Goal: Task Accomplishment & Management: Complete application form

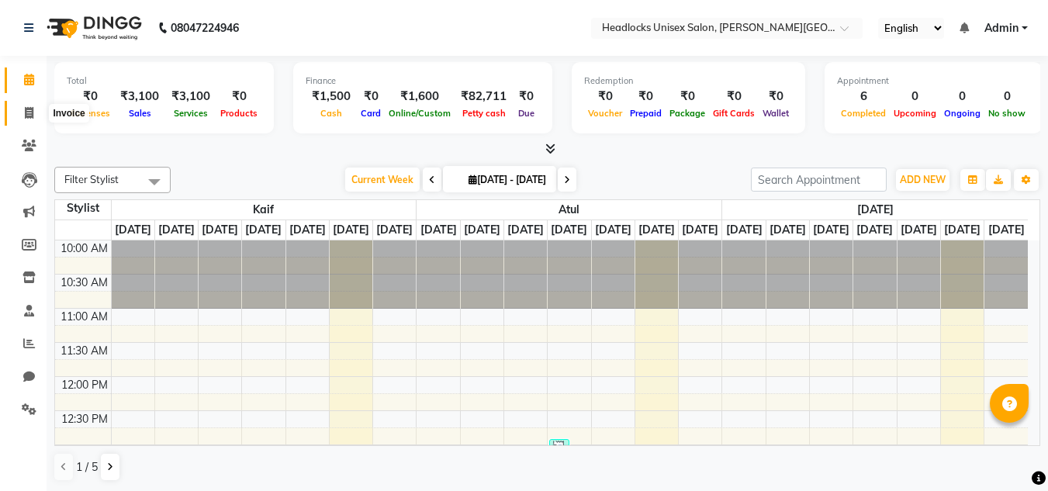
click at [32, 120] on span at bounding box center [29, 114] width 27 height 18
select select "service"
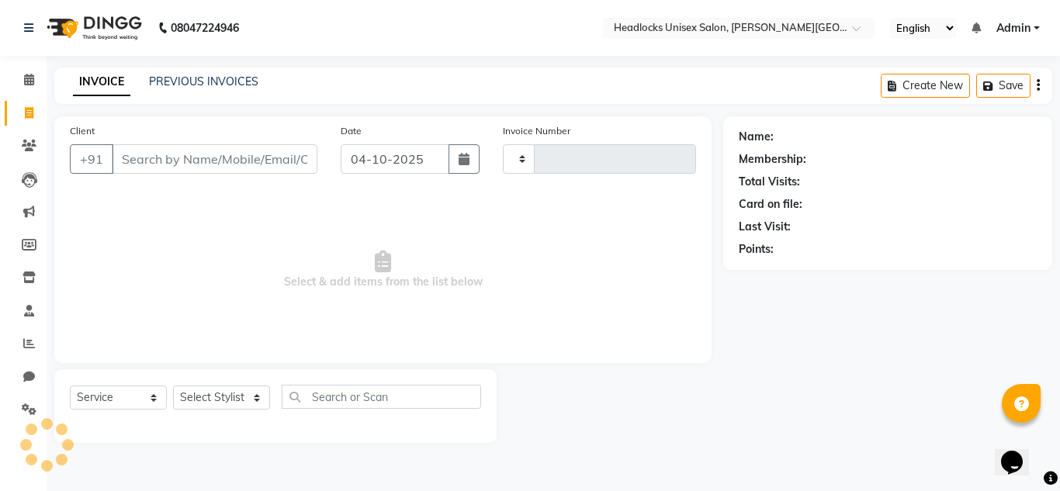
click at [189, 151] on input "Client" at bounding box center [215, 158] width 206 height 29
select select "6850"
type input "3912"
type input "u"
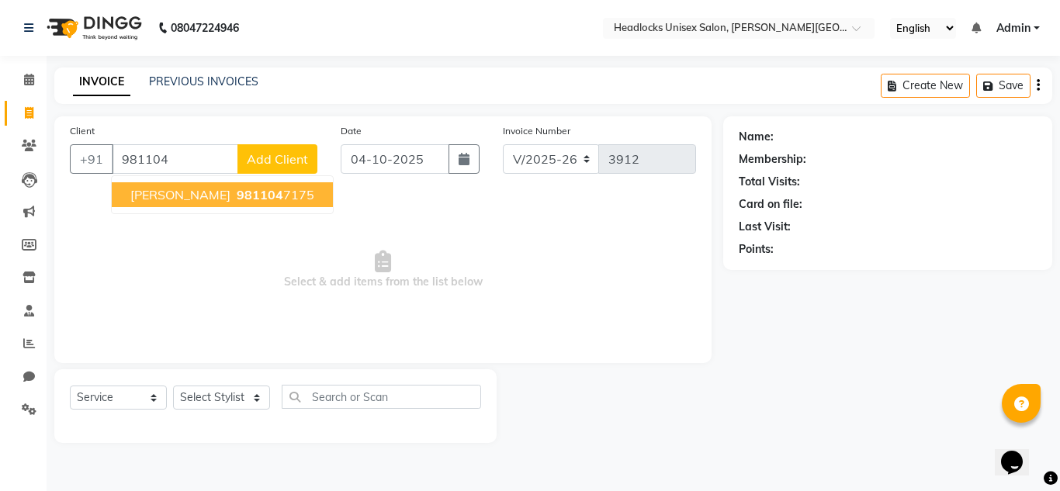
click at [237, 196] on span "981104" at bounding box center [260, 195] width 47 height 16
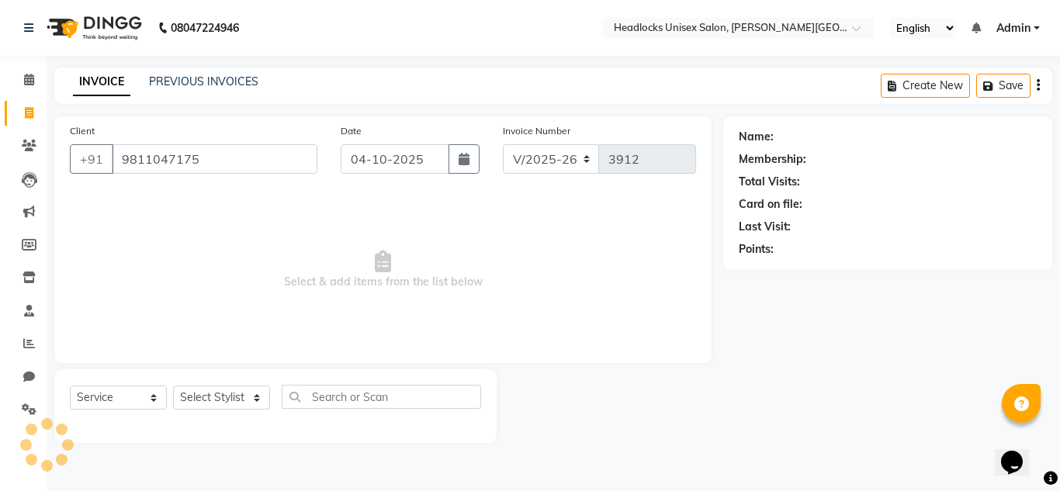
type input "9811047175"
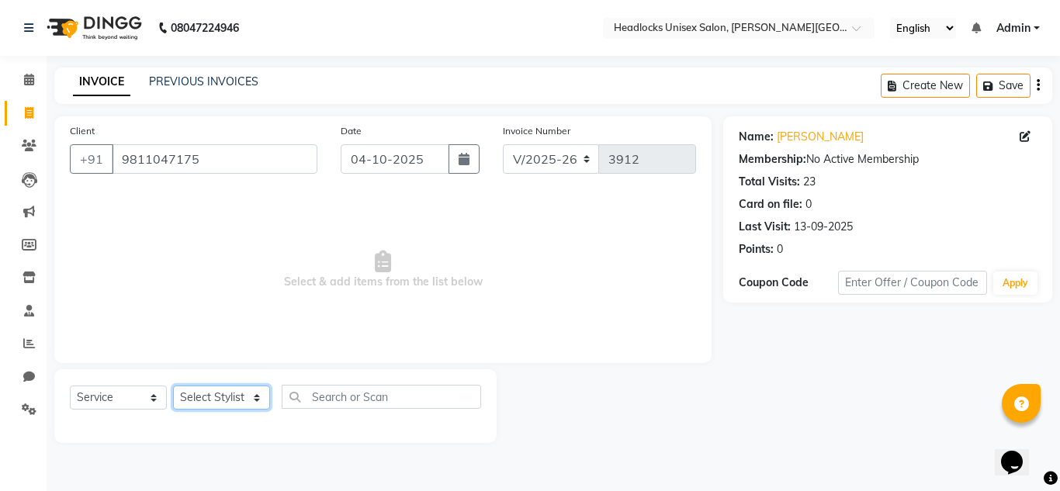
click at [216, 394] on select "Select Stylist Atul Kaif [DATE] [PERSON_NAME] [PERSON_NAME] [PERSON_NAME] [PERS…" at bounding box center [221, 398] width 97 height 24
select select "53615"
click at [173, 386] on select "Select Stylist Atul Kaif [DATE] [PERSON_NAME] [PERSON_NAME] [PERSON_NAME] [PERS…" at bounding box center [221, 398] width 97 height 24
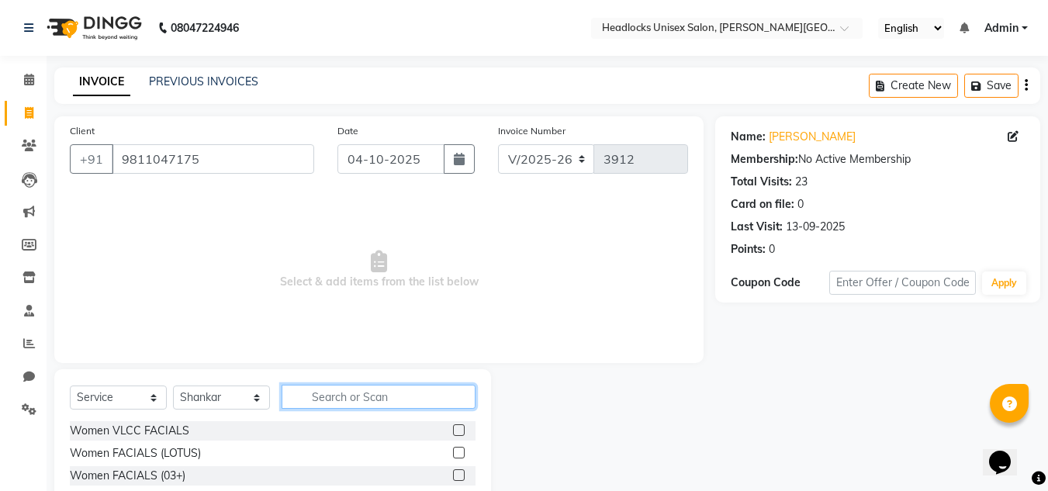
click at [374, 393] on input "text" at bounding box center [379, 397] width 194 height 24
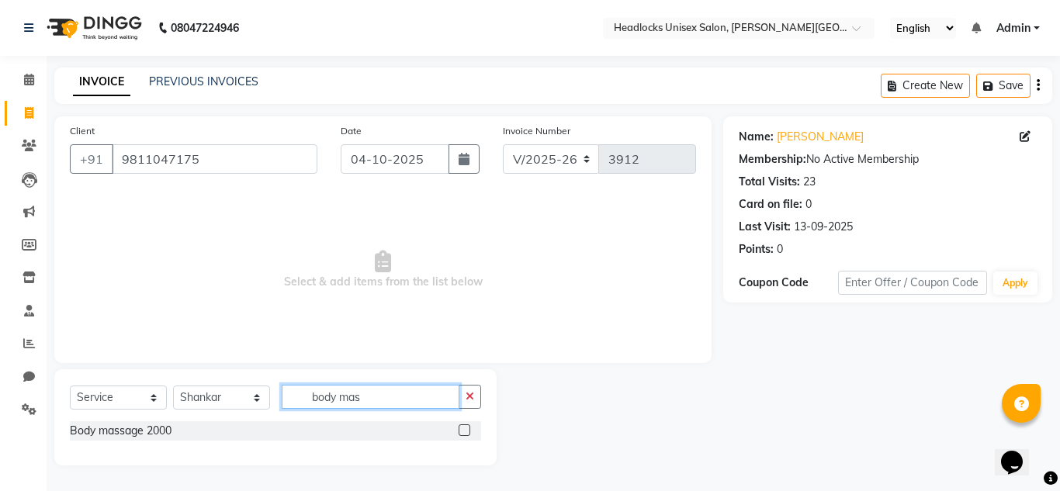
type input "body mas"
click at [468, 435] on label at bounding box center [464, 430] width 12 height 12
click at [468, 435] on input "checkbox" at bounding box center [463, 431] width 10 height 10
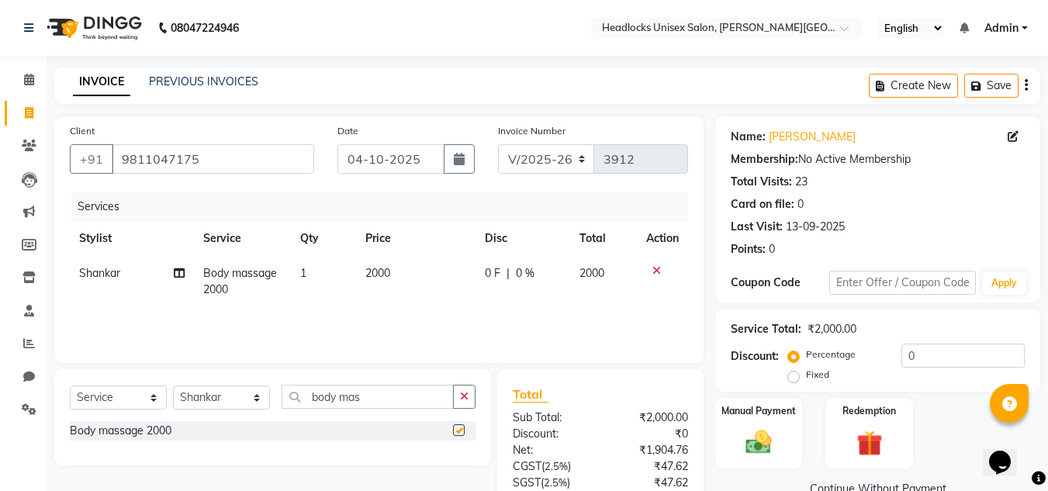
checkbox input "false"
click at [387, 265] on td "2000" at bounding box center [415, 281] width 119 height 51
select select "53615"
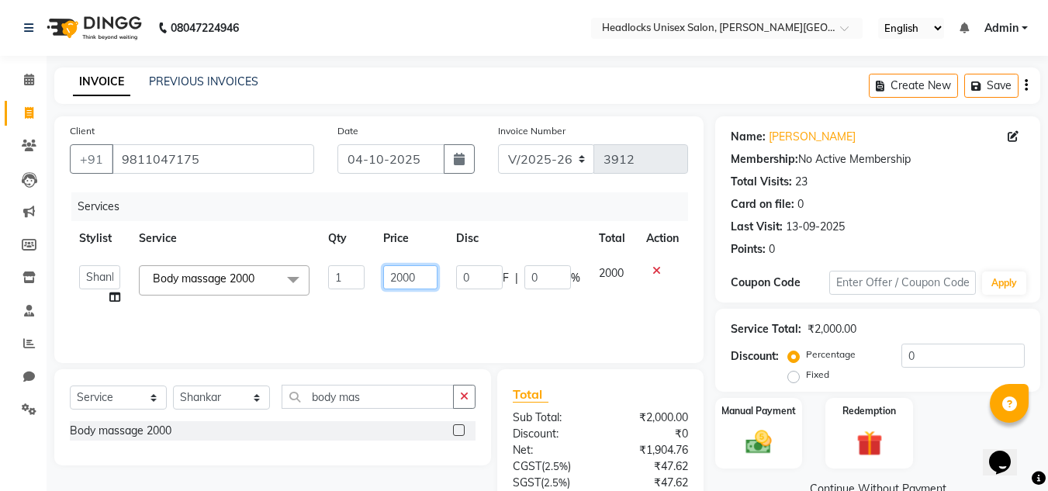
click at [417, 277] on input "2000" at bounding box center [410, 277] width 54 height 24
type input "2"
type input "1000"
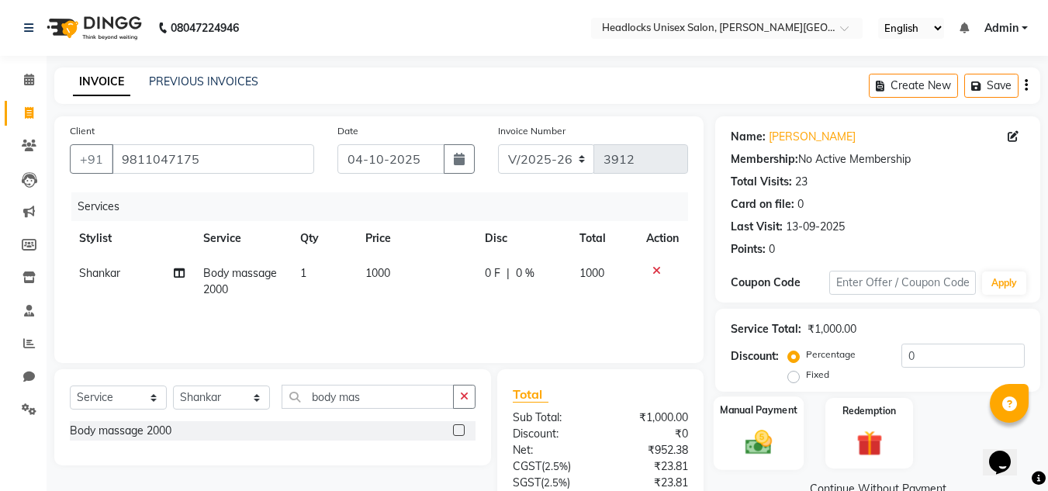
click at [786, 465] on div "Manual Payment" at bounding box center [759, 433] width 91 height 74
click at [768, 453] on img at bounding box center [759, 442] width 41 height 29
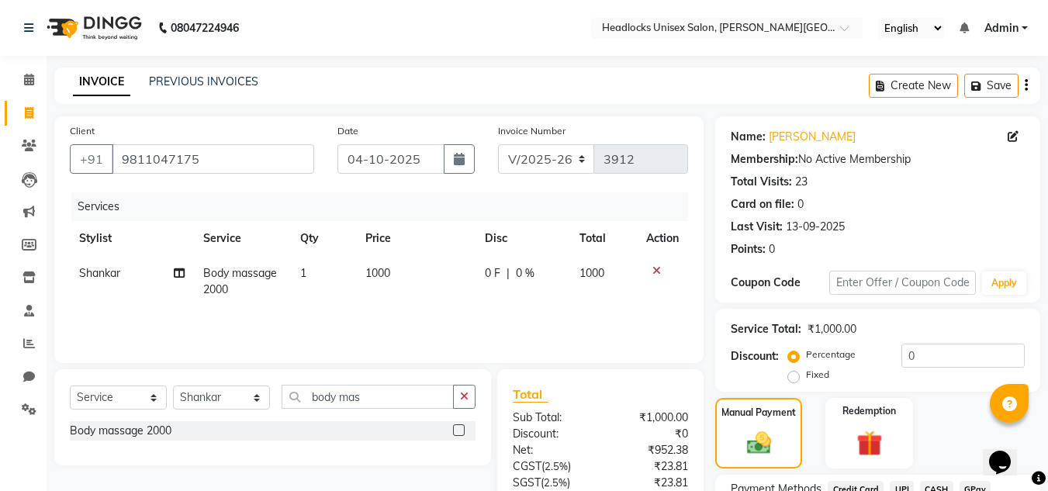
scroll to position [132, 0]
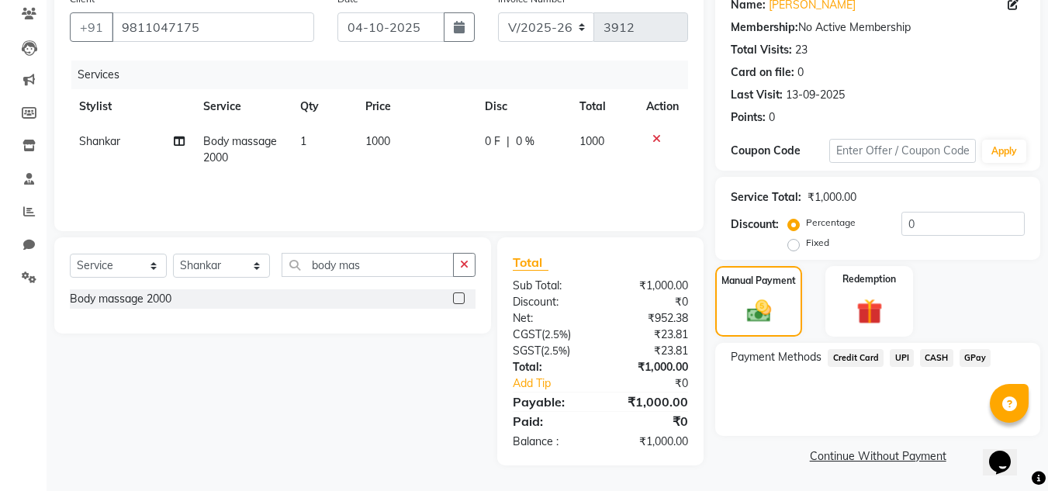
click at [894, 355] on span "UPI" at bounding box center [902, 358] width 24 height 18
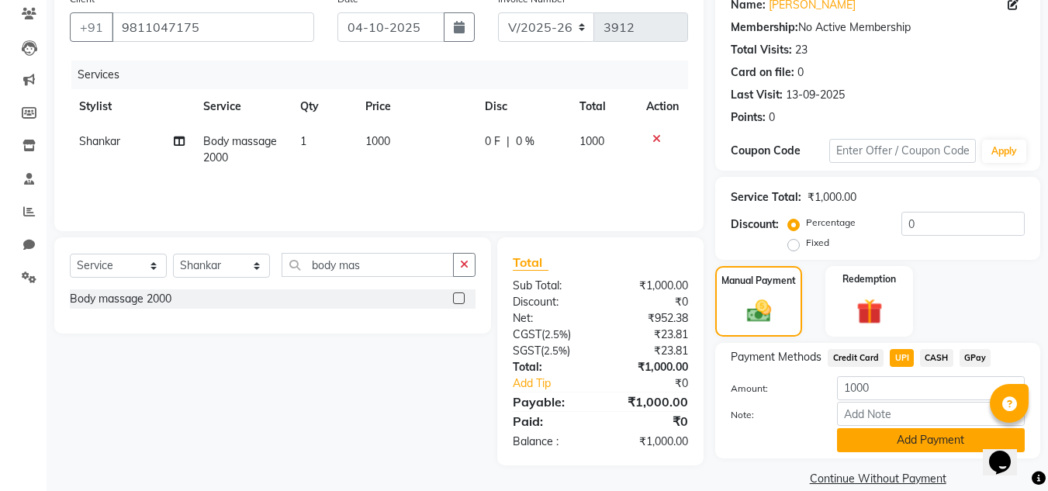
click at [891, 439] on button "Add Payment" at bounding box center [931, 440] width 188 height 24
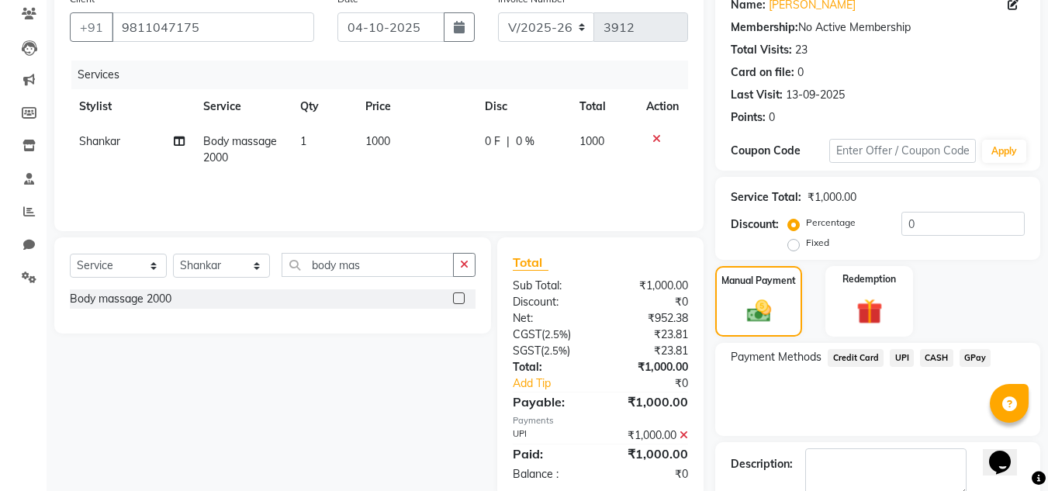
scroll to position [220, 0]
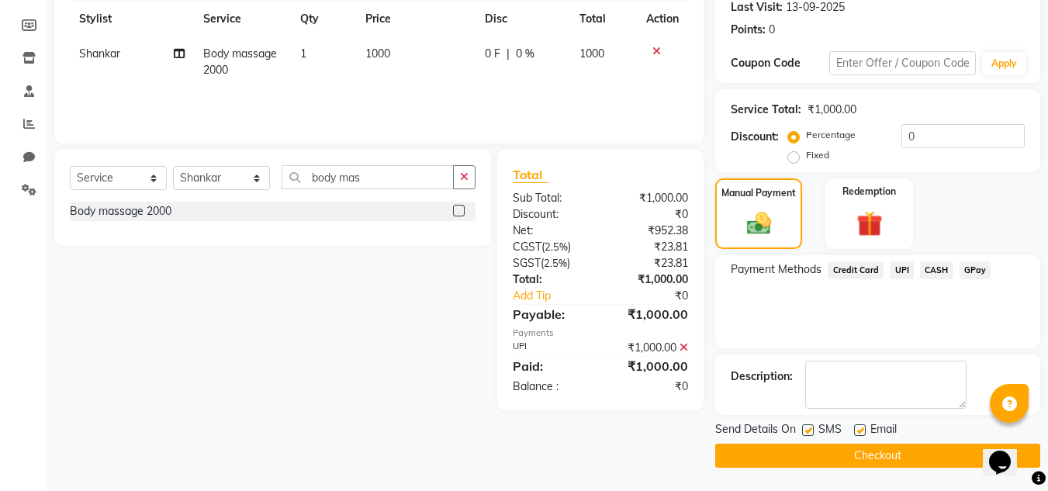
click at [890, 459] on button "Checkout" at bounding box center [877, 456] width 325 height 24
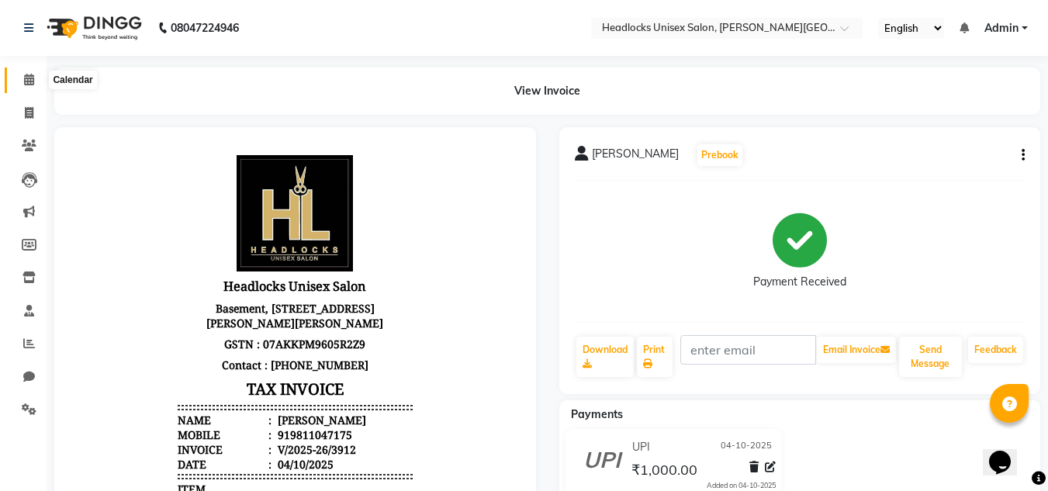
click at [30, 74] on icon at bounding box center [29, 80] width 10 height 12
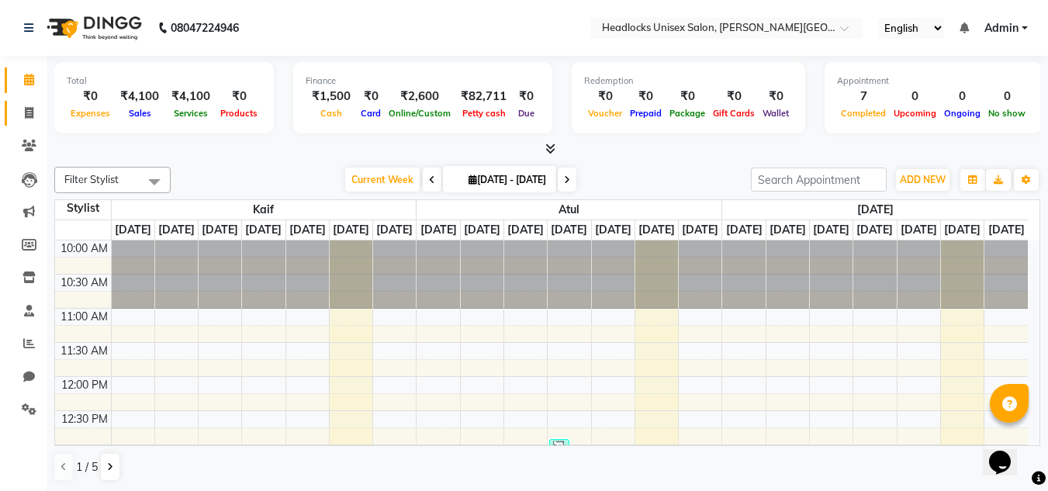
click at [31, 101] on link "Invoice" at bounding box center [23, 114] width 37 height 26
select select "service"
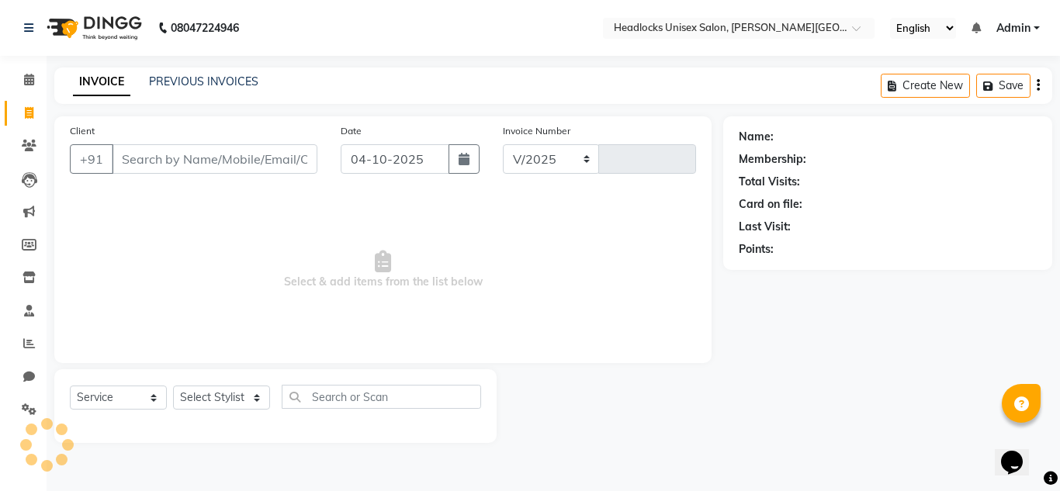
select select "6850"
type input "3913"
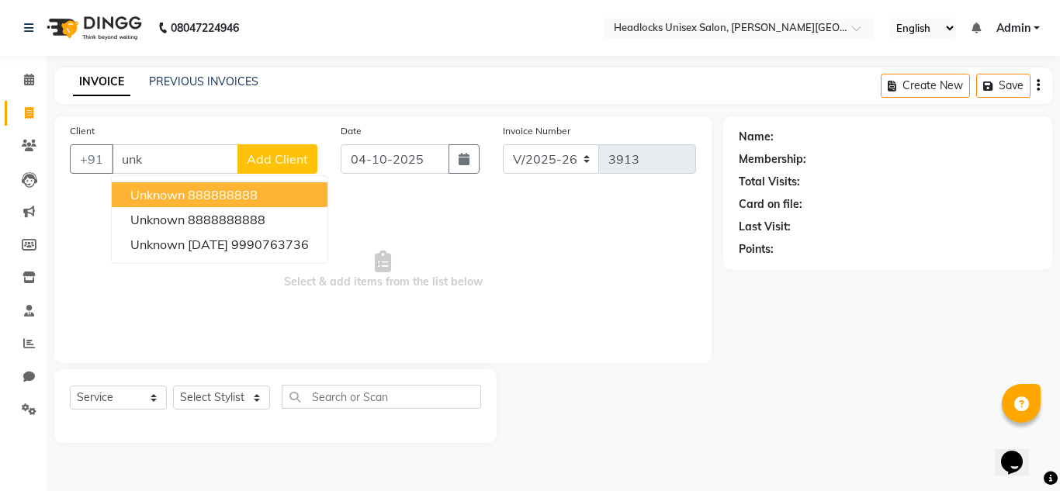
click at [244, 185] on button "unknown 888888888" at bounding box center [220, 194] width 216 height 25
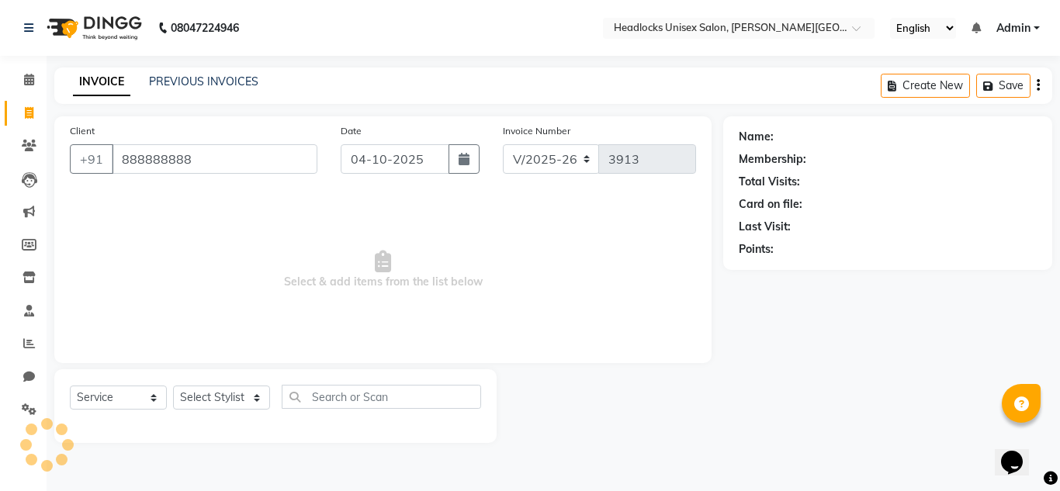
type input "888888888"
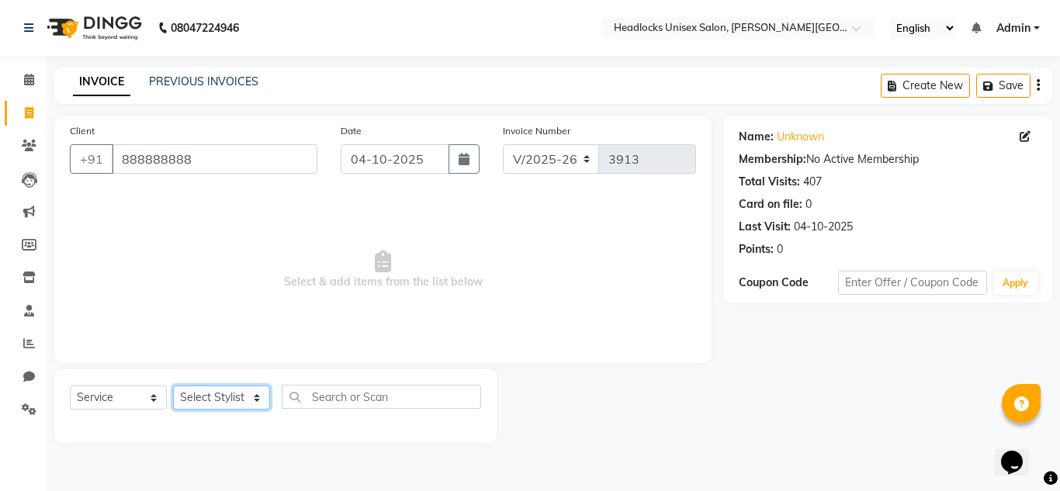
click at [220, 391] on select "Select Stylist Atul Kaif [DATE] [PERSON_NAME] [PERSON_NAME] [PERSON_NAME] [PERS…" at bounding box center [221, 398] width 97 height 24
select select "66496"
click at [173, 386] on select "Select Stylist Atul Kaif [DATE] [PERSON_NAME] [PERSON_NAME] [PERSON_NAME] [PERS…" at bounding box center [221, 398] width 97 height 24
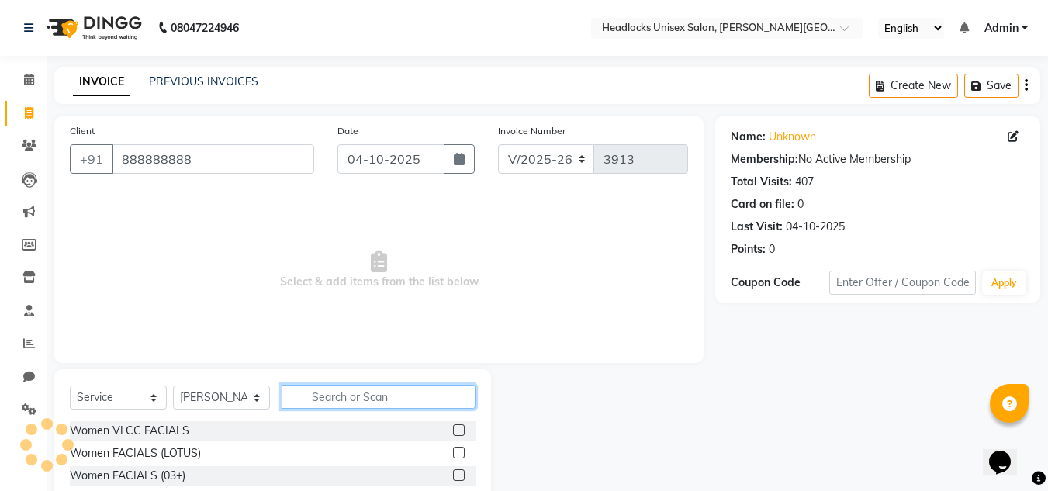
click at [333, 391] on input "text" at bounding box center [379, 397] width 194 height 24
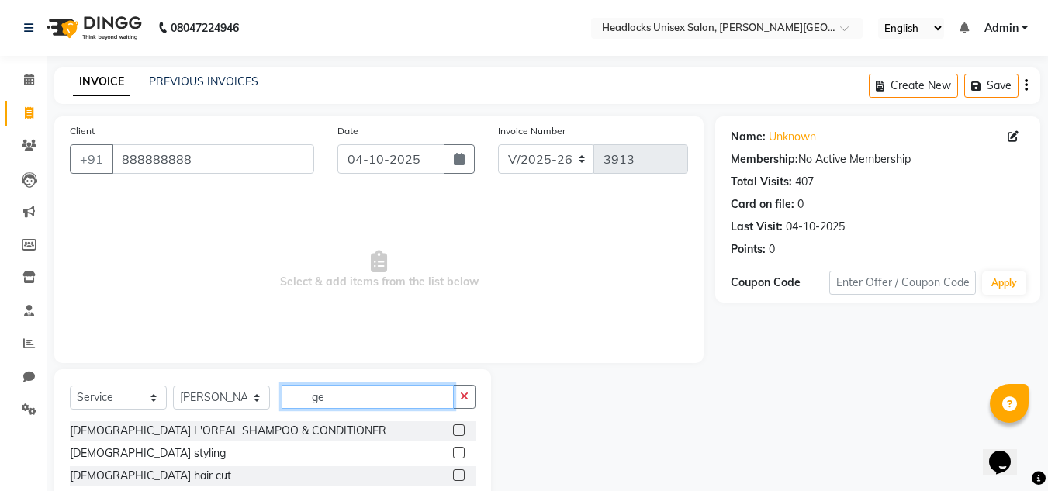
type input "ge"
click at [453, 474] on label at bounding box center [459, 475] width 12 height 12
click at [453, 474] on input "checkbox" at bounding box center [458, 476] width 10 height 10
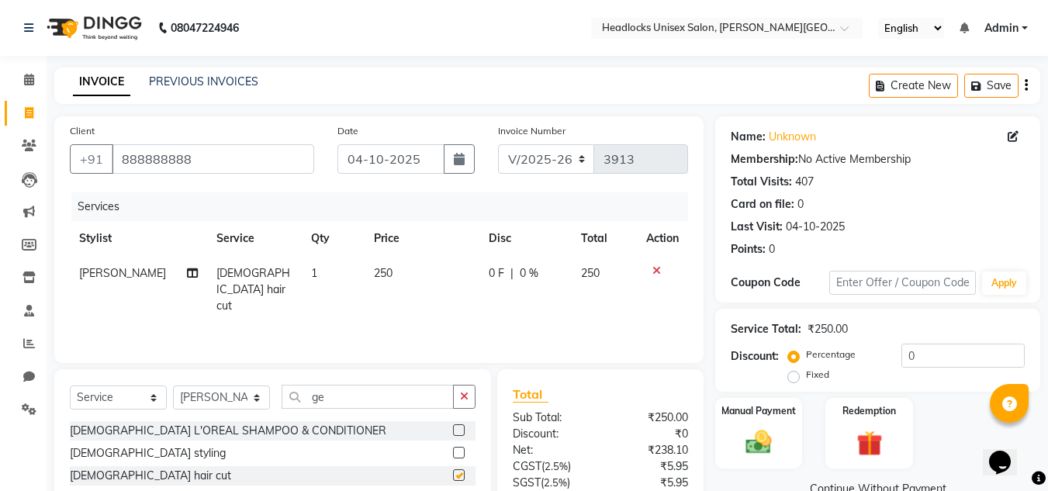
checkbox input "false"
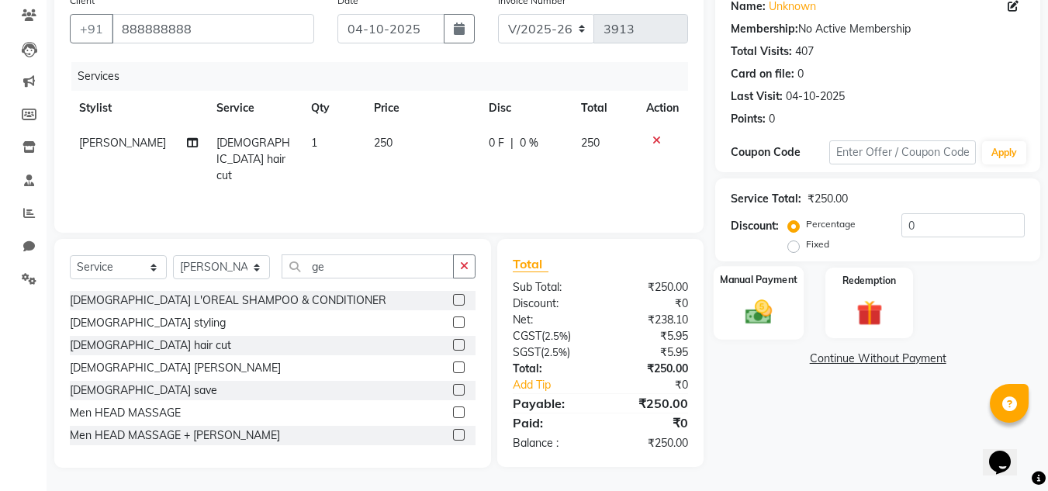
click at [753, 319] on img at bounding box center [758, 311] width 43 height 31
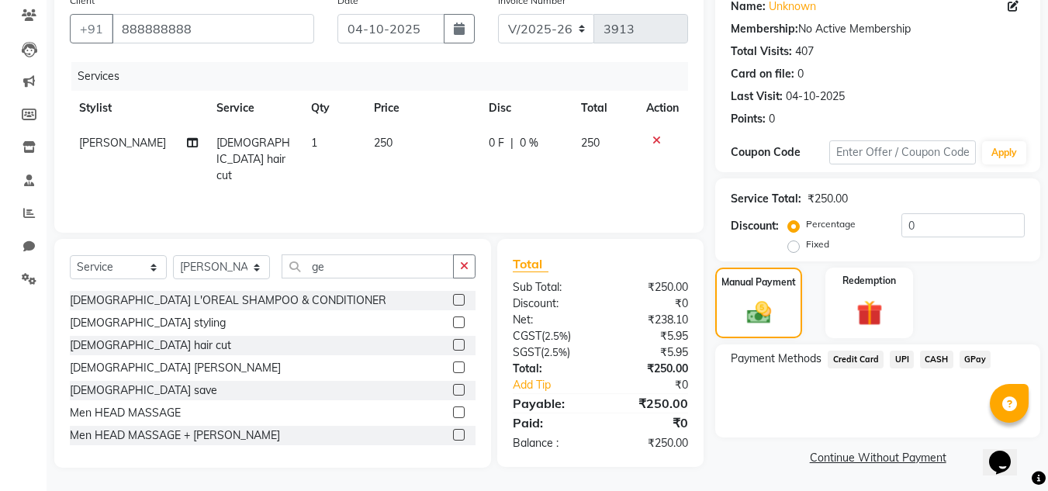
click at [900, 353] on span "UPI" at bounding box center [902, 360] width 24 height 18
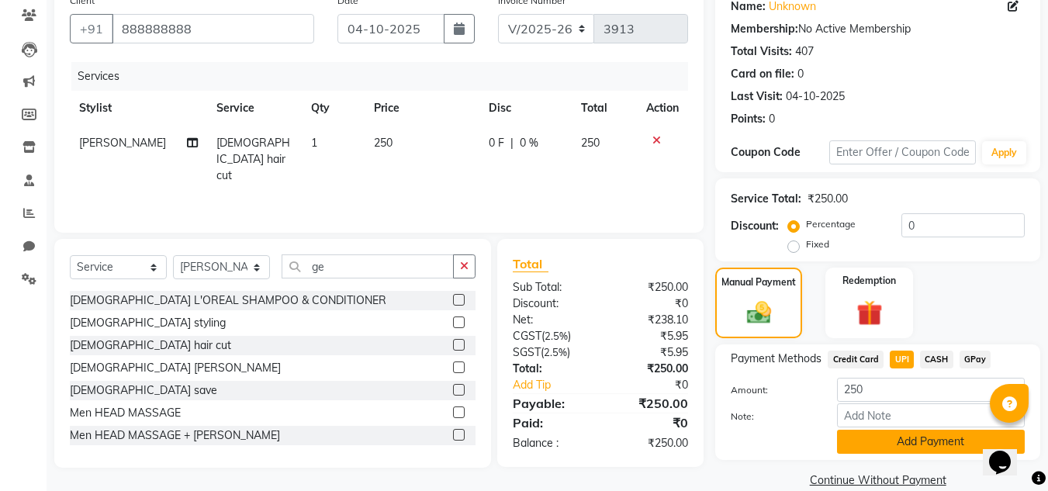
click at [885, 447] on button "Add Payment" at bounding box center [931, 442] width 188 height 24
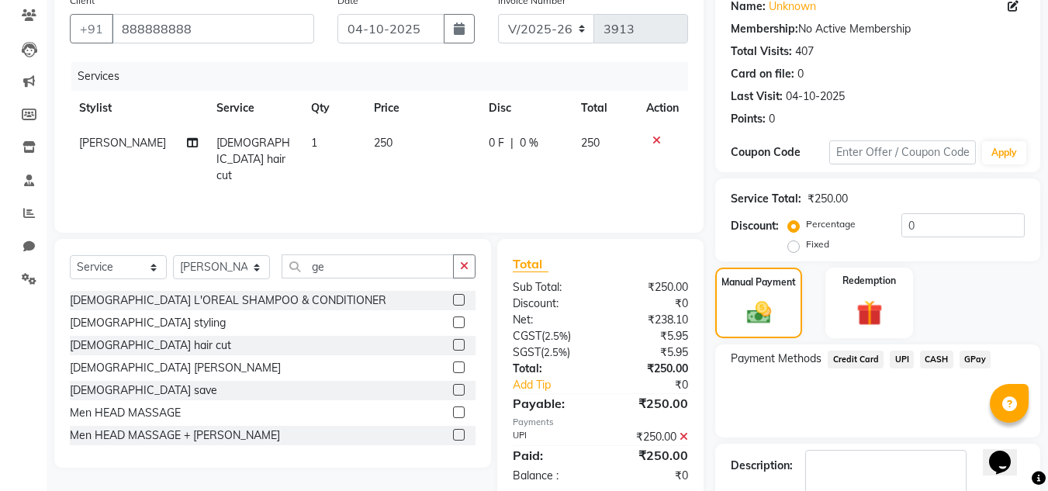
scroll to position [204, 0]
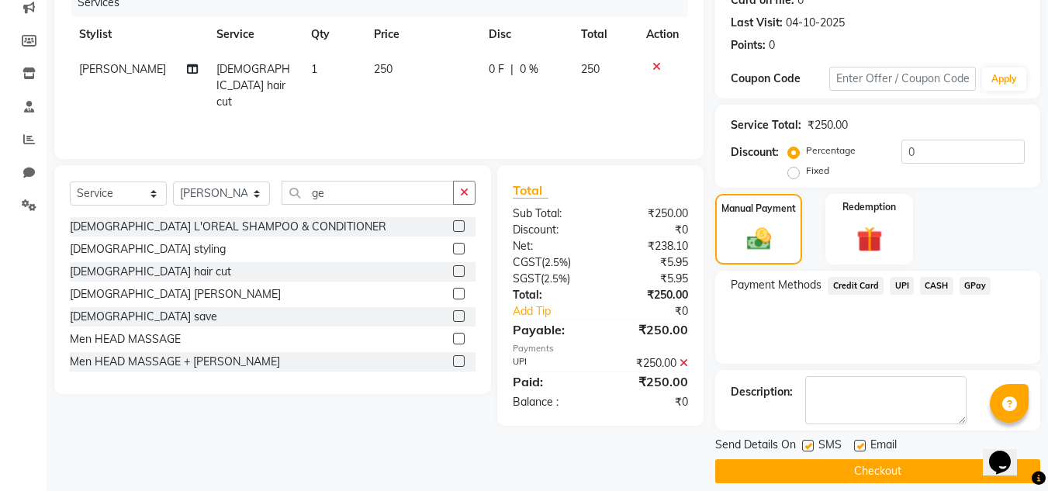
click at [894, 475] on button "Checkout" at bounding box center [877, 471] width 325 height 24
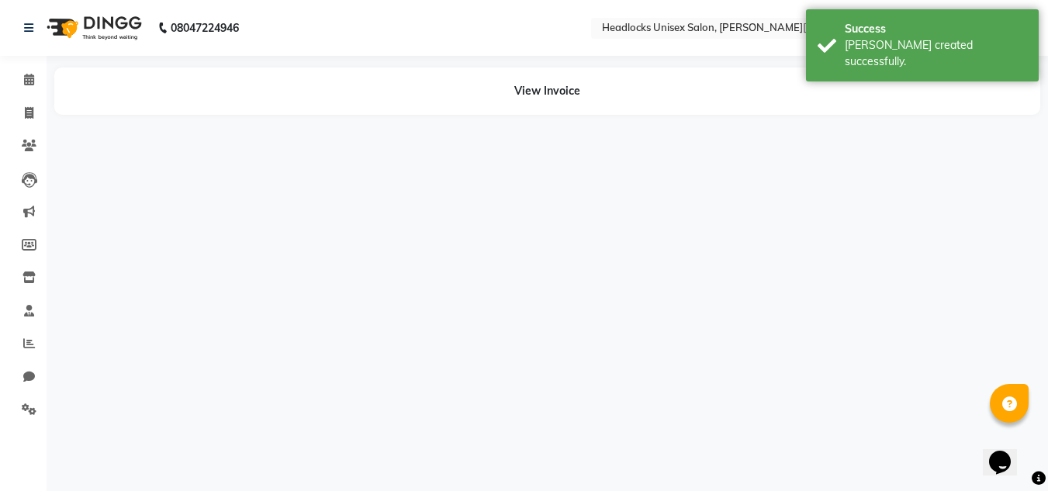
click at [895, 475] on div "08047224946 Select Location × Headlocks Unisex Salon, [PERSON_NAME] Nagar Engli…" at bounding box center [524, 245] width 1048 height 491
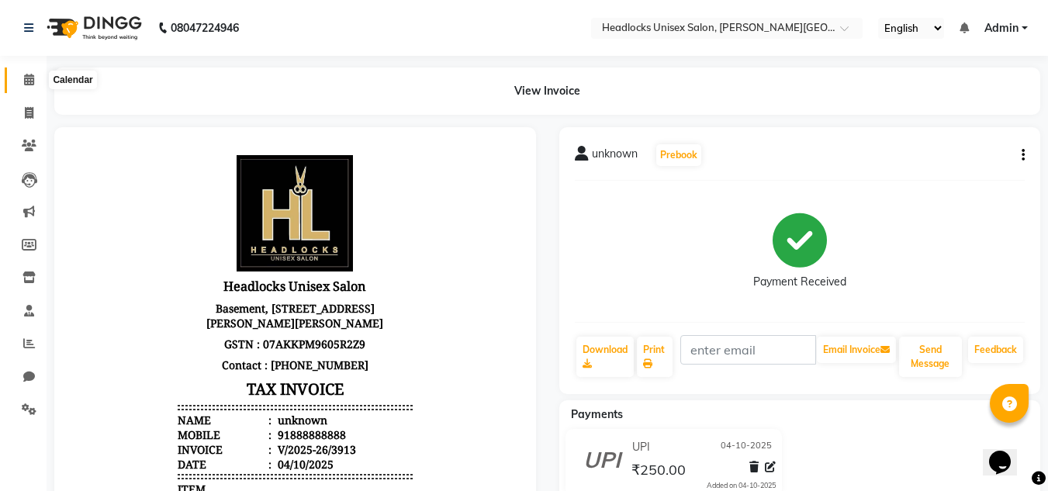
click at [20, 83] on span at bounding box center [29, 80] width 27 height 18
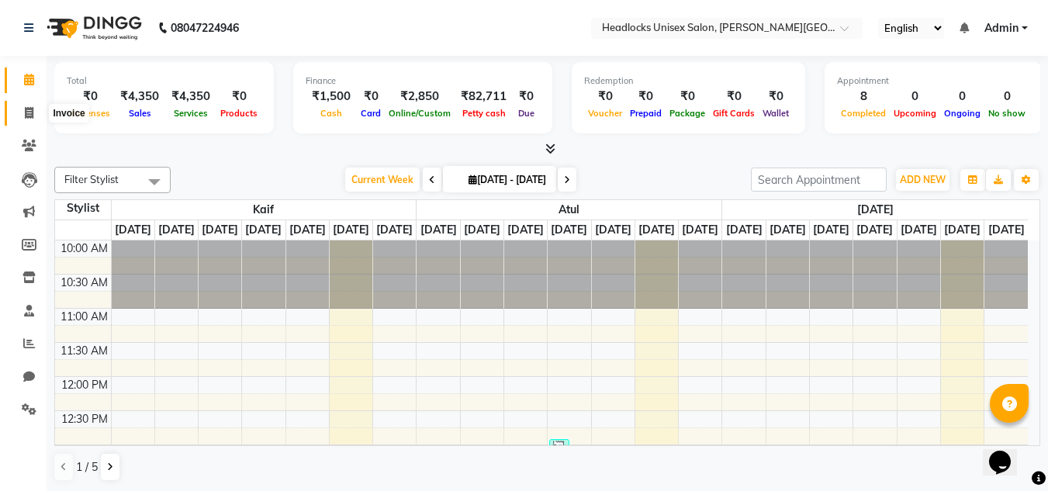
click at [33, 115] on icon at bounding box center [29, 113] width 9 height 12
select select "service"
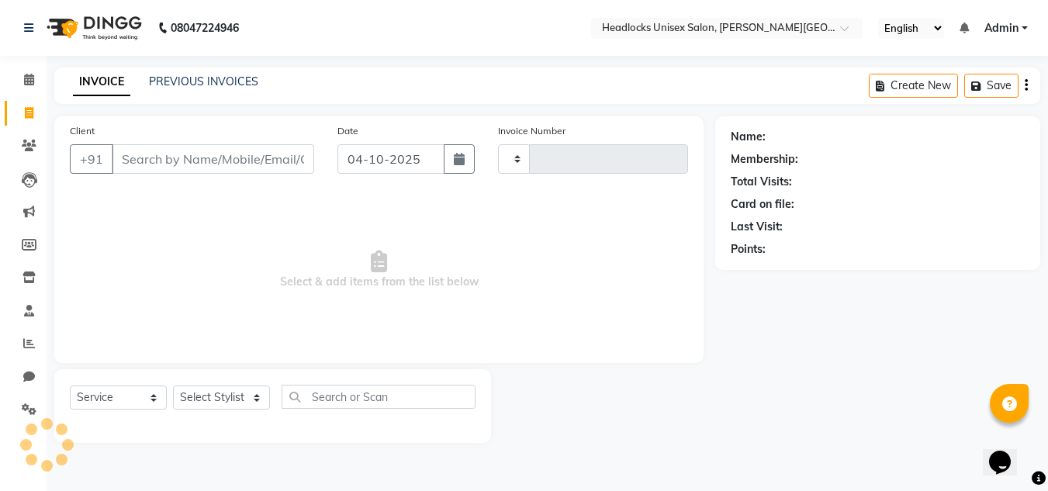
type input "3914"
select select "6850"
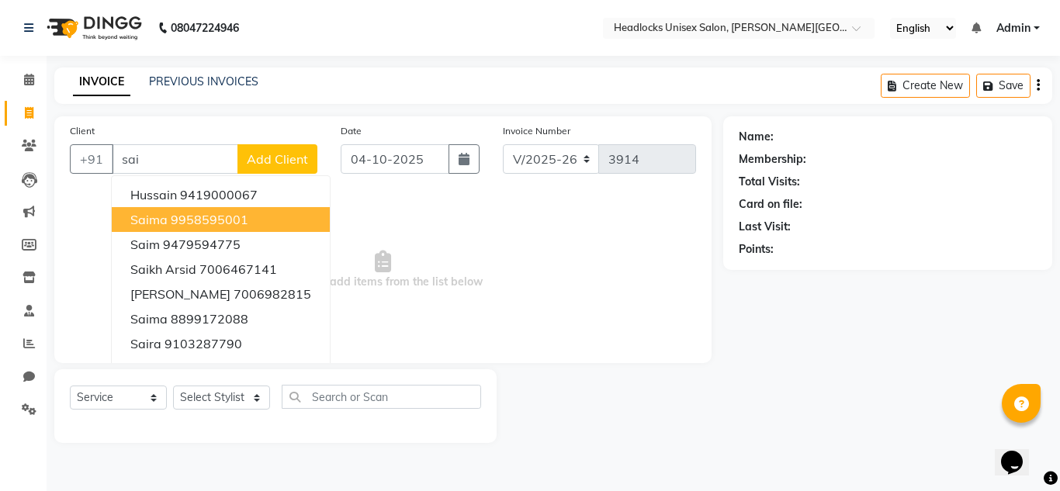
click at [162, 219] on span "Saima" at bounding box center [148, 220] width 37 height 16
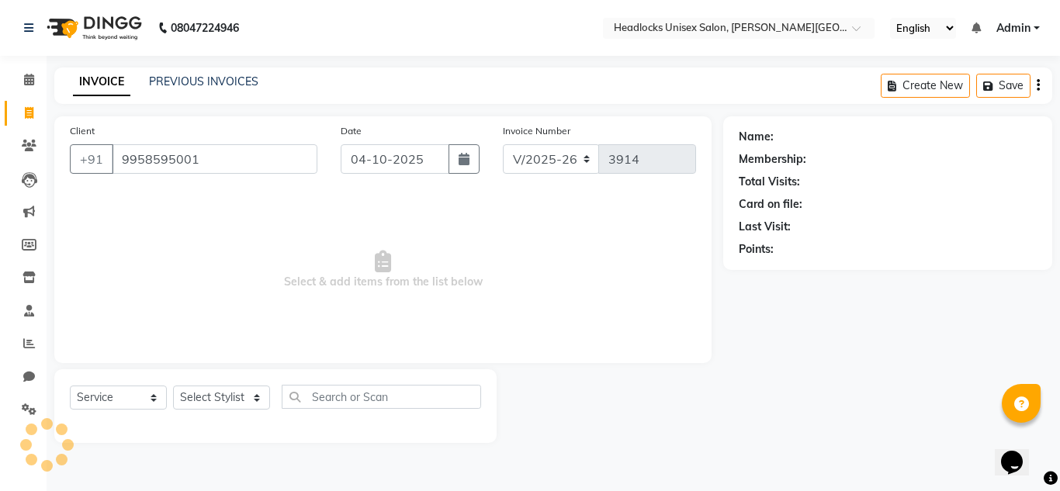
type input "9958595001"
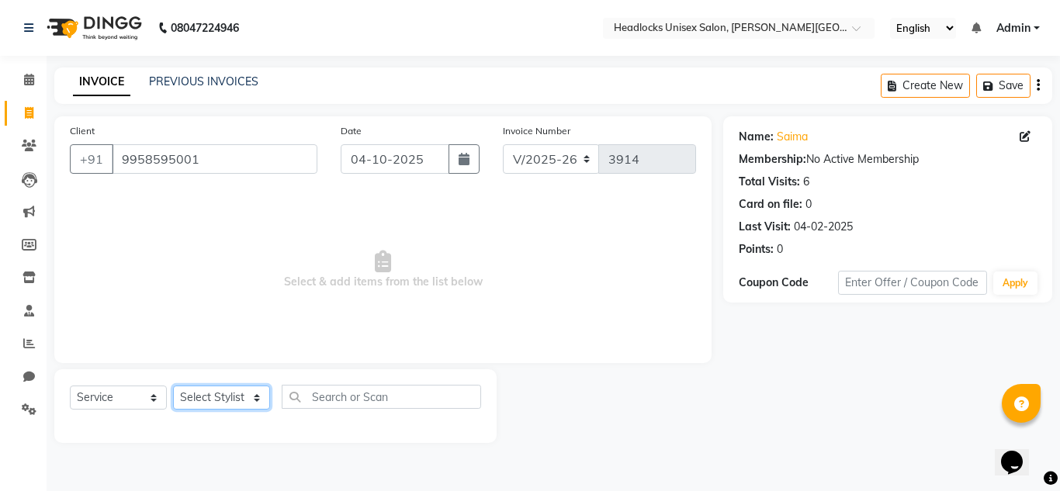
click at [247, 396] on select "Select Stylist Atul Kaif [DATE] [PERSON_NAME] [PERSON_NAME] [PERSON_NAME] [PERS…" at bounding box center [221, 398] width 97 height 24
select select "53613"
click at [173, 386] on select "Select Stylist Atul Kaif [DATE] [PERSON_NAME] [PERSON_NAME] [PERSON_NAME] [PERS…" at bounding box center [221, 398] width 97 height 24
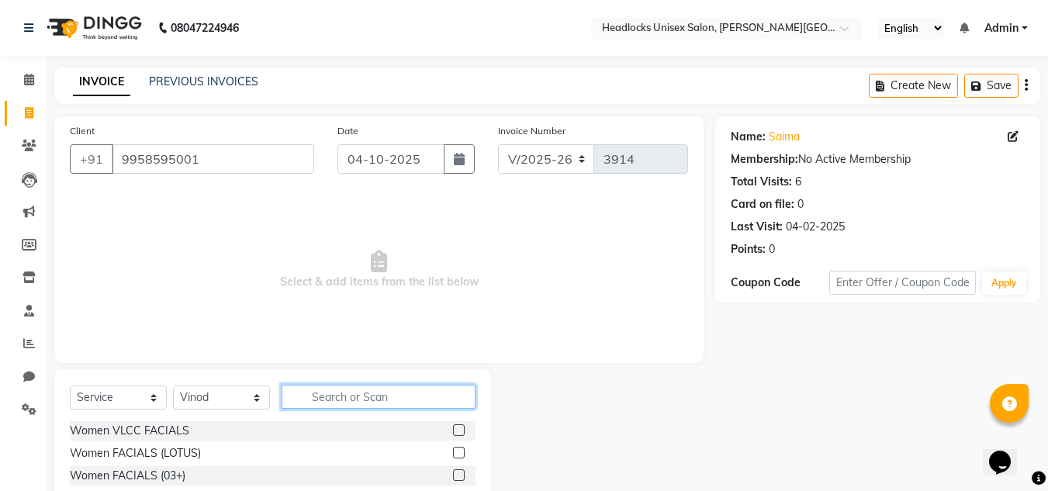
click at [415, 395] on input "text" at bounding box center [379, 397] width 194 height 24
type input "hi"
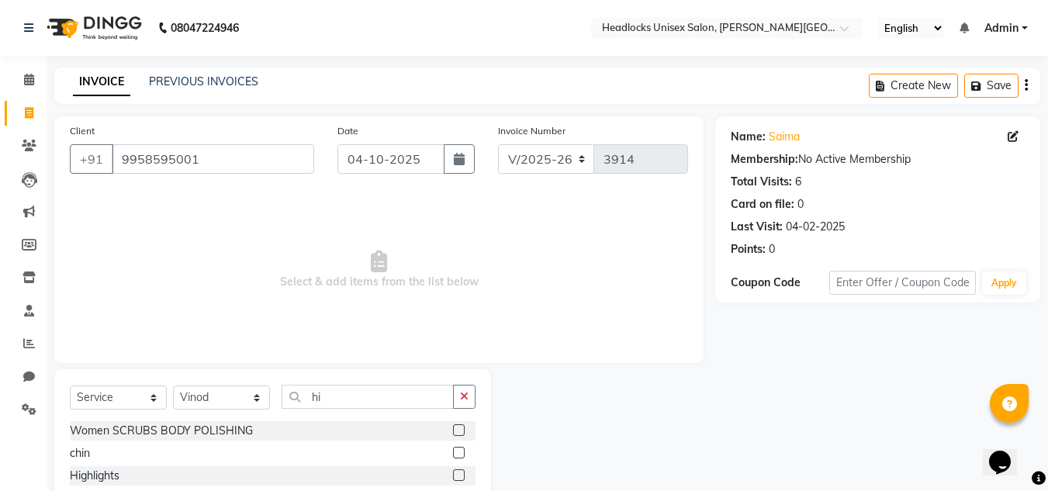
click at [456, 472] on label at bounding box center [459, 475] width 12 height 12
click at [456, 472] on input "checkbox" at bounding box center [458, 476] width 10 height 10
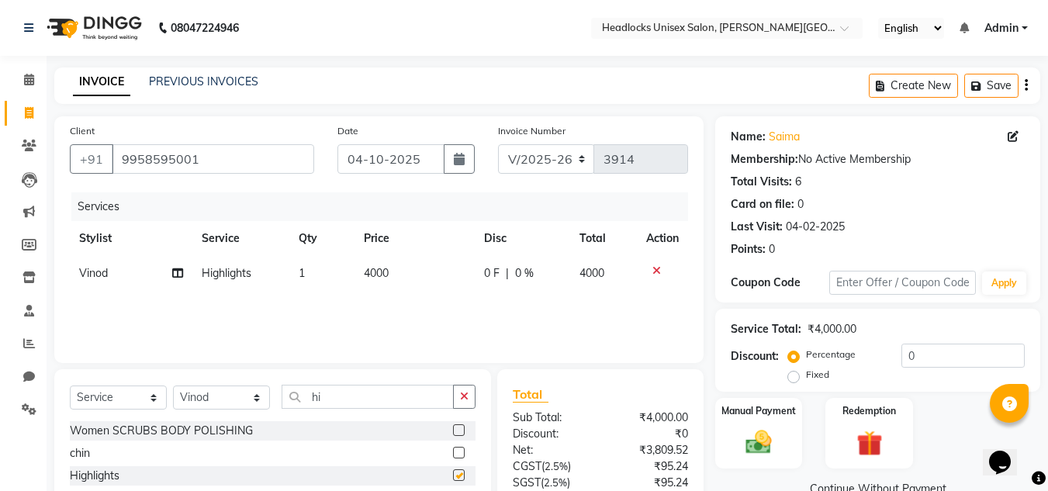
checkbox input "false"
click at [377, 273] on span "4000" at bounding box center [376, 273] width 25 height 14
select select "53613"
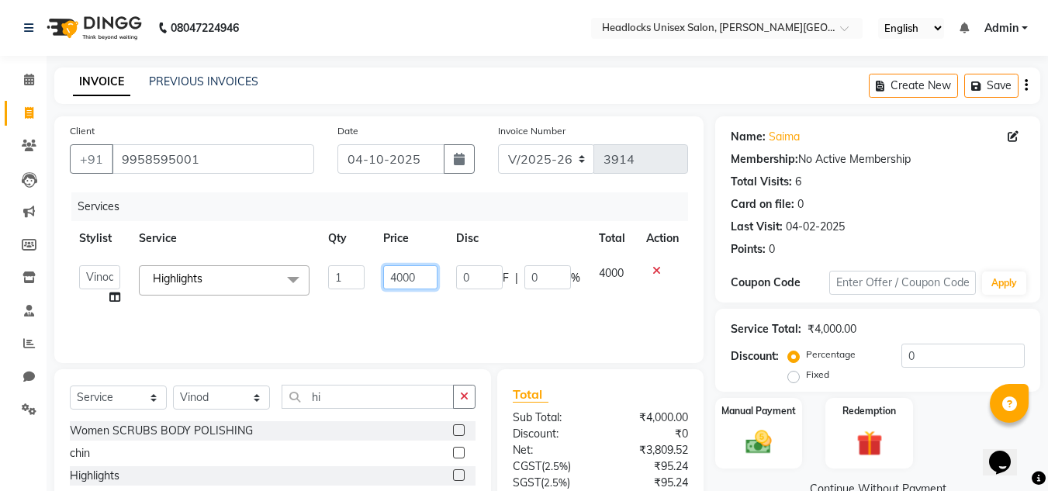
click at [403, 281] on input "4000" at bounding box center [410, 277] width 54 height 24
type input "2500"
click at [940, 437] on div "Manual Payment Redemption" at bounding box center [878, 433] width 348 height 71
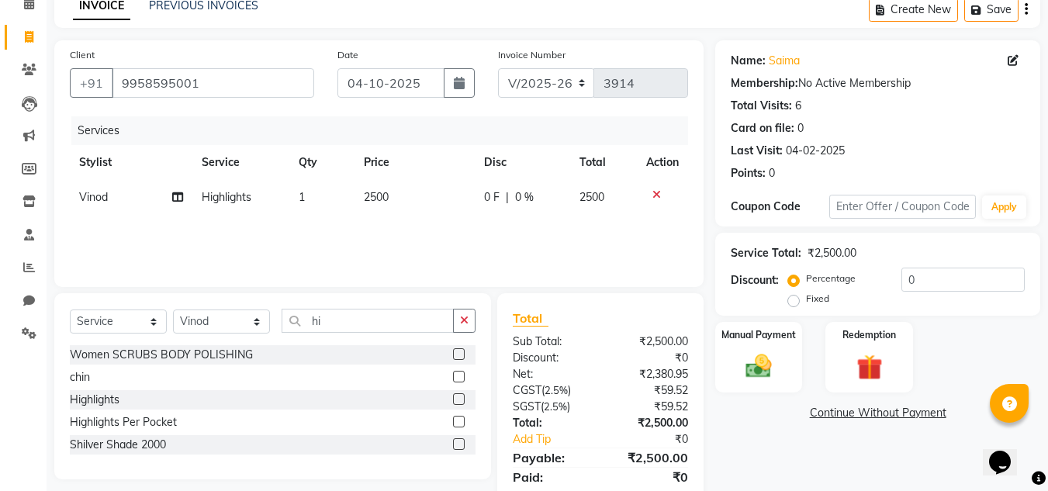
scroll to position [128, 0]
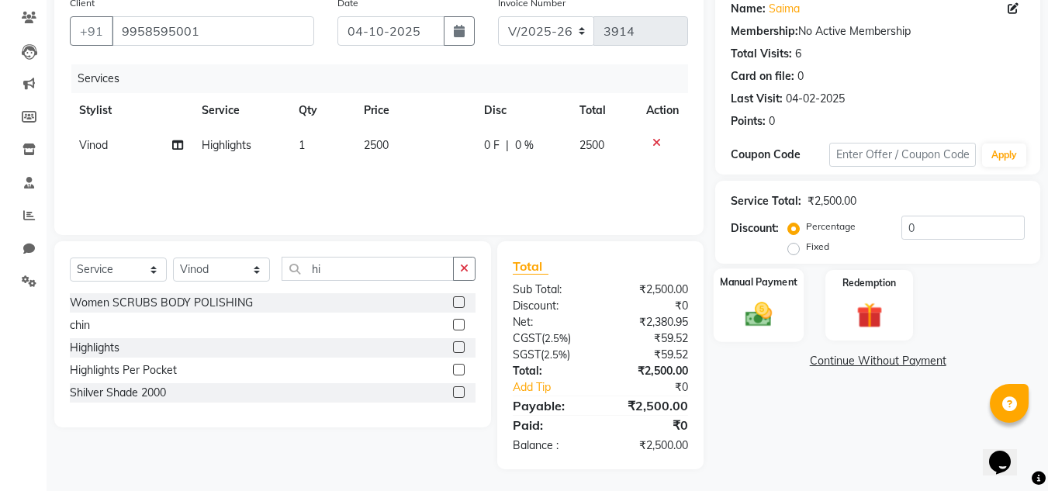
click at [763, 320] on img at bounding box center [758, 314] width 43 height 31
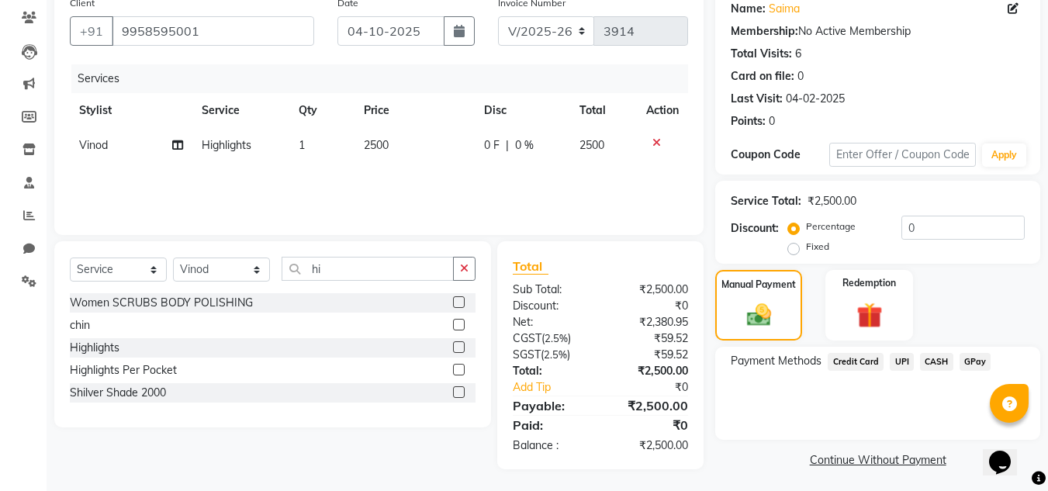
click at [903, 361] on span "UPI" at bounding box center [902, 362] width 24 height 18
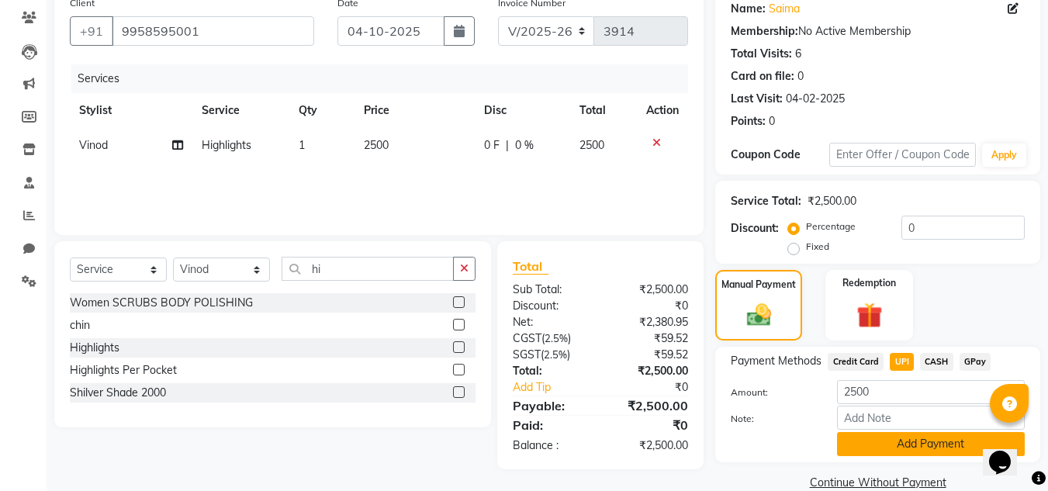
click at [872, 445] on button "Add Payment" at bounding box center [931, 444] width 188 height 24
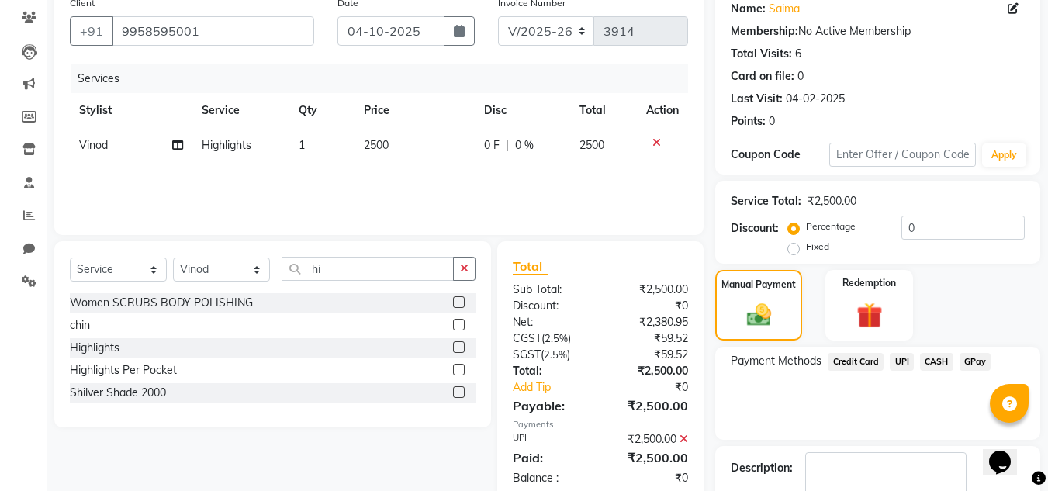
scroll to position [220, 0]
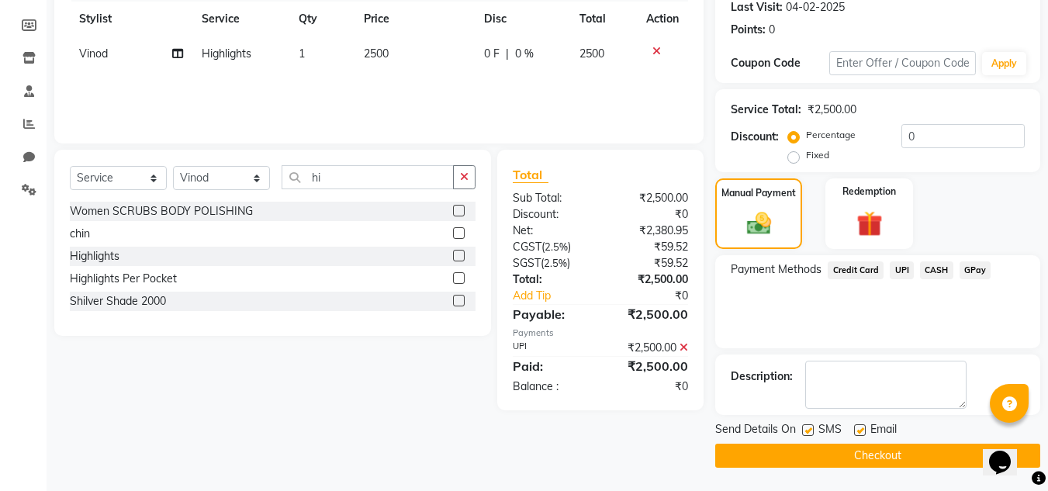
click at [916, 448] on button "Checkout" at bounding box center [877, 456] width 325 height 24
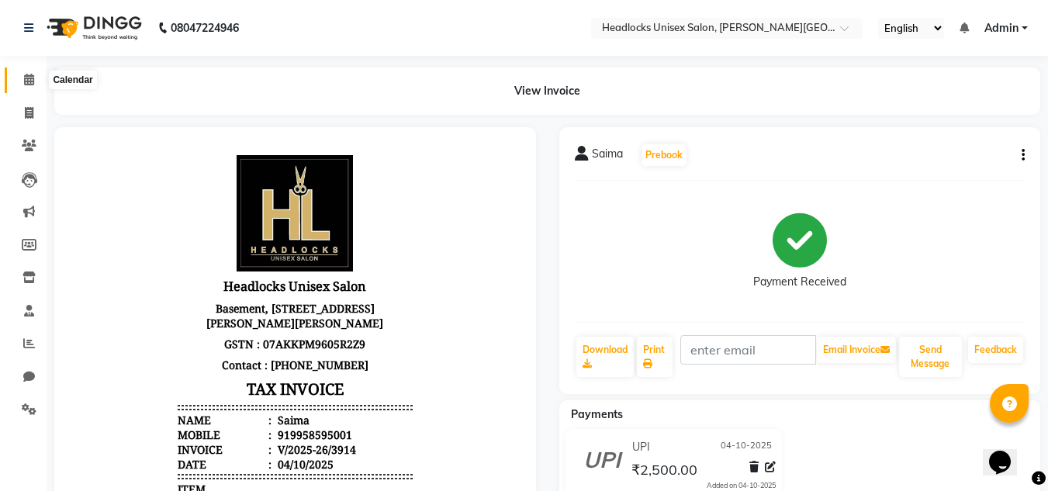
click at [24, 83] on icon at bounding box center [29, 80] width 10 height 12
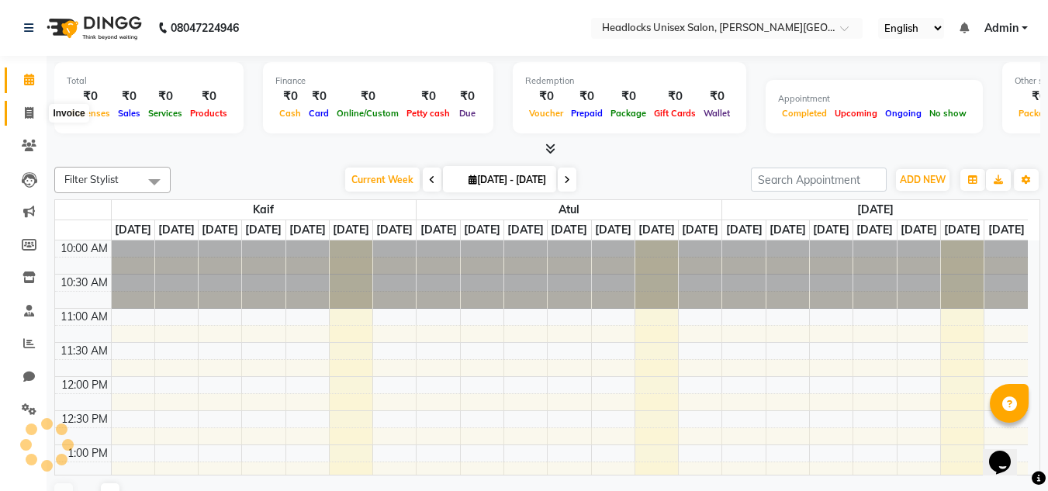
click at [29, 116] on icon at bounding box center [29, 113] width 9 height 12
select select "service"
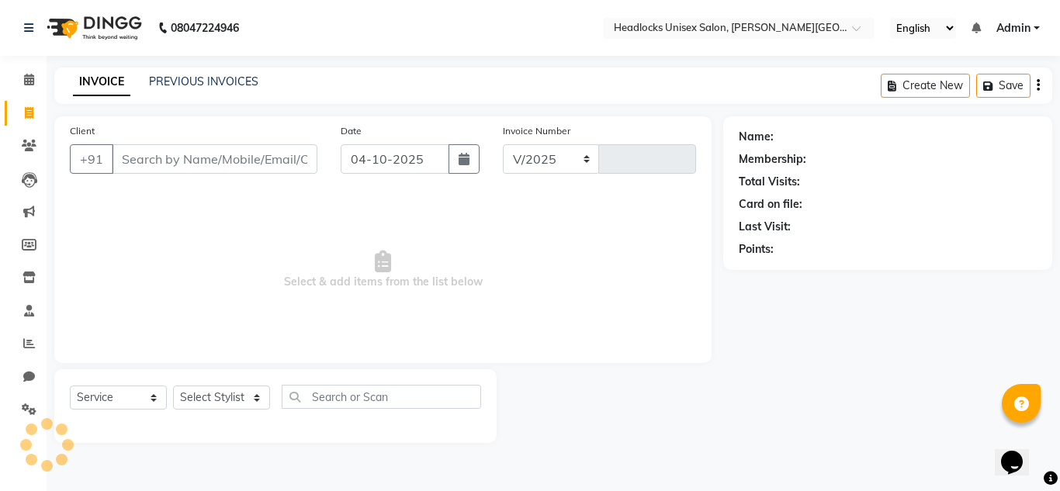
select select "6850"
type input "3915"
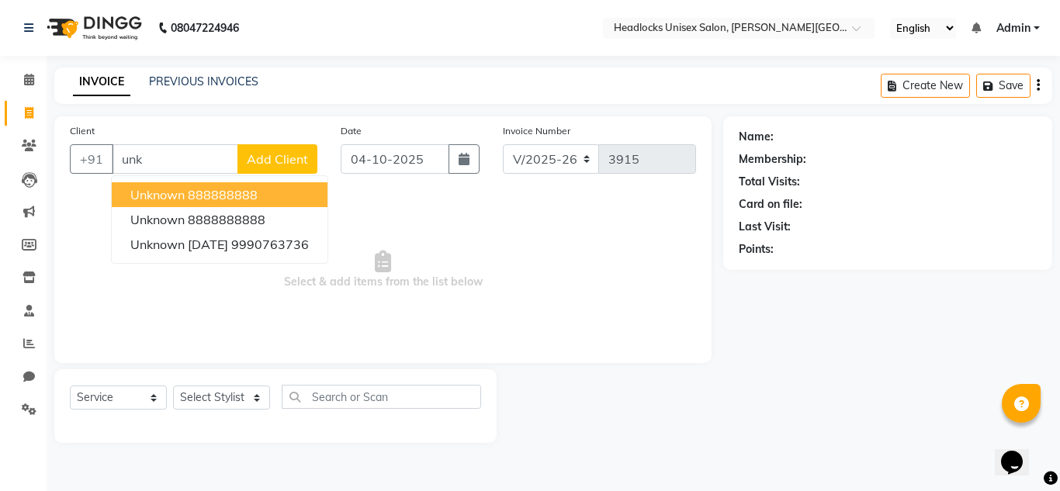
click at [185, 201] on button "unknown 888888888" at bounding box center [220, 194] width 216 height 25
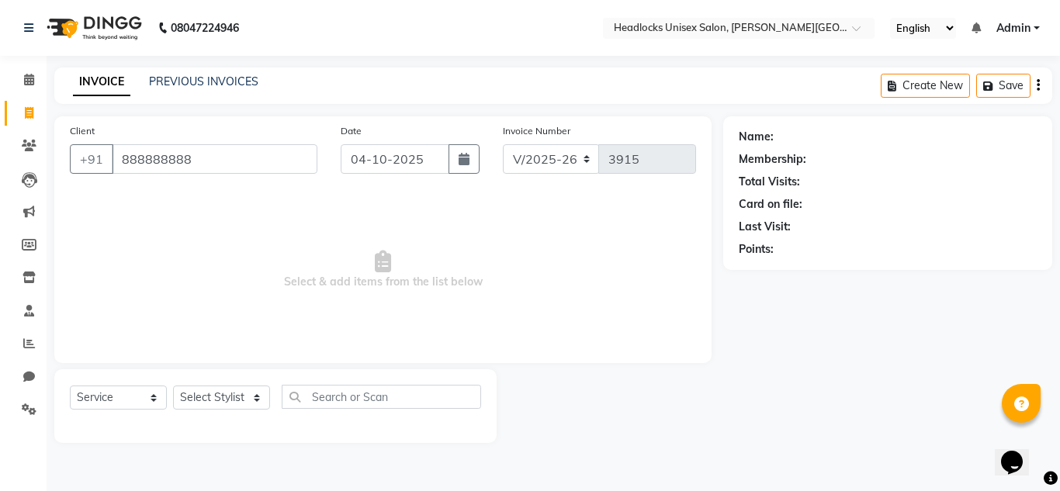
type input "888888888"
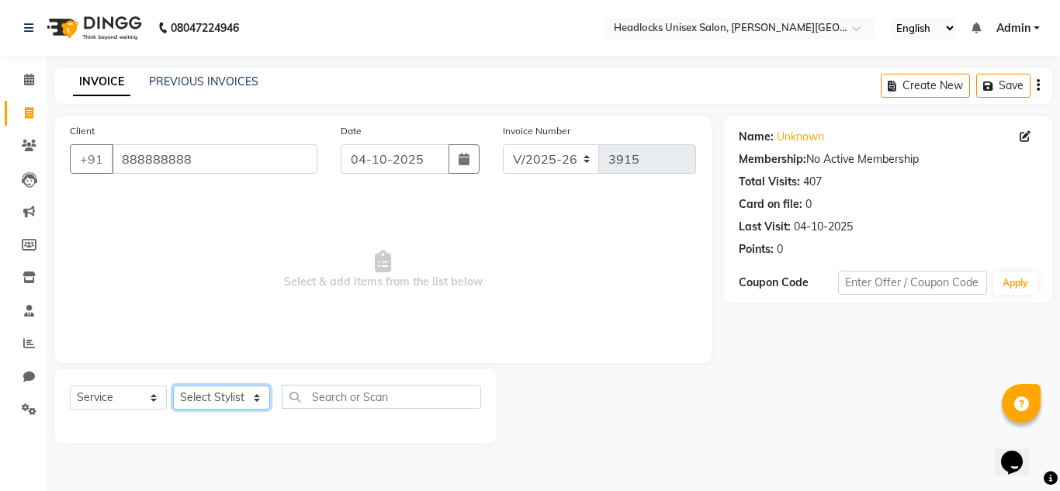
click at [243, 393] on select "Select Stylist Atul Kaif [DATE] [PERSON_NAME] [PERSON_NAME] [PERSON_NAME] [PERS…" at bounding box center [221, 398] width 97 height 24
select select "53614"
click at [173, 386] on select "Select Stylist Atul Kaif [DATE] [PERSON_NAME] [PERSON_NAME] [PERSON_NAME] [PERS…" at bounding box center [221, 398] width 97 height 24
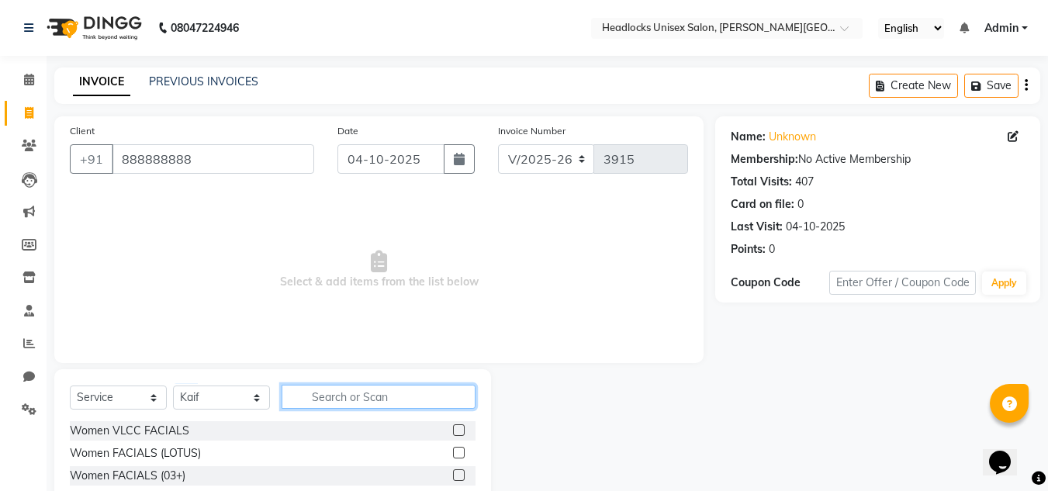
click at [334, 396] on input "text" at bounding box center [379, 397] width 194 height 24
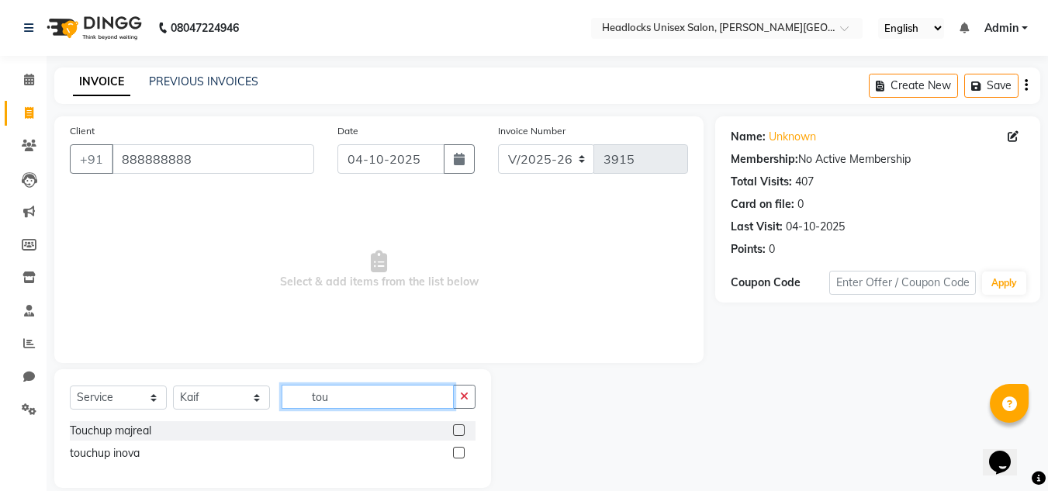
type input "tou"
click at [458, 431] on label at bounding box center [459, 430] width 12 height 12
click at [458, 431] on input "checkbox" at bounding box center [458, 431] width 10 height 10
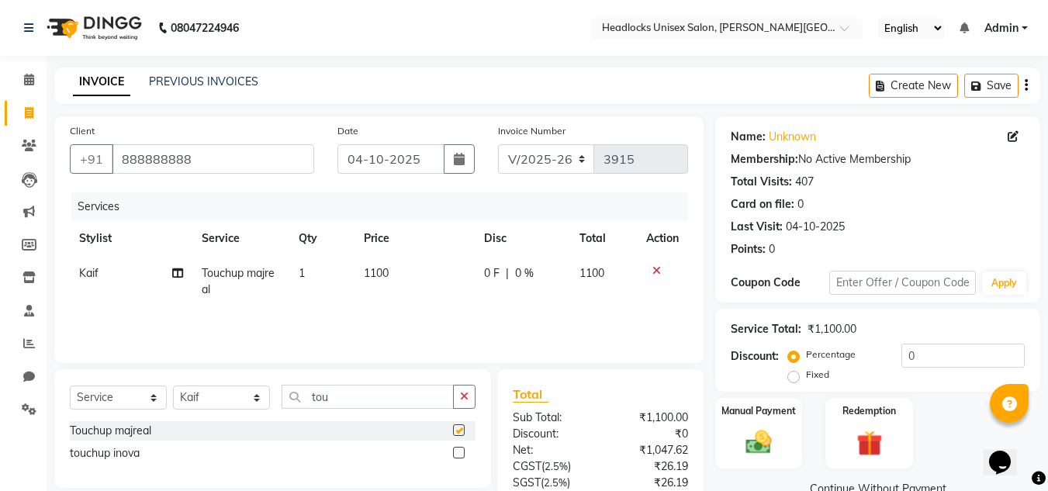
checkbox input "false"
click at [378, 273] on span "1100" at bounding box center [376, 273] width 25 height 14
select select "53614"
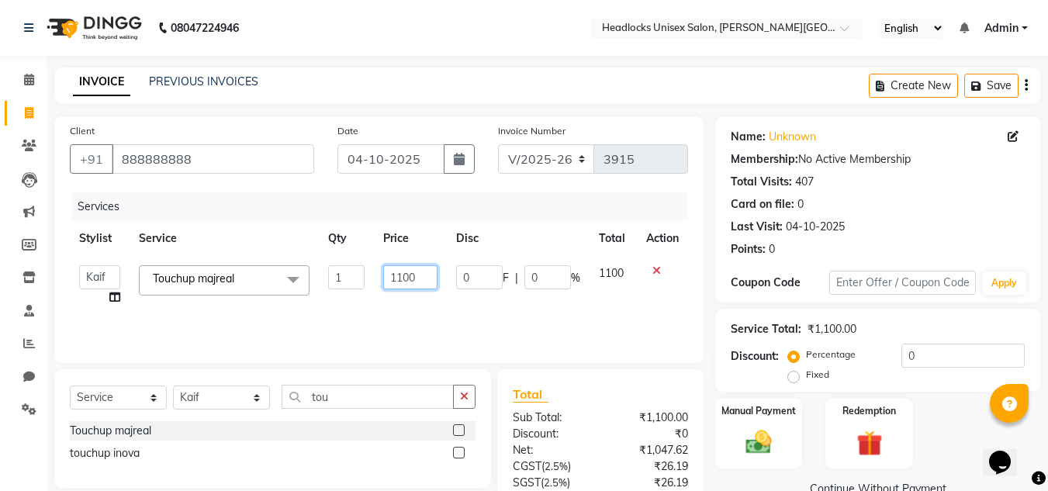
click at [402, 277] on input "1100" at bounding box center [410, 277] width 54 height 24
type input "1000"
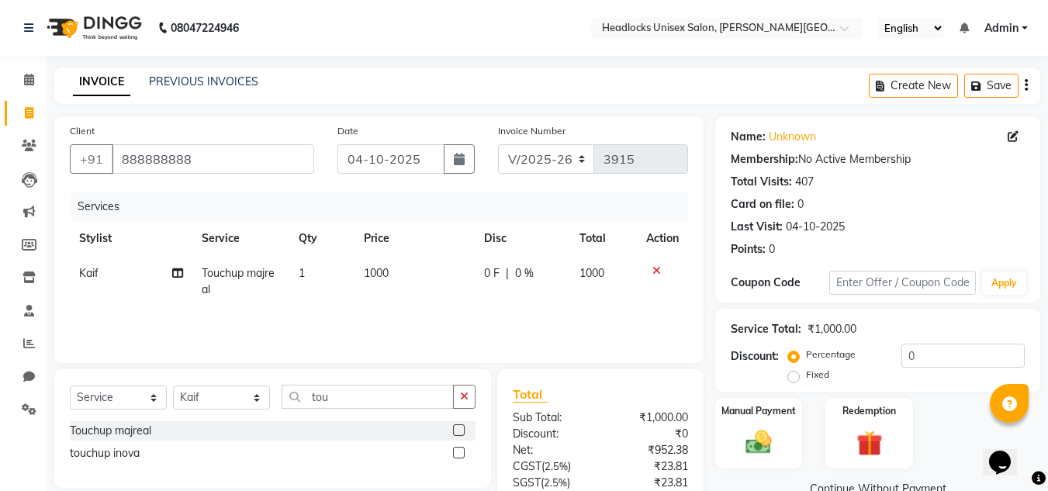
click at [951, 410] on div "Manual Payment Redemption" at bounding box center [878, 433] width 348 height 71
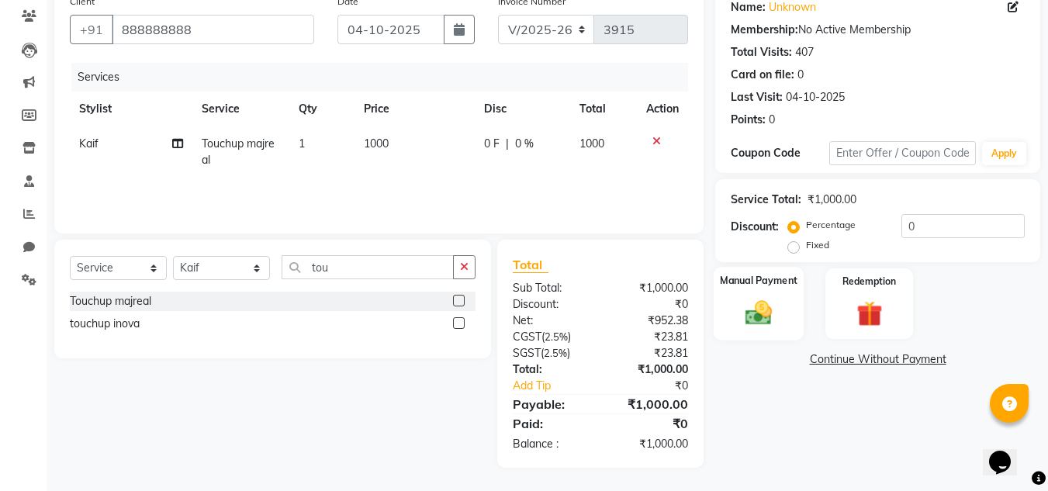
click at [741, 310] on img at bounding box center [758, 312] width 43 height 31
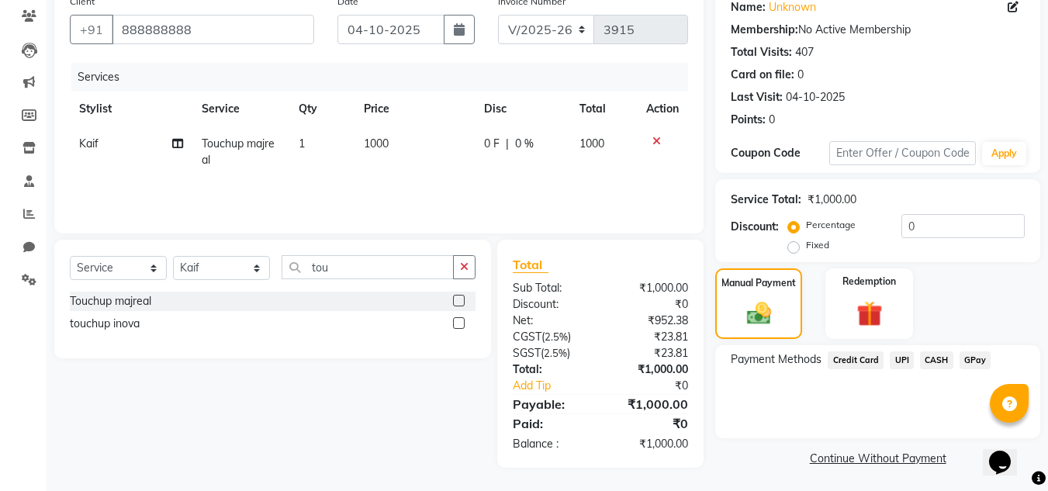
click at [924, 360] on span "CASH" at bounding box center [936, 360] width 33 height 18
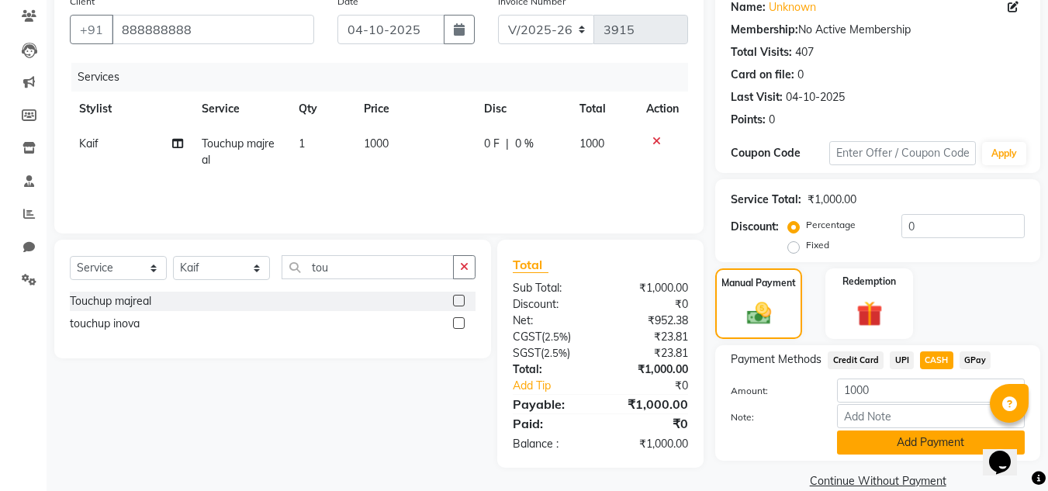
click at [872, 438] on button "Add Payment" at bounding box center [931, 443] width 188 height 24
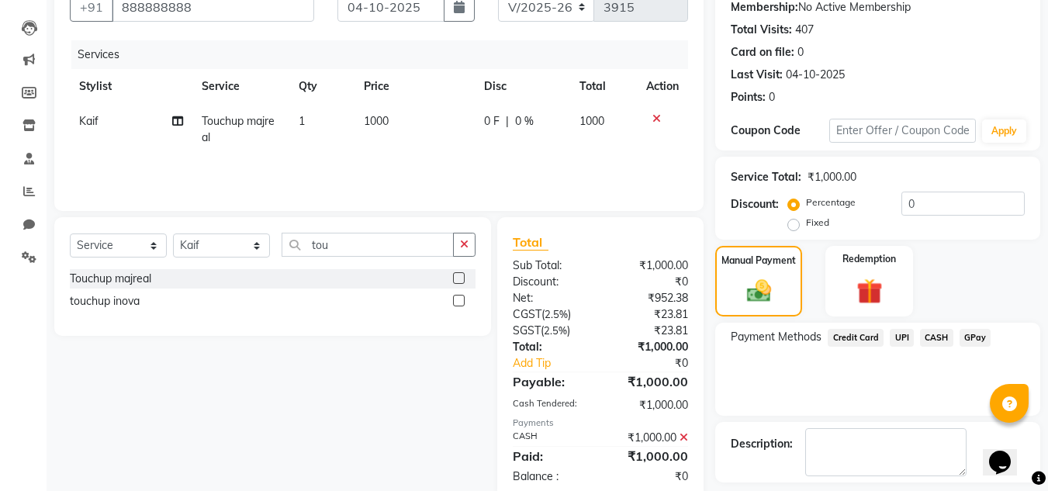
scroll to position [216, 0]
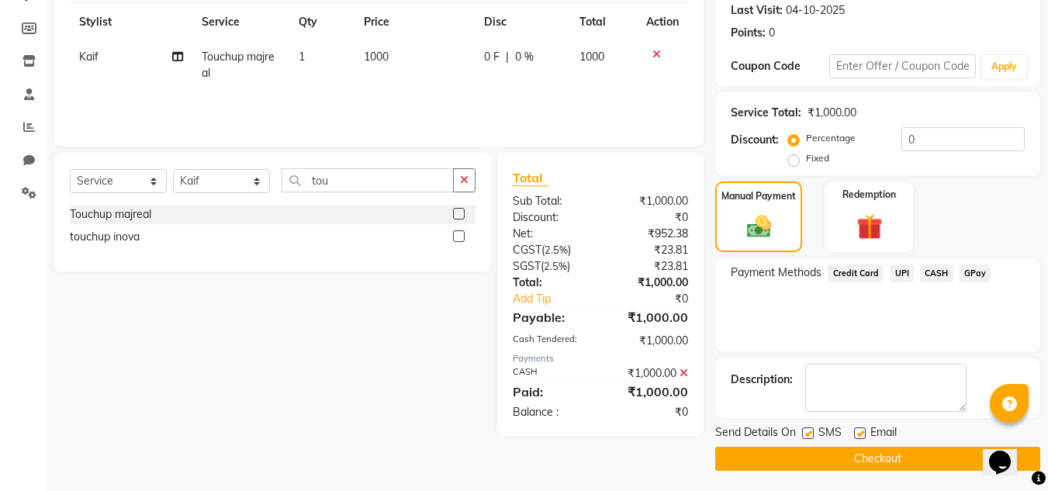
click at [850, 457] on button "Checkout" at bounding box center [877, 459] width 325 height 24
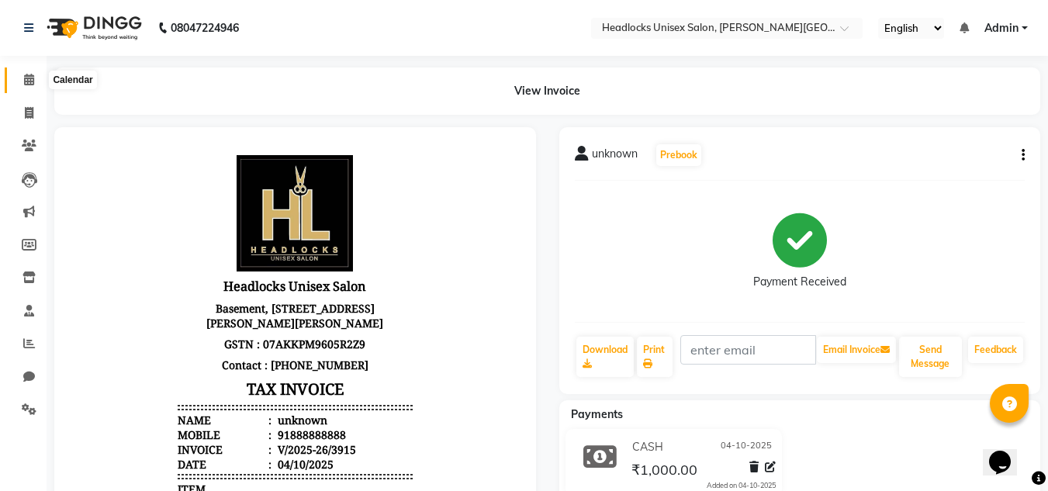
click at [29, 81] on icon at bounding box center [29, 80] width 10 height 12
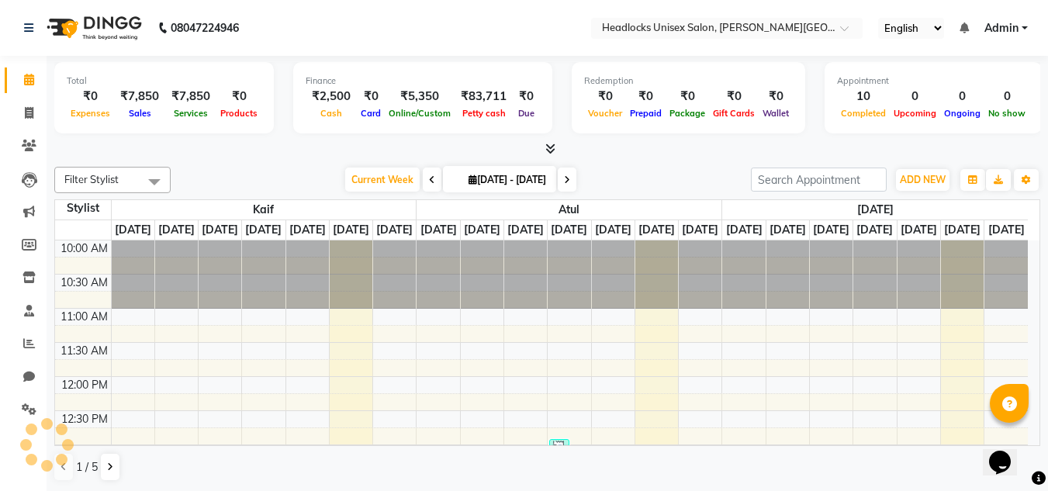
click at [29, 81] on icon at bounding box center [29, 80] width 10 height 12
click at [24, 88] on span at bounding box center [29, 80] width 27 height 18
click at [24, 90] on link "Calendar" at bounding box center [23, 80] width 37 height 26
click at [29, 114] on icon at bounding box center [29, 113] width 9 height 12
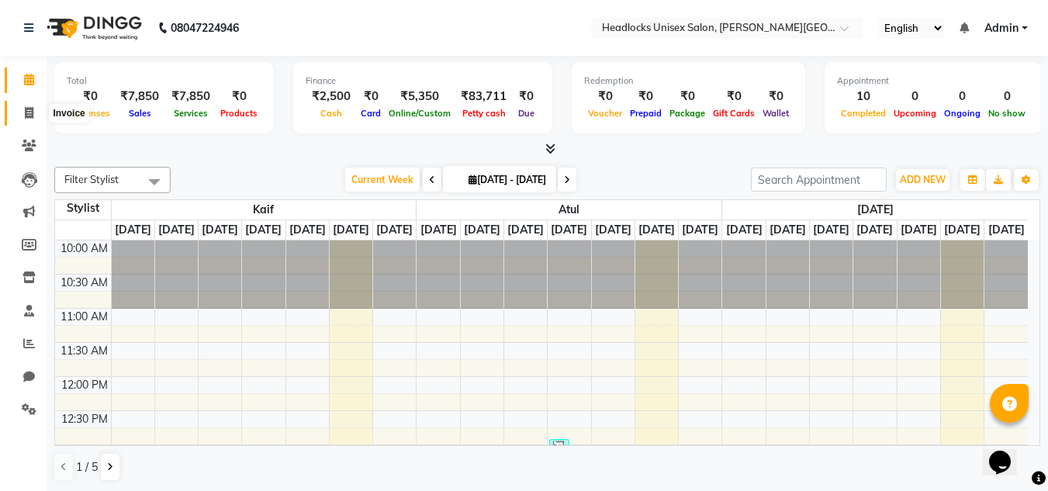
select select "service"
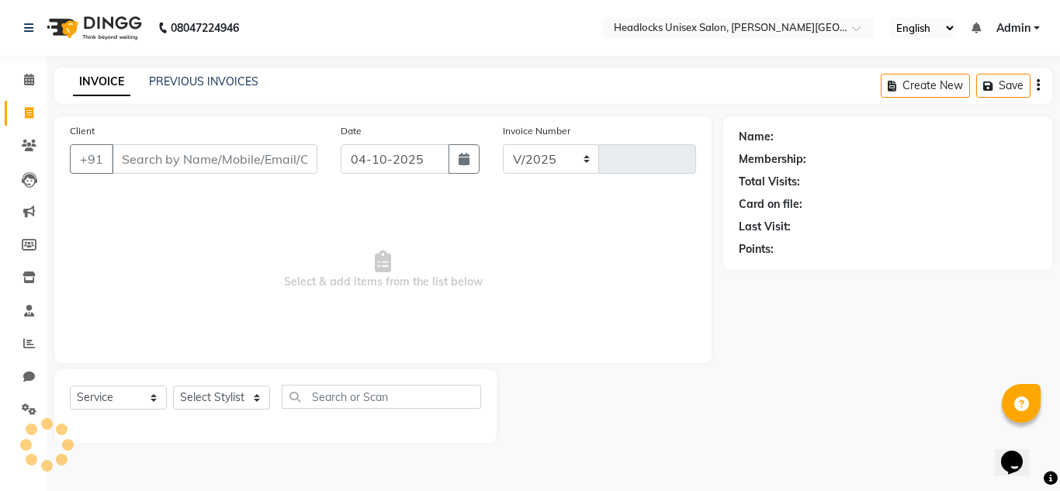
select select "6850"
type input "3916"
click at [141, 153] on input "Client" at bounding box center [215, 158] width 206 height 29
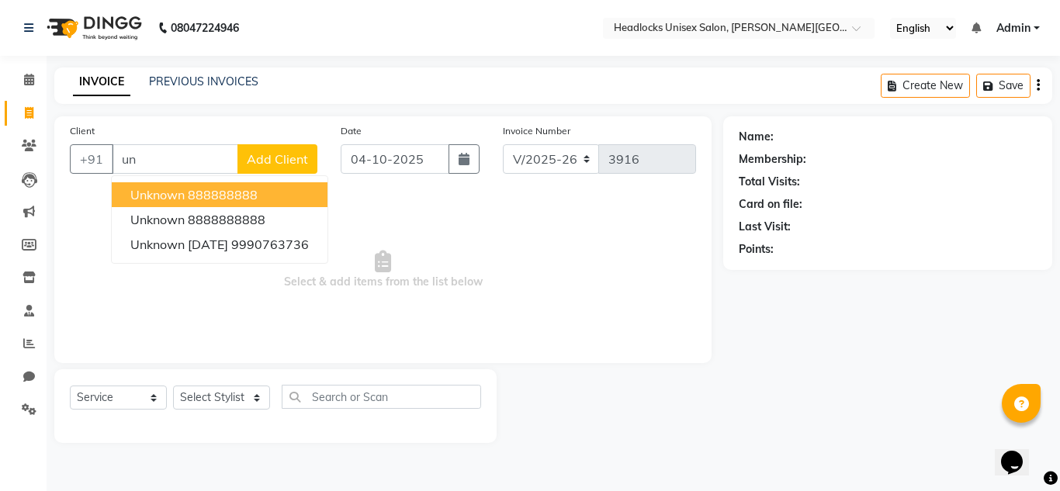
type input "u"
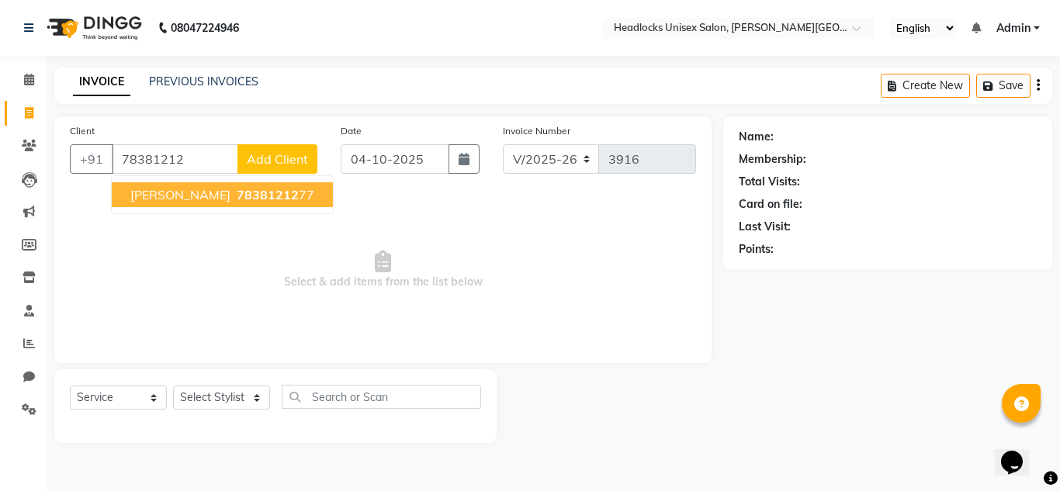
click at [237, 199] on span "78381212" at bounding box center [268, 195] width 62 height 16
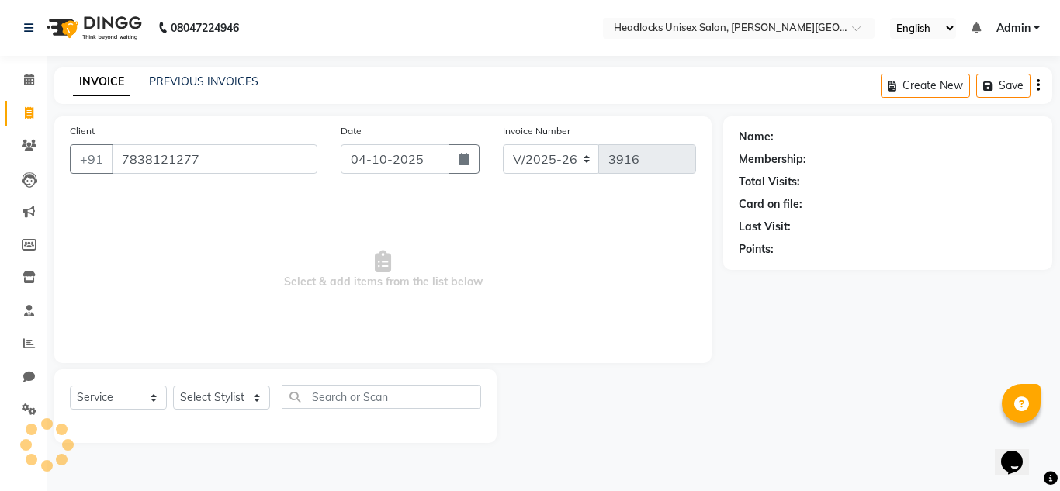
type input "7838121277"
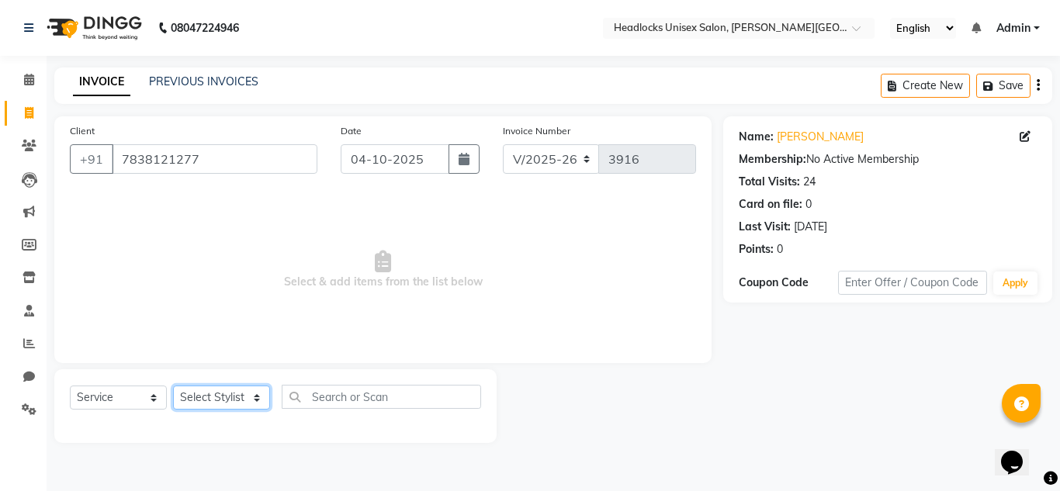
click at [212, 398] on select "Select Stylist Atul Kaif [DATE] [PERSON_NAME] [PERSON_NAME] [PERSON_NAME] [PERS…" at bounding box center [221, 398] width 97 height 24
select select "53620"
click at [173, 386] on select "Select Stylist Atul Kaif [DATE] [PERSON_NAME] [PERSON_NAME] [PERSON_NAME] [PERS…" at bounding box center [221, 398] width 97 height 24
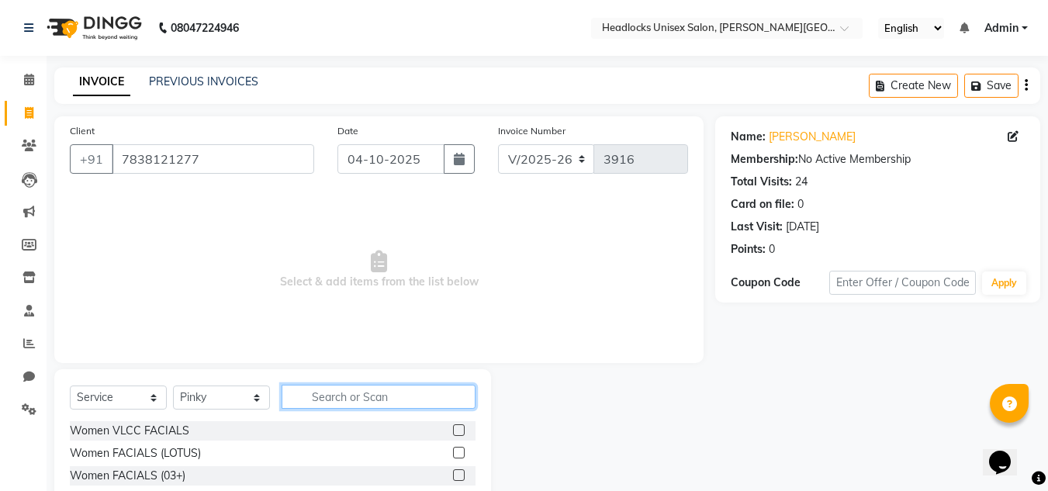
click at [388, 397] on input "text" at bounding box center [379, 397] width 194 height 24
type input "h"
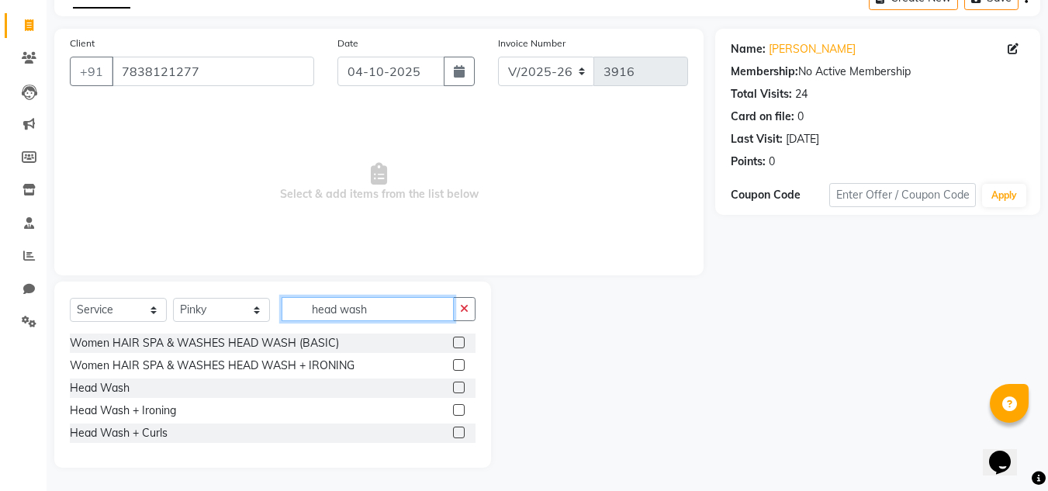
type input "head wash"
click at [458, 391] on label at bounding box center [459, 388] width 12 height 12
click at [458, 391] on input "checkbox" at bounding box center [458, 388] width 10 height 10
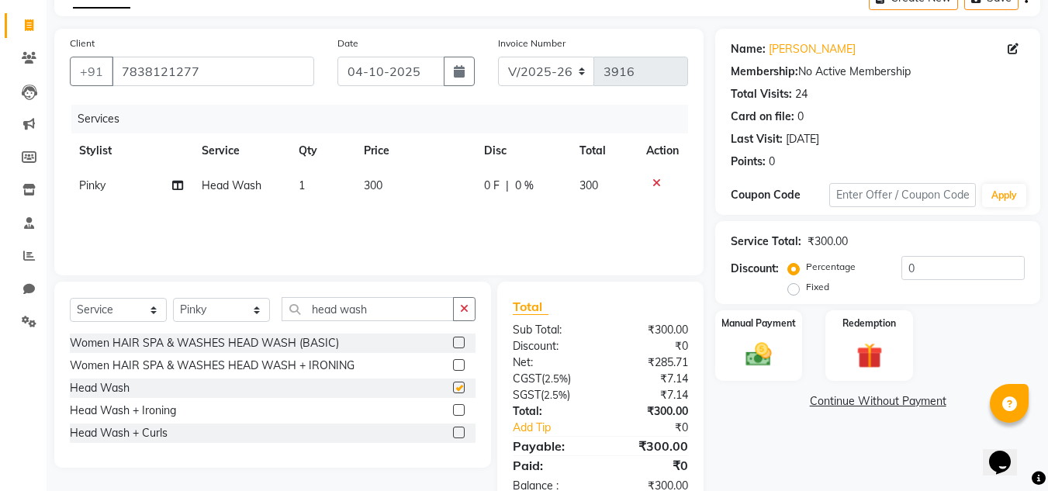
checkbox input "false"
click at [386, 182] on td "300" at bounding box center [415, 185] width 120 height 35
select select "53620"
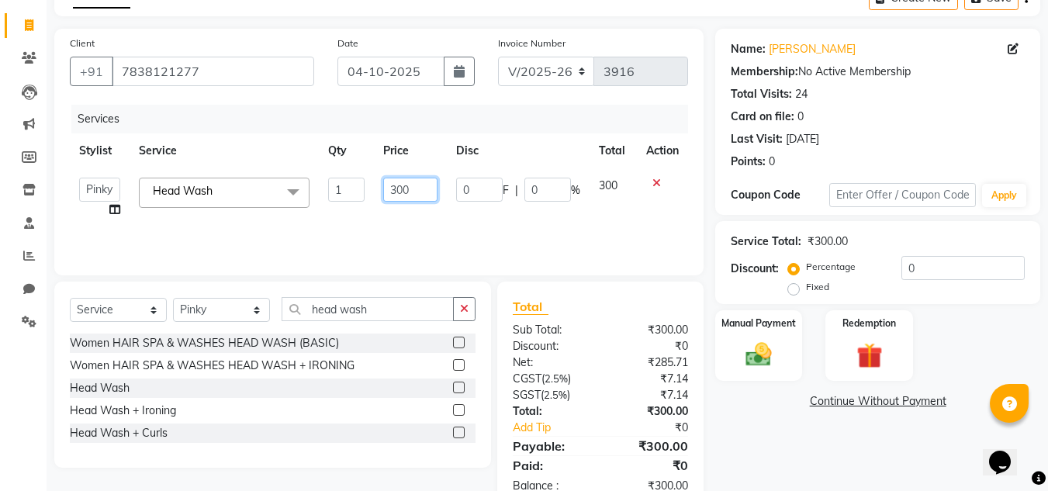
click at [412, 189] on input "300" at bounding box center [410, 190] width 54 height 24
type input "3"
type input "400"
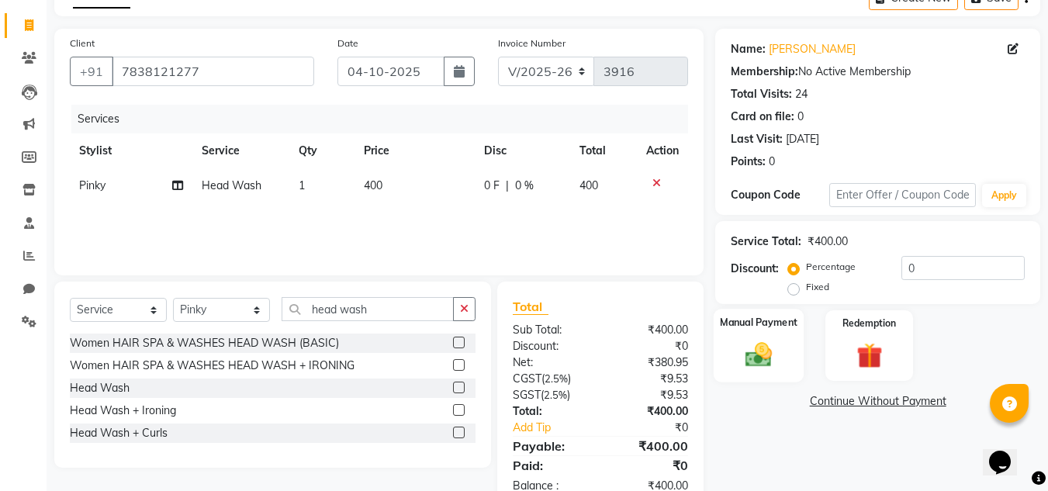
click at [779, 363] on img at bounding box center [758, 354] width 43 height 31
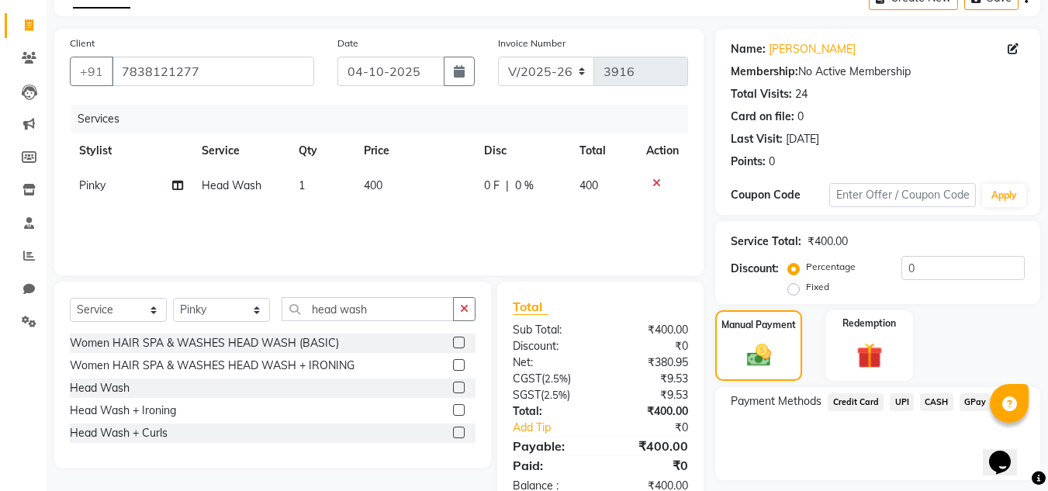
click at [930, 403] on span "CASH" at bounding box center [936, 402] width 33 height 18
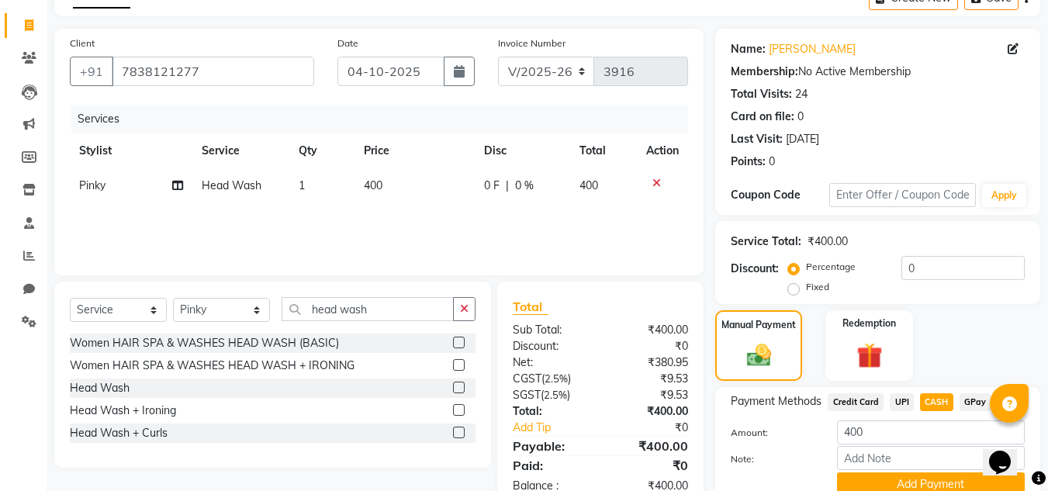
scroll to position [153, 0]
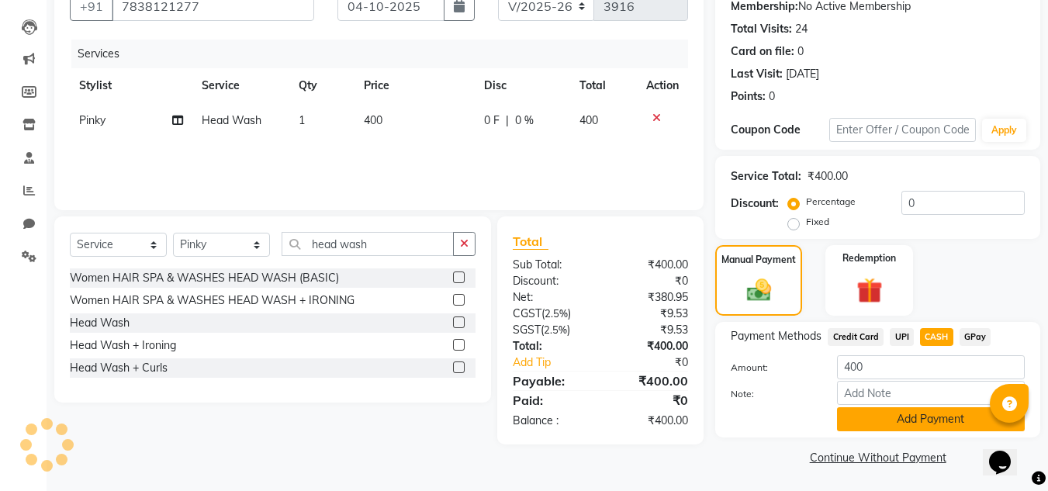
click at [968, 427] on button "Add Payment" at bounding box center [931, 419] width 188 height 24
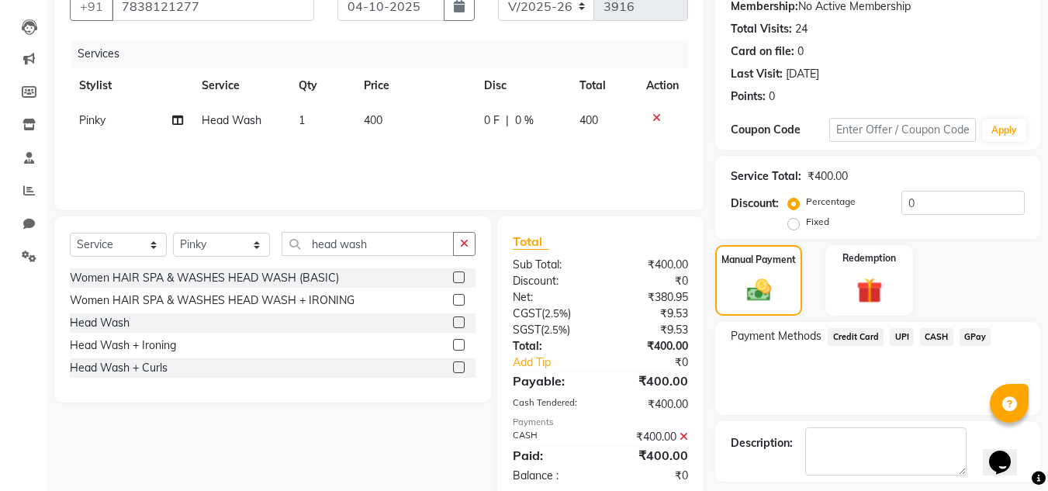
scroll to position [213, 0]
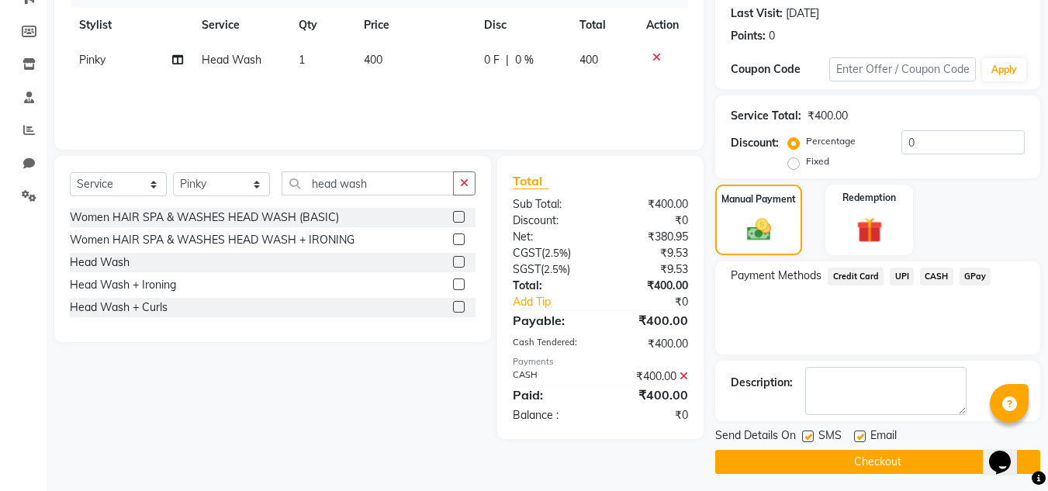
click at [849, 461] on button "Checkout" at bounding box center [877, 462] width 325 height 24
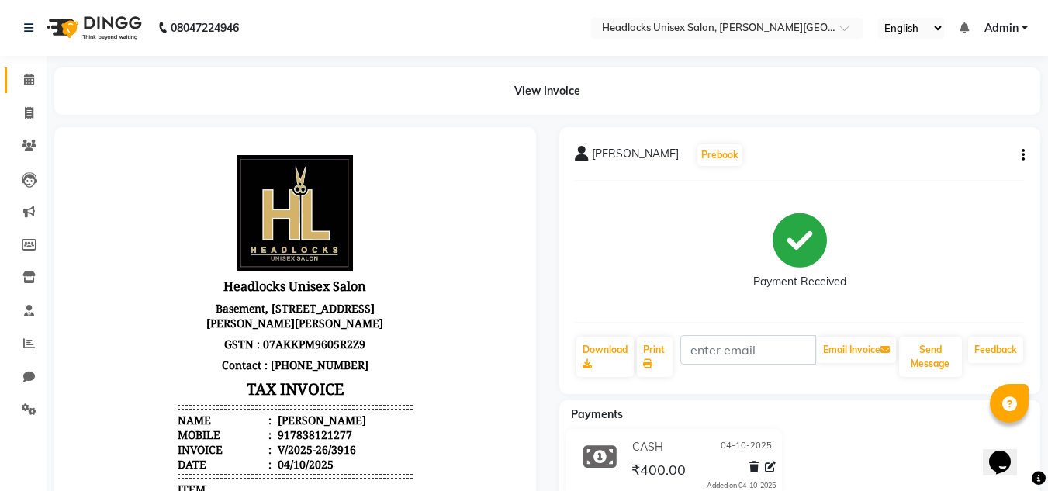
click at [16, 67] on link "Calendar" at bounding box center [23, 80] width 37 height 26
click at [19, 79] on span at bounding box center [29, 80] width 27 height 18
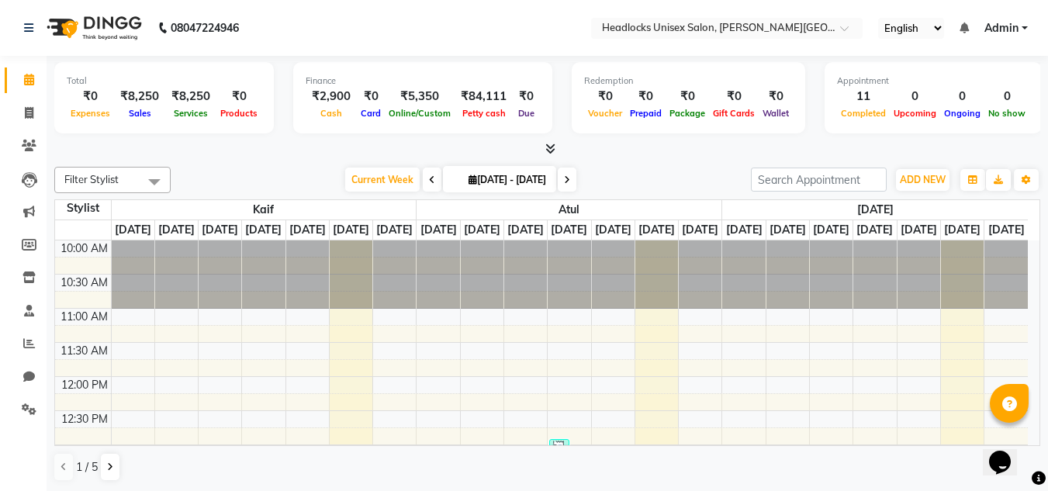
click at [19, 78] on span at bounding box center [29, 80] width 27 height 18
click at [26, 111] on icon at bounding box center [29, 113] width 9 height 12
select select "service"
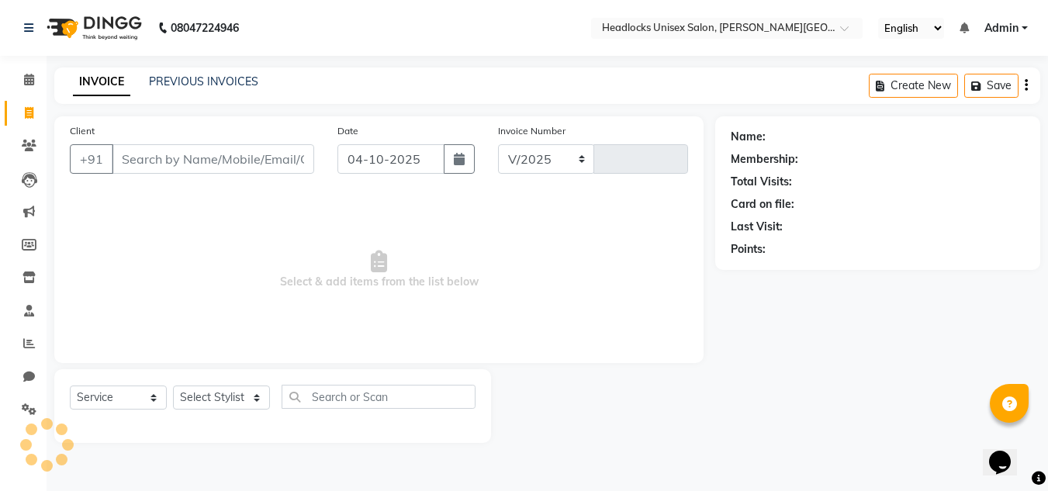
select select "6850"
type input "3917"
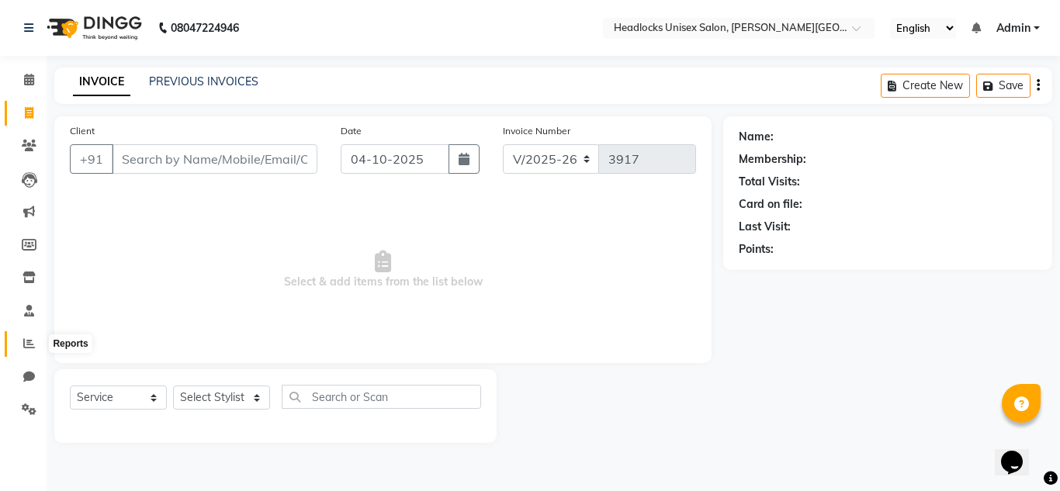
click at [24, 339] on icon at bounding box center [29, 343] width 12 height 12
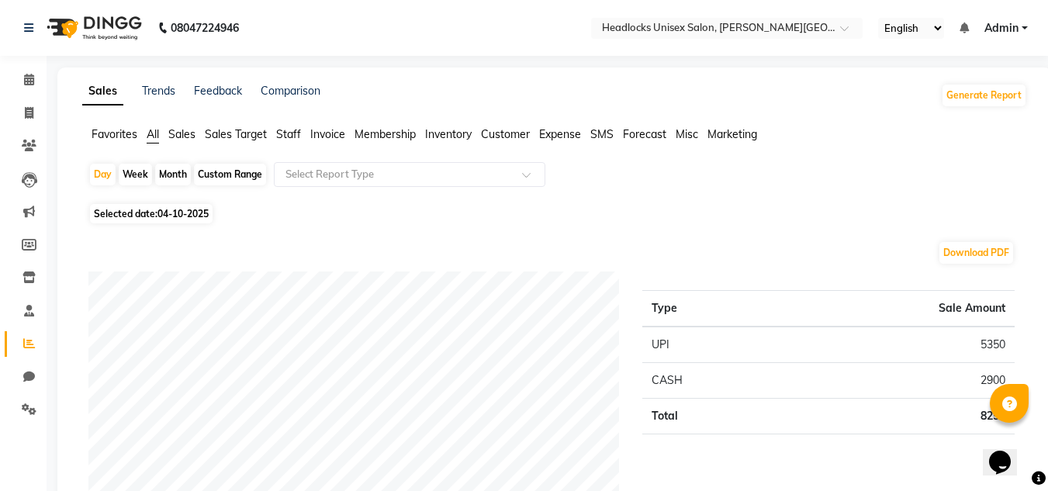
click at [171, 176] on div "Month" at bounding box center [173, 175] width 36 height 22
select select "10"
select select "2025"
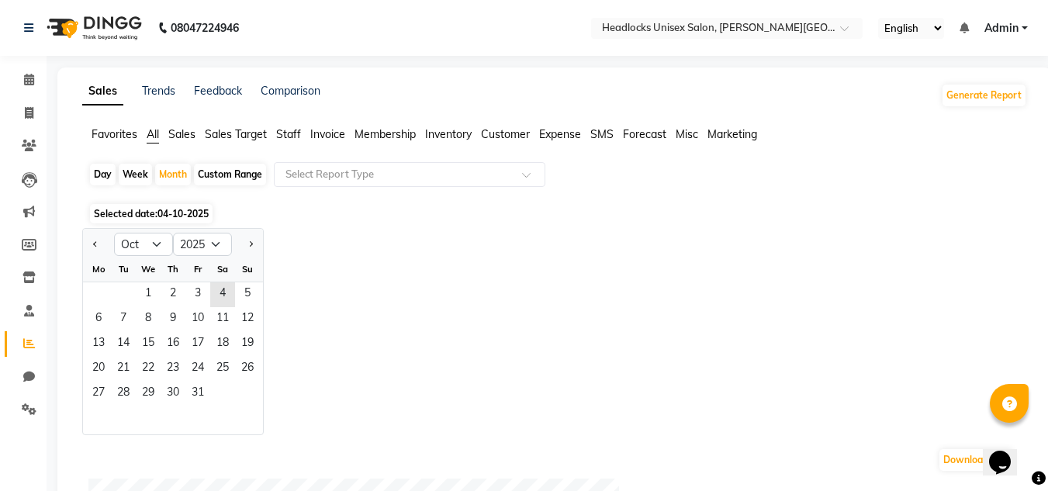
click at [289, 134] on span "Staff" at bounding box center [288, 134] width 25 height 14
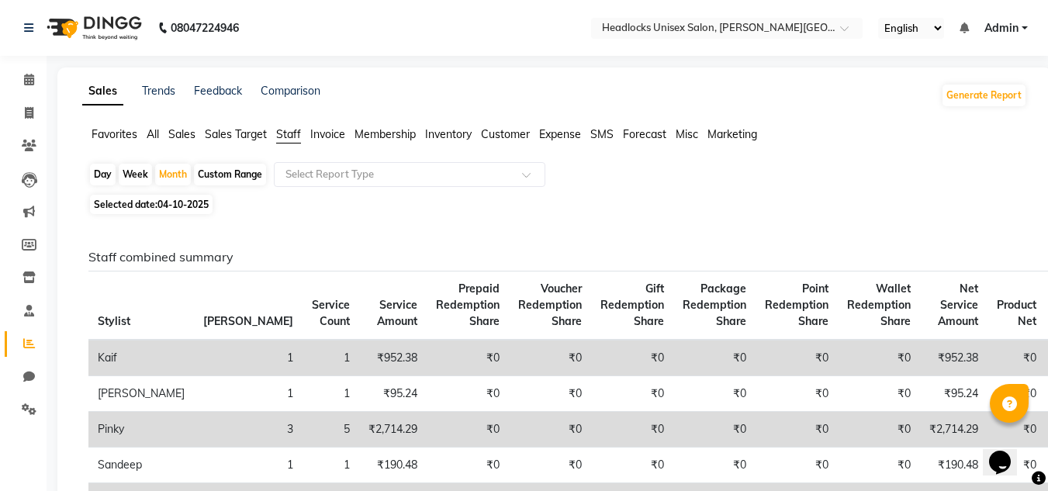
click at [102, 173] on div "Day" at bounding box center [103, 175] width 26 height 22
select select "10"
select select "2025"
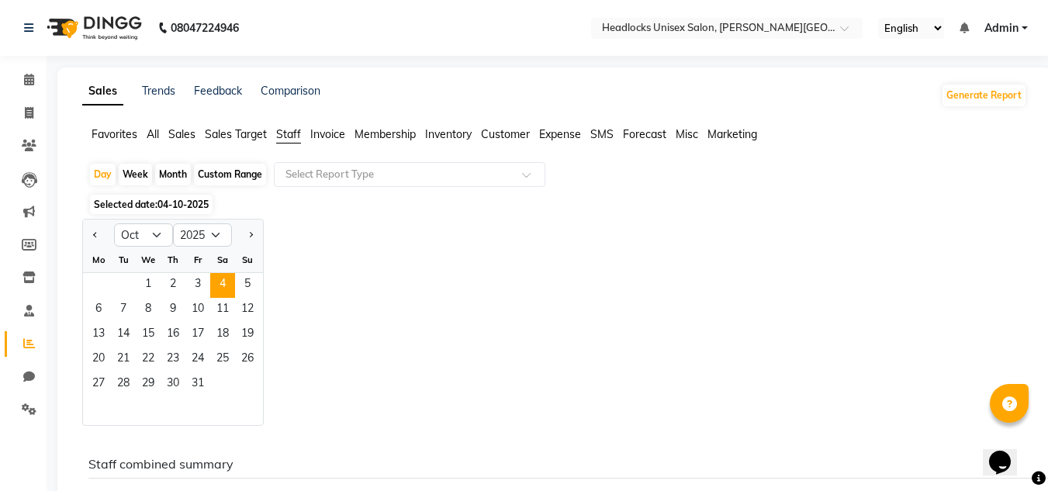
click at [175, 172] on div "Month" at bounding box center [173, 175] width 36 height 22
select select "10"
select select "2025"
click at [151, 275] on span "1" at bounding box center [148, 285] width 25 height 25
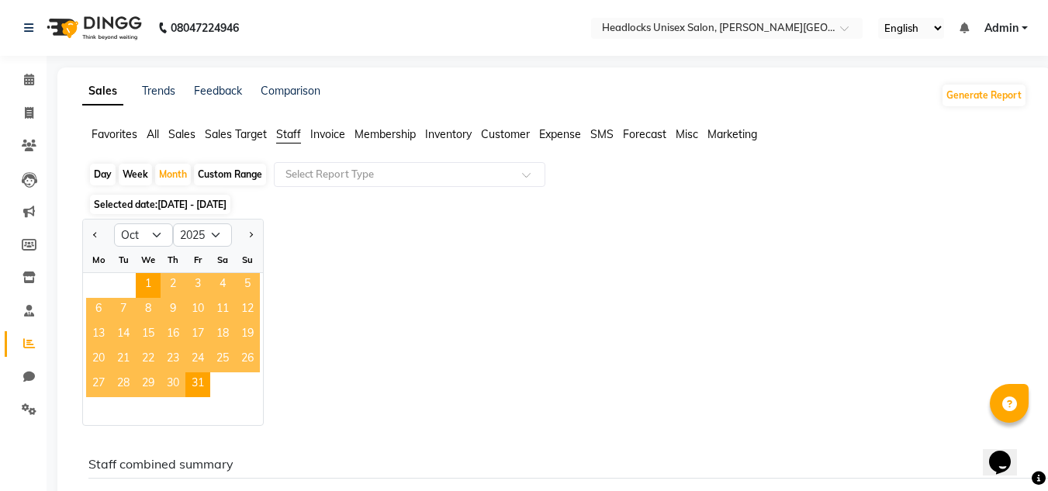
click at [293, 128] on span "Staff" at bounding box center [288, 134] width 25 height 14
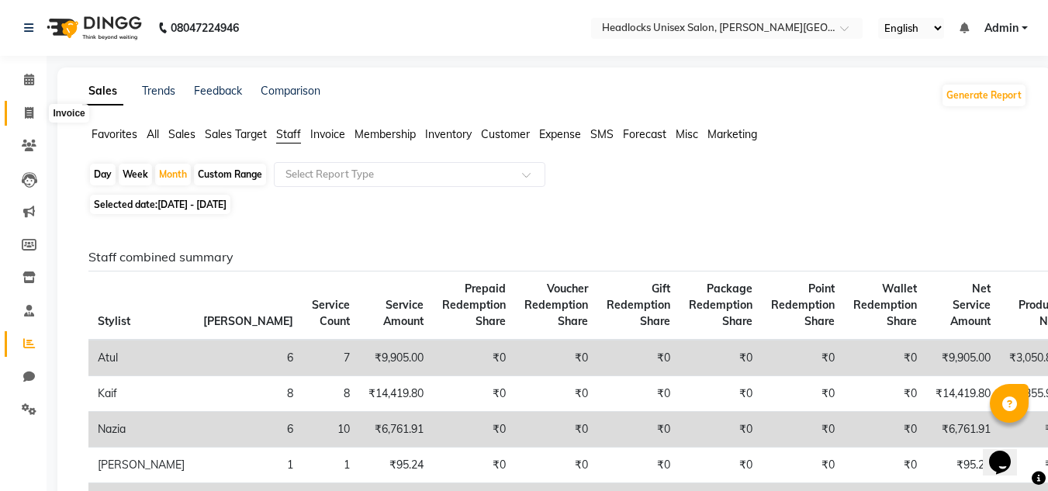
click at [31, 105] on span at bounding box center [29, 114] width 27 height 18
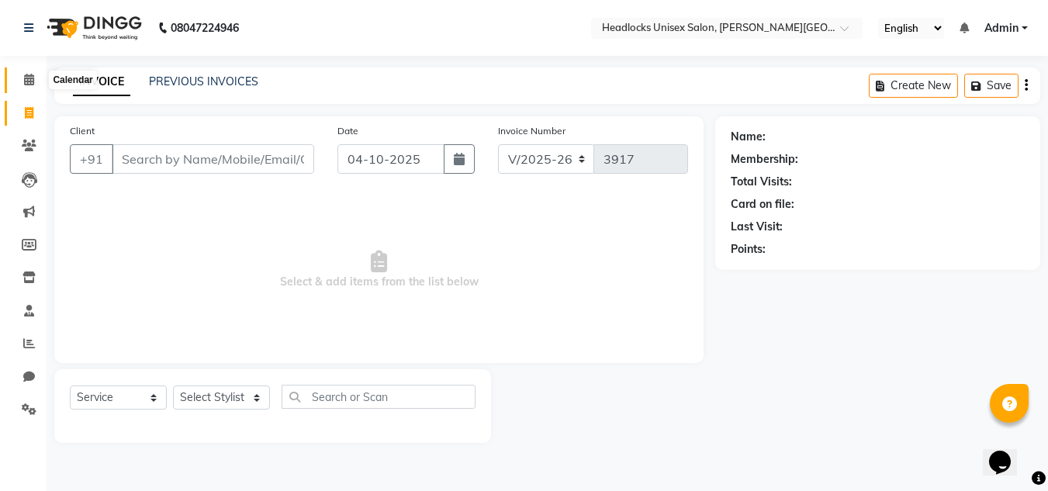
click at [30, 85] on span at bounding box center [29, 80] width 27 height 18
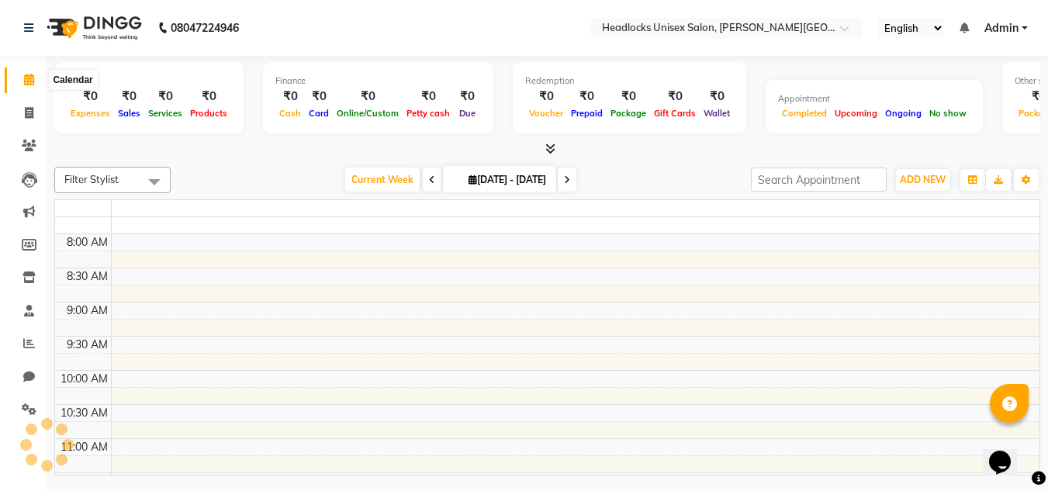
click at [30, 86] on span at bounding box center [29, 80] width 27 height 18
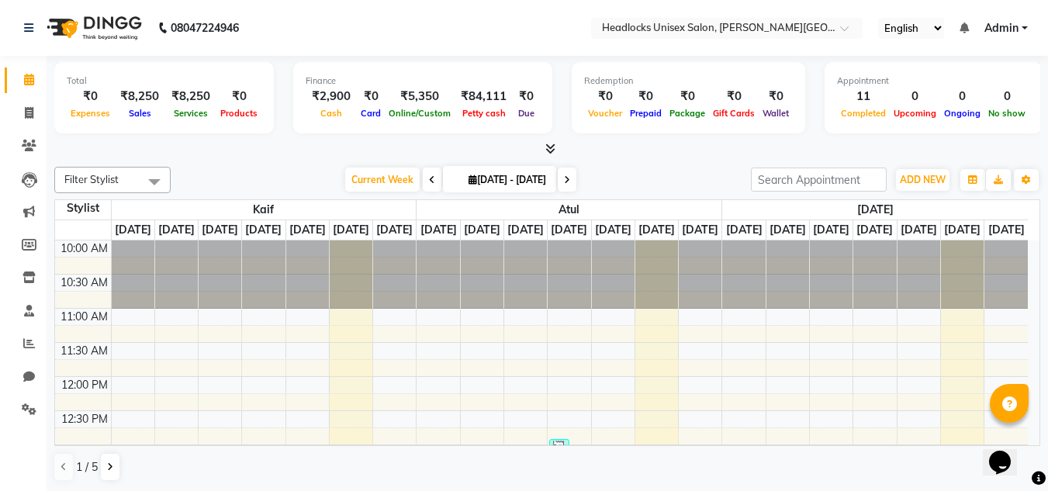
drag, startPoint x: 30, startPoint y: 86, endPoint x: 0, endPoint y: 94, distance: 31.2
click at [31, 86] on span at bounding box center [29, 80] width 27 height 18
click at [33, 86] on span at bounding box center [29, 80] width 27 height 18
click at [33, 112] on icon at bounding box center [29, 113] width 9 height 12
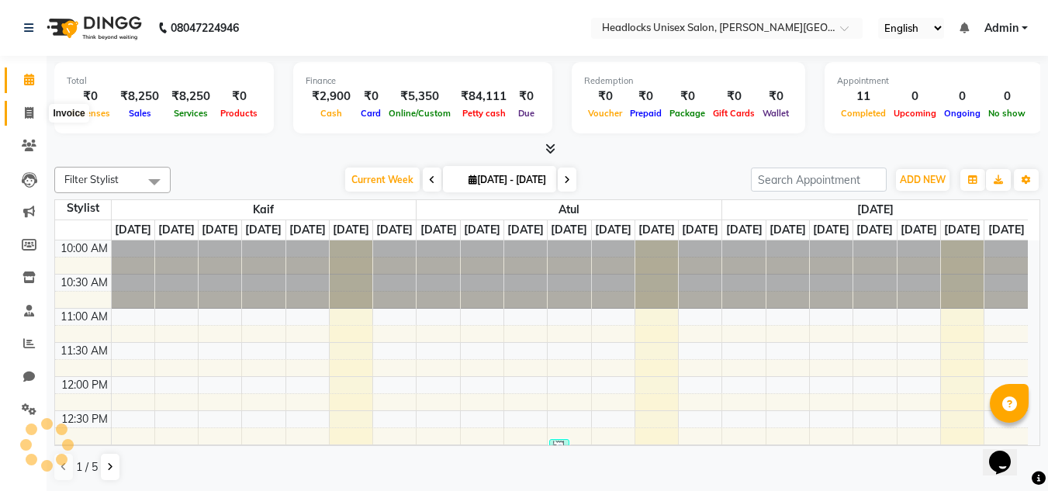
select select "service"
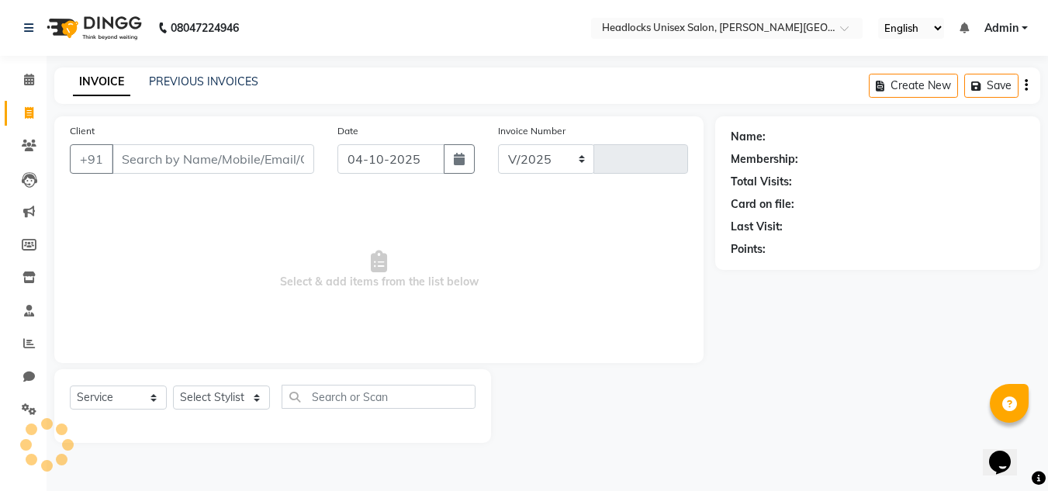
select select "6850"
type input "3917"
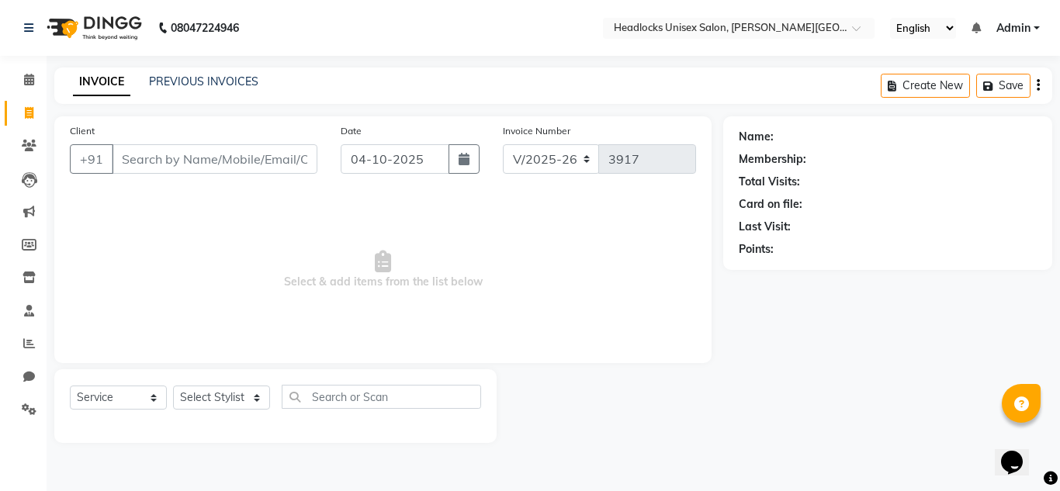
click at [145, 148] on input "Client" at bounding box center [215, 158] width 206 height 29
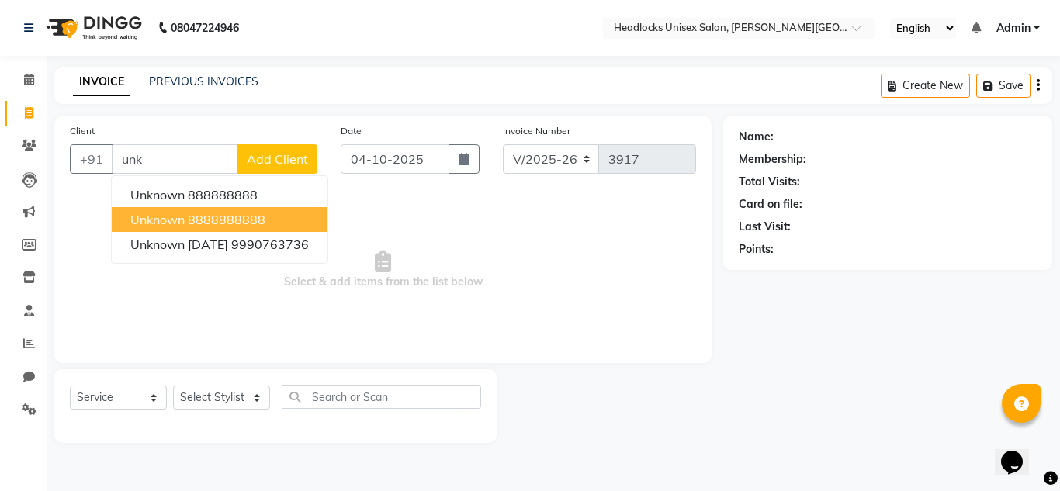
type input "unk"
click at [483, 248] on span "Select & add items from the list below" at bounding box center [383, 269] width 626 height 155
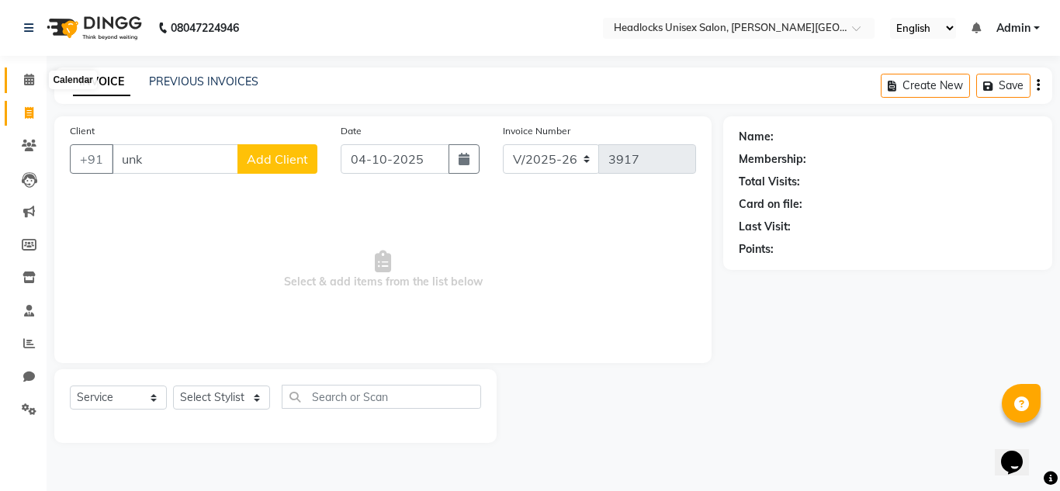
click at [30, 78] on icon at bounding box center [29, 80] width 10 height 12
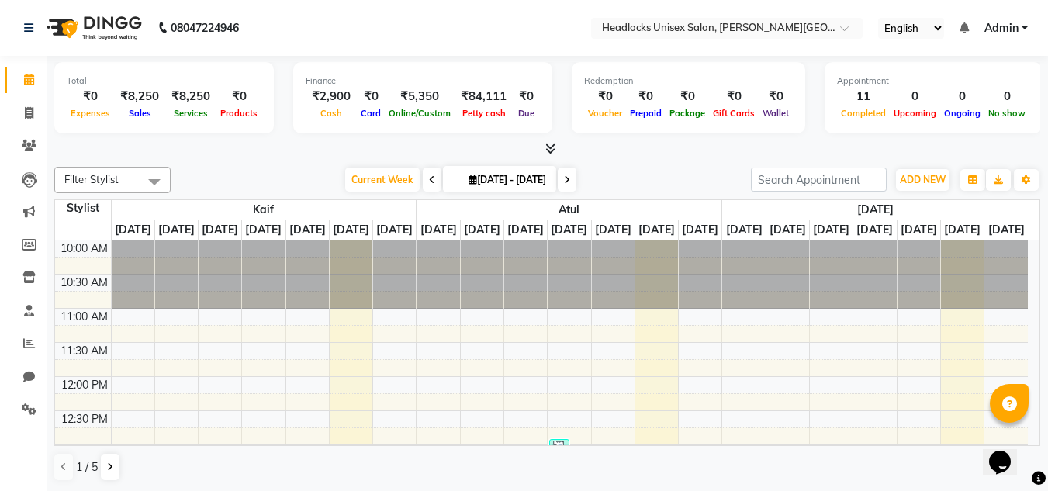
click at [393, 18] on nav "08047224946 Select Location × Headlocks Unisex Salon, [PERSON_NAME] Nagar Engli…" at bounding box center [524, 28] width 1048 height 56
click at [26, 116] on icon at bounding box center [29, 113] width 9 height 12
select select "service"
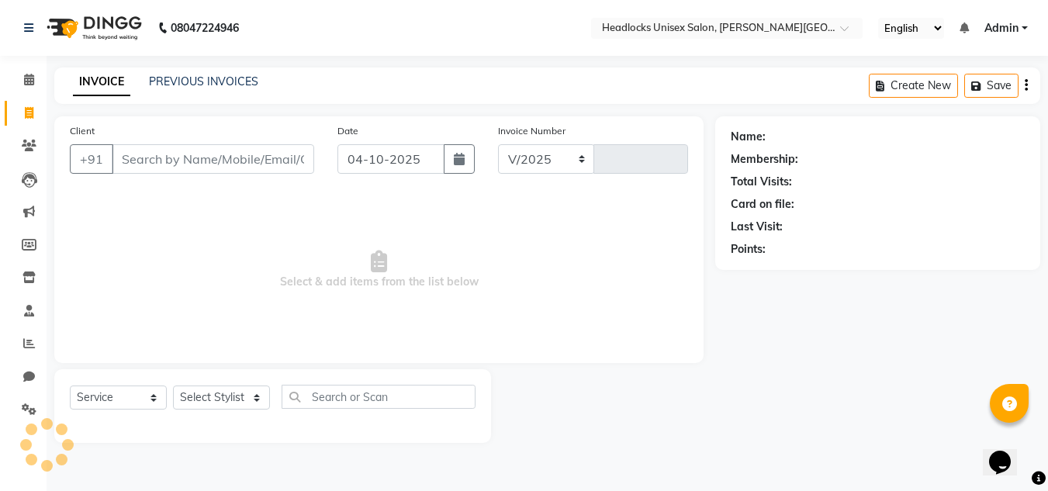
select select "6850"
type input "3917"
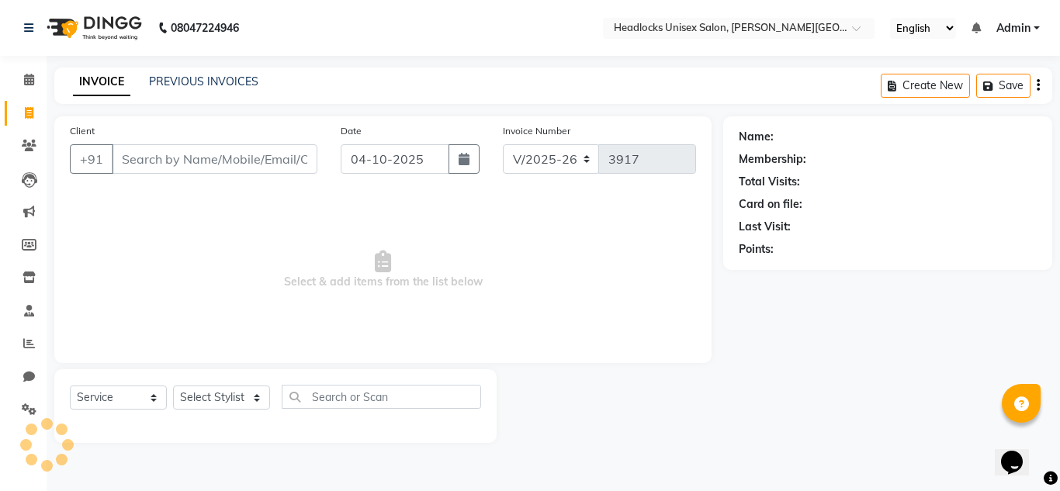
click at [169, 153] on input "Client" at bounding box center [215, 158] width 206 height 29
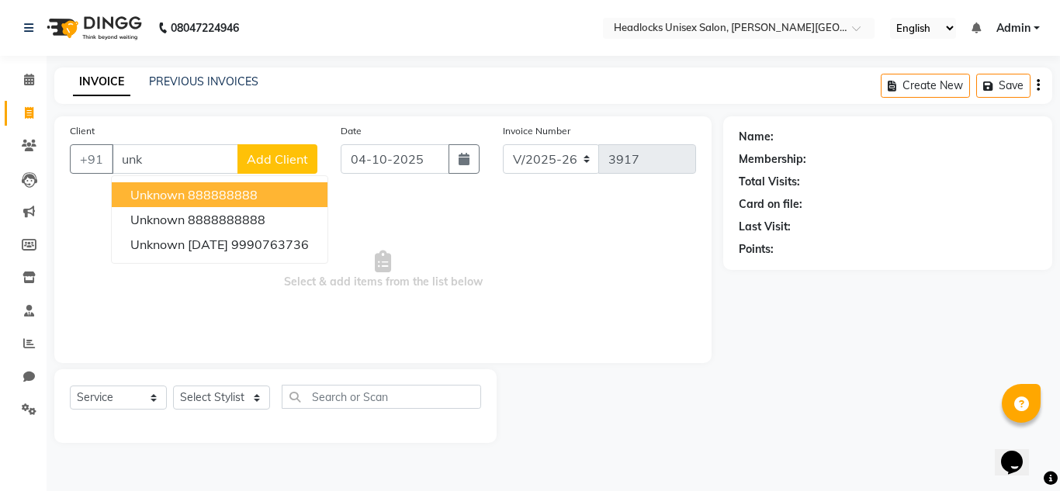
click at [171, 192] on span "unknown" at bounding box center [157, 195] width 54 height 16
type input "888888888"
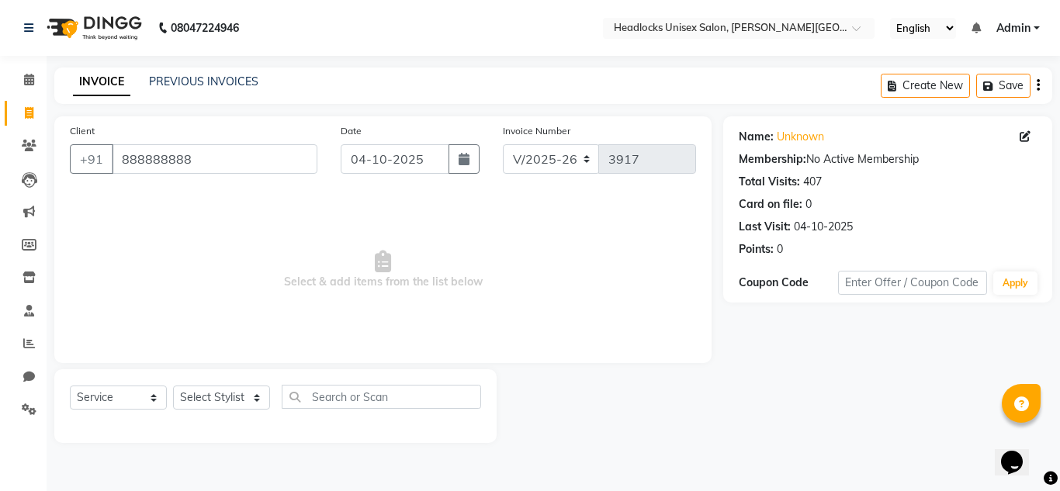
drag, startPoint x: 247, startPoint y: 372, endPoint x: 250, endPoint y: 396, distance: 24.2
click at [250, 396] on div "Select Service Product Membership Package Voucher Prepaid Gift Card Select Styl…" at bounding box center [275, 406] width 442 height 74
click at [250, 396] on select "Select Stylist Atul Kaif [DATE] [PERSON_NAME] [PERSON_NAME] [PERSON_NAME] [PERS…" at bounding box center [221, 398] width 97 height 24
select select "53613"
click at [173, 386] on select "Select Stylist Atul Kaif [DATE] [PERSON_NAME] [PERSON_NAME] [PERSON_NAME] [PERS…" at bounding box center [221, 398] width 97 height 24
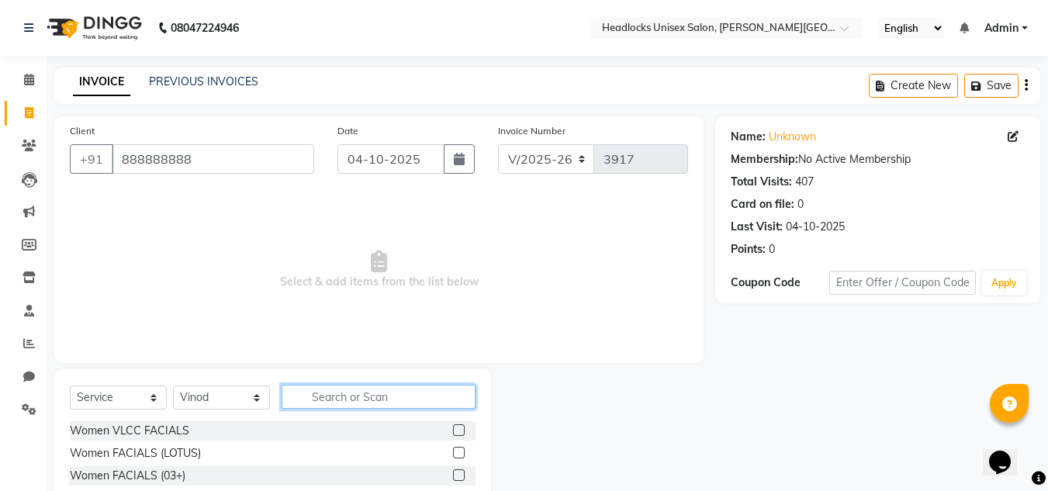
click at [368, 400] on input "text" at bounding box center [379, 397] width 194 height 24
drag, startPoint x: 383, startPoint y: 406, endPoint x: 424, endPoint y: 450, distance: 59.8
click at [424, 450] on div "Select Service Product Membership Package Voucher Prepaid Gift Card Select Styl…" at bounding box center [272, 483] width 437 height 229
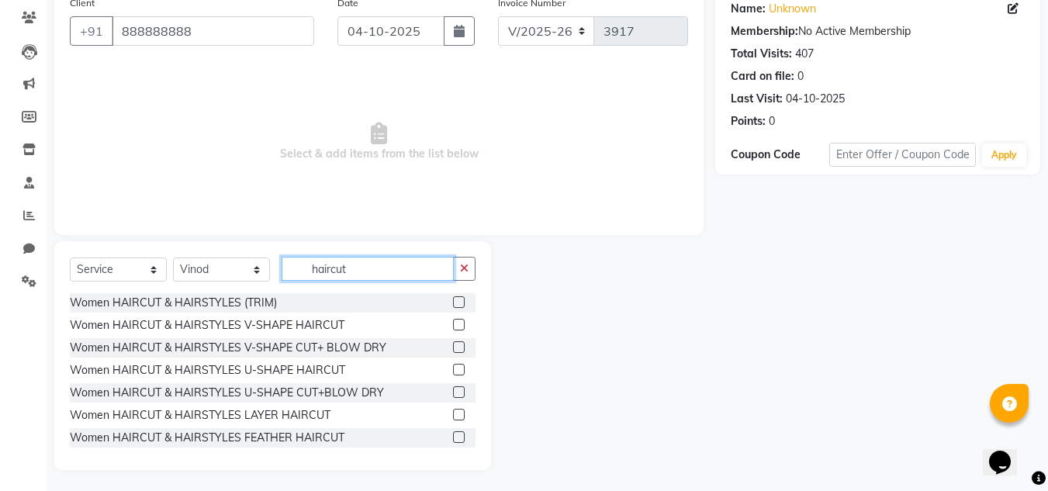
scroll to position [130, 0]
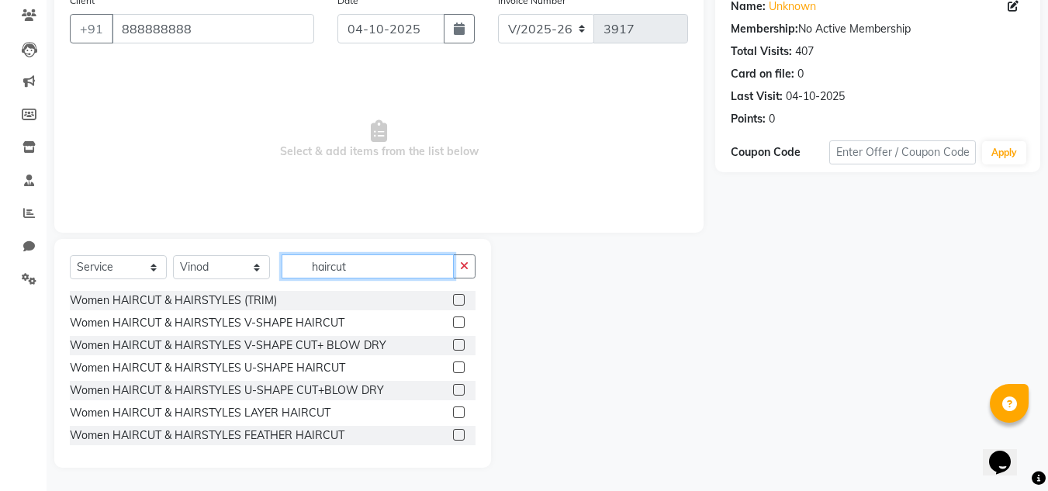
type input "haircut"
click at [453, 416] on label at bounding box center [459, 412] width 12 height 12
click at [453, 416] on input "checkbox" at bounding box center [458, 413] width 10 height 10
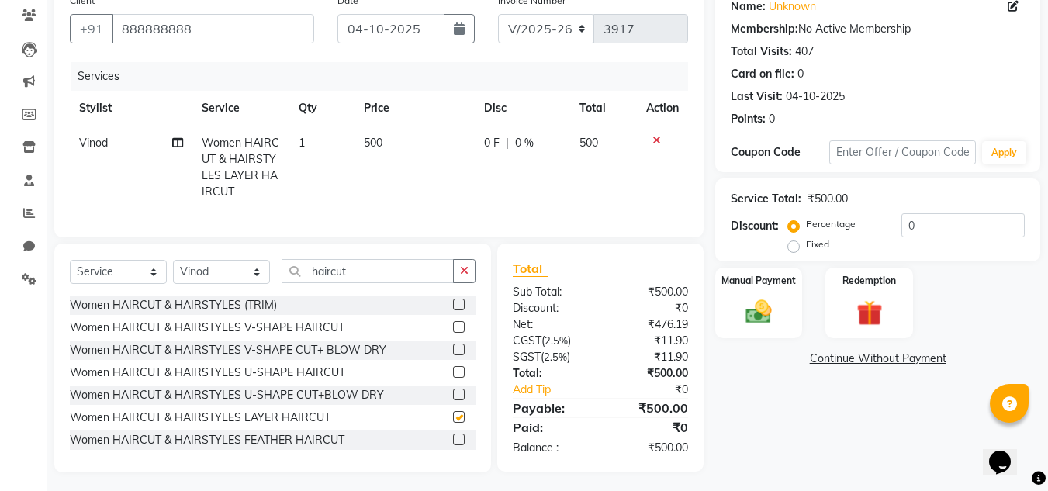
checkbox input "false"
click at [453, 445] on label at bounding box center [459, 440] width 12 height 12
click at [453, 445] on input "checkbox" at bounding box center [458, 440] width 10 height 10
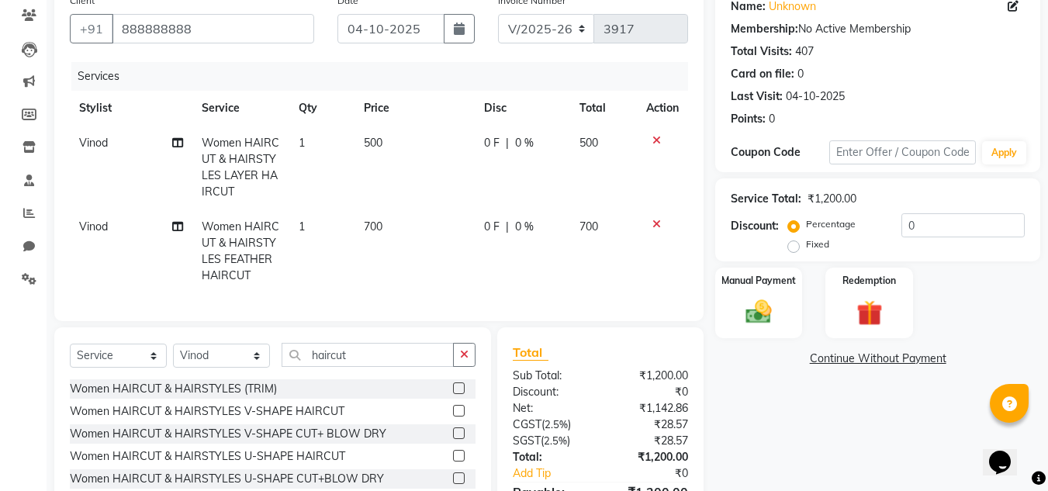
checkbox input "false"
click at [656, 224] on icon at bounding box center [656, 224] width 9 height 11
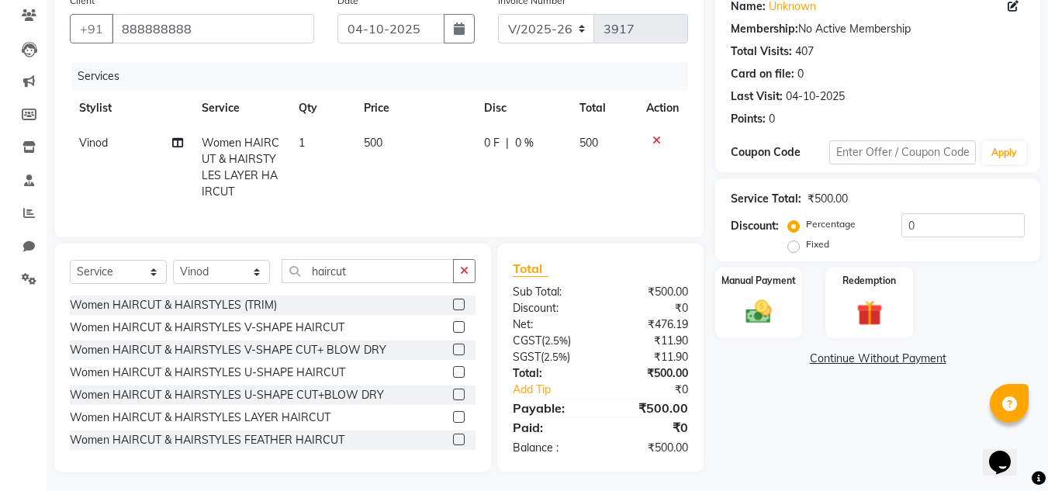
click at [651, 135] on div at bounding box center [662, 140] width 33 height 11
click at [654, 140] on icon at bounding box center [656, 140] width 9 height 11
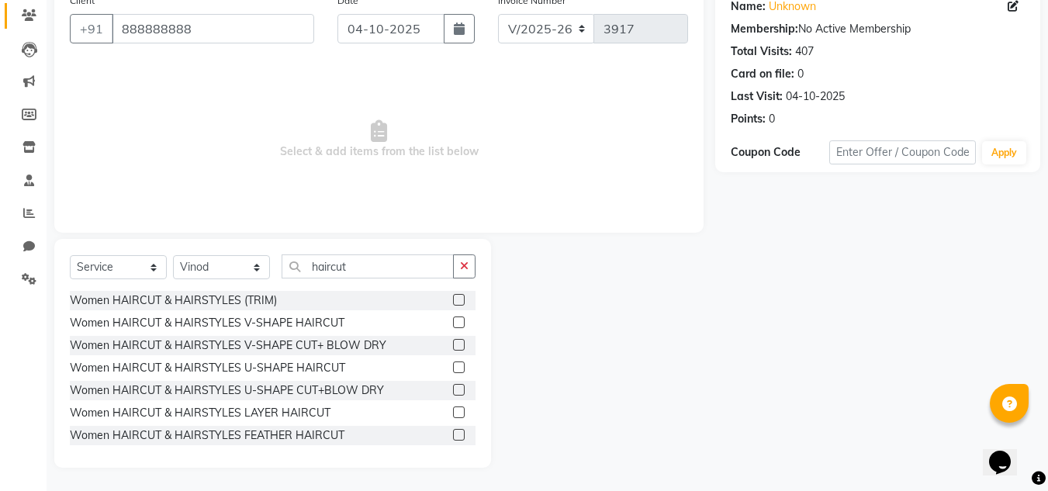
click at [19, 25] on link "Clients" at bounding box center [23, 16] width 37 height 26
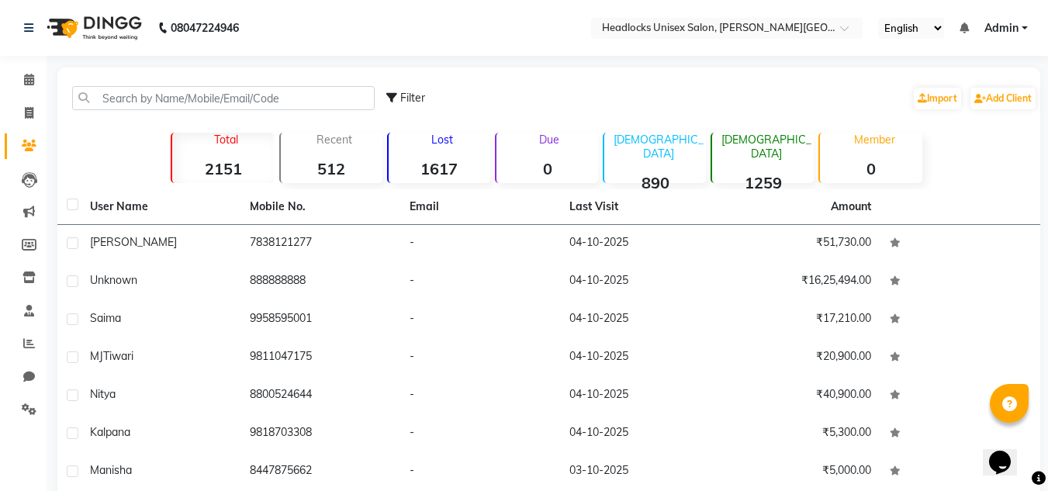
click at [1047, 10] on nav "08047224946 Select Location × Headlocks Unisex Salon, [PERSON_NAME] Nagar Engli…" at bounding box center [524, 28] width 1048 height 56
drag, startPoint x: 1047, startPoint y: 0, endPoint x: 584, endPoint y: 47, distance: 465.5
click at [584, 47] on nav "08047224946 Select Location × Headlocks Unisex Salon, [PERSON_NAME] Nagar Engli…" at bounding box center [524, 28] width 1048 height 56
click at [26, 78] on icon at bounding box center [29, 80] width 10 height 12
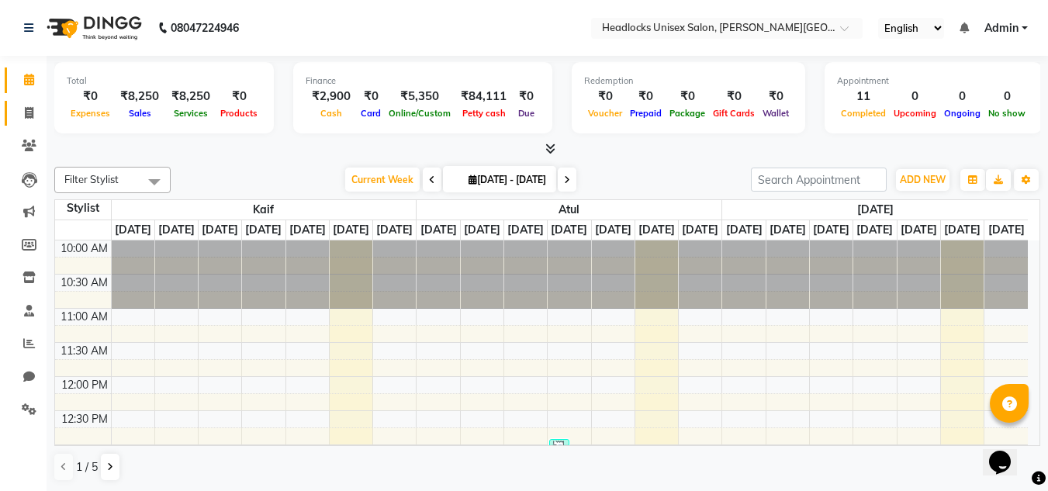
click at [15, 106] on link "Invoice" at bounding box center [23, 114] width 37 height 26
select select "service"
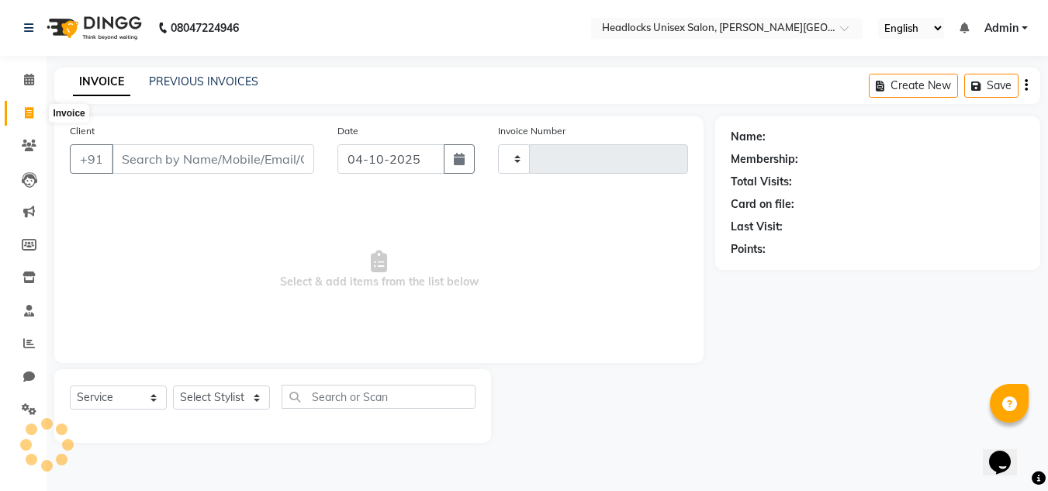
type input "3917"
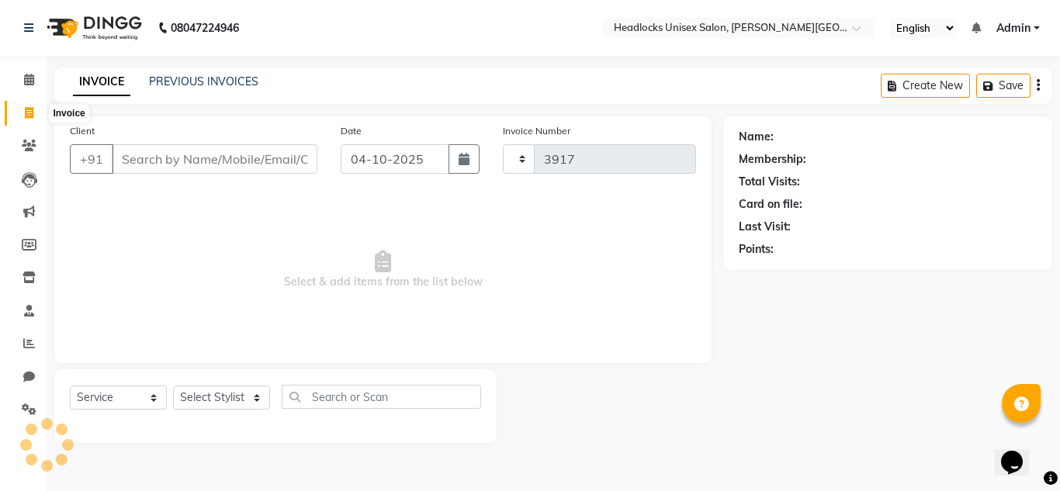
select select "6850"
click at [154, 165] on input "Client" at bounding box center [215, 158] width 206 height 29
click at [29, 75] on icon at bounding box center [29, 80] width 10 height 12
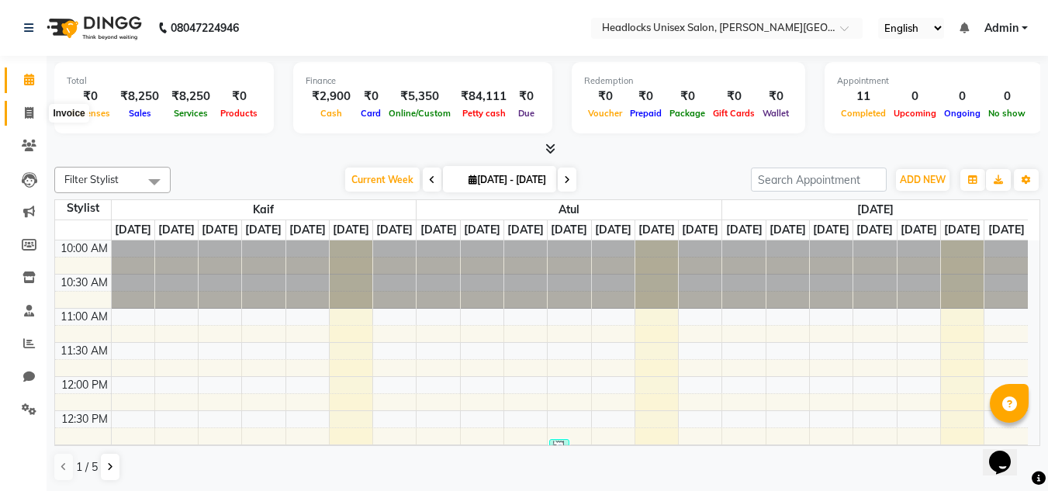
click at [26, 109] on icon at bounding box center [29, 113] width 9 height 12
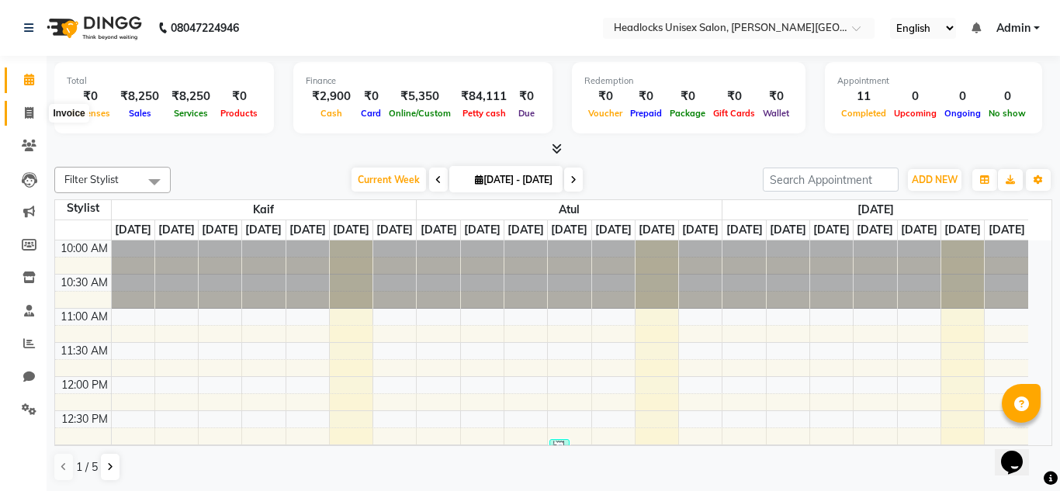
select select "service"
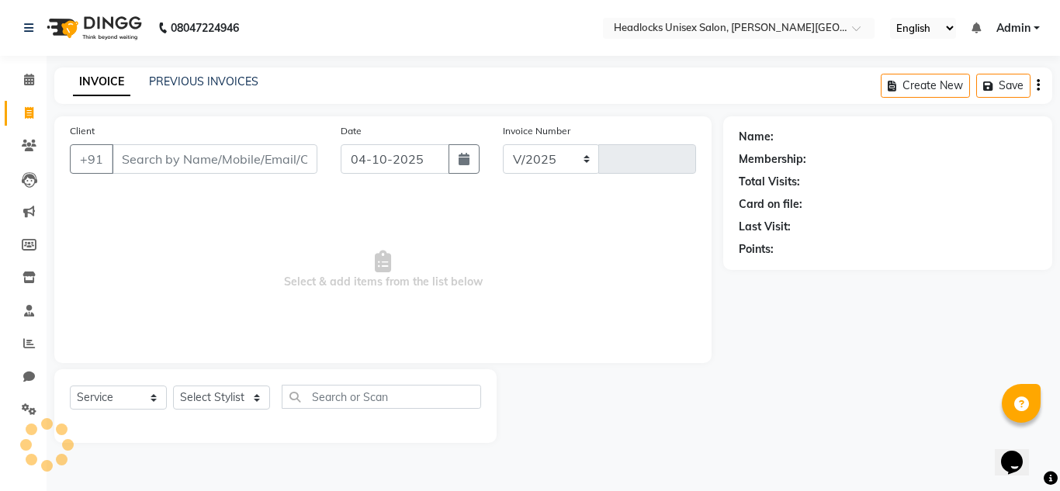
select select "6850"
type input "3917"
click at [239, 167] on input "Client" at bounding box center [215, 158] width 206 height 29
click at [219, 166] on input "Client" at bounding box center [215, 158] width 206 height 29
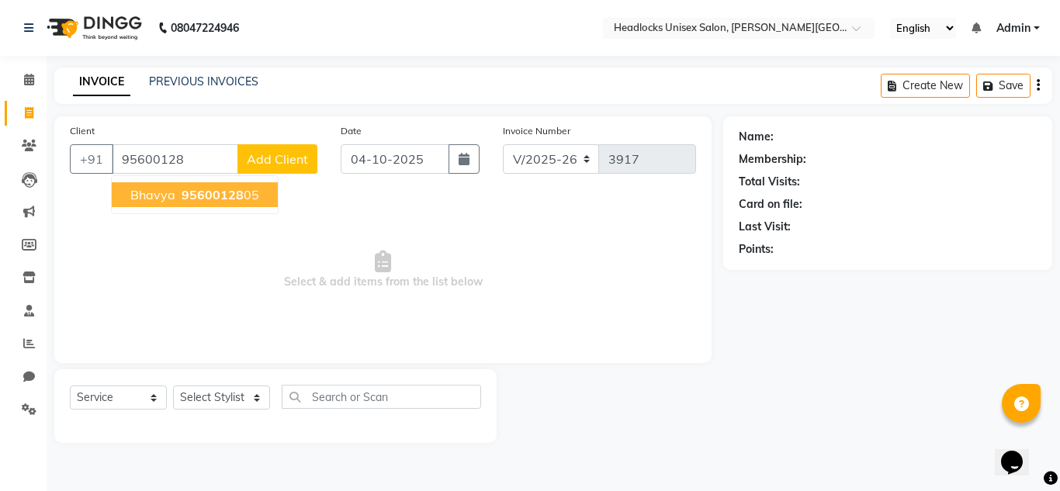
click at [202, 199] on span "95600128" at bounding box center [213, 195] width 62 height 16
type input "9560012805"
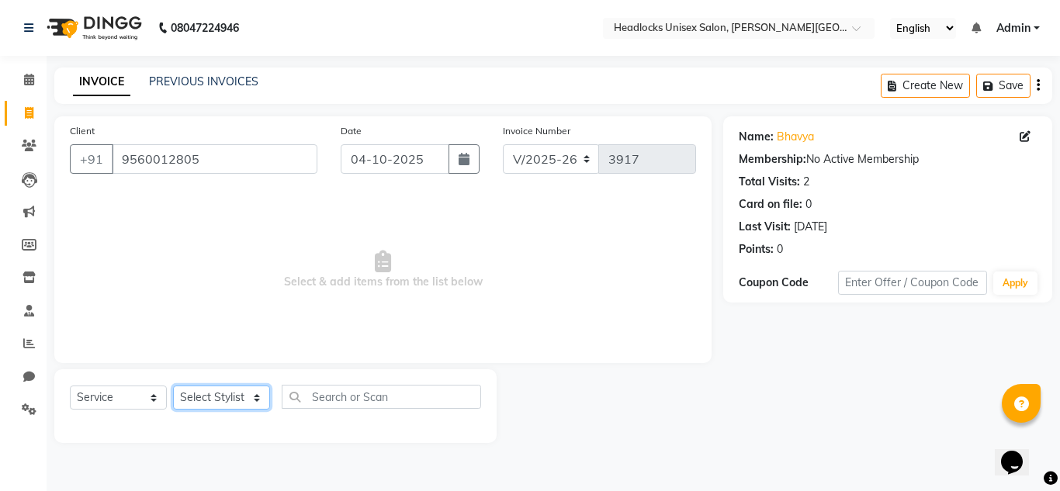
click at [198, 398] on select "Select Stylist Atul Kaif [DATE] [PERSON_NAME] [PERSON_NAME] [PERSON_NAME] [PERS…" at bounding box center [221, 398] width 97 height 24
click at [173, 386] on select "Select Stylist Atul Kaif [DATE] [PERSON_NAME] [PERSON_NAME] [PERSON_NAME] [PERS…" at bounding box center [221, 398] width 97 height 24
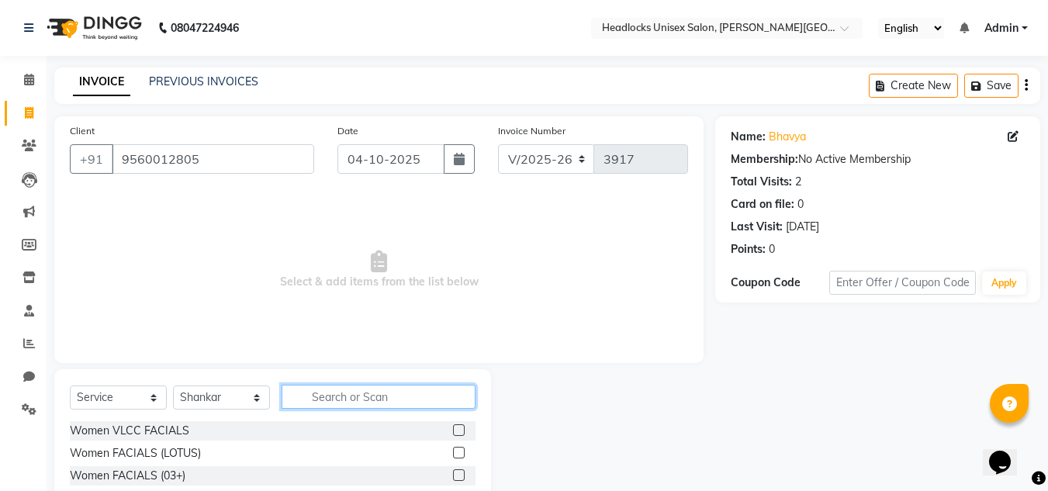
click at [326, 403] on input "text" at bounding box center [379, 397] width 194 height 24
click at [203, 391] on select "Select Stylist Atul Kaif [DATE] [PERSON_NAME] [PERSON_NAME] [PERSON_NAME] [PERS…" at bounding box center [221, 398] width 97 height 24
select select "53627"
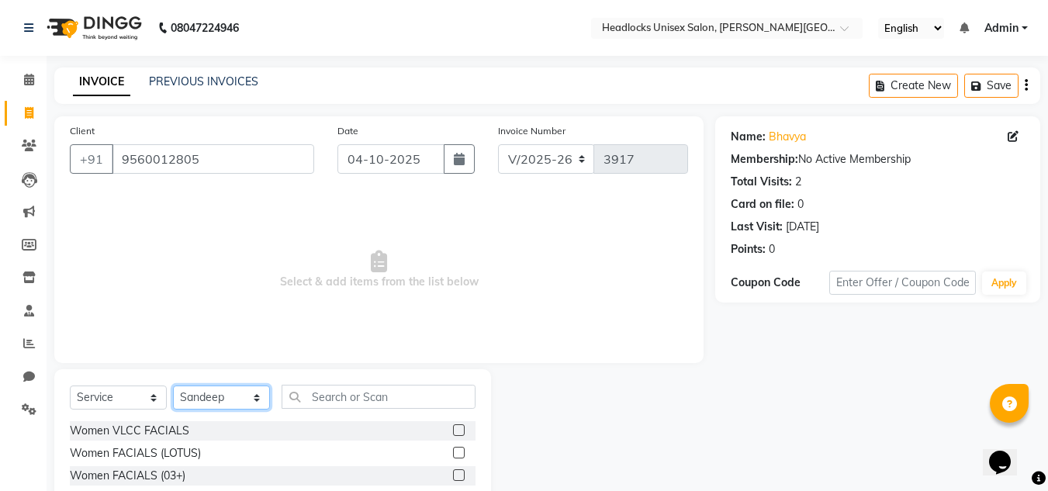
click at [173, 386] on select "Select Stylist Atul Kaif [DATE] [PERSON_NAME] [PERSON_NAME] [PERSON_NAME] [PERS…" at bounding box center [221, 398] width 97 height 24
click at [371, 403] on input "text" at bounding box center [379, 397] width 194 height 24
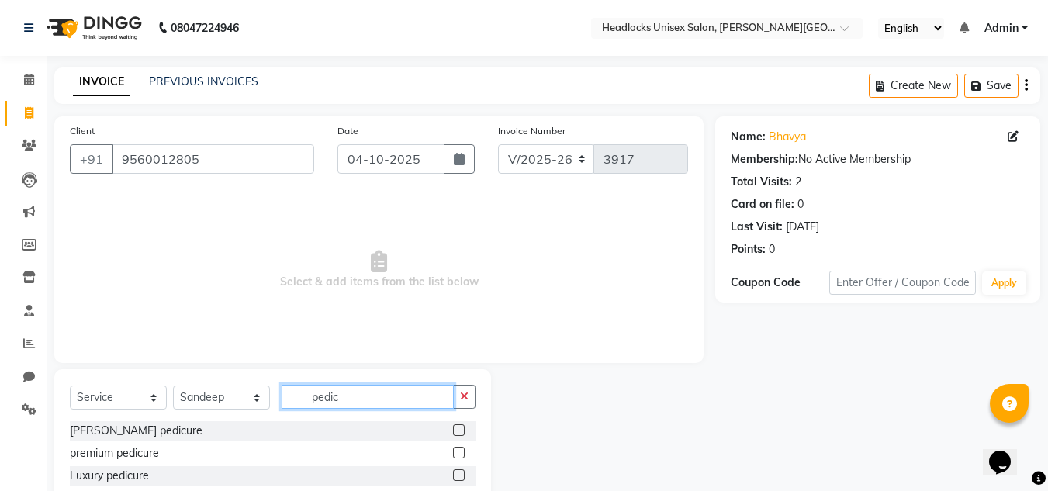
type input "pedic"
click at [458, 431] on label at bounding box center [459, 430] width 12 height 12
click at [458, 431] on input "checkbox" at bounding box center [458, 431] width 10 height 10
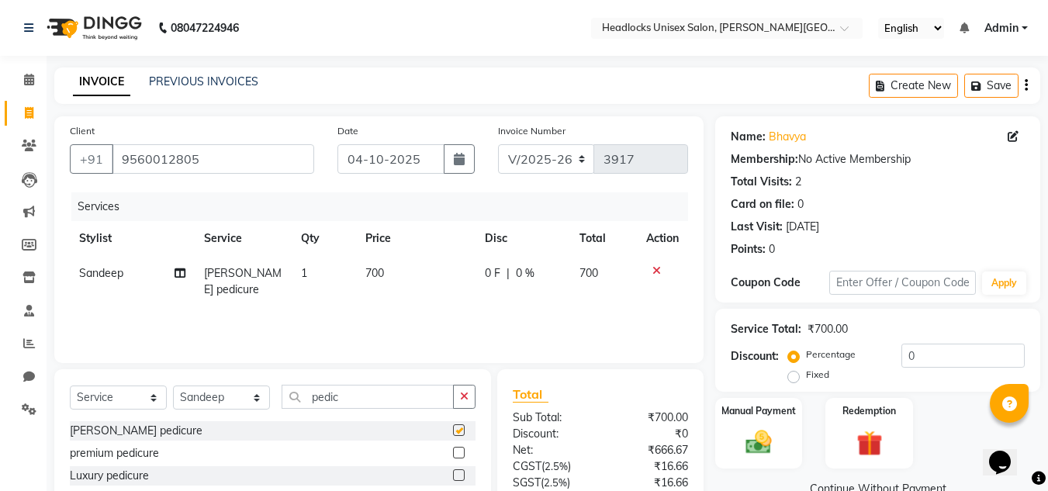
checkbox input "false"
click at [384, 266] on span "700" at bounding box center [374, 273] width 19 height 14
select select "53627"
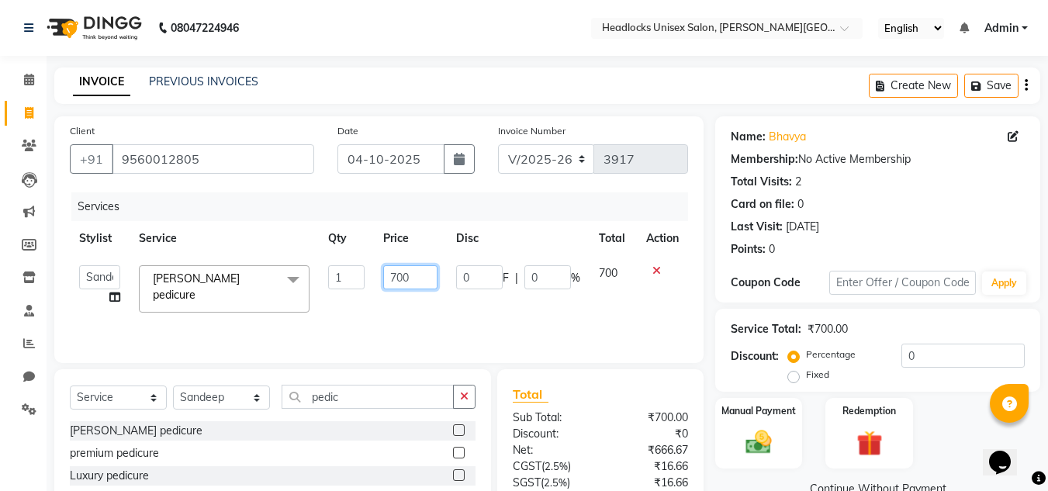
click at [417, 278] on input "700" at bounding box center [410, 277] width 54 height 24
type input "7"
type input "500"
click at [220, 394] on select "Select Stylist Atul Kaif [DATE] [PERSON_NAME] [PERSON_NAME] [PERSON_NAME] [PERS…" at bounding box center [221, 398] width 97 height 24
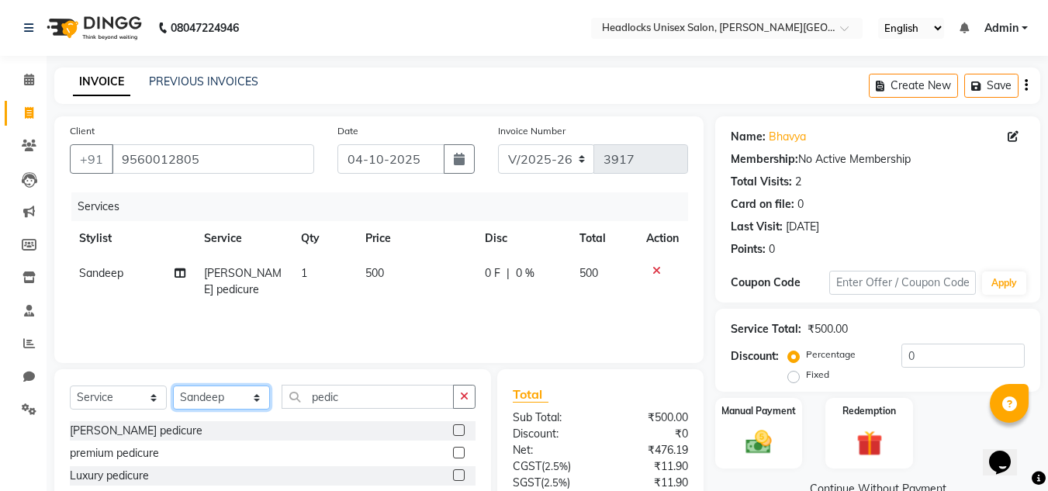
click at [220, 394] on select "Select Stylist Atul Kaif [DATE] [PERSON_NAME] [PERSON_NAME] [PERSON_NAME] [PERS…" at bounding box center [221, 398] width 97 height 24
click at [220, 396] on select "Select Stylist Atul Kaif [DATE] [PERSON_NAME] [PERSON_NAME] [PERSON_NAME] [PERS…" at bounding box center [221, 398] width 97 height 24
select select "53613"
click at [173, 386] on select "Select Stylist Atul Kaif [DATE] [PERSON_NAME] [PERSON_NAME] [PERSON_NAME] [PERS…" at bounding box center [221, 398] width 97 height 24
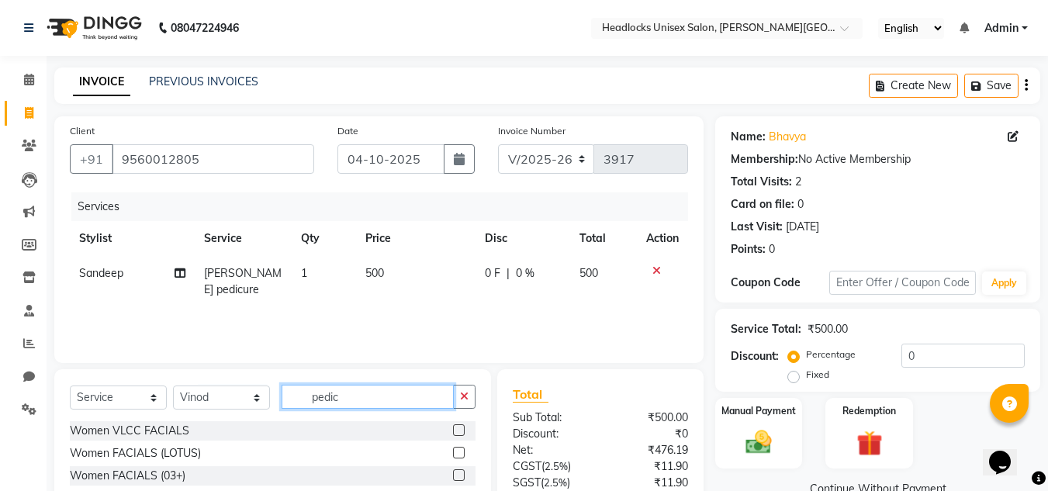
click at [302, 396] on input "pedic" at bounding box center [368, 397] width 172 height 24
click at [351, 395] on input "pedic" at bounding box center [368, 397] width 172 height 24
type input "p"
type input "haircut"
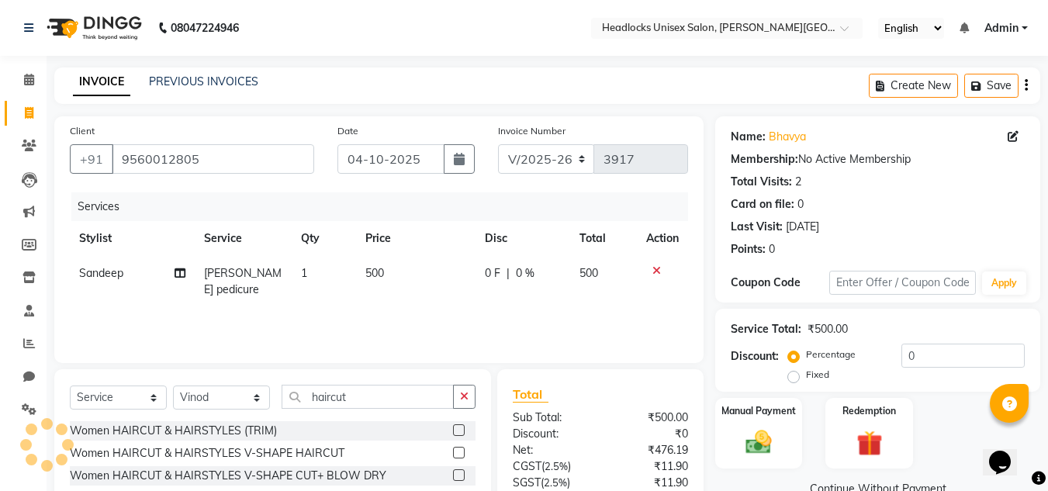
click at [453, 431] on label at bounding box center [459, 430] width 12 height 12
click at [453, 431] on input "checkbox" at bounding box center [458, 431] width 10 height 10
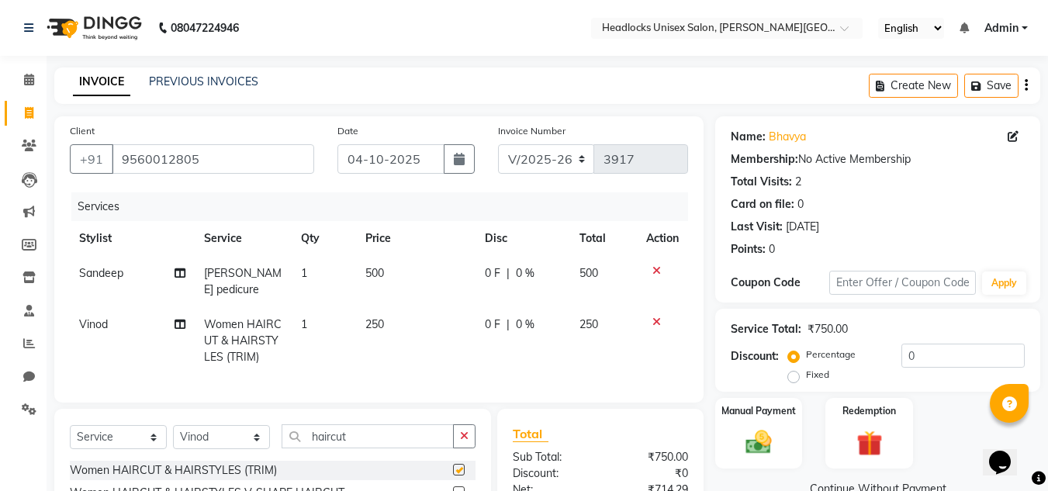
checkbox input "false"
click at [659, 317] on icon at bounding box center [656, 322] width 9 height 11
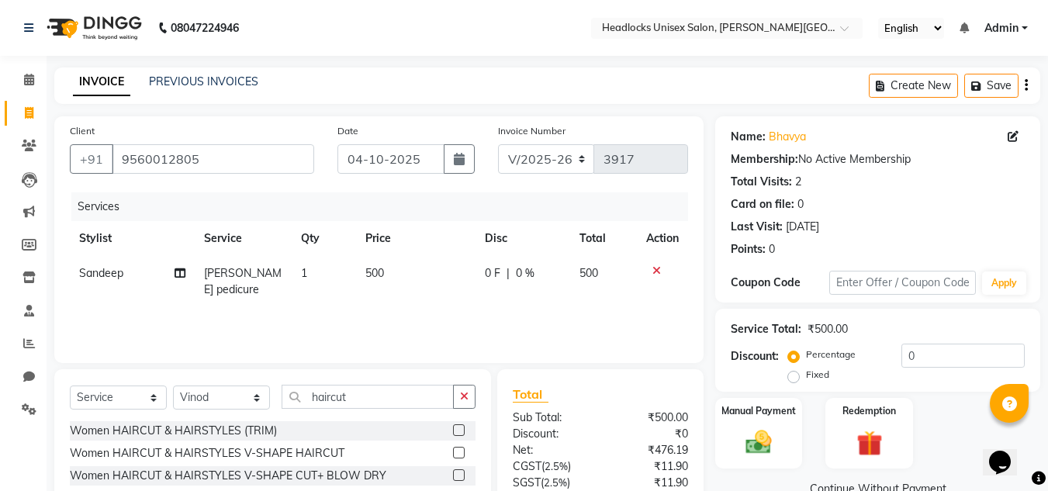
click at [453, 455] on label at bounding box center [459, 453] width 12 height 12
click at [453, 455] on input "checkbox" at bounding box center [458, 453] width 10 height 10
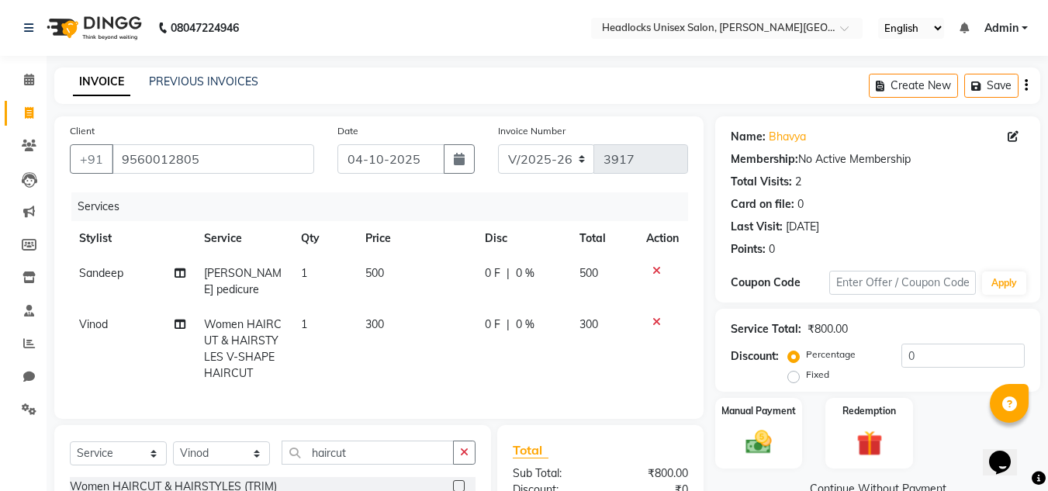
checkbox input "false"
click at [390, 307] on td "300" at bounding box center [415, 349] width 119 height 84
select select "53613"
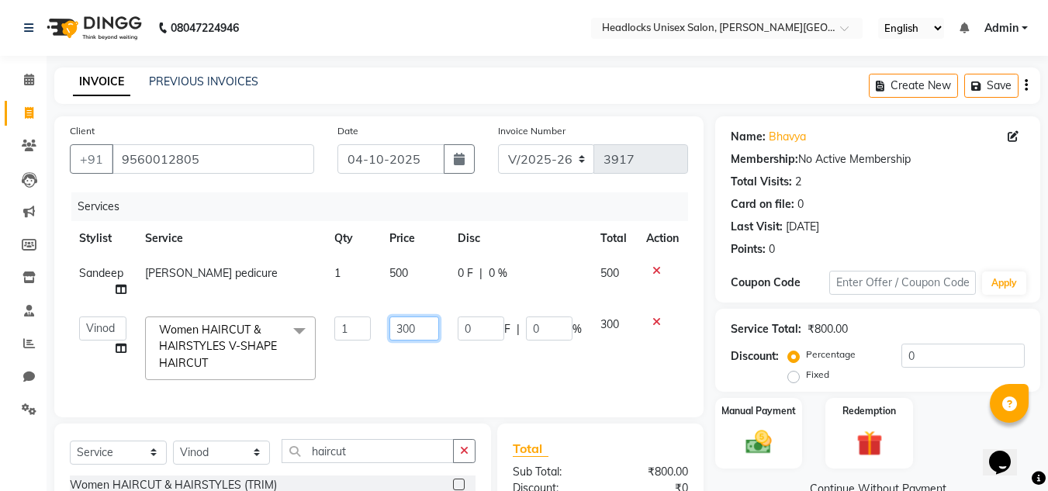
click at [424, 319] on input "300" at bounding box center [414, 329] width 50 height 24
type input "3"
type input "700"
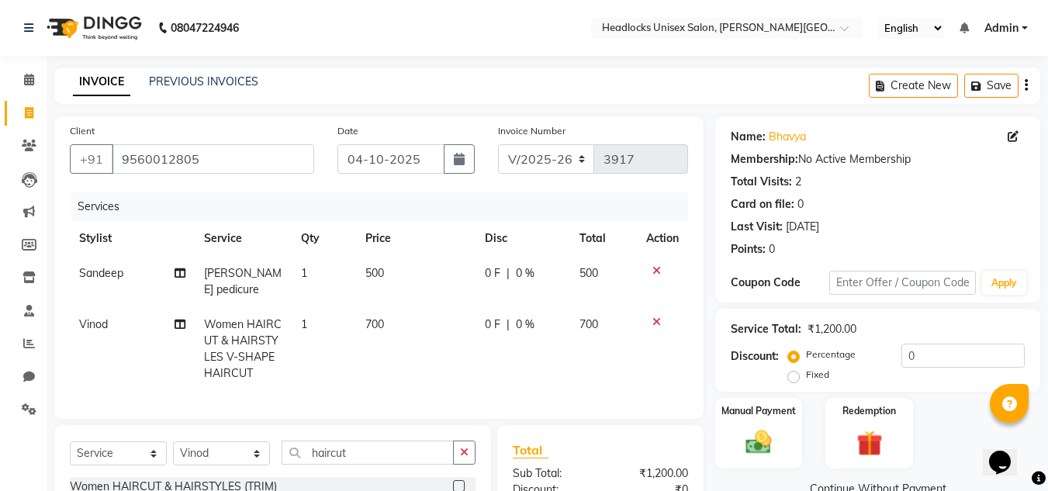
click at [120, 352] on td "Vinod Split Commission" at bounding box center [132, 349] width 125 height 84
select select "53613"
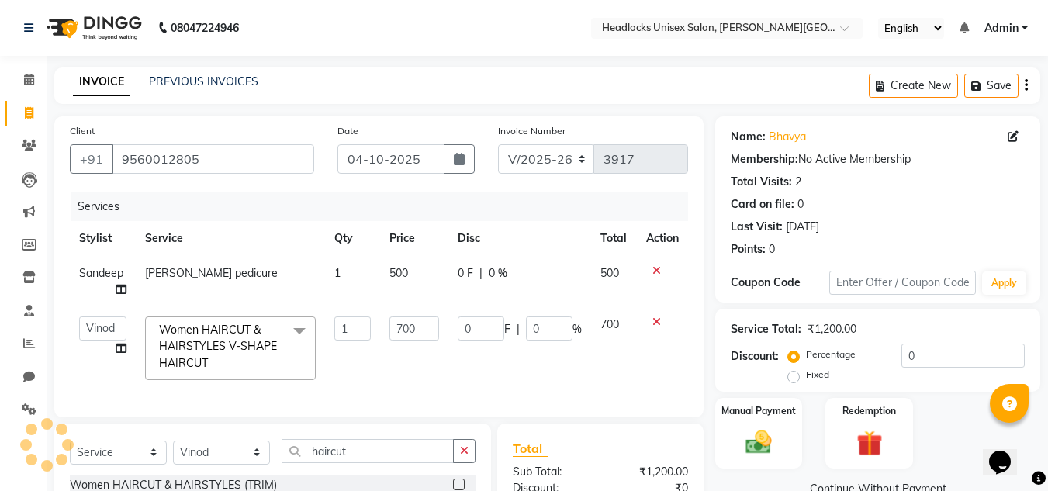
click at [120, 353] on icon at bounding box center [121, 348] width 11 height 11
select select "53613"
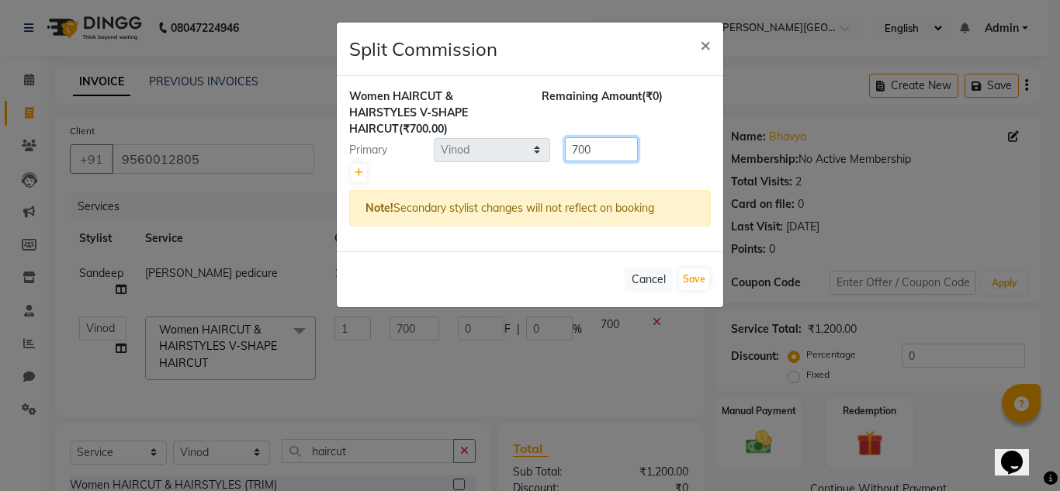
click at [602, 148] on input "700" at bounding box center [601, 149] width 73 height 24
click at [359, 175] on icon at bounding box center [359, 172] width 9 height 9
type input "350"
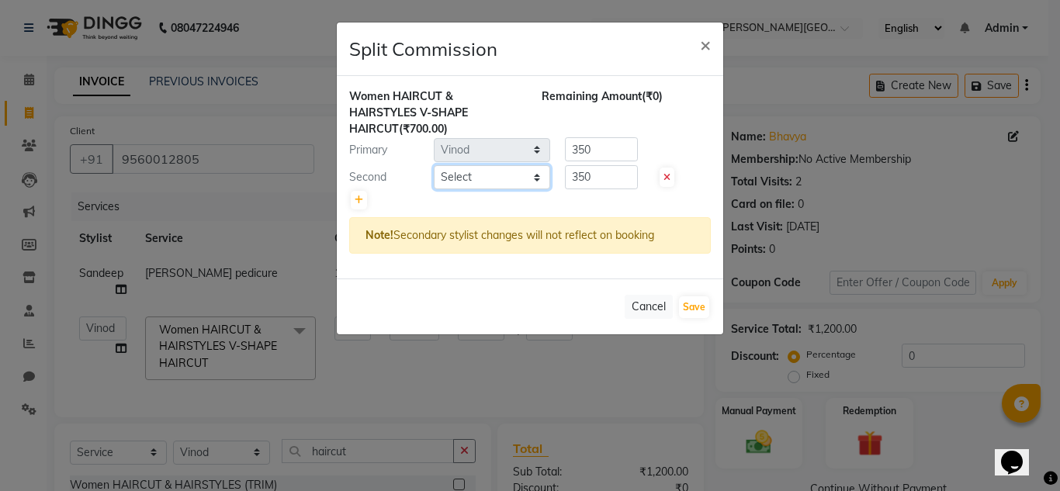
click at [492, 177] on select "Select Atul Kaif [PERSON_NAME] [PERSON_NAME] [PERSON_NAME] [PERSON_NAME] [PERSO…" at bounding box center [492, 177] width 116 height 24
select select "53627"
click at [434, 165] on select "Select Atul Kaif [PERSON_NAME] [PERSON_NAME] [PERSON_NAME] [PERSON_NAME] [PERSO…" at bounding box center [492, 177] width 116 height 24
click at [593, 144] on input "350" at bounding box center [601, 149] width 73 height 24
type input "3"
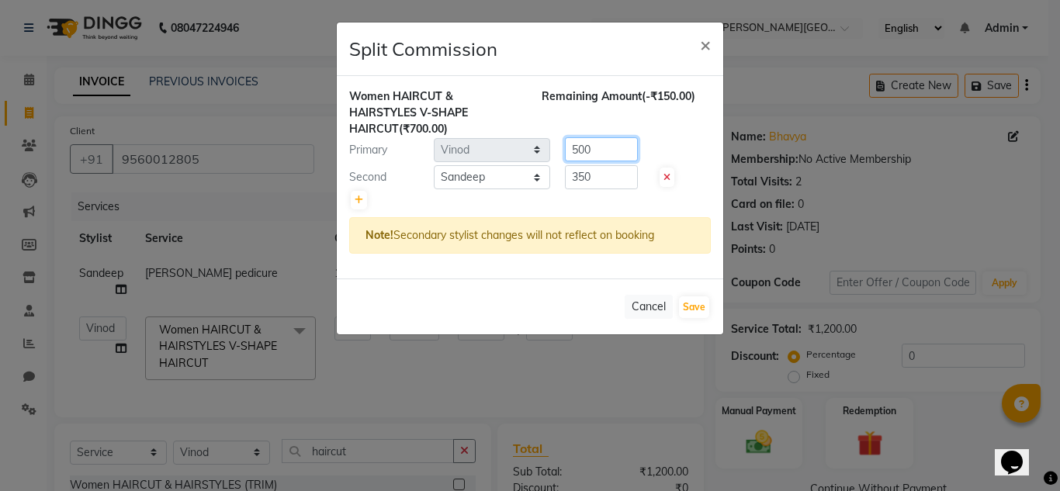
type input "500"
click at [599, 171] on input "350" at bounding box center [601, 177] width 73 height 24
type input "3"
type input "200"
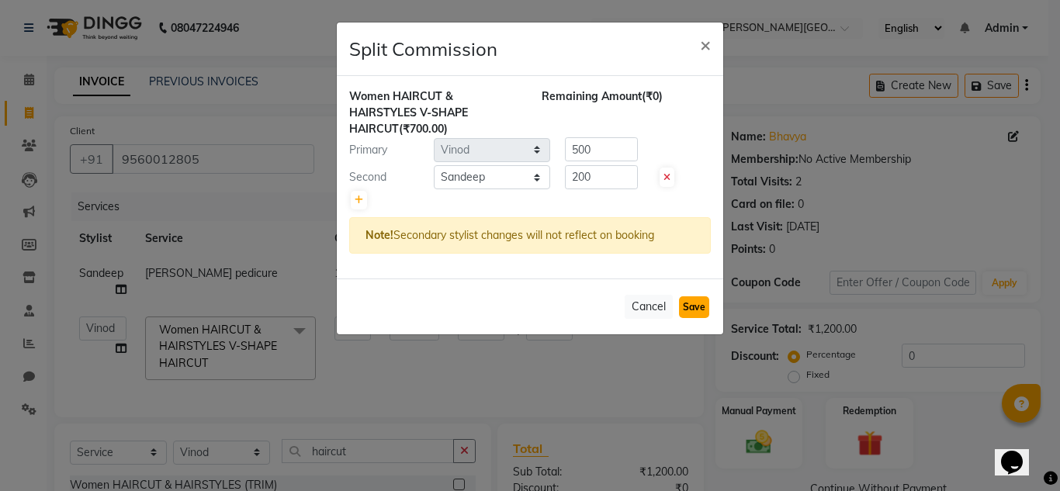
click at [691, 304] on button "Save" at bounding box center [694, 307] width 30 height 22
select select "Select"
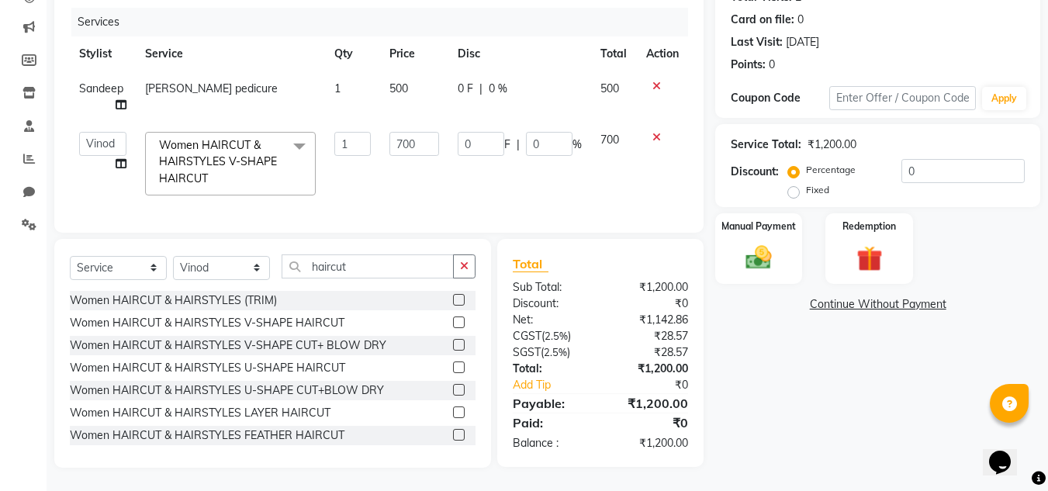
scroll to position [196, 0]
click at [766, 242] on img at bounding box center [758, 257] width 43 height 31
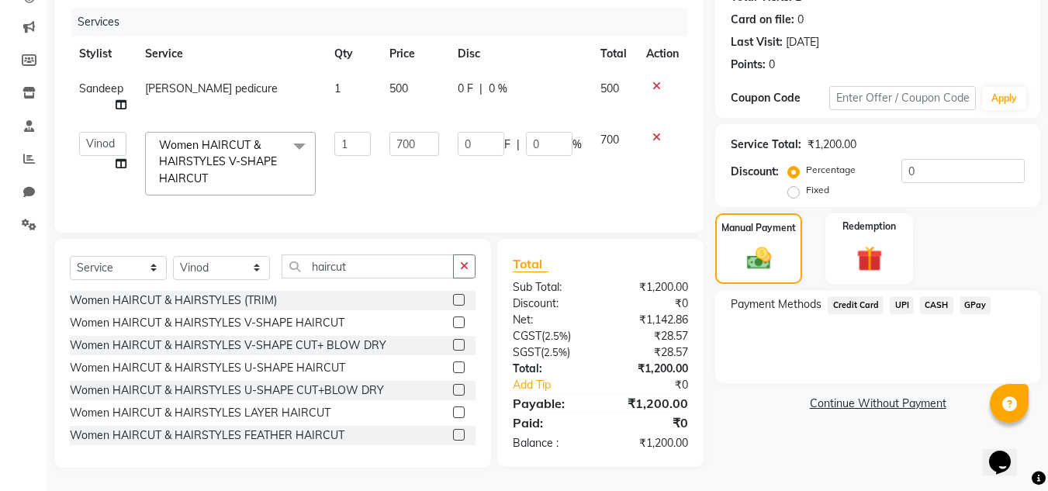
click at [936, 296] on span "CASH" at bounding box center [936, 305] width 33 height 18
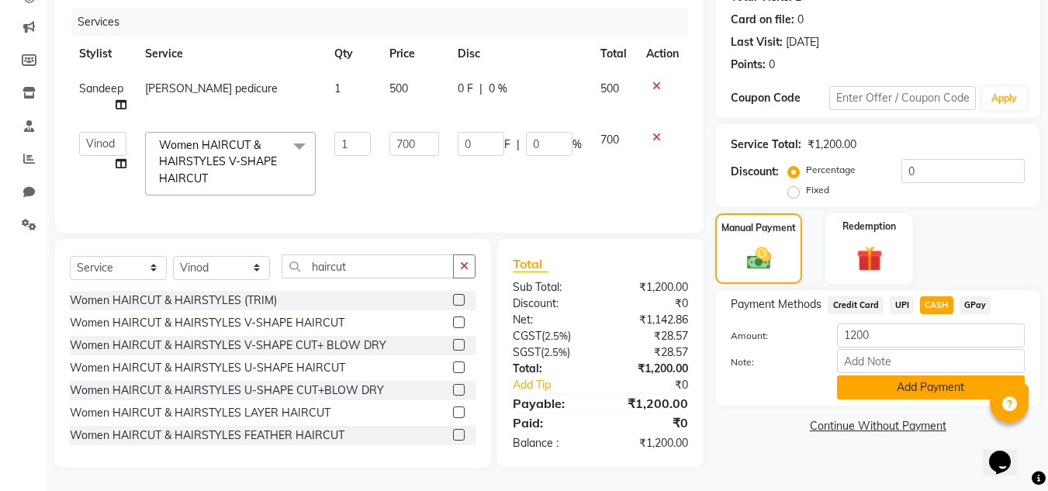
click at [905, 375] on button "Add Payment" at bounding box center [931, 387] width 188 height 24
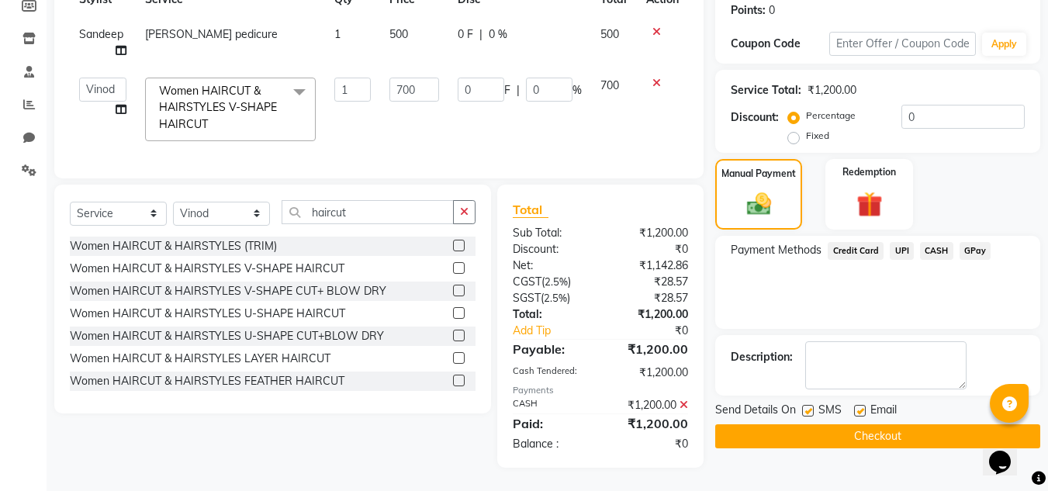
scroll to position [251, 0]
click at [864, 431] on button "Checkout" at bounding box center [877, 436] width 325 height 24
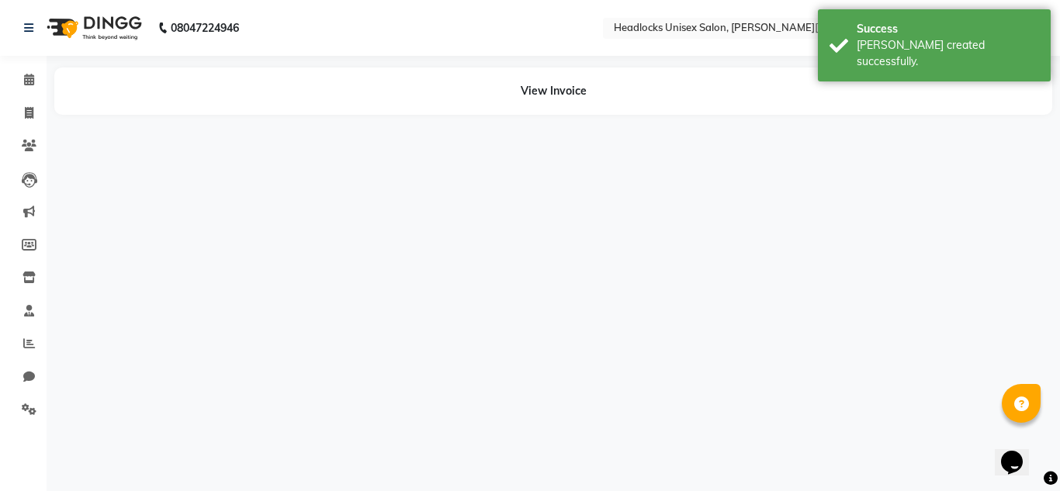
select select "53627"
select select "53613"
select select "53627"
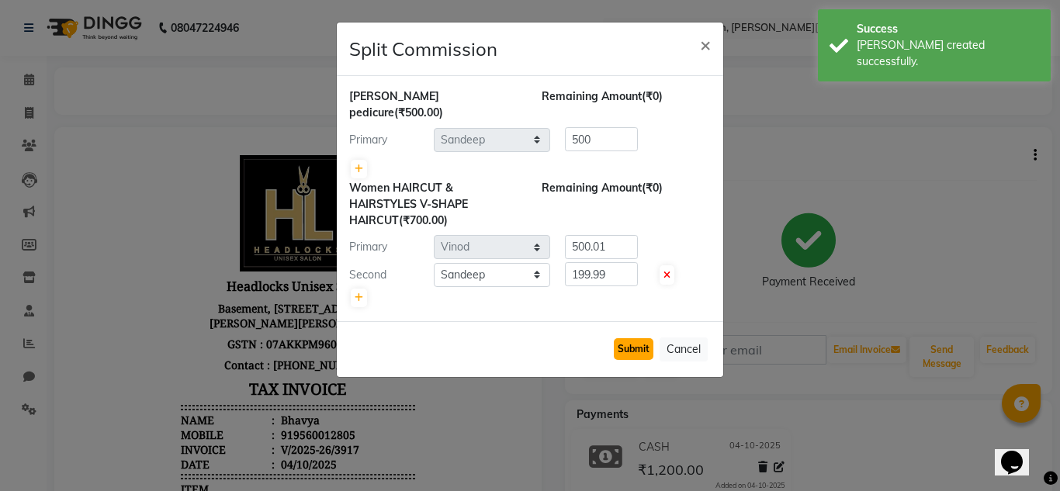
click at [617, 338] on button "Submit" at bounding box center [634, 349] width 40 height 22
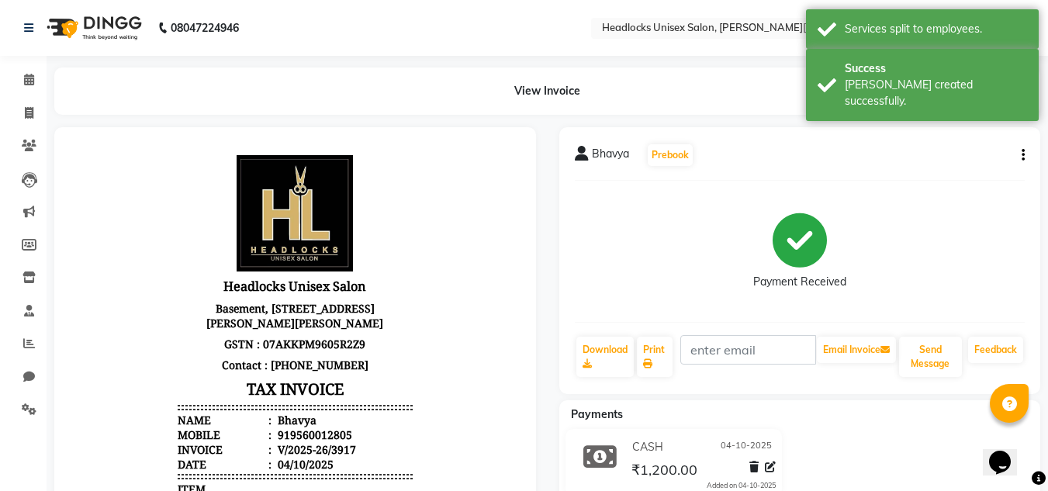
click at [1045, 338] on div "[PERSON_NAME] Prebook Payment Received Download Print Email Invoice Send Messag…" at bounding box center [800, 493] width 505 height 733
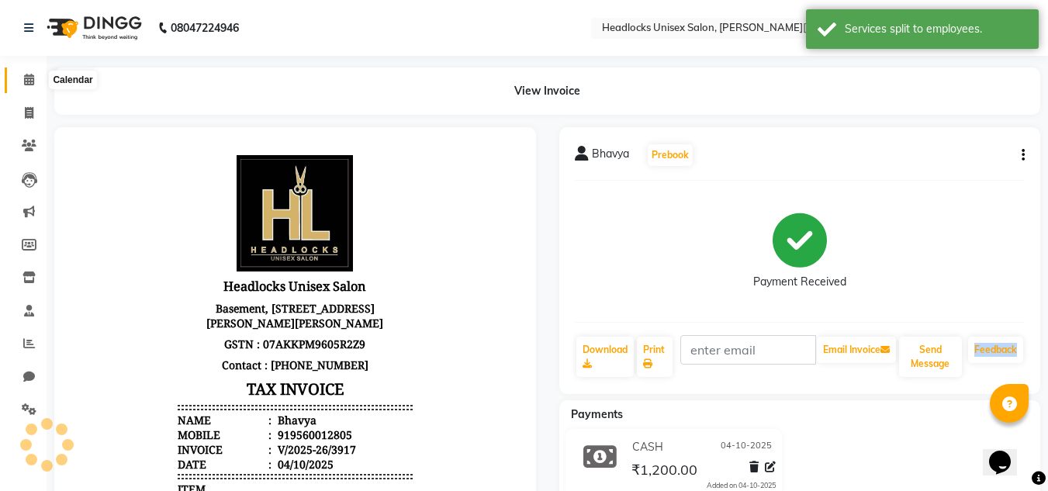
click at [30, 87] on span at bounding box center [29, 80] width 27 height 18
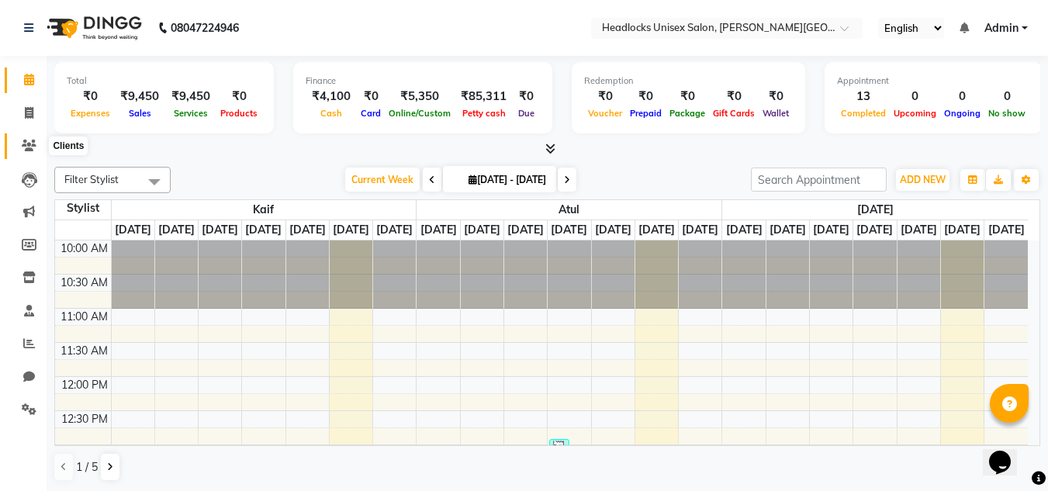
click at [23, 150] on icon at bounding box center [29, 146] width 15 height 12
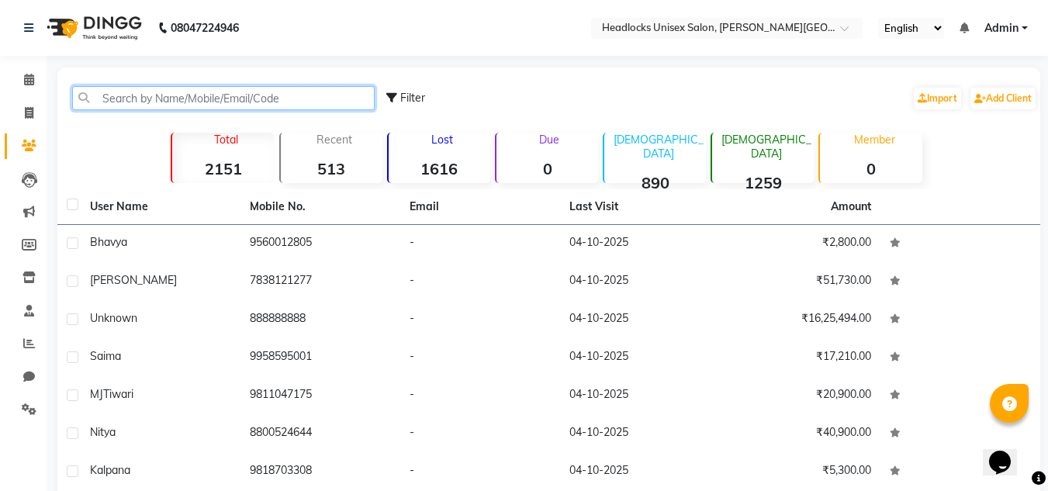
click at [131, 88] on input "text" at bounding box center [223, 98] width 303 height 24
click at [132, 88] on input "a" at bounding box center [223, 98] width 303 height 24
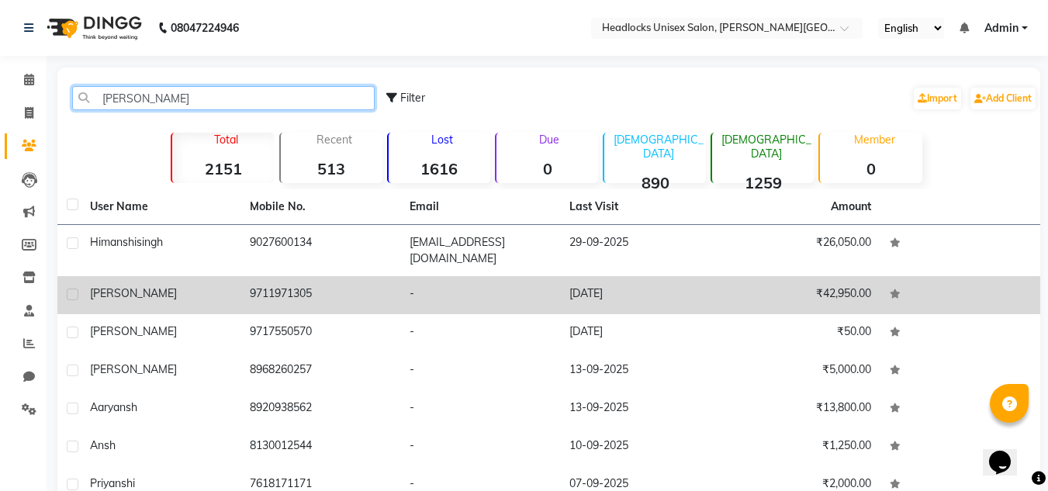
type input "[PERSON_NAME]"
click at [265, 283] on td "9711971305" at bounding box center [320, 295] width 160 height 38
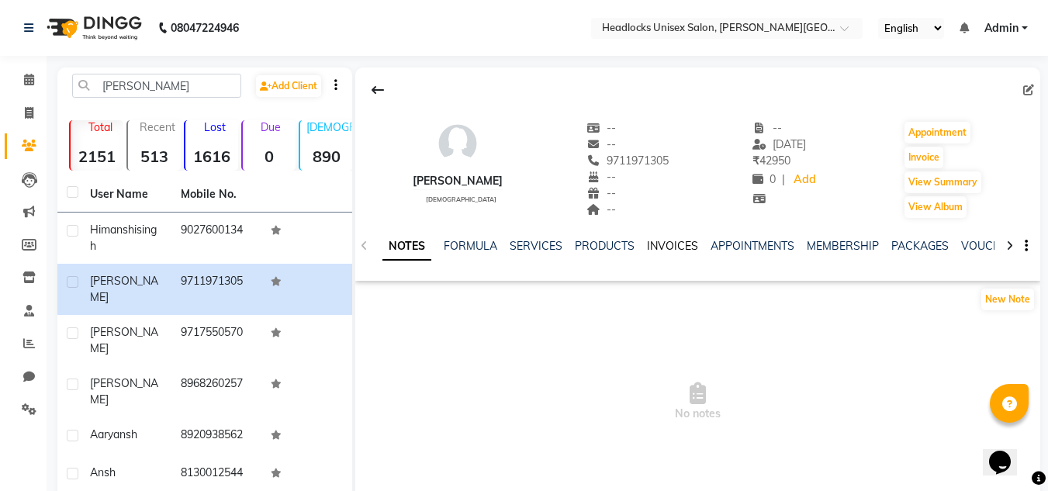
click at [670, 243] on link "INVOICES" at bounding box center [672, 246] width 51 height 14
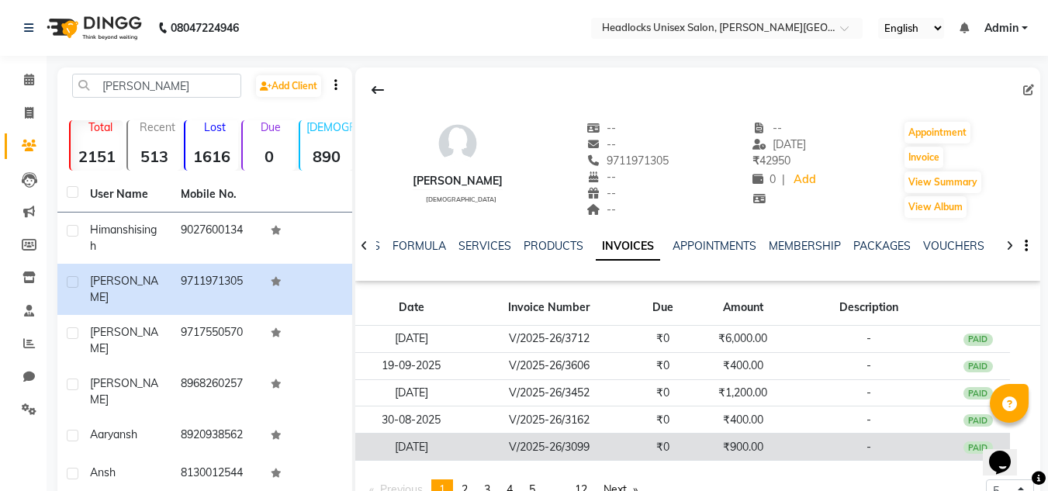
click at [974, 451] on div "PAID" at bounding box center [977, 447] width 29 height 12
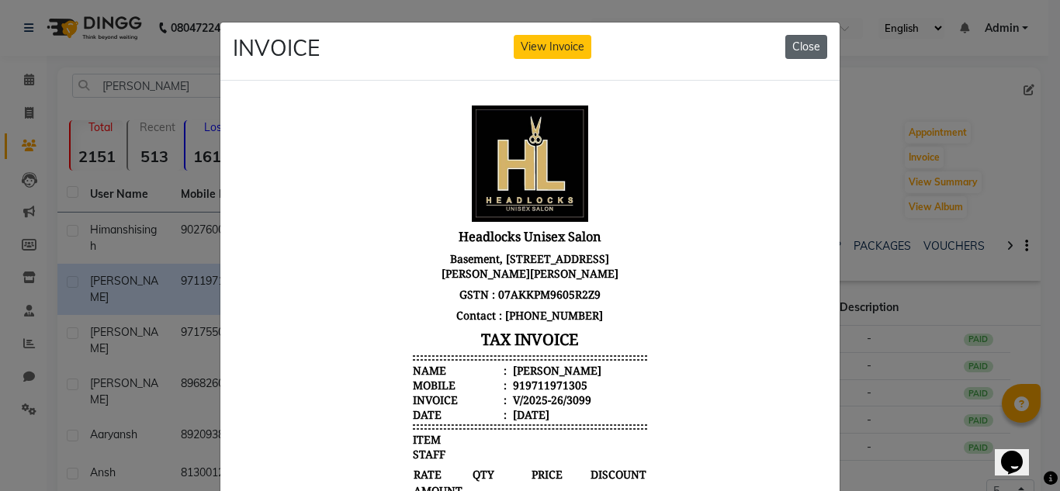
click at [802, 46] on button "Close" at bounding box center [806, 47] width 42 height 24
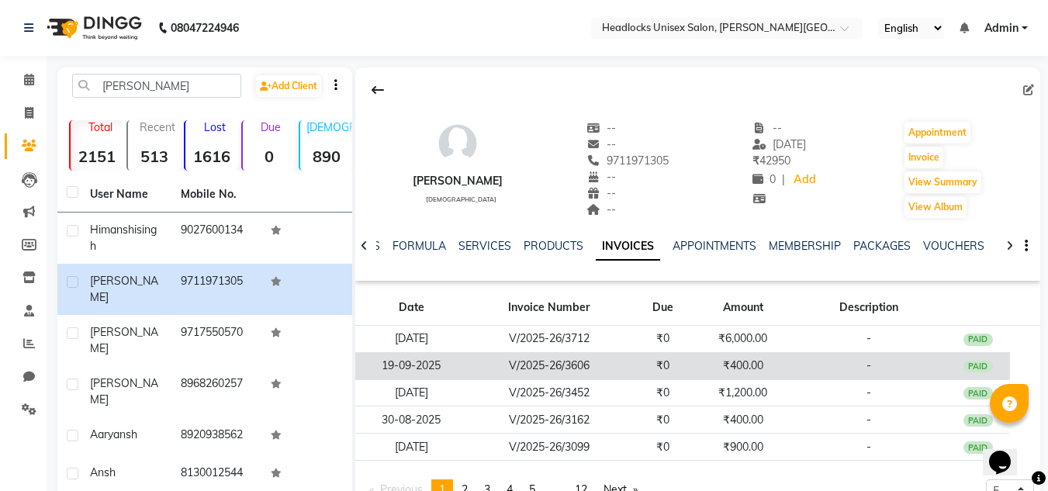
click at [983, 362] on div "PAID" at bounding box center [977, 367] width 29 height 12
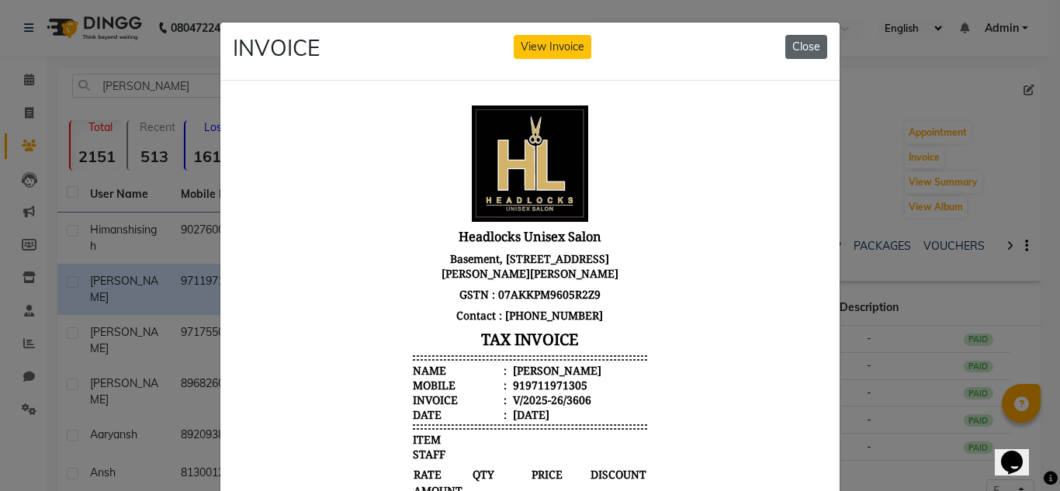
drag, startPoint x: 794, startPoint y: 33, endPoint x: 795, endPoint y: 43, distance: 11.0
click at [795, 43] on div "INVOICE View Invoice Close" at bounding box center [529, 51] width 619 height 58
click at [795, 43] on button "Close" at bounding box center [806, 47] width 42 height 24
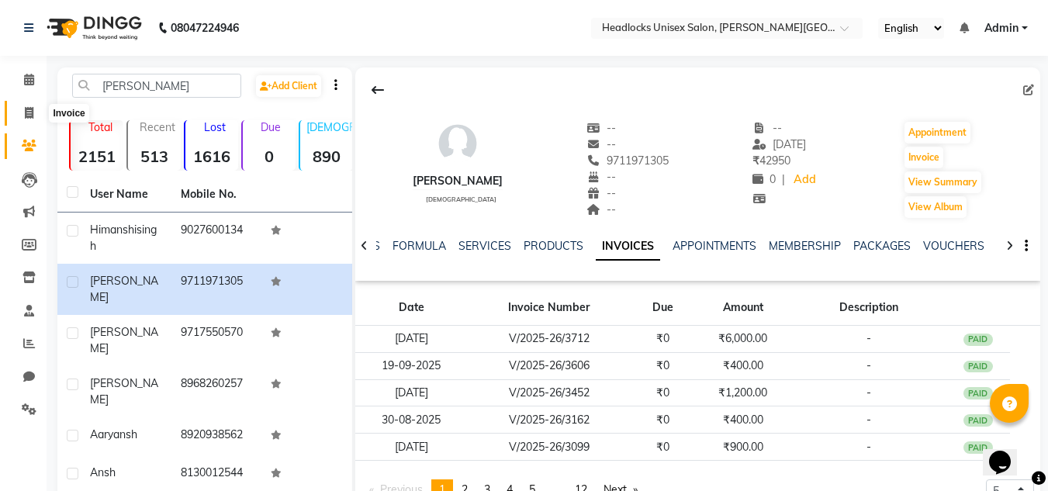
click at [36, 110] on span at bounding box center [29, 114] width 27 height 18
select select "service"
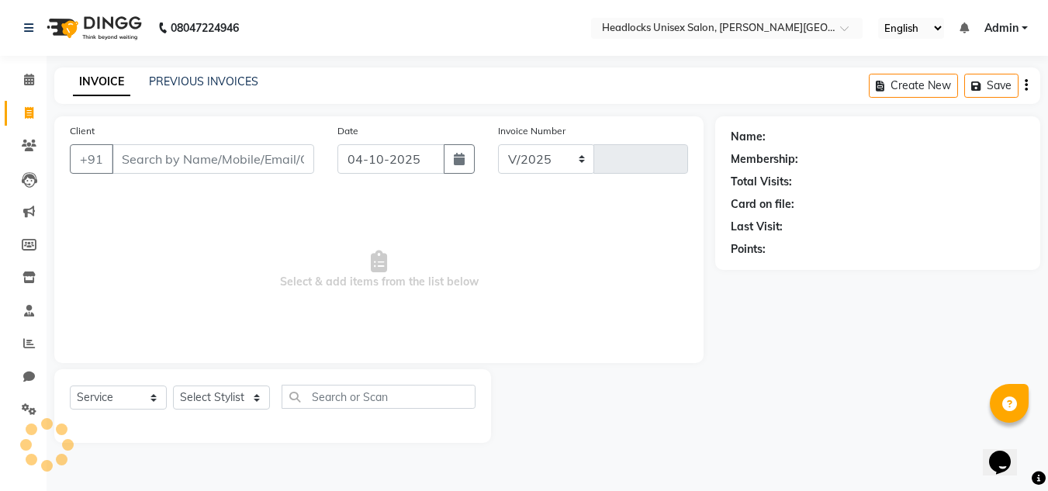
select select "6850"
type input "3918"
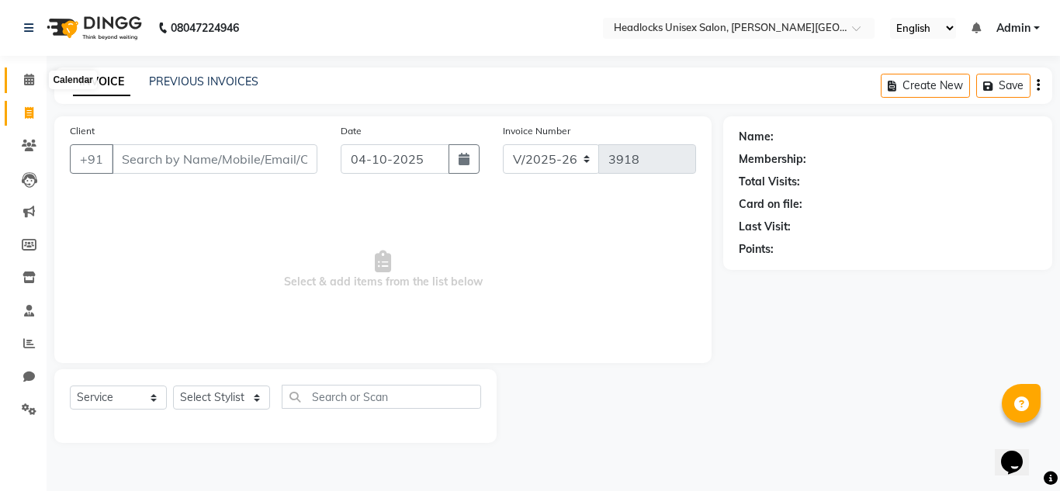
click at [25, 77] on icon at bounding box center [29, 80] width 10 height 12
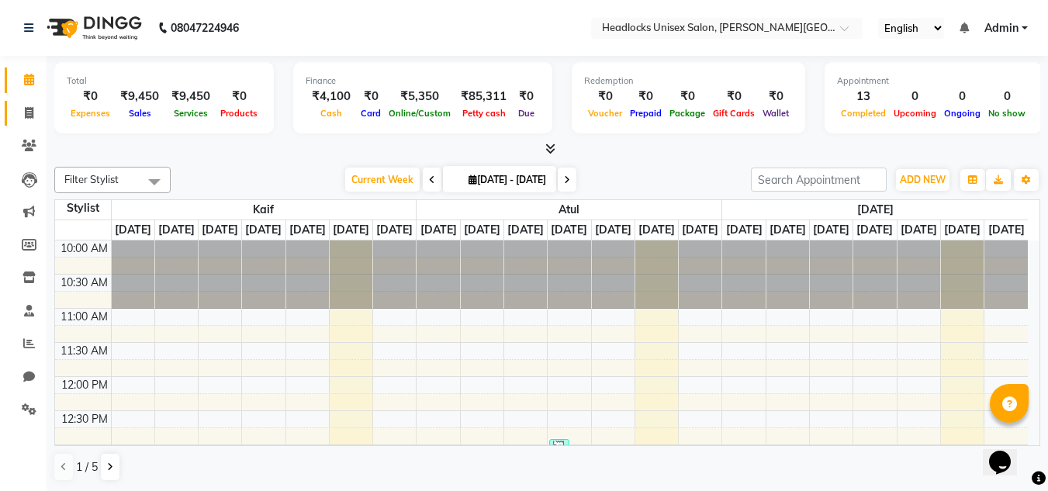
drag, startPoint x: 0, startPoint y: 89, endPoint x: 21, endPoint y: 106, distance: 27.0
click at [21, 106] on ul "Calendar Invoice Clients Leads Marketing Members Inventory Staff Reports Chat S…" at bounding box center [23, 249] width 47 height 371
click at [30, 109] on icon at bounding box center [29, 113] width 9 height 12
select select "service"
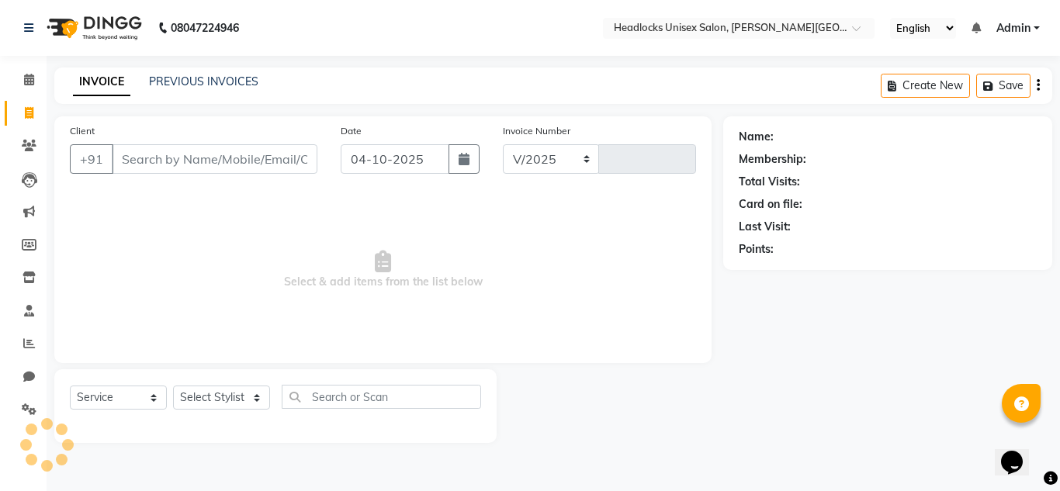
select select "6850"
type input "3918"
click at [189, 142] on div "Client +91" at bounding box center [193, 155] width 271 height 64
click at [186, 156] on input "Client" at bounding box center [215, 158] width 206 height 29
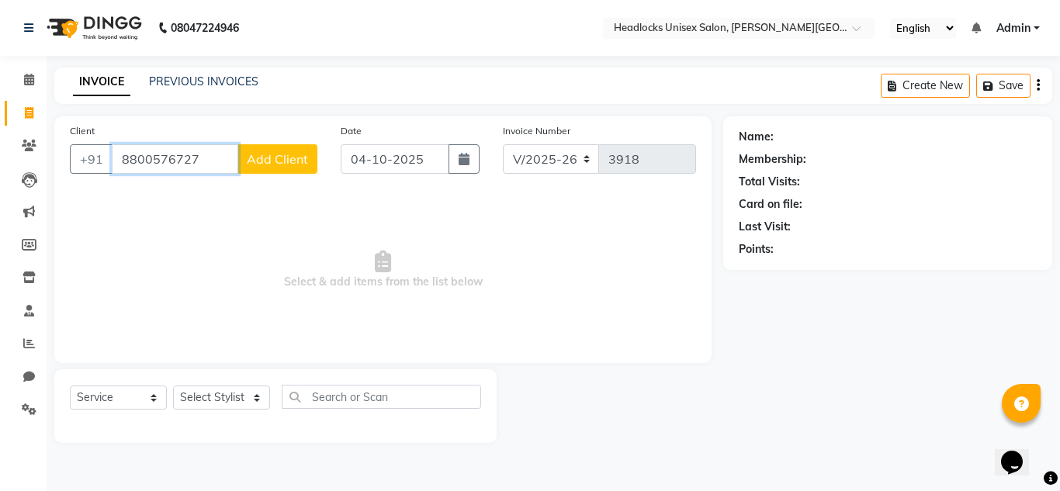
type input "8800576727"
click at [248, 167] on button "Add Client" at bounding box center [277, 158] width 80 height 29
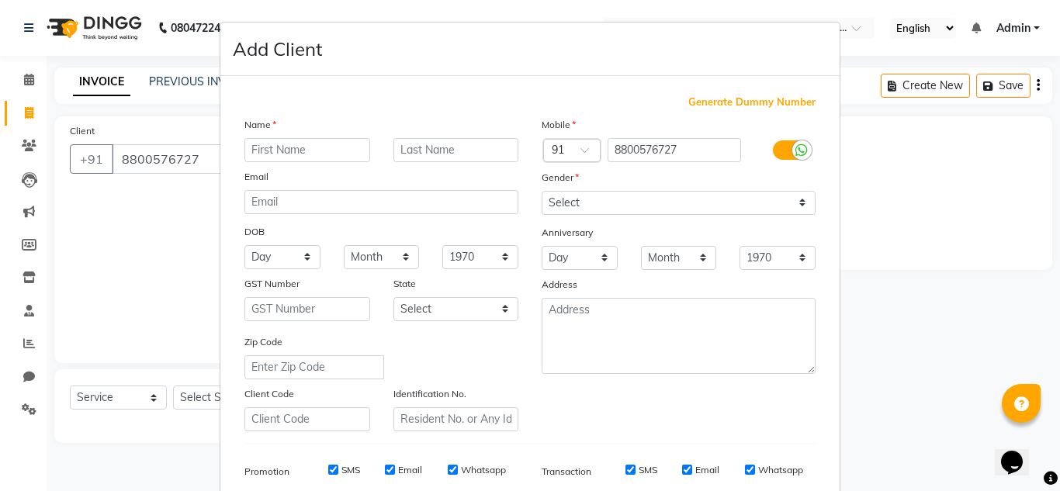
click at [261, 155] on input "text" at bounding box center [307, 150] width 126 height 24
type input "suridhi"
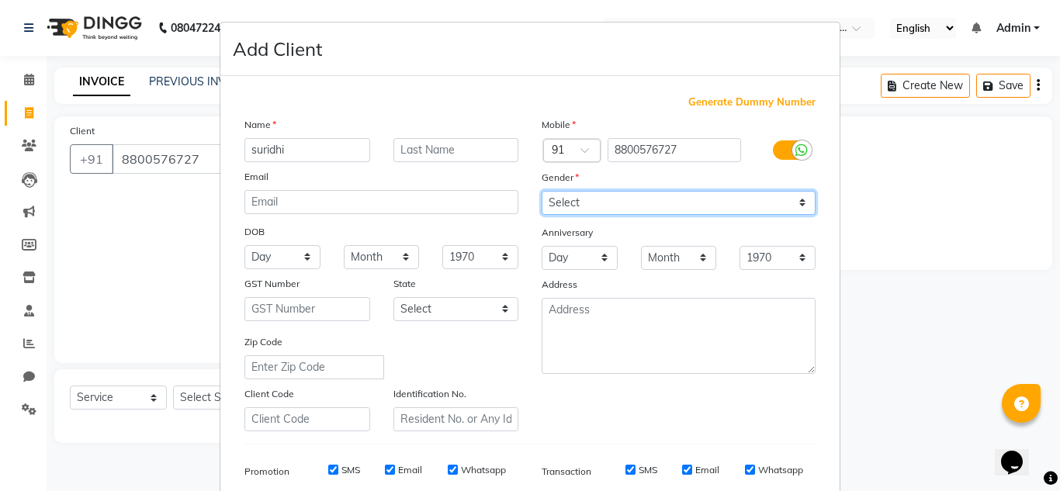
click at [611, 199] on select "Select [DEMOGRAPHIC_DATA] [DEMOGRAPHIC_DATA] Other Prefer Not To Say" at bounding box center [678, 203] width 274 height 24
select select "[DEMOGRAPHIC_DATA]"
click at [541, 191] on select "Select [DEMOGRAPHIC_DATA] [DEMOGRAPHIC_DATA] Other Prefer Not To Say" at bounding box center [678, 203] width 274 height 24
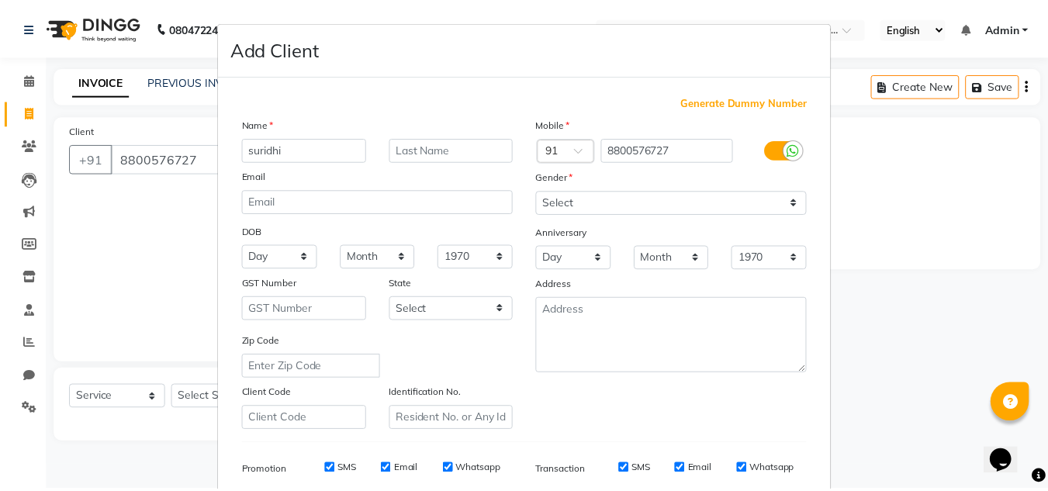
scroll to position [225, 0]
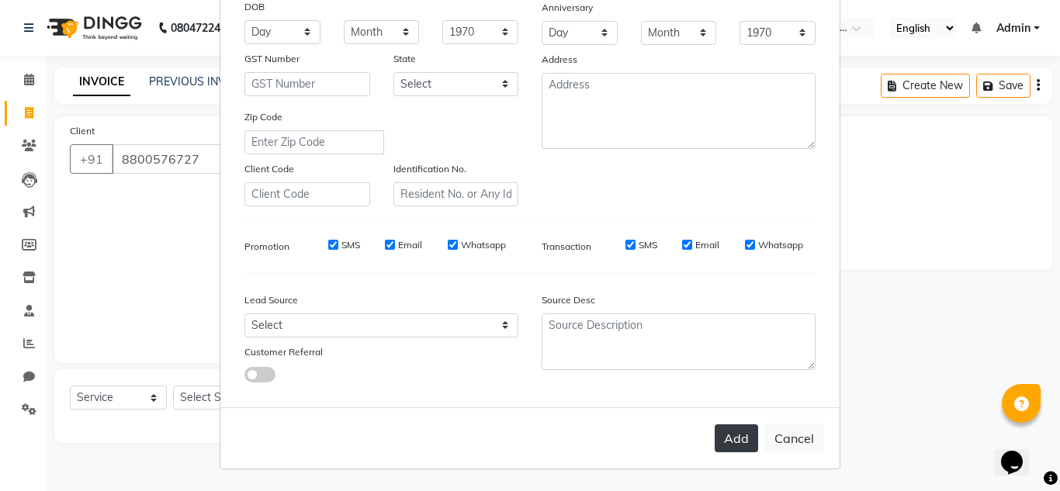
click at [728, 447] on button "Add" at bounding box center [735, 438] width 43 height 28
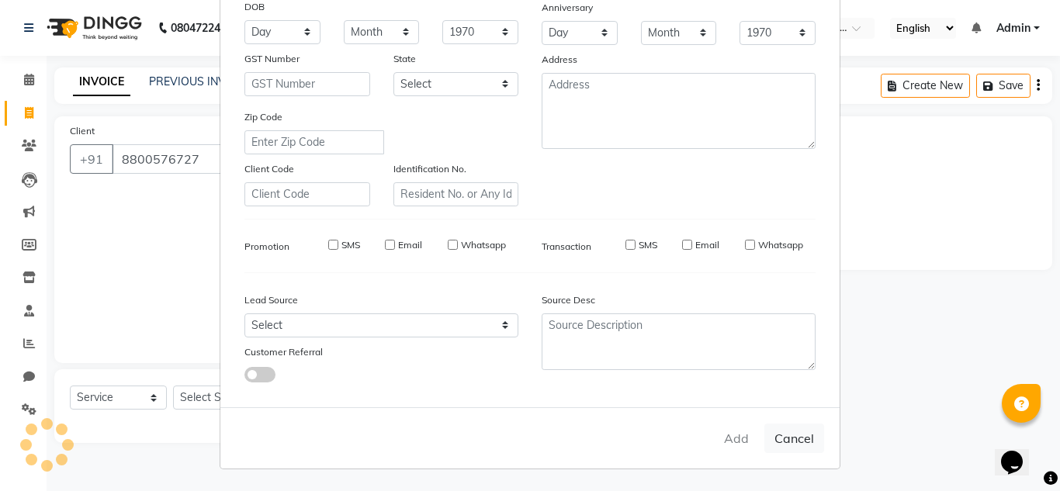
select select
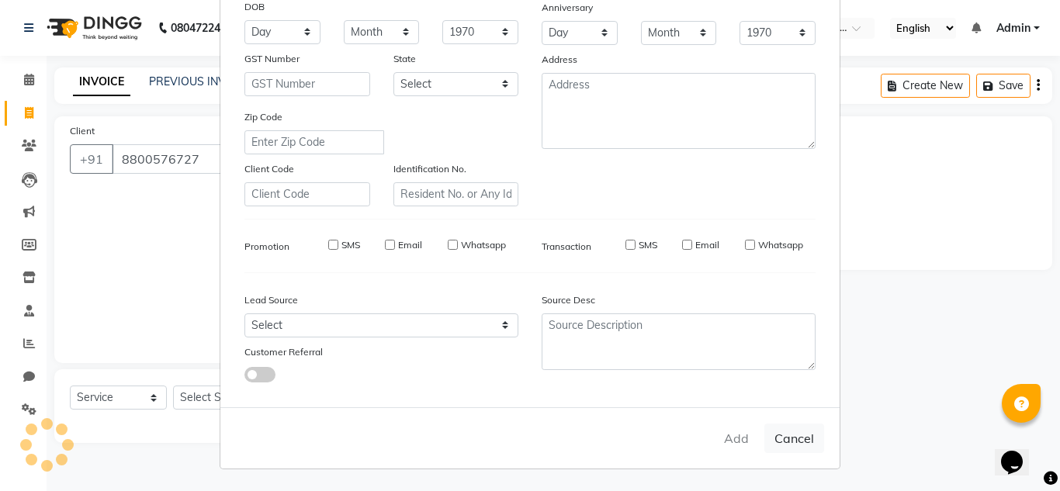
select select
checkbox input "false"
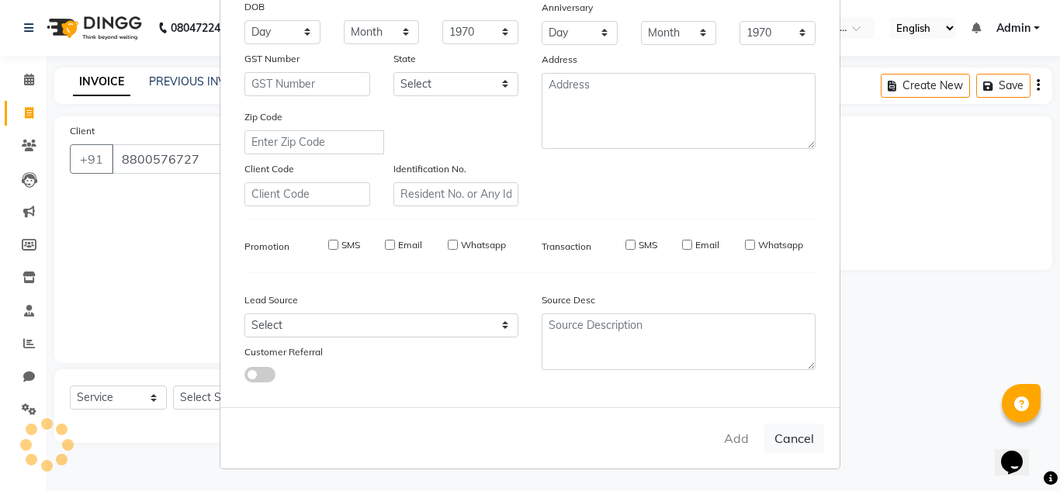
checkbox input "false"
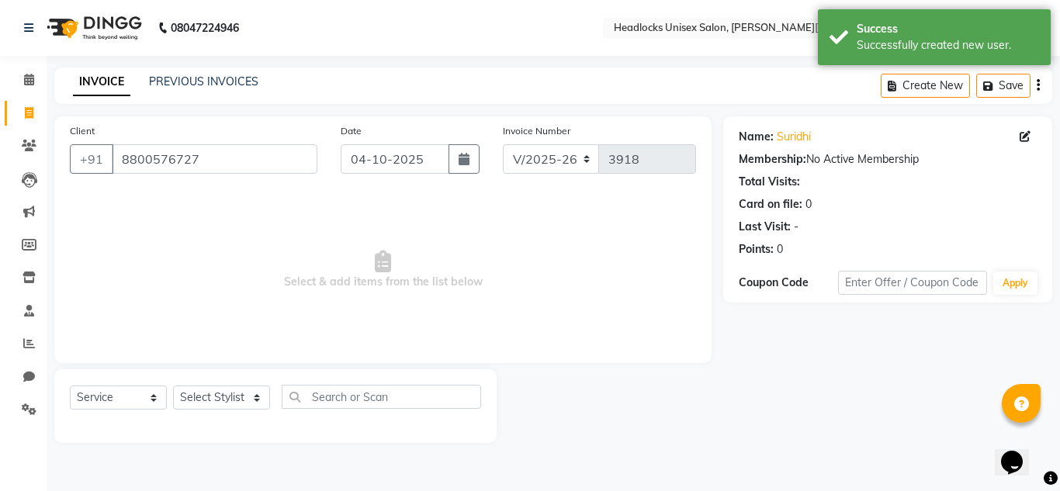
click at [205, 371] on div "Select Service Product Membership Package Voucher Prepaid Gift Card Select Styl…" at bounding box center [275, 406] width 442 height 74
click at [208, 396] on select "Select Stylist Atul Kaif [DATE] [PERSON_NAME] [PERSON_NAME] [PERSON_NAME] [PERS…" at bounding box center [221, 398] width 97 height 24
select select "58762"
click at [173, 386] on select "Select Stylist Atul Kaif [DATE] [PERSON_NAME] [PERSON_NAME] [PERSON_NAME] [PERS…" at bounding box center [221, 398] width 97 height 24
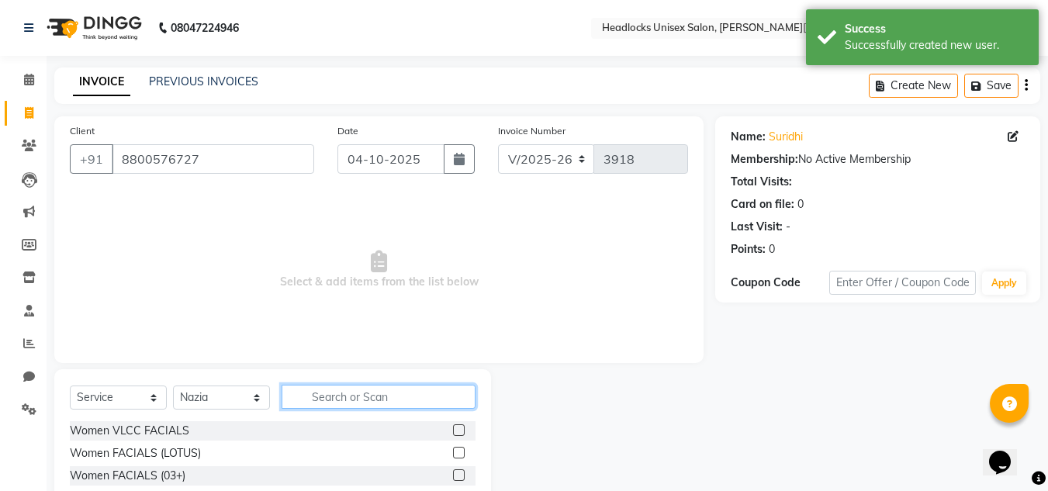
click at [327, 396] on input "text" at bounding box center [379, 397] width 194 height 24
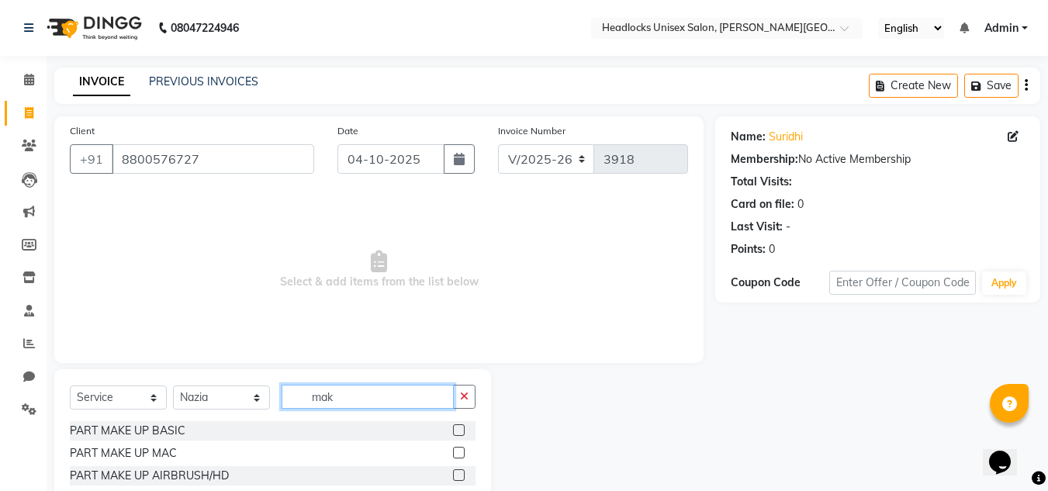
type input "mak"
click at [453, 451] on label at bounding box center [459, 453] width 12 height 12
click at [453, 451] on input "checkbox" at bounding box center [458, 453] width 10 height 10
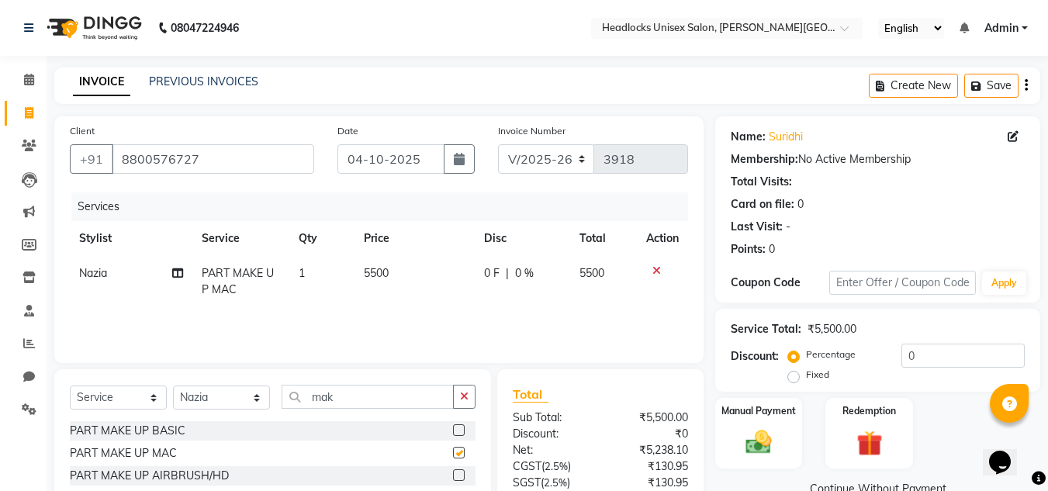
checkbox input "false"
click at [395, 270] on td "5500" at bounding box center [415, 281] width 120 height 51
select select "58762"
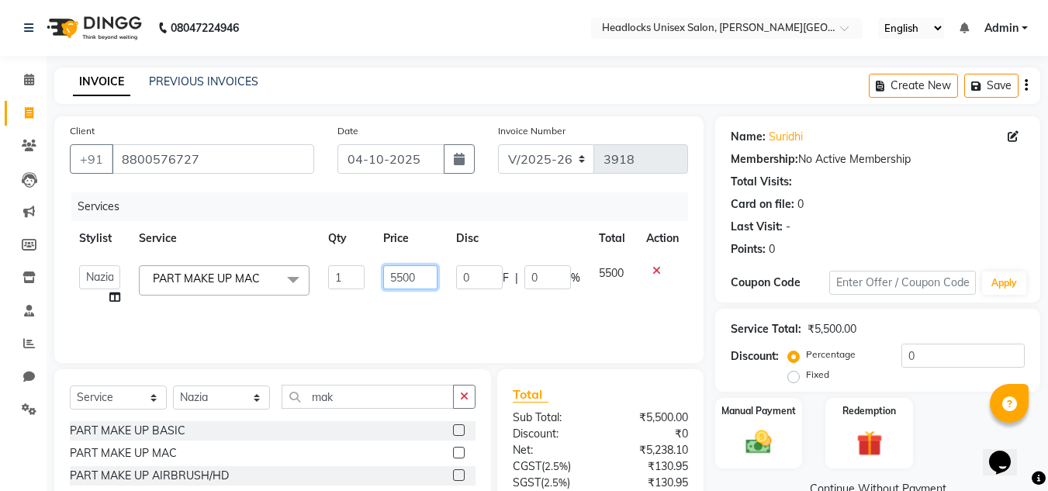
click at [417, 277] on input "5500" at bounding box center [410, 277] width 54 height 24
type input "5"
type input "3000"
click at [231, 401] on select "Select Stylist Atul Kaif [DATE] [PERSON_NAME] [PERSON_NAME] [PERSON_NAME] [PERS…" at bounding box center [221, 398] width 97 height 24
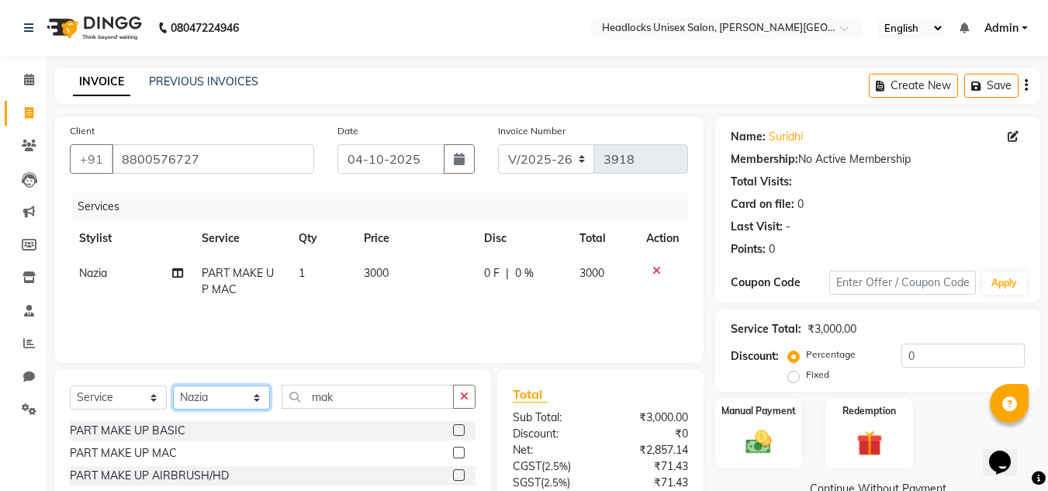
select select "66496"
click at [173, 386] on select "Select Stylist Atul Kaif [DATE] [PERSON_NAME] [PERSON_NAME] [PERSON_NAME] [PERS…" at bounding box center [221, 398] width 97 height 24
click at [458, 391] on button "button" at bounding box center [464, 397] width 22 height 24
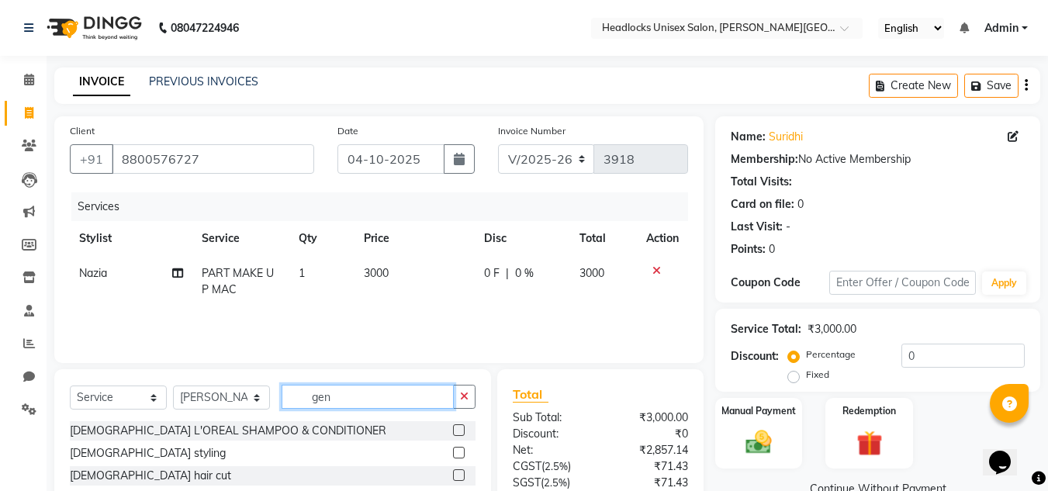
scroll to position [123, 0]
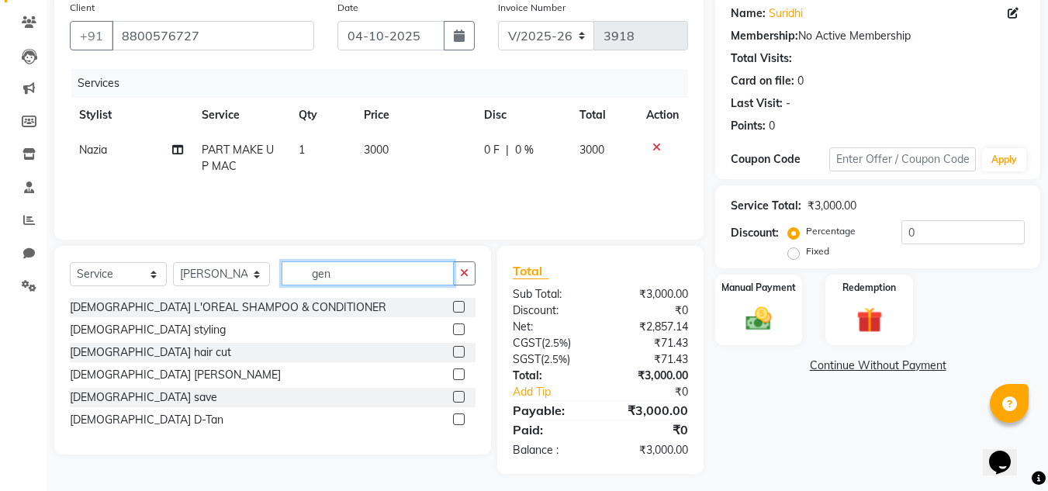
type input "gen"
click at [458, 379] on label at bounding box center [459, 374] width 12 height 12
click at [458, 379] on input "checkbox" at bounding box center [458, 375] width 10 height 10
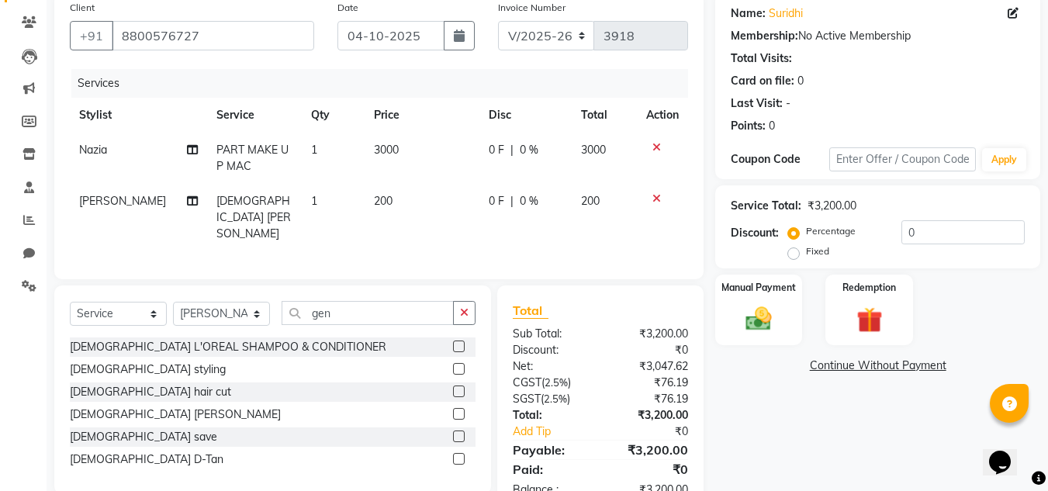
click at [462, 408] on label at bounding box center [459, 414] width 12 height 12
click at [462, 410] on input "checkbox" at bounding box center [458, 415] width 10 height 10
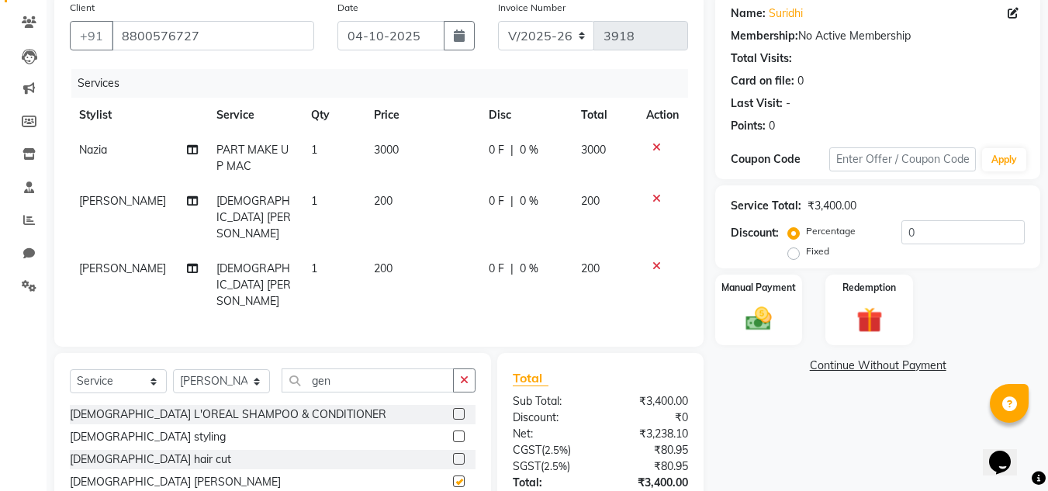
checkbox input "false"
click at [745, 316] on img at bounding box center [758, 318] width 43 height 31
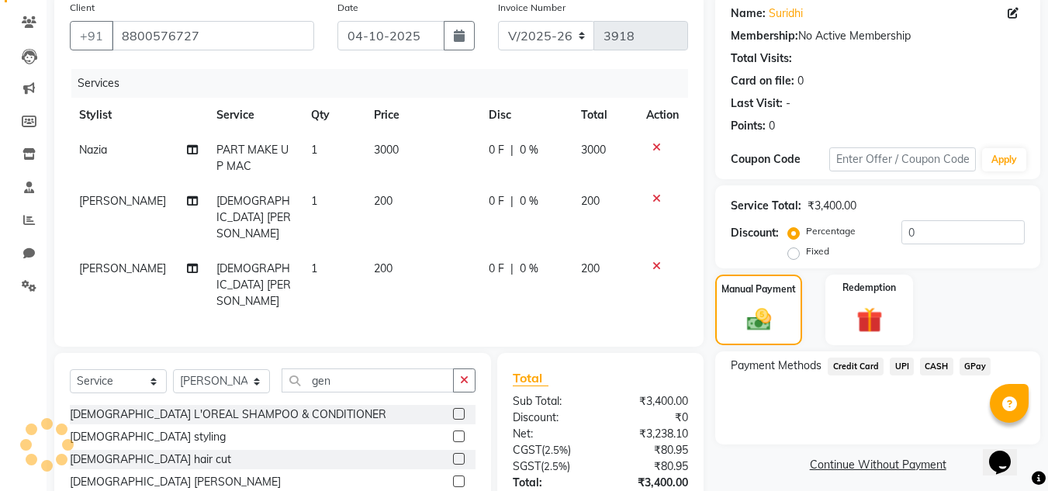
click at [896, 364] on span "UPI" at bounding box center [902, 367] width 24 height 18
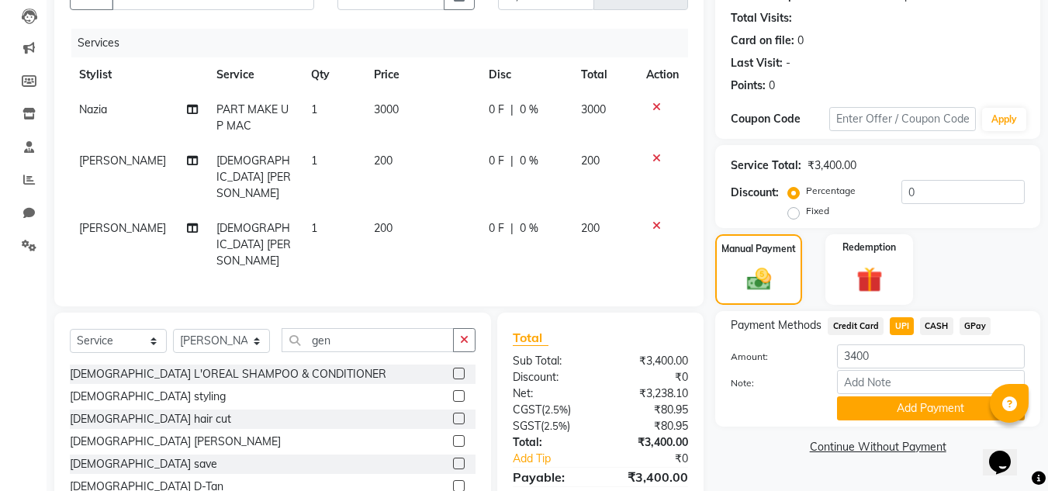
scroll to position [183, 0]
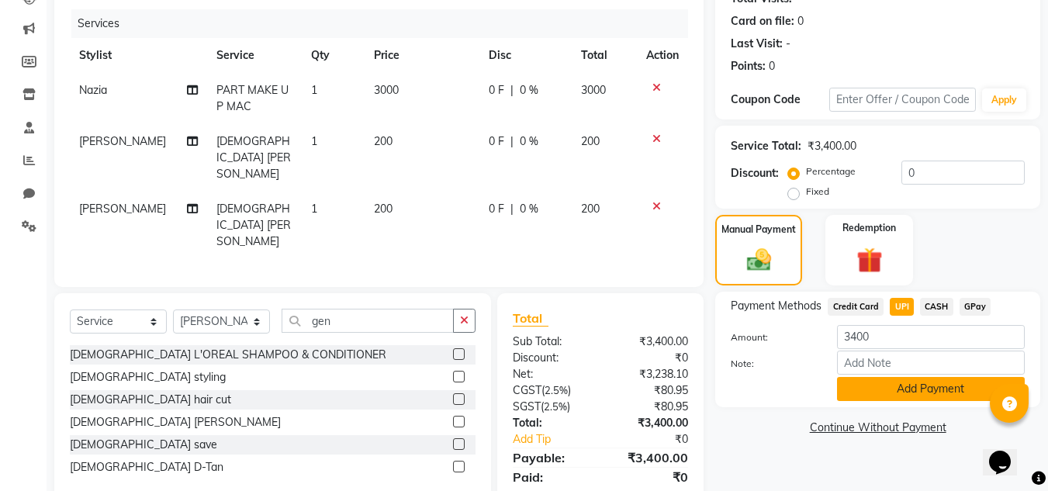
click at [901, 389] on button "Add Payment" at bounding box center [931, 389] width 188 height 24
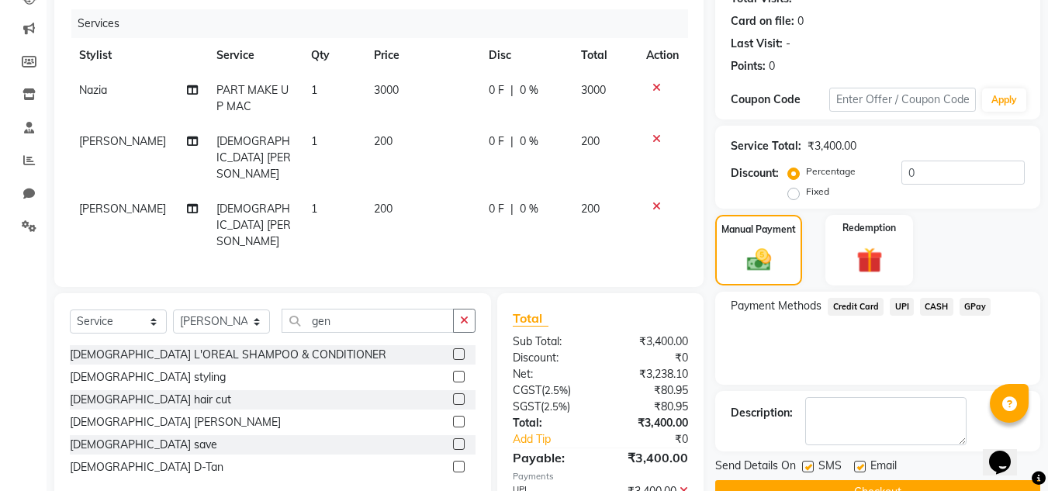
scroll to position [220, 0]
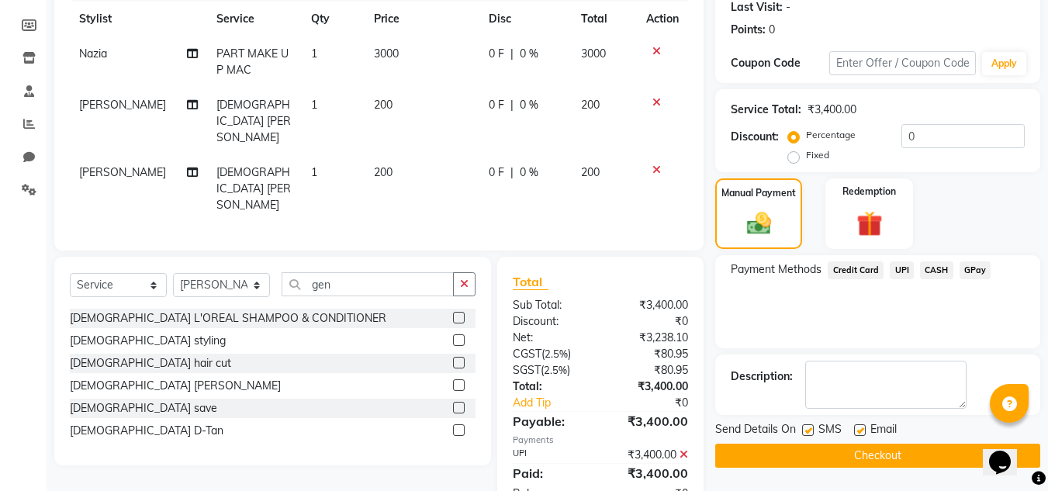
click at [863, 458] on button "Checkout" at bounding box center [877, 456] width 325 height 24
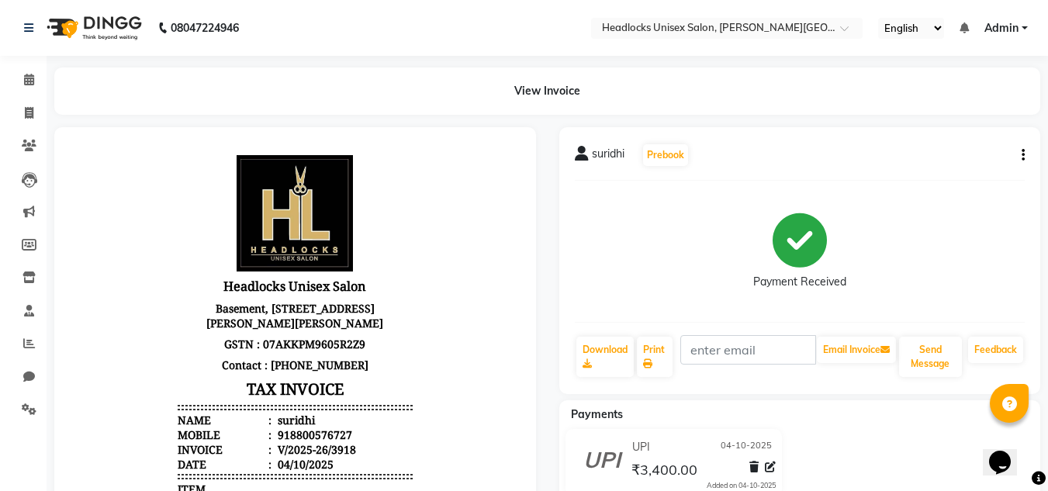
scroll to position [5, 0]
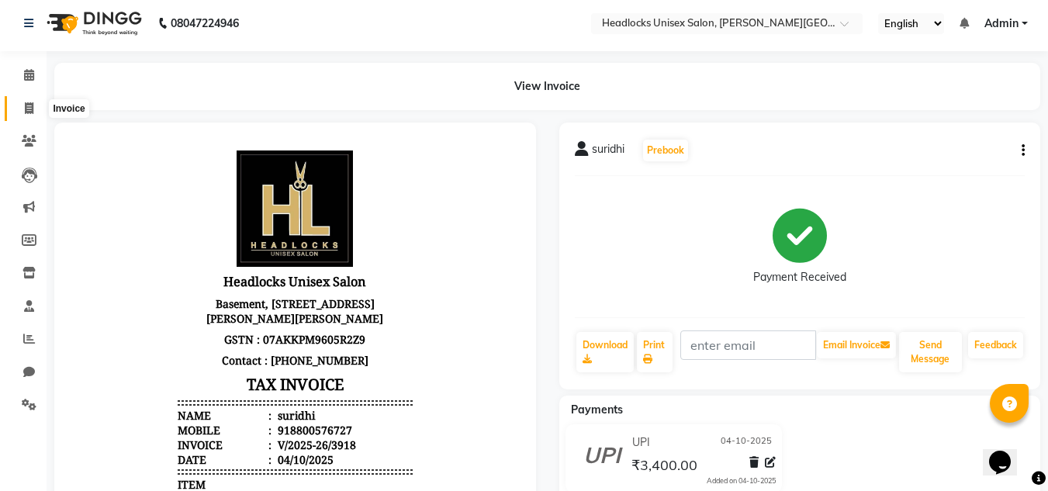
click at [33, 103] on icon at bounding box center [29, 108] width 9 height 12
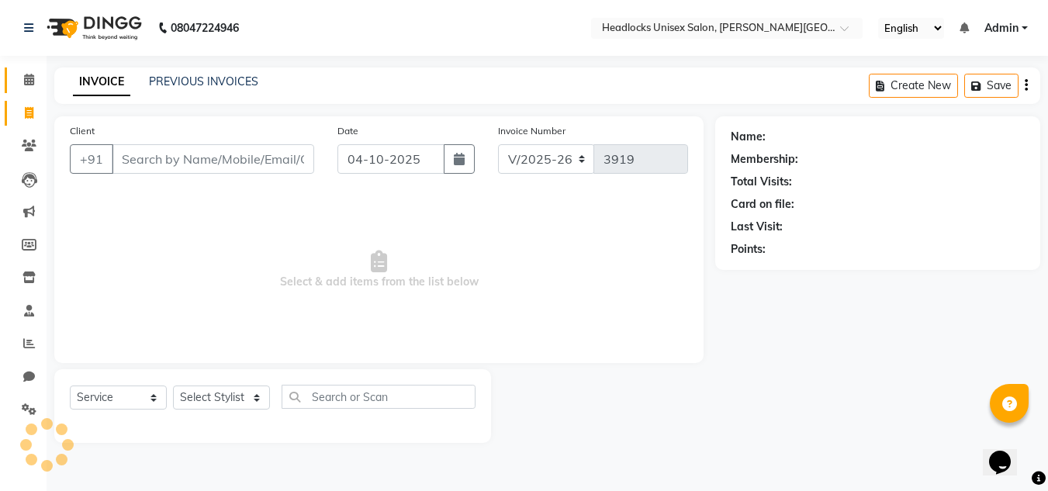
click at [22, 72] on span at bounding box center [29, 80] width 27 height 18
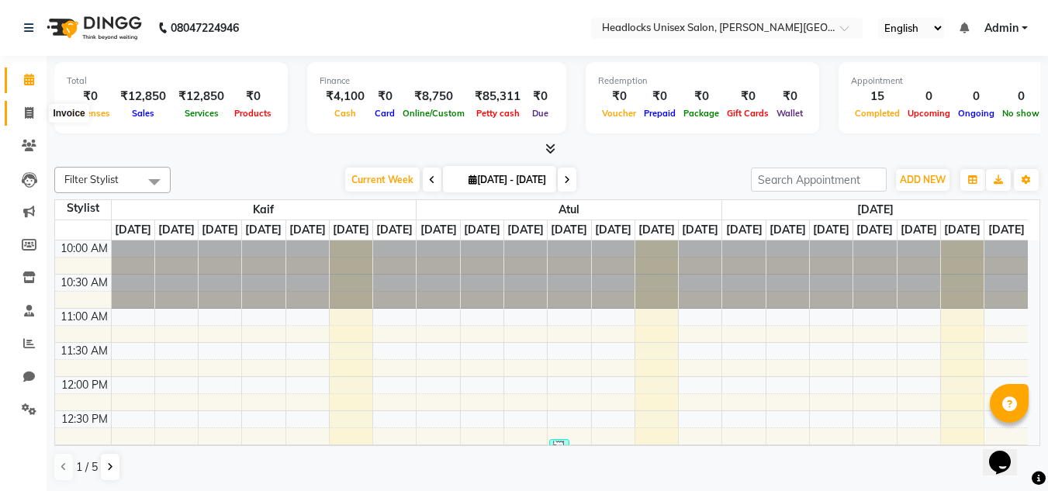
click at [25, 111] on icon at bounding box center [29, 113] width 9 height 12
select select "service"
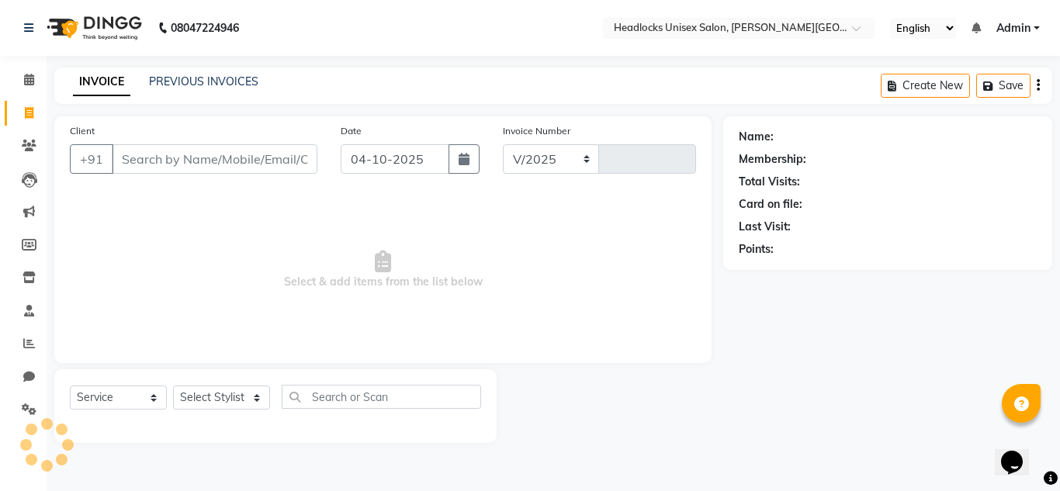
select select "6850"
type input "3919"
click at [202, 153] on input "Client" at bounding box center [215, 158] width 206 height 29
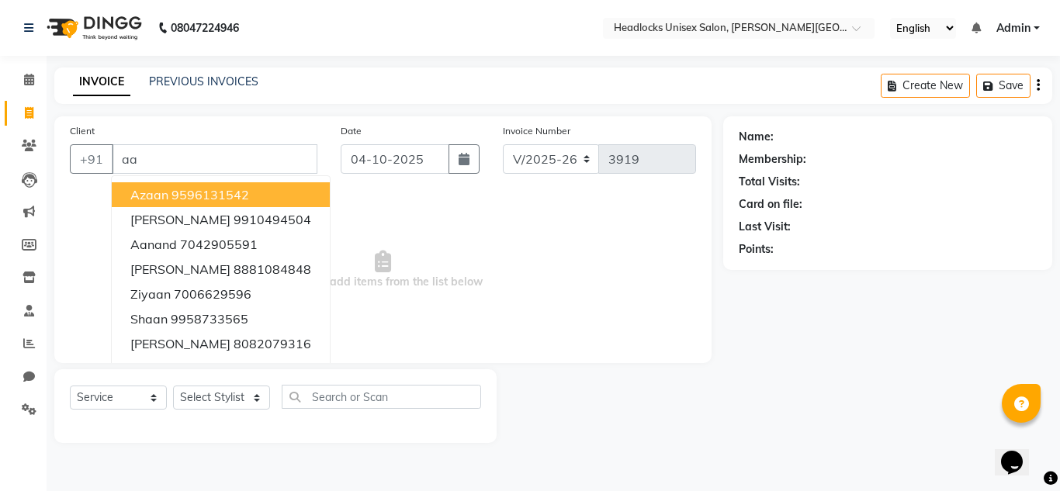
type input "a"
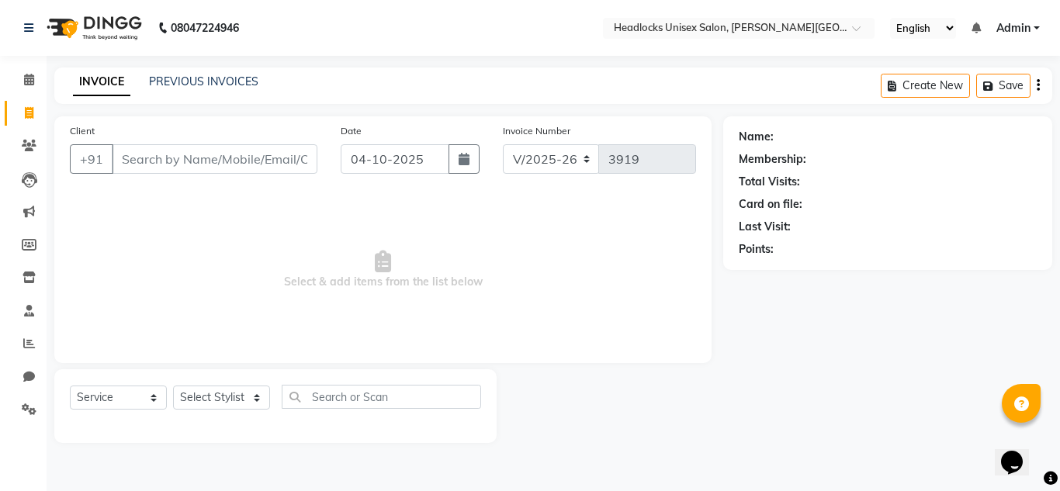
type input "a"
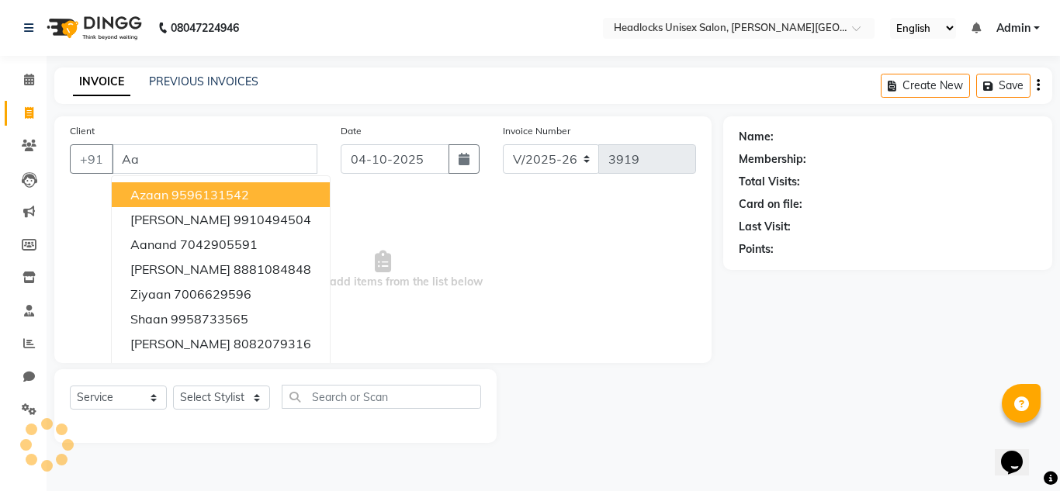
type input "A"
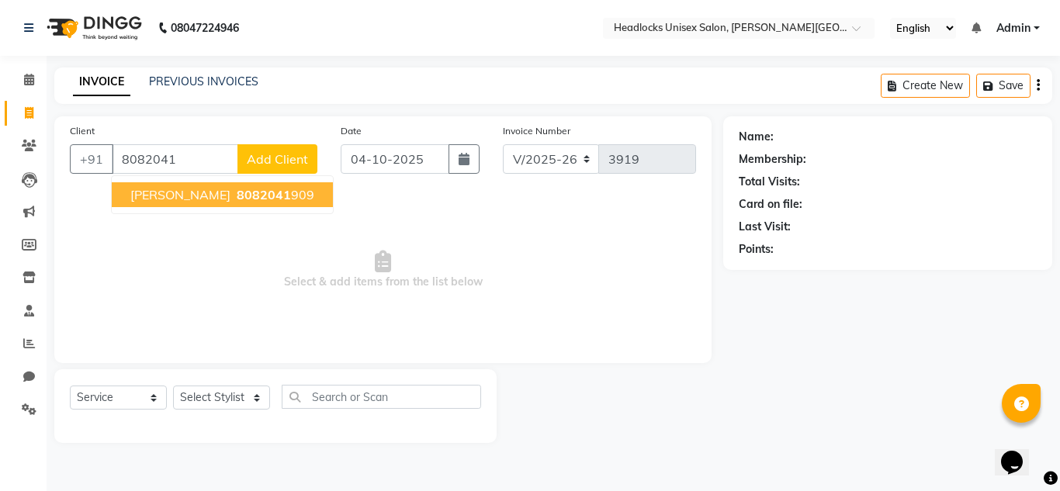
click at [201, 191] on span "[PERSON_NAME]" at bounding box center [180, 195] width 100 height 16
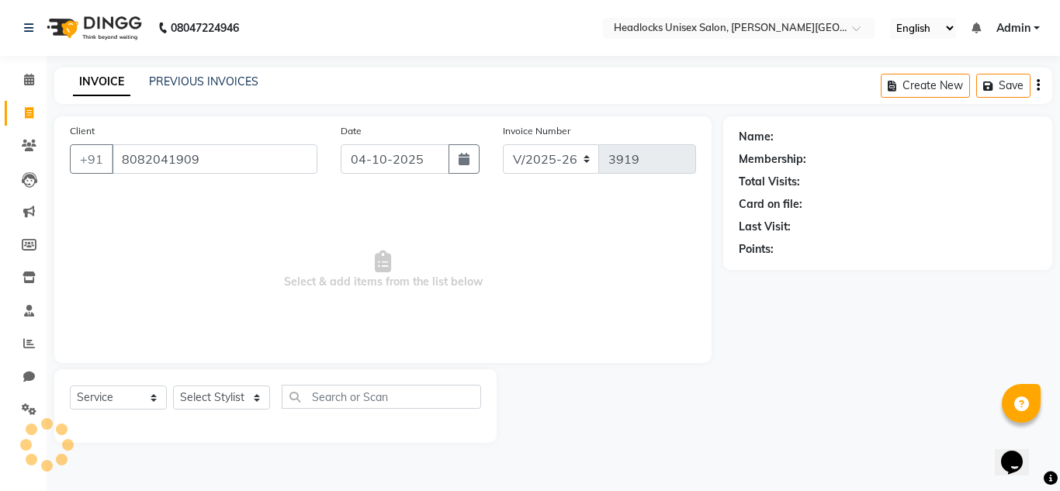
type input "8082041909"
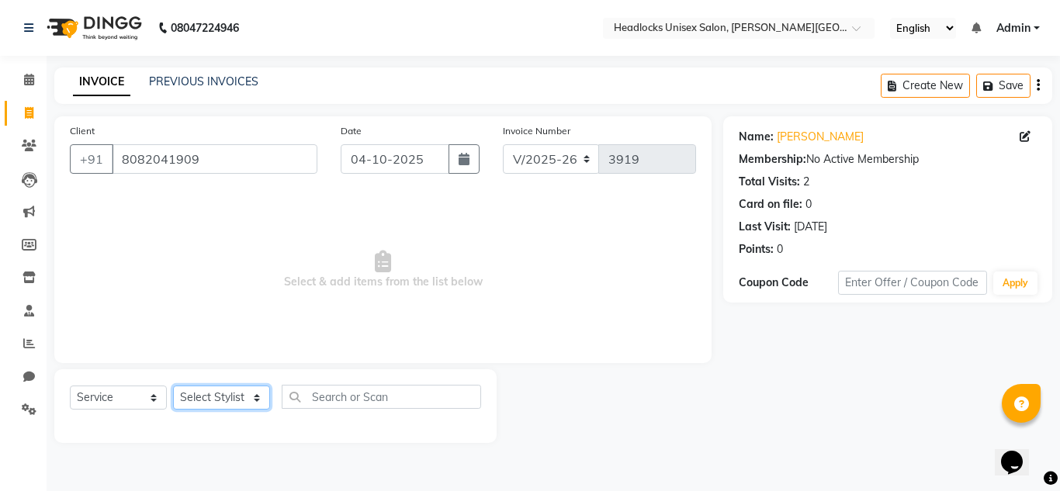
click at [227, 391] on select "Select Stylist Atul Kaif [DATE] [PERSON_NAME] [PERSON_NAME] [PERSON_NAME] [PERS…" at bounding box center [221, 398] width 97 height 24
select select "53613"
click at [173, 386] on select "Select Stylist Atul Kaif [DATE] [PERSON_NAME] [PERSON_NAME] [PERSON_NAME] [PERS…" at bounding box center [221, 398] width 97 height 24
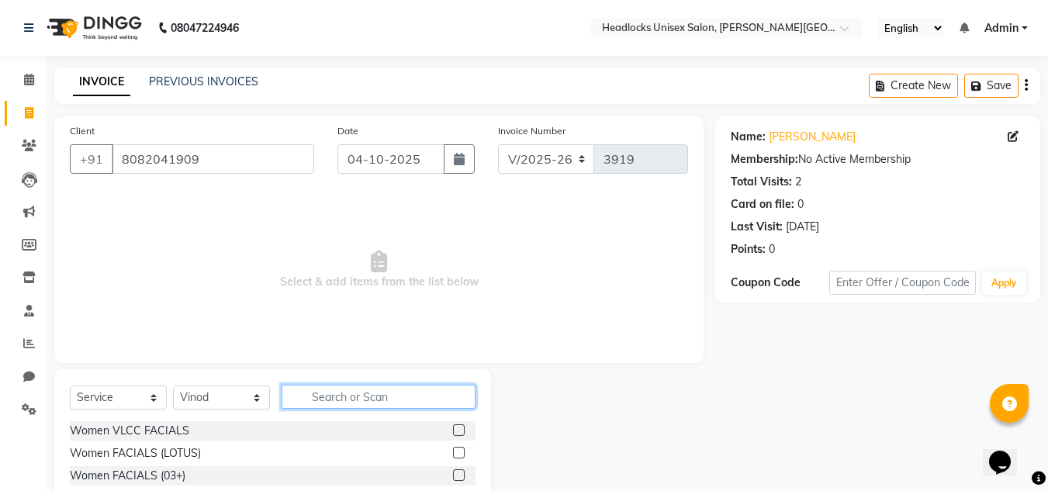
click at [306, 394] on input "text" at bounding box center [379, 397] width 194 height 24
type input "hair"
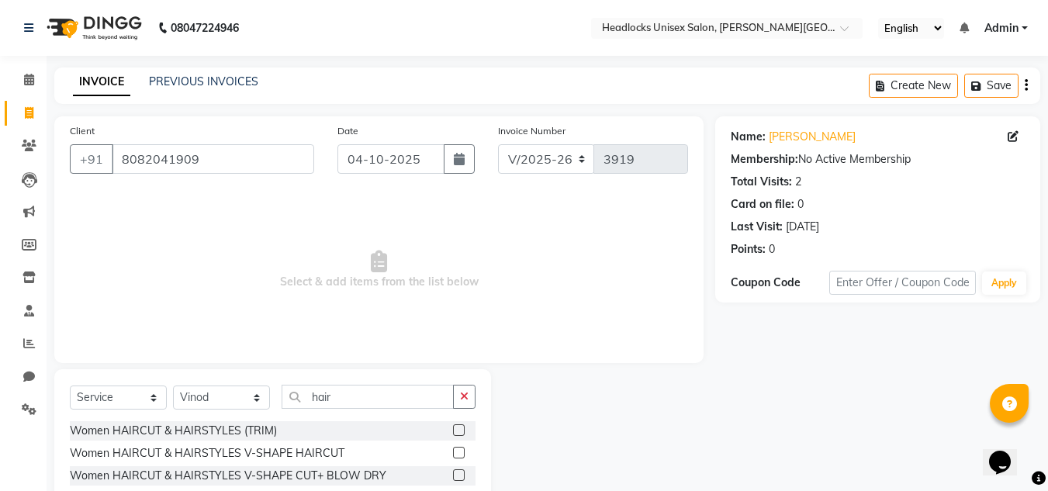
click at [453, 455] on label at bounding box center [459, 453] width 12 height 12
click at [453, 455] on input "checkbox" at bounding box center [458, 453] width 10 height 10
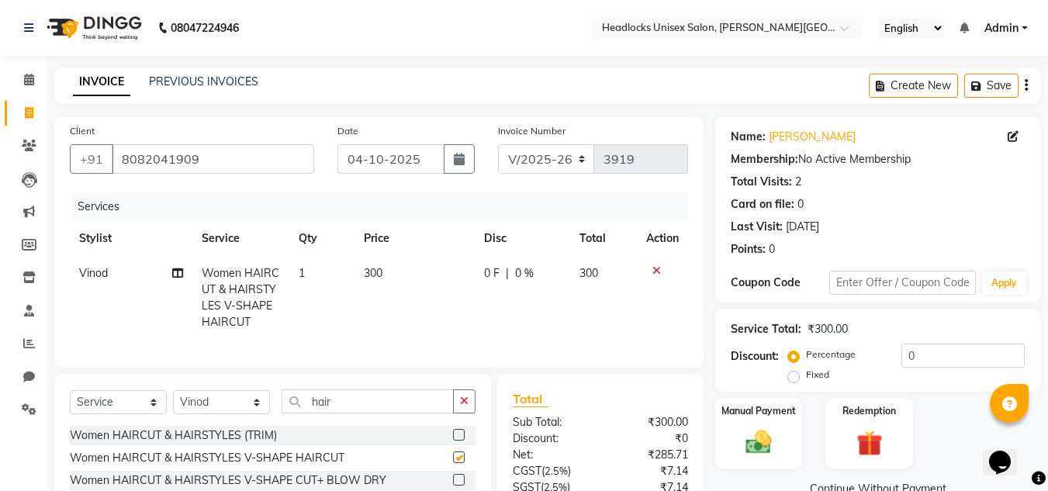
checkbox input "false"
click at [657, 270] on icon at bounding box center [656, 270] width 9 height 11
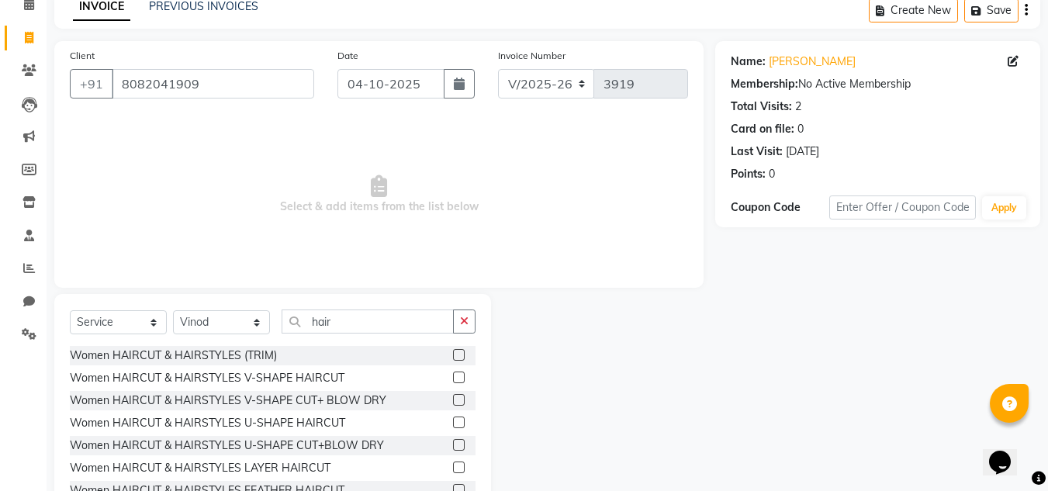
scroll to position [130, 0]
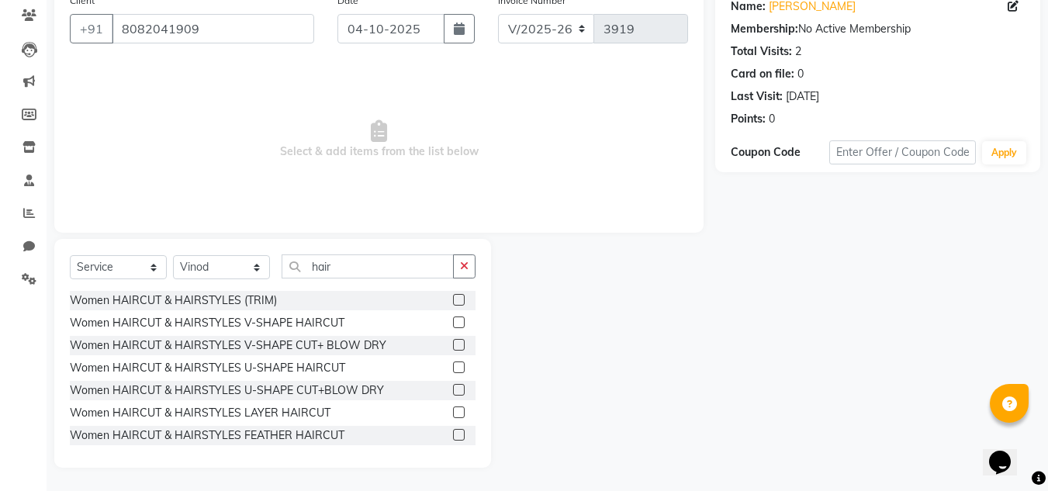
click at [453, 391] on label at bounding box center [459, 390] width 12 height 12
click at [453, 391] on input "checkbox" at bounding box center [458, 391] width 10 height 10
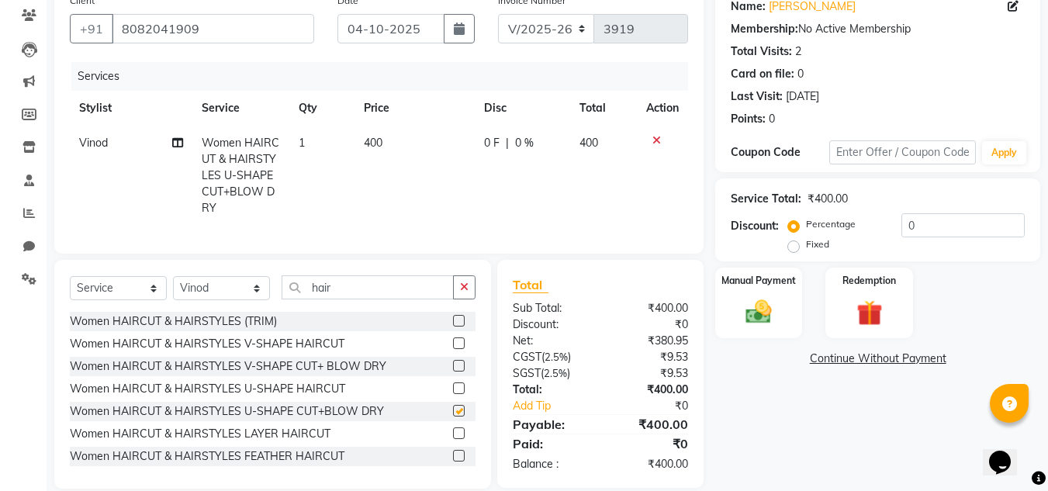
checkbox input "false"
click at [453, 466] on div at bounding box center [458, 458] width 10 height 16
click at [453, 462] on label at bounding box center [459, 456] width 12 height 12
click at [453, 462] on input "checkbox" at bounding box center [458, 456] width 10 height 10
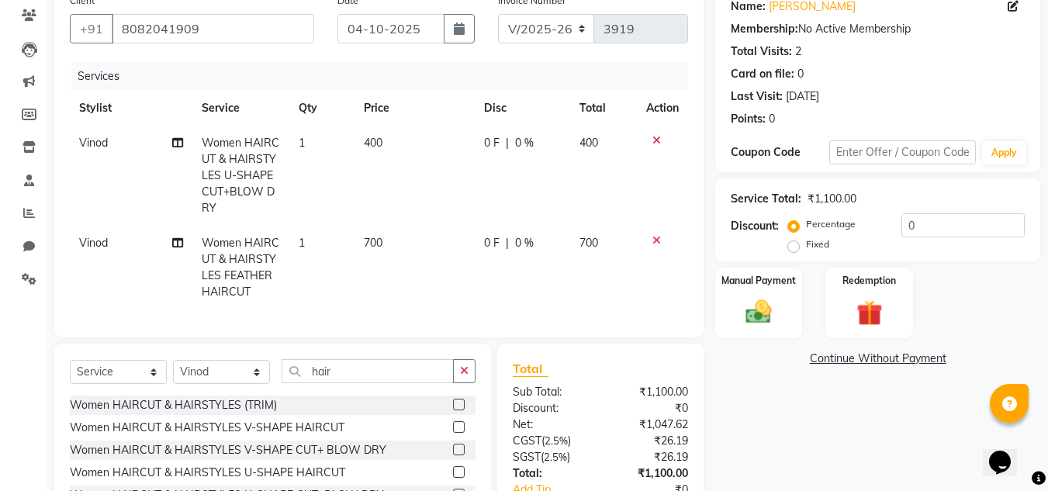
checkbox input "false"
click at [657, 133] on td at bounding box center [662, 176] width 51 height 100
click at [656, 140] on icon at bounding box center [656, 140] width 9 height 11
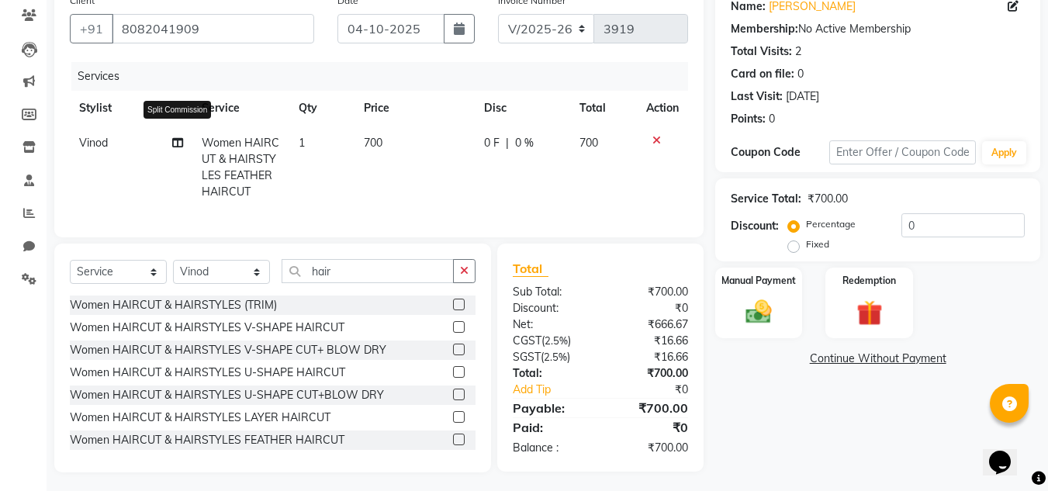
click at [178, 144] on icon at bounding box center [177, 142] width 11 height 11
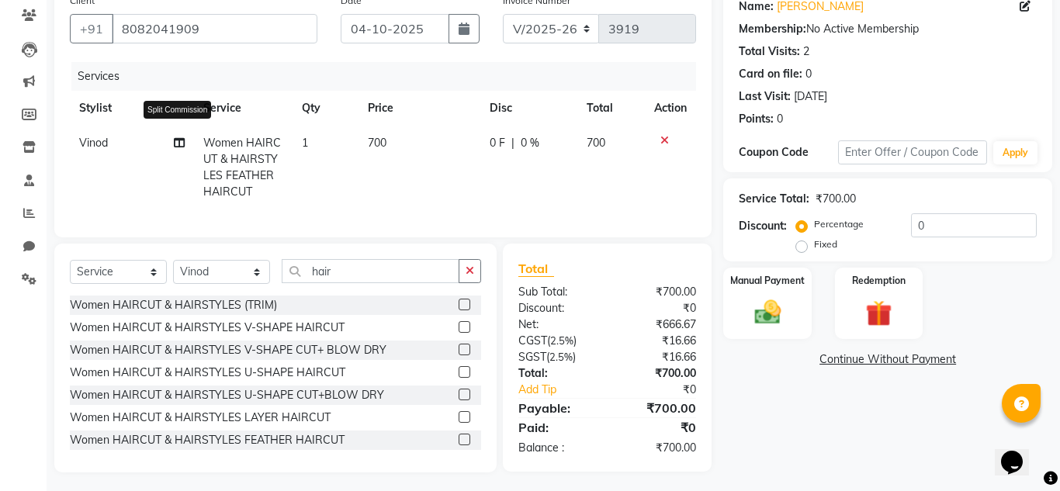
select select "53613"
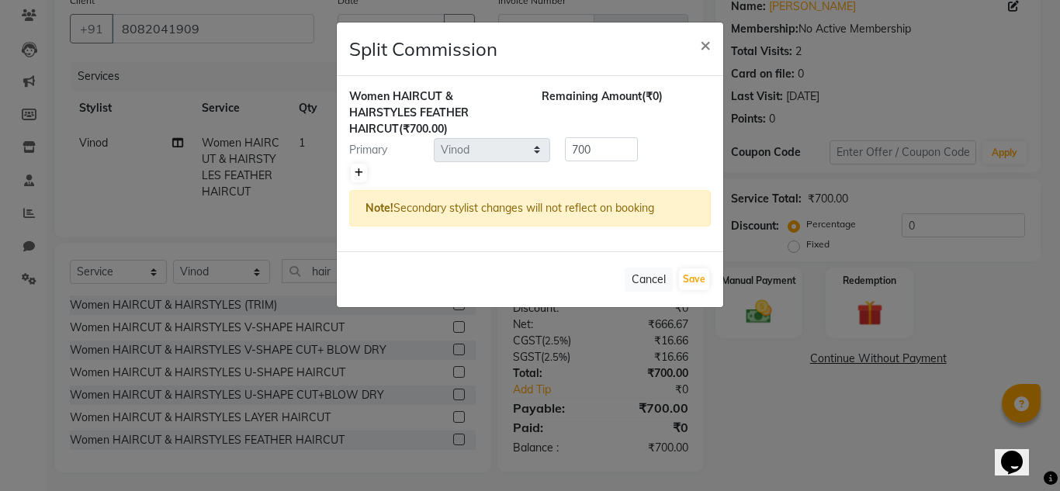
click at [362, 175] on icon at bounding box center [359, 172] width 9 height 9
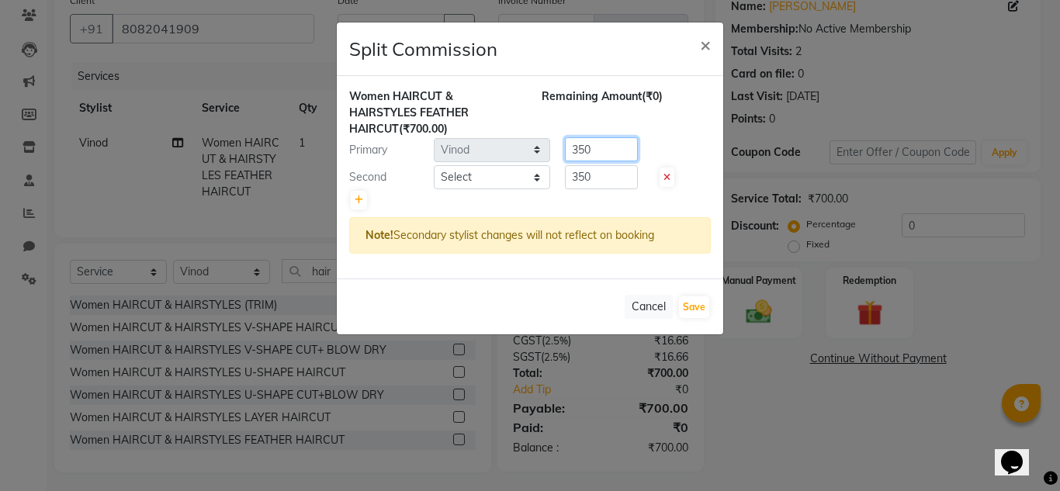
click at [597, 145] on input "350" at bounding box center [601, 149] width 73 height 24
type input "3"
type input "5"
type input "600"
click at [612, 181] on input "350" at bounding box center [601, 177] width 73 height 24
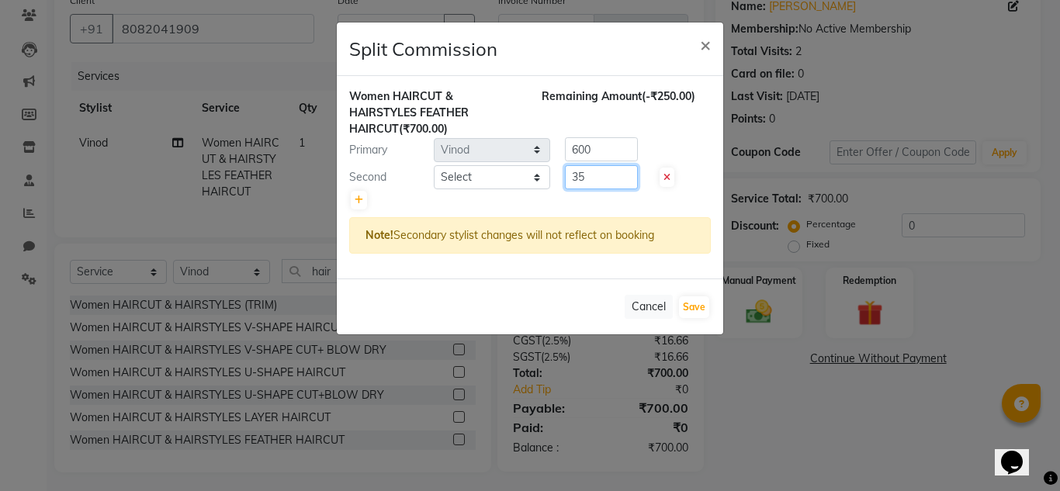
type input "3"
type input "100"
click at [699, 304] on button "Save" at bounding box center [694, 307] width 30 height 22
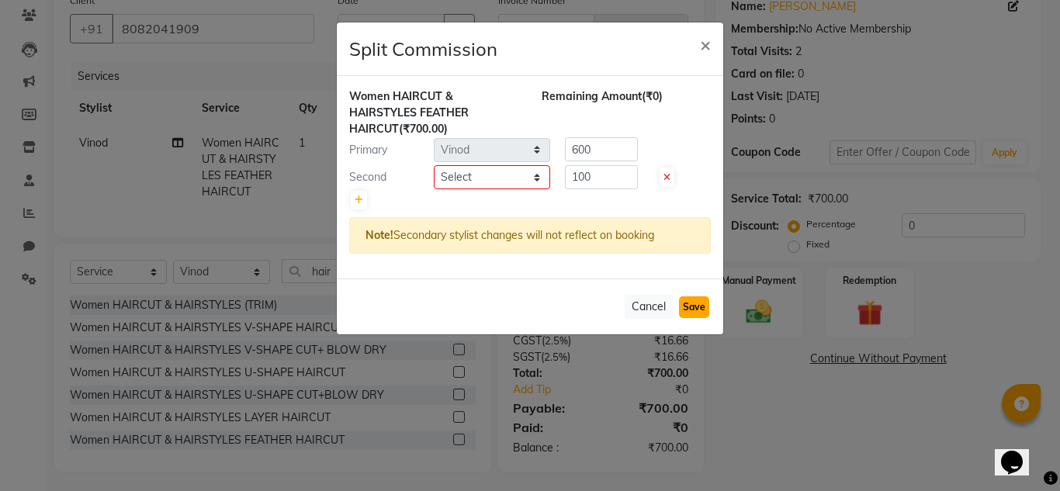
click at [693, 310] on button "Save" at bounding box center [694, 307] width 30 height 22
click at [457, 179] on select "Select Atul Kaif [PERSON_NAME] [PERSON_NAME] [PERSON_NAME] [PERSON_NAME] [PERSO…" at bounding box center [492, 177] width 116 height 24
select select "53627"
click at [434, 165] on select "Select Atul Kaif [PERSON_NAME] [PERSON_NAME] [PERSON_NAME] [PERSON_NAME] [PERSO…" at bounding box center [492, 177] width 116 height 24
click at [694, 310] on button "Save" at bounding box center [694, 307] width 30 height 22
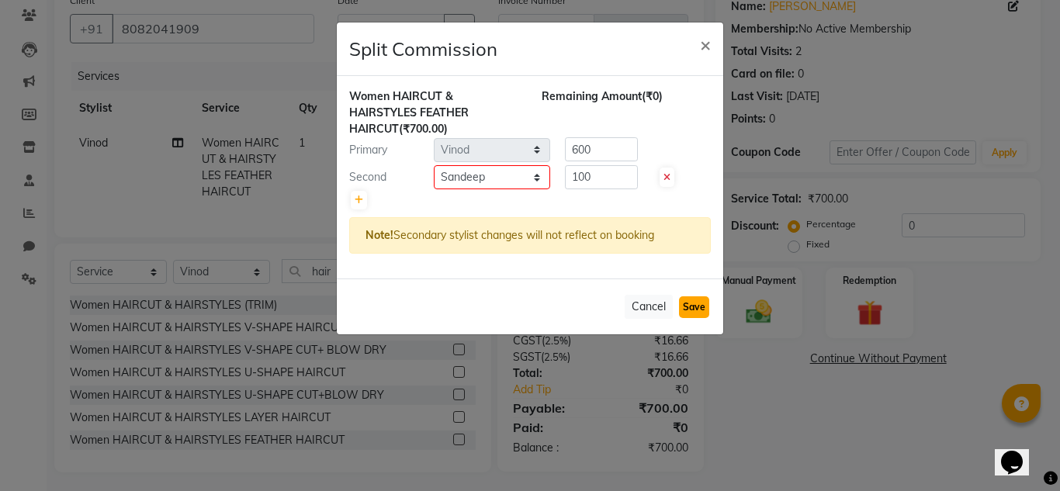
select select "Select"
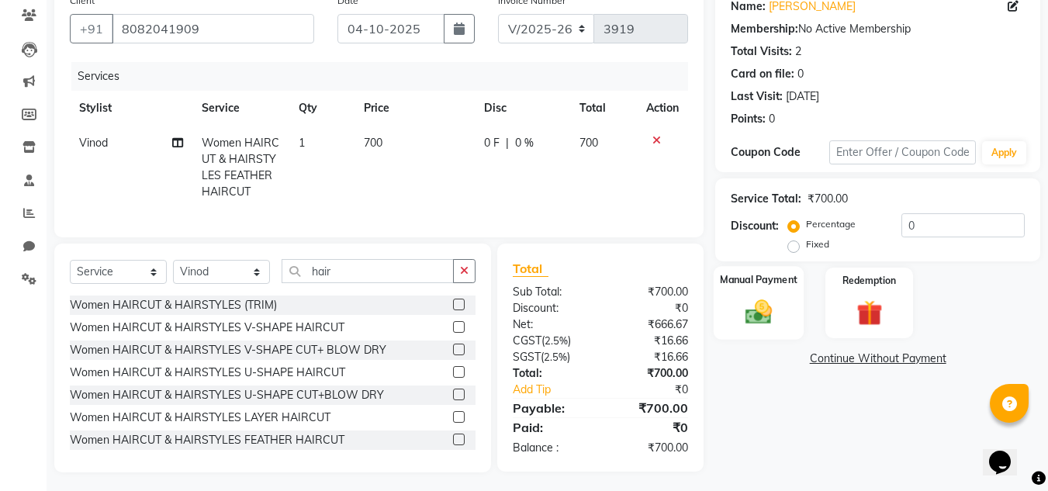
click at [768, 324] on img at bounding box center [758, 311] width 43 height 31
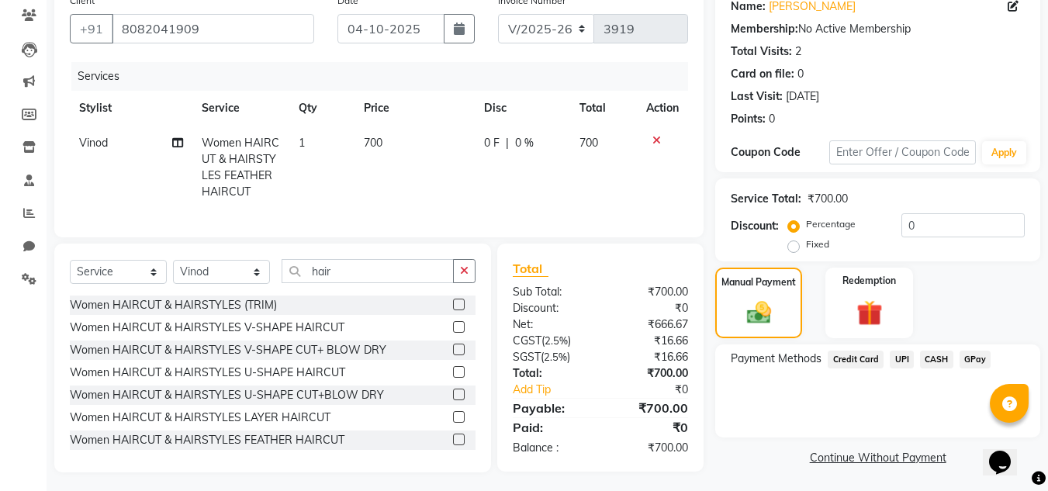
click at [929, 358] on span "CASH" at bounding box center [936, 360] width 33 height 18
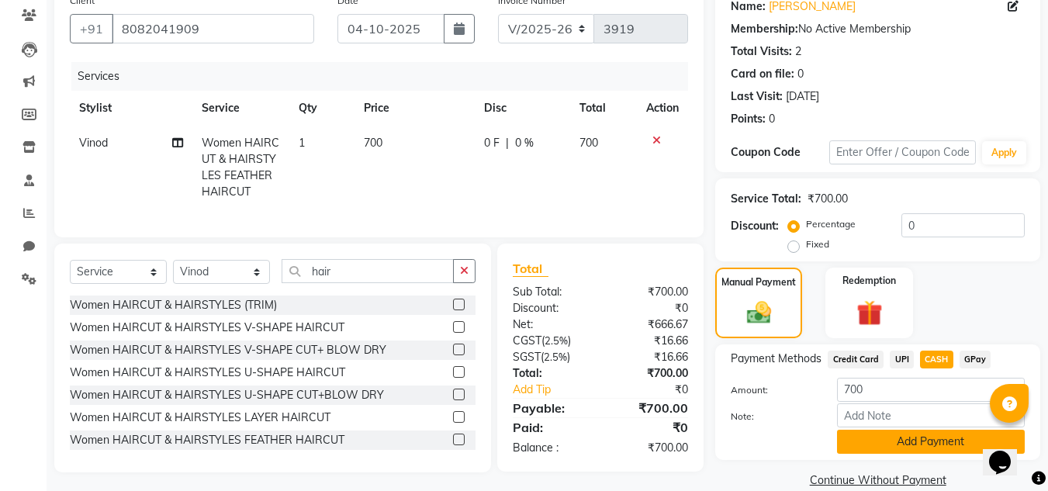
click at [893, 438] on button "Add Payment" at bounding box center [931, 442] width 188 height 24
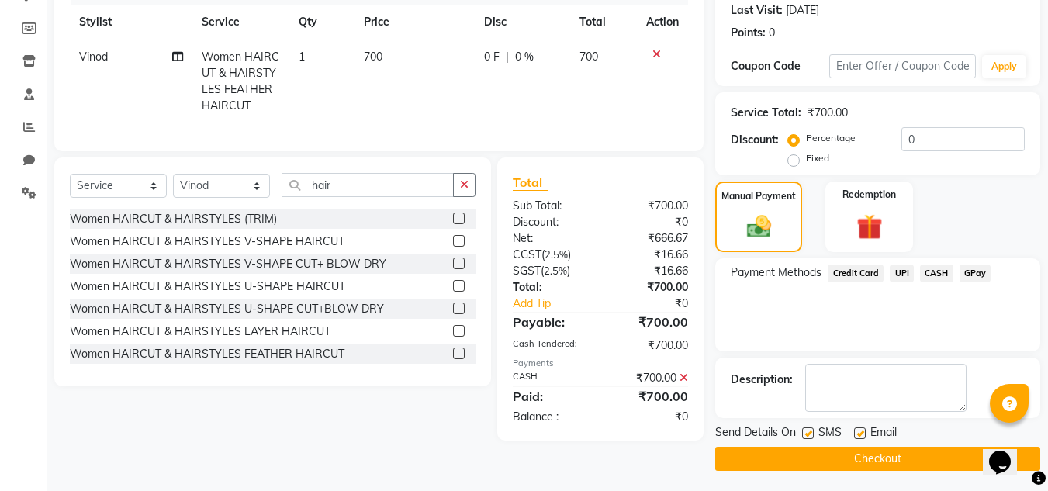
scroll to position [220, 0]
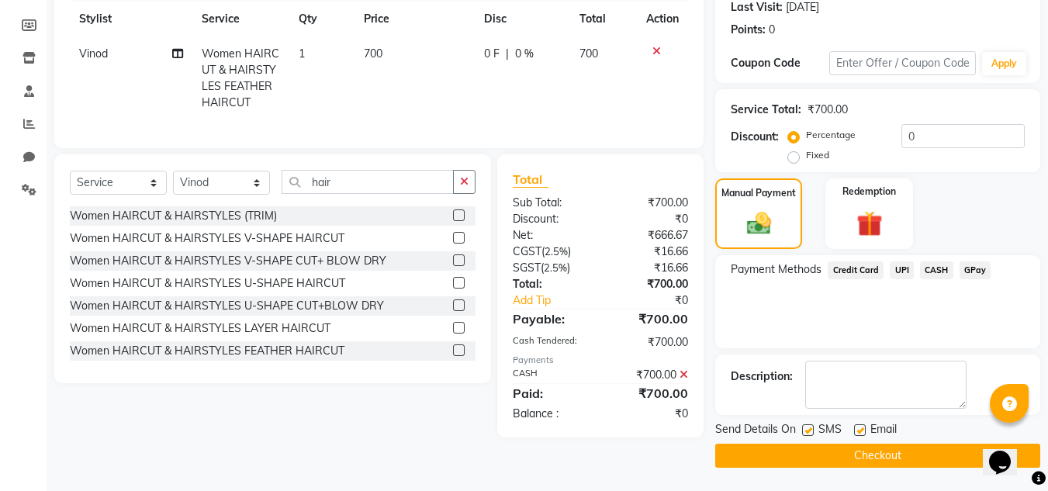
click at [959, 447] on button "Checkout" at bounding box center [877, 456] width 325 height 24
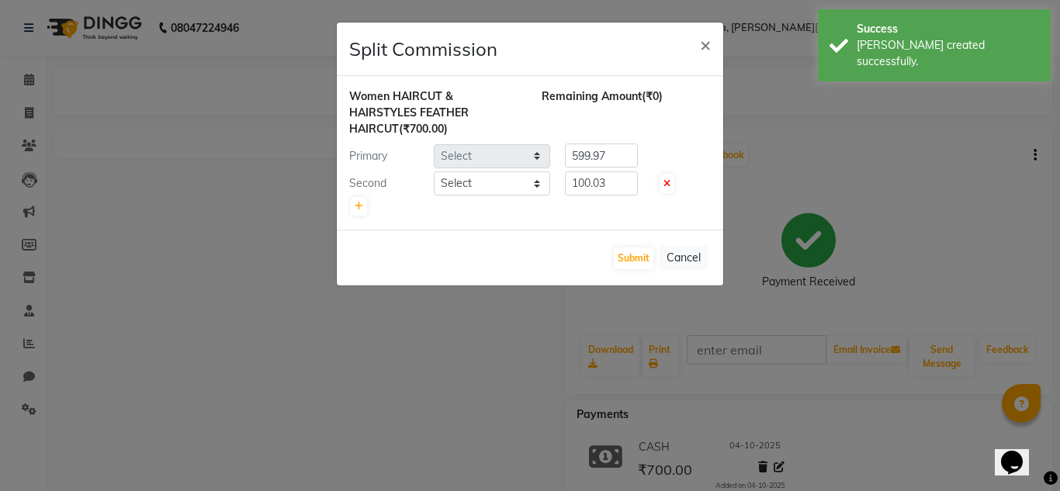
select select "53613"
select select "53627"
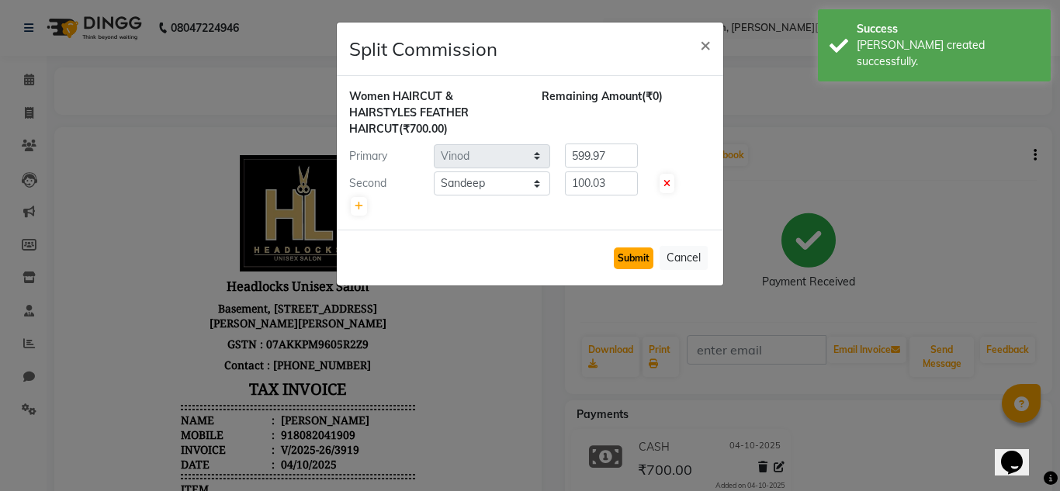
click at [629, 254] on button "Submit" at bounding box center [634, 258] width 40 height 22
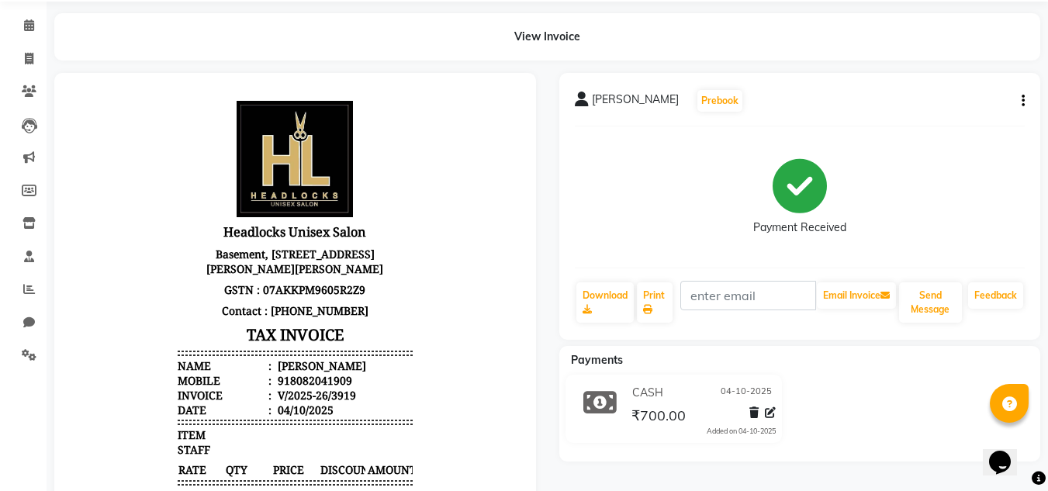
scroll to position [47, 0]
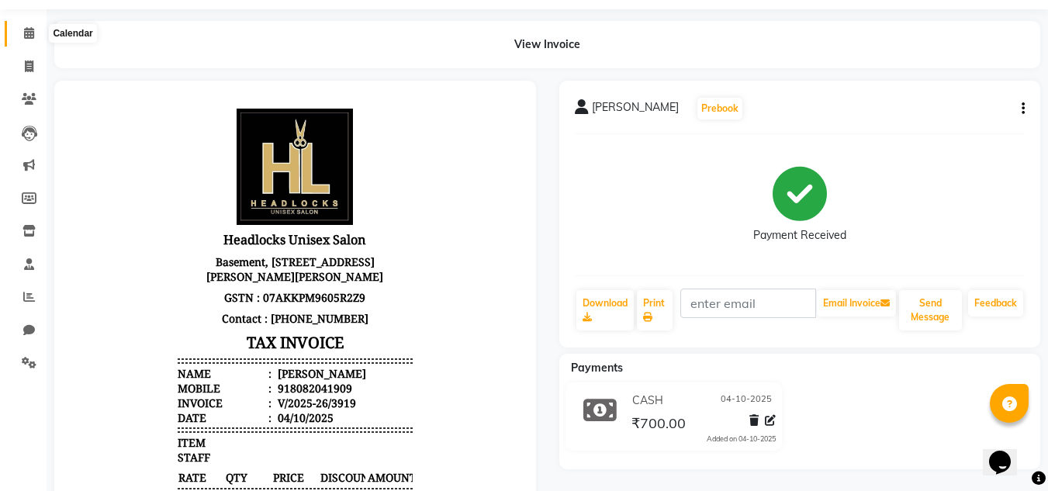
click at [21, 41] on span at bounding box center [29, 34] width 27 height 18
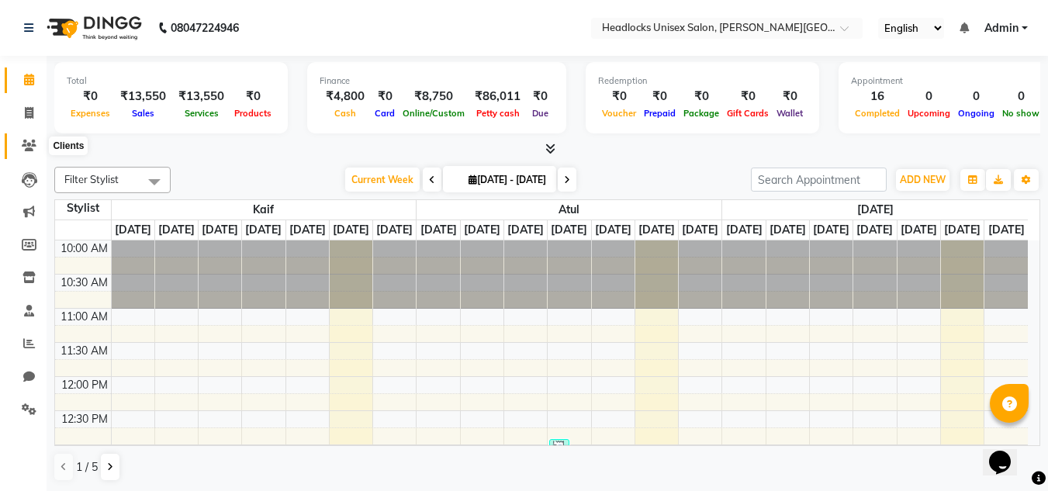
click at [29, 144] on icon at bounding box center [29, 146] width 15 height 12
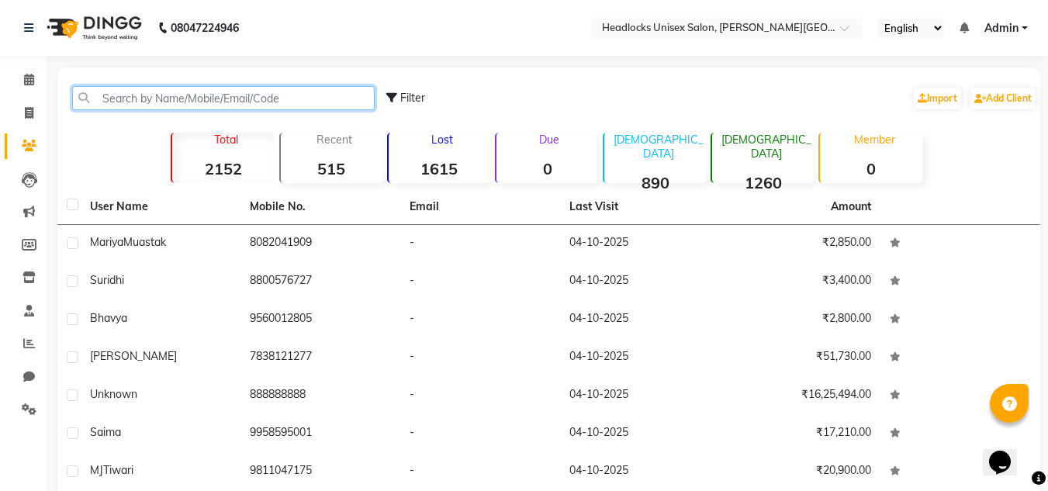
click at [124, 93] on input "text" at bounding box center [223, 98] width 303 height 24
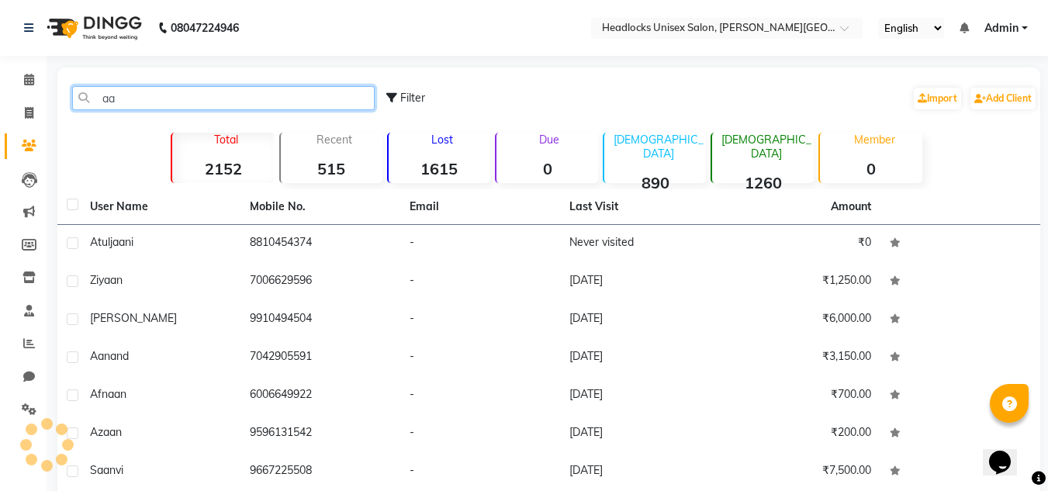
type input "a"
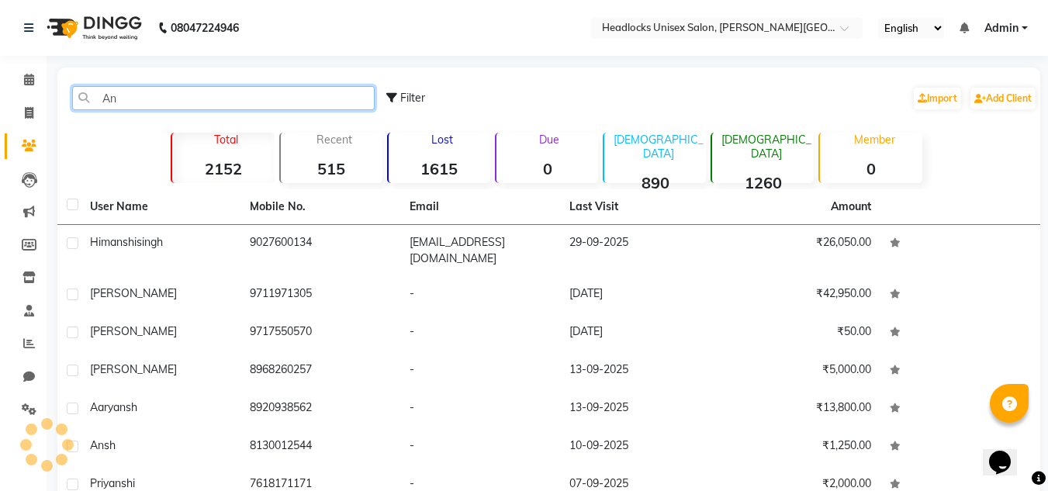
type input "A"
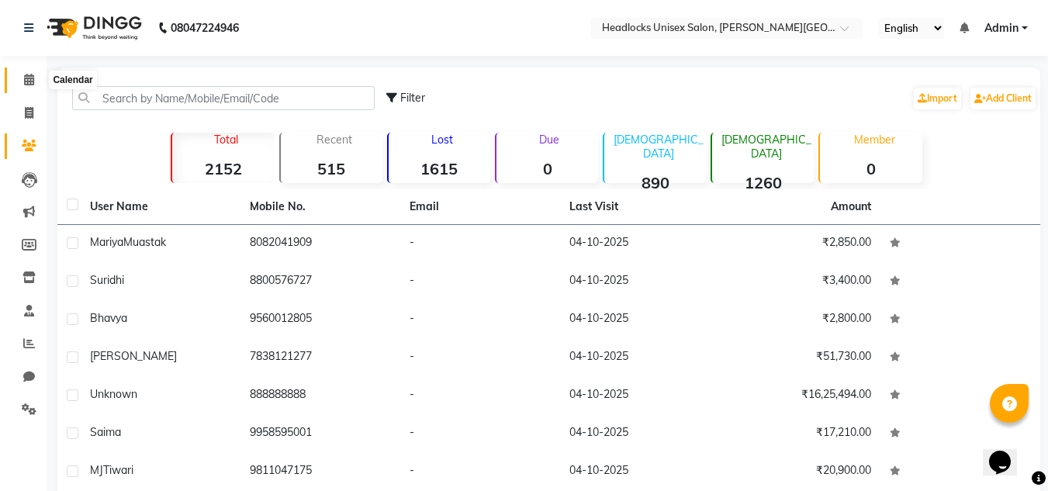
click at [30, 81] on icon at bounding box center [29, 80] width 10 height 12
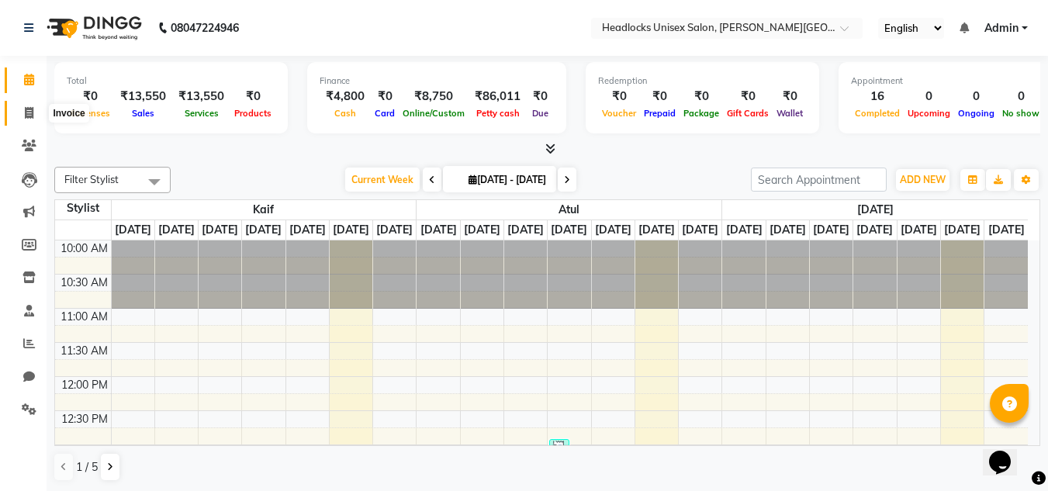
click at [23, 119] on span at bounding box center [29, 114] width 27 height 18
select select "service"
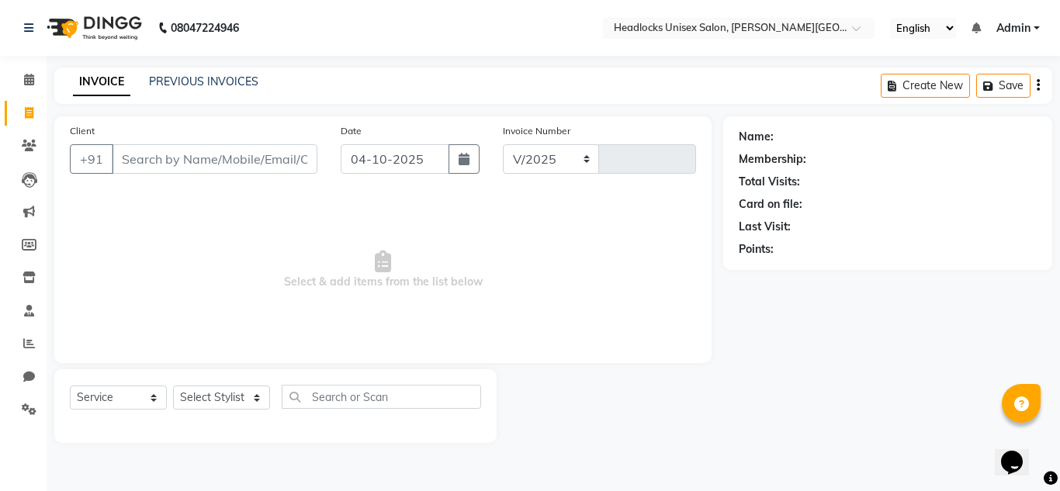
select select "6850"
type input "3920"
click at [144, 150] on input "Client" at bounding box center [215, 158] width 206 height 29
type input "a"
type input "A"
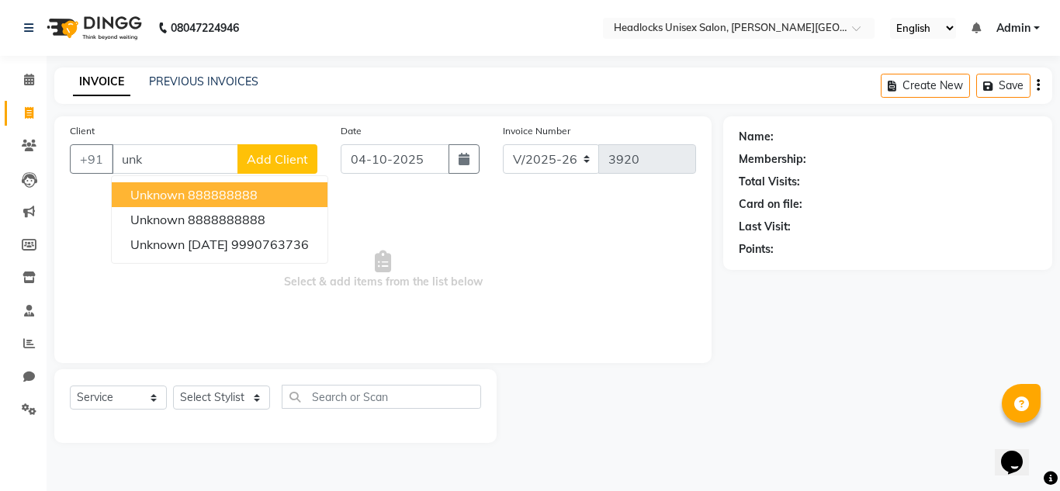
click at [220, 197] on ngb-highlight "888888888" at bounding box center [223, 195] width 70 height 16
type input "888888888"
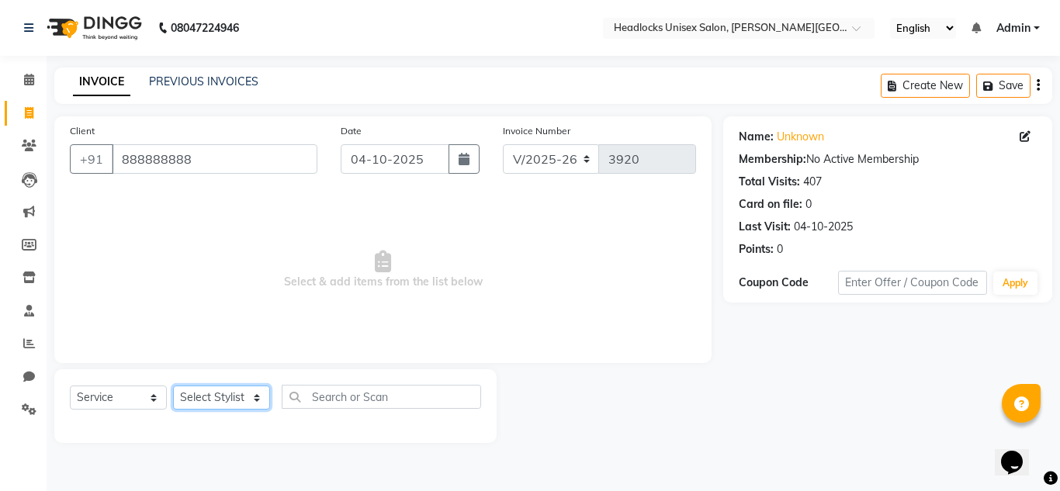
click at [229, 404] on select "Select Stylist Atul Kaif [DATE] [PERSON_NAME] [PERSON_NAME] [PERSON_NAME] [PERS…" at bounding box center [221, 398] width 97 height 24
select select "53613"
click at [173, 386] on select "Select Stylist Atul Kaif [DATE] [PERSON_NAME] [PERSON_NAME] [PERSON_NAME] [PERS…" at bounding box center [221, 398] width 97 height 24
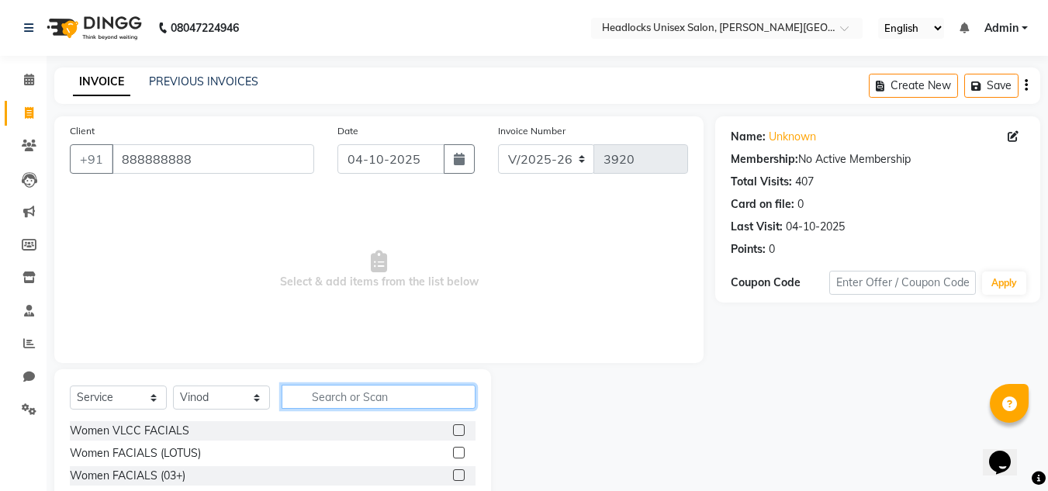
click at [343, 402] on input "text" at bounding box center [379, 397] width 194 height 24
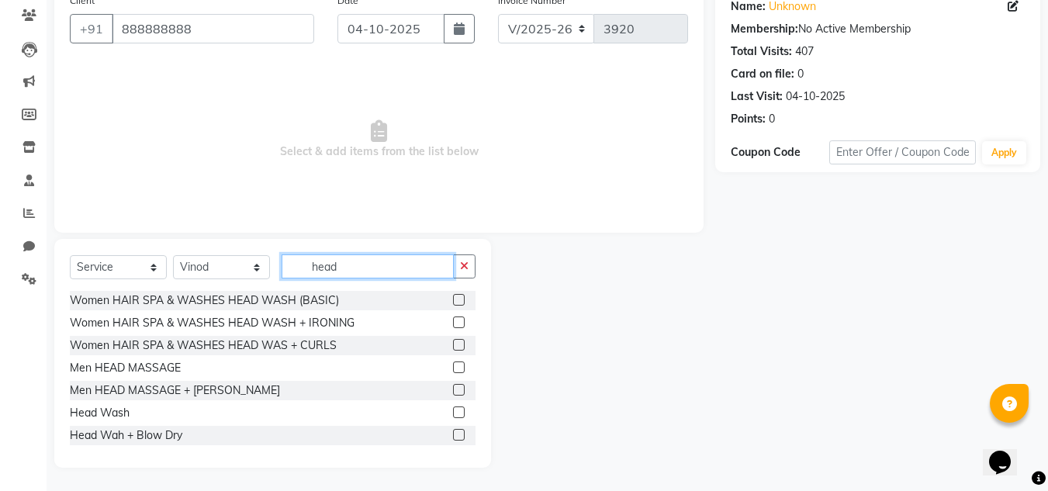
type input "head"
click at [191, 437] on div "Head Wah + Blow Dry" at bounding box center [273, 435] width 406 height 19
click at [453, 438] on label at bounding box center [459, 435] width 12 height 12
click at [453, 438] on input "checkbox" at bounding box center [458, 436] width 10 height 10
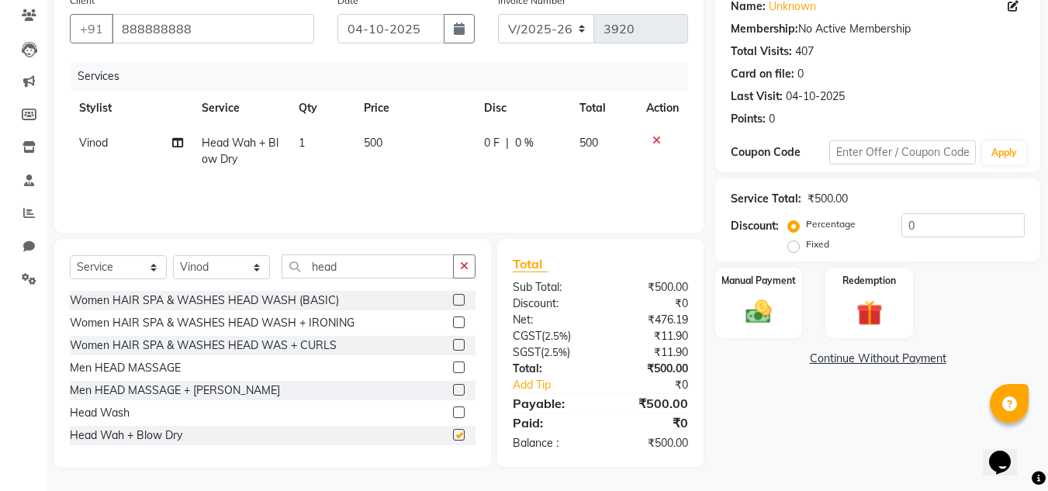
checkbox input "false"
drag, startPoint x: 382, startPoint y: 129, endPoint x: 384, endPoint y: 139, distance: 10.2
click at [384, 139] on td "500" at bounding box center [415, 151] width 120 height 51
select select "53613"
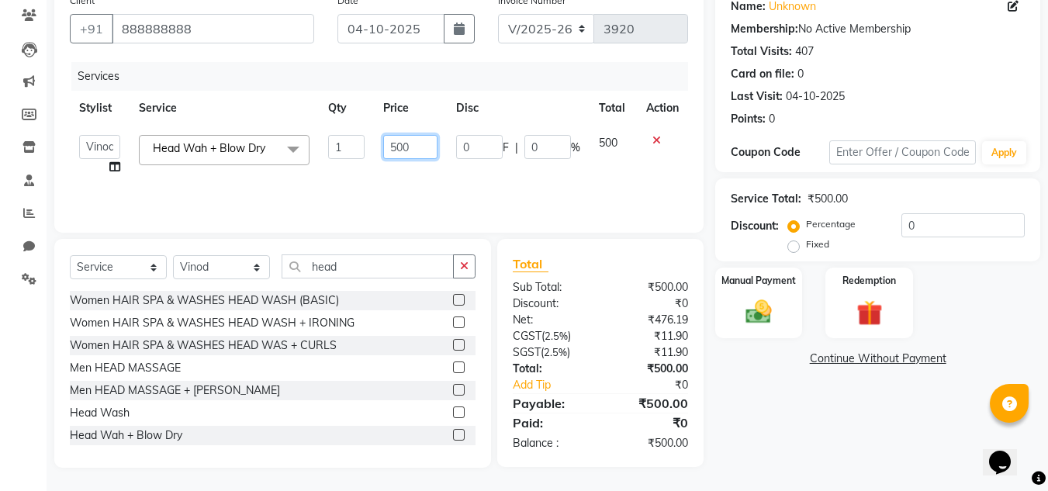
click at [384, 139] on input "500" at bounding box center [410, 147] width 54 height 24
click at [413, 146] on input "500" at bounding box center [410, 147] width 54 height 24
type input "5"
type input "400"
click at [110, 172] on td "Atul Kaif [PERSON_NAME] [PERSON_NAME] [PERSON_NAME] [PERSON_NAME] [PERSON_NAME]…" at bounding box center [100, 155] width 60 height 59
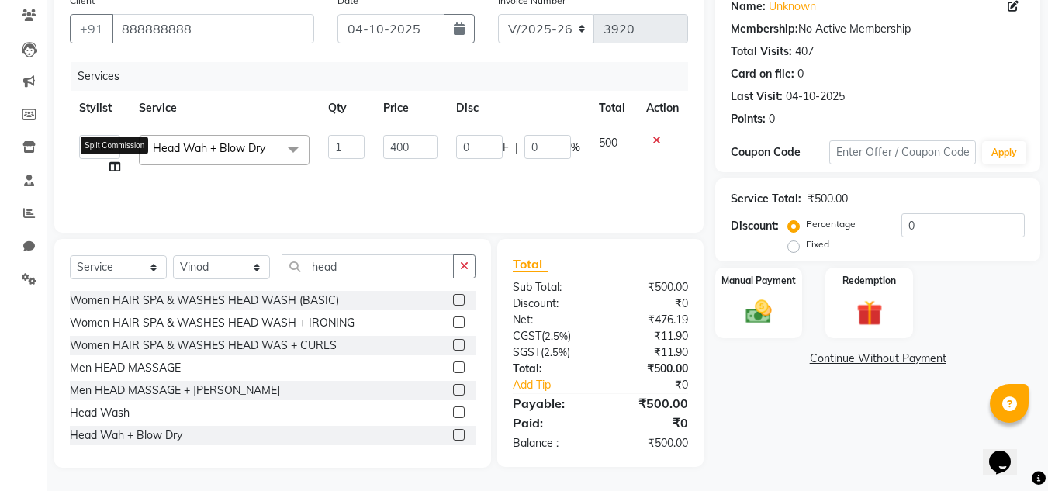
select select "53613"
click at [109, 168] on icon at bounding box center [114, 166] width 11 height 11
select select "53613"
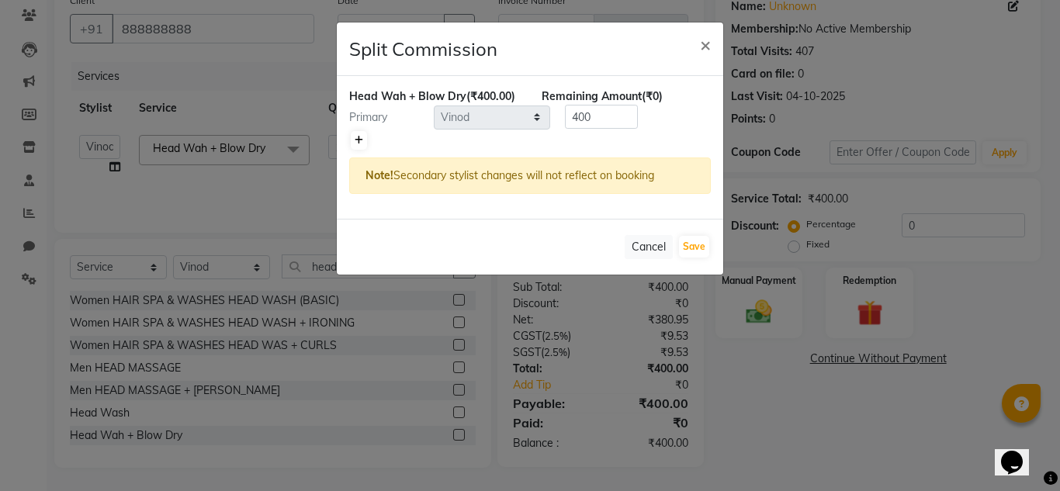
click at [359, 137] on icon at bounding box center [359, 140] width 9 height 9
type input "200"
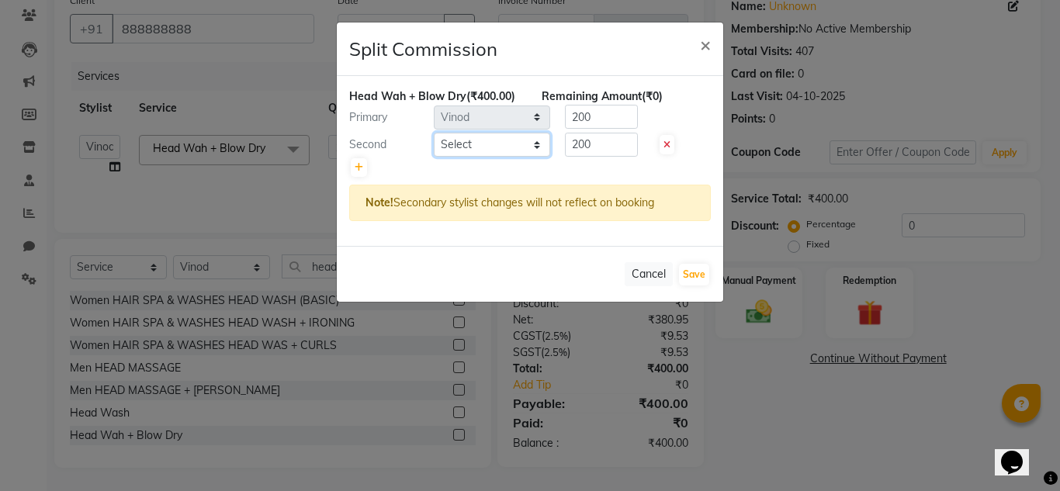
click at [479, 138] on select "Select Atul Kaif [PERSON_NAME] [PERSON_NAME] [PERSON_NAME] [PERSON_NAME] [PERSO…" at bounding box center [492, 145] width 116 height 24
select select "53625"
click at [434, 133] on select "Select Atul Kaif [PERSON_NAME] [PERSON_NAME] [PERSON_NAME] [PERSON_NAME] [PERSO…" at bounding box center [492, 145] width 116 height 24
click at [597, 112] on input "200" at bounding box center [601, 117] width 73 height 24
type input "2"
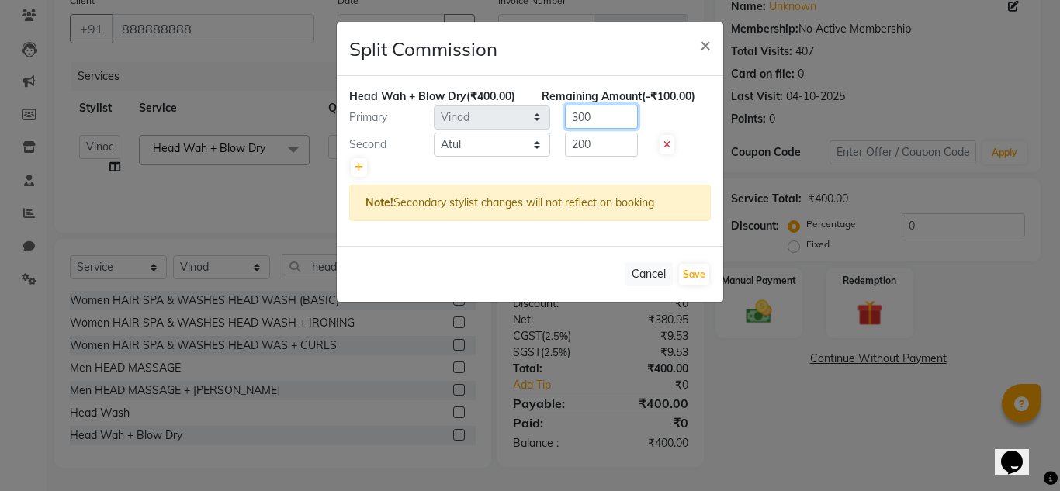
type input "300"
click at [603, 138] on input "200" at bounding box center [601, 145] width 73 height 24
type input "2"
type input "100"
click at [697, 278] on button "Save" at bounding box center [694, 275] width 30 height 22
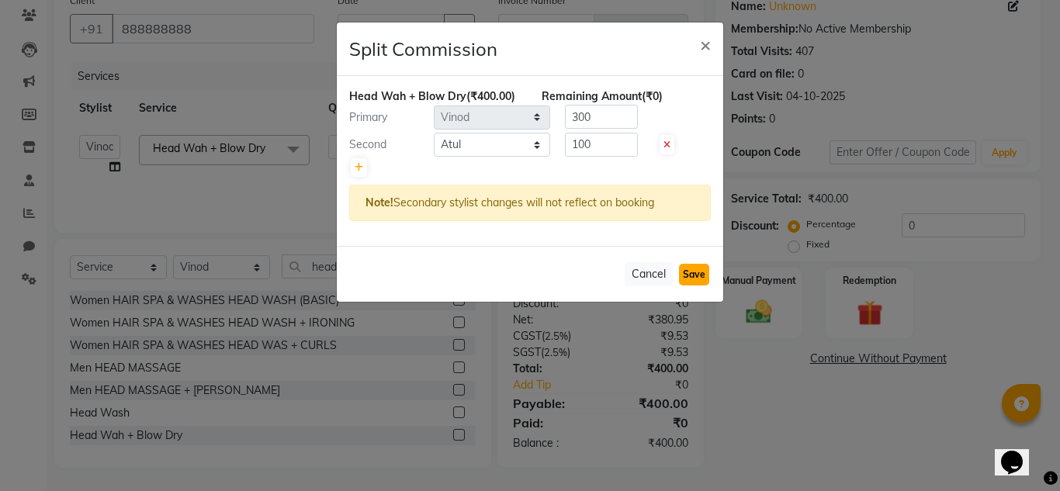
select select "Select"
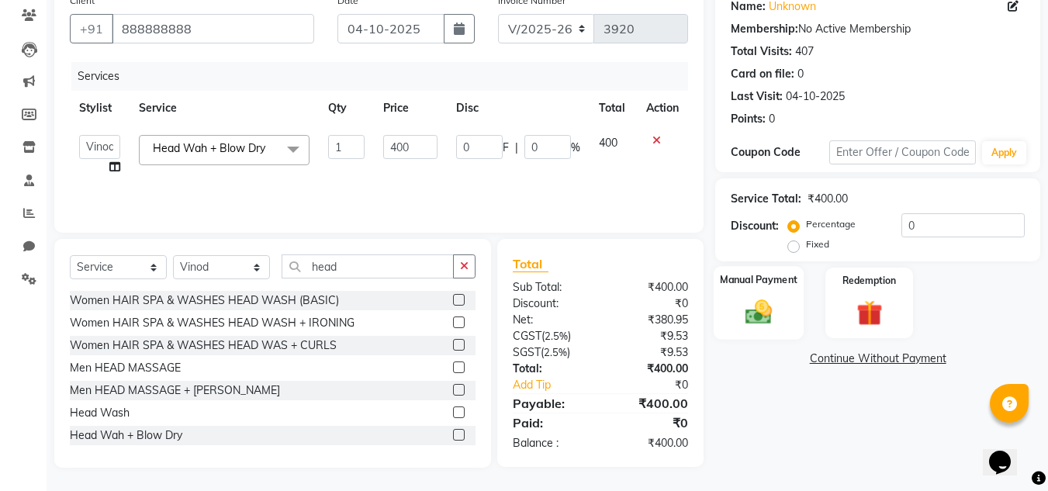
click at [767, 299] on img at bounding box center [758, 311] width 43 height 31
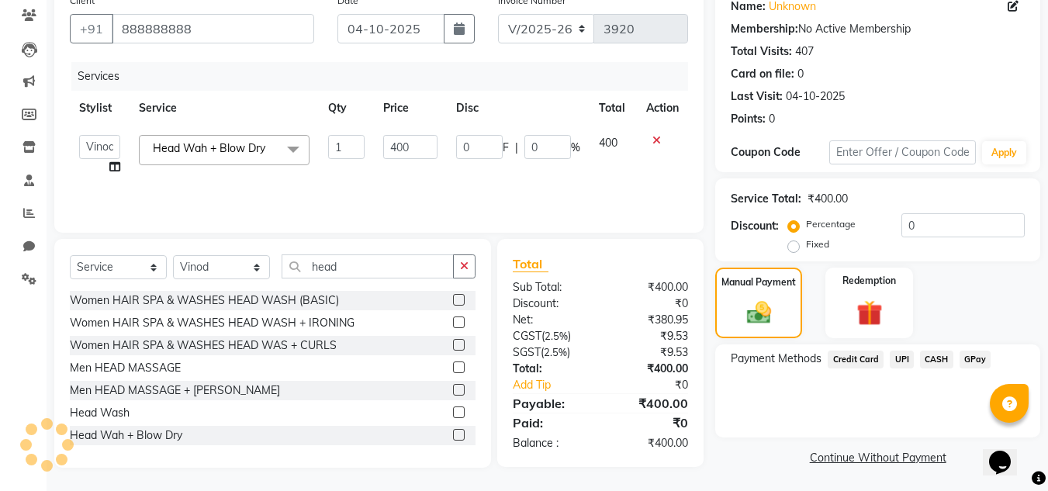
click at [943, 360] on span "CASH" at bounding box center [936, 360] width 33 height 18
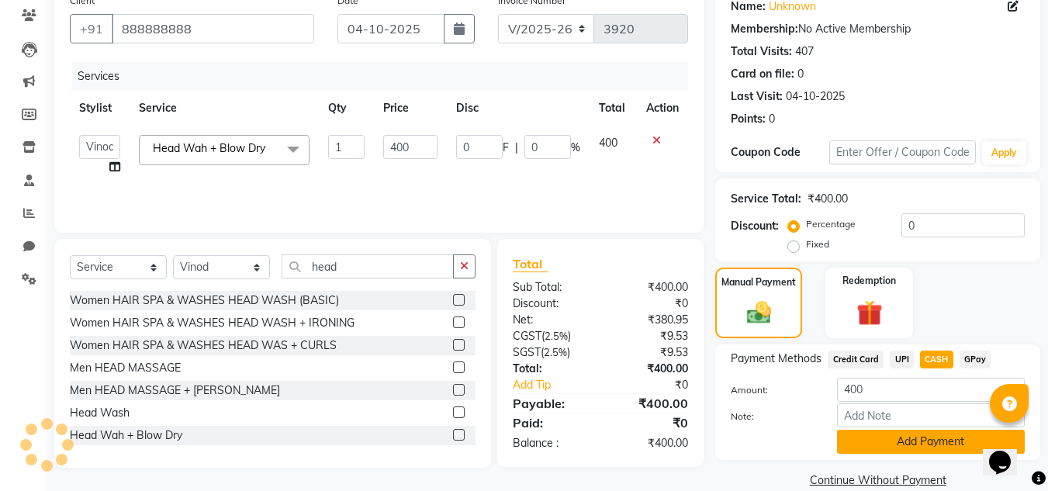
click at [933, 444] on button "Add Payment" at bounding box center [931, 442] width 188 height 24
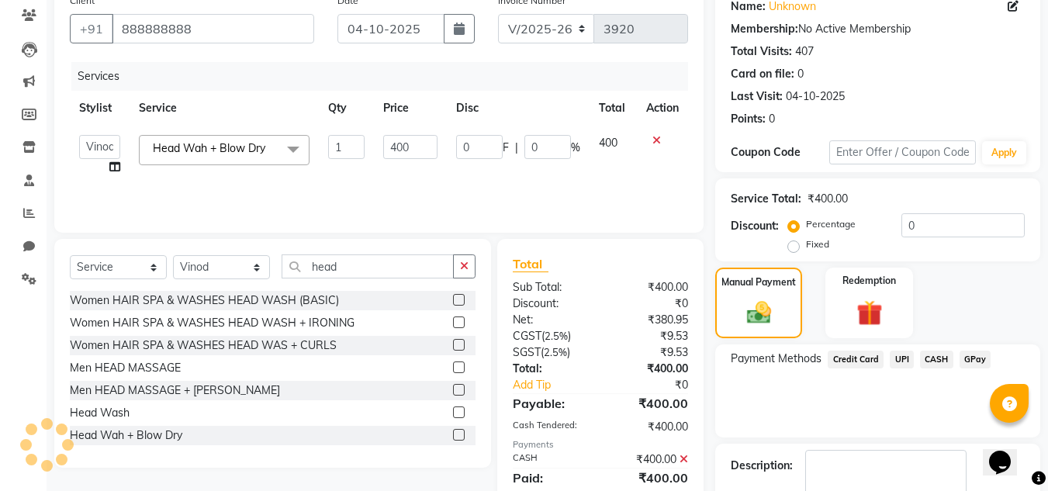
scroll to position [220, 0]
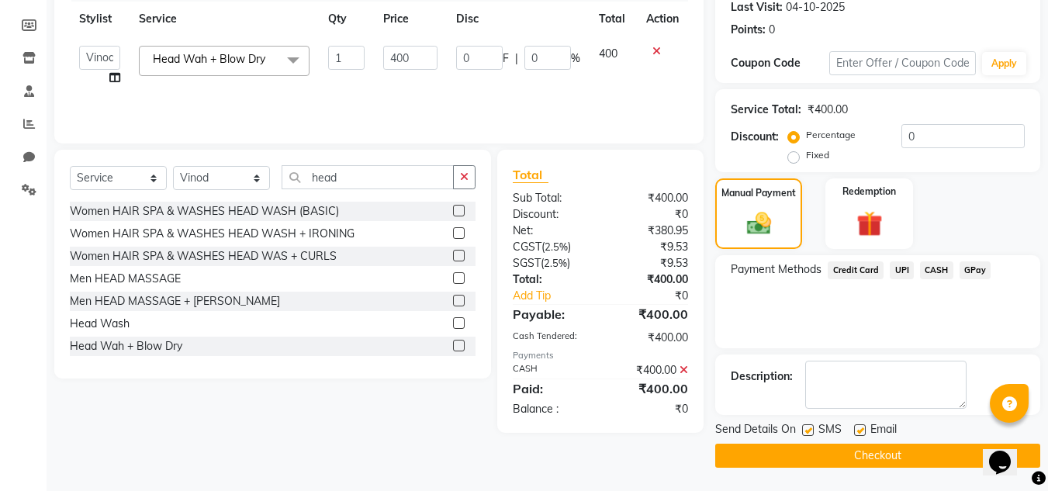
click at [901, 455] on button "Checkout" at bounding box center [877, 456] width 325 height 24
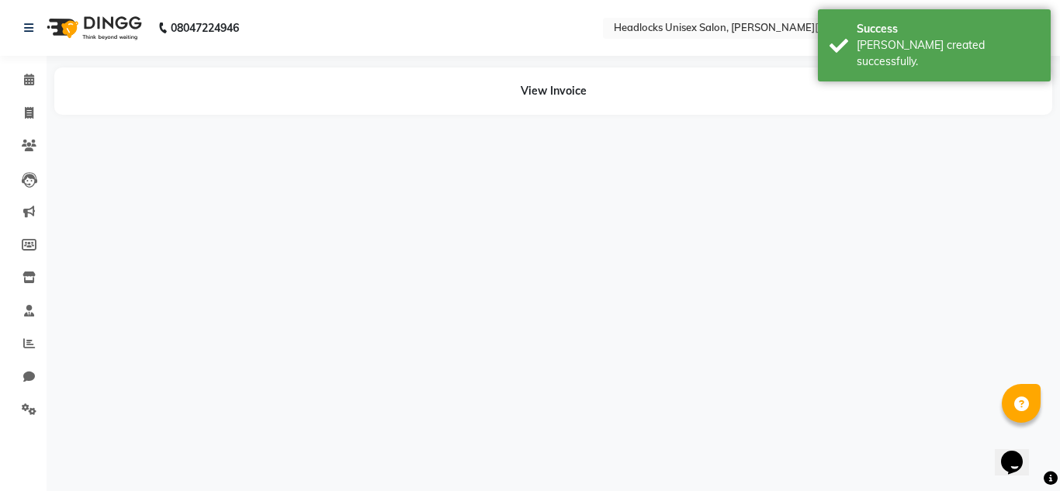
select select "53613"
select select "53625"
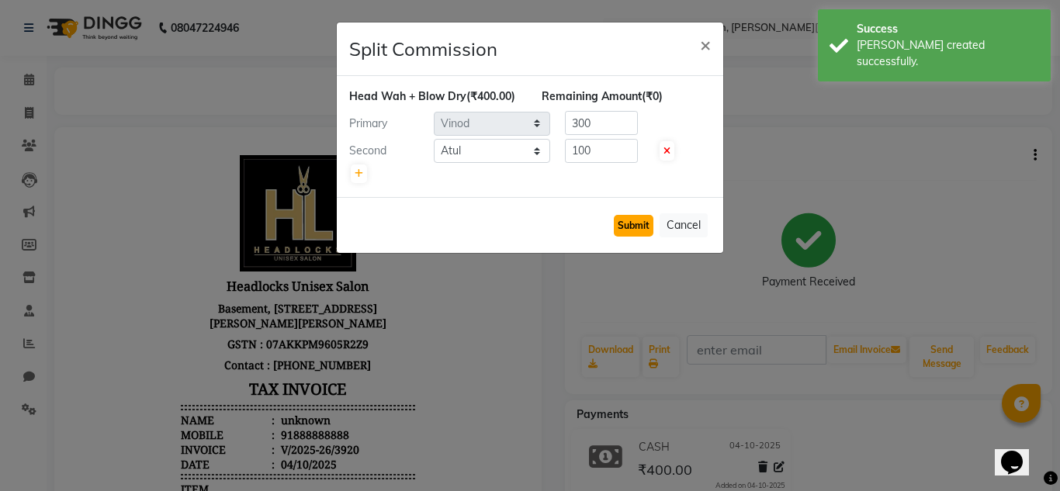
click at [614, 227] on button "Submit" at bounding box center [634, 226] width 40 height 22
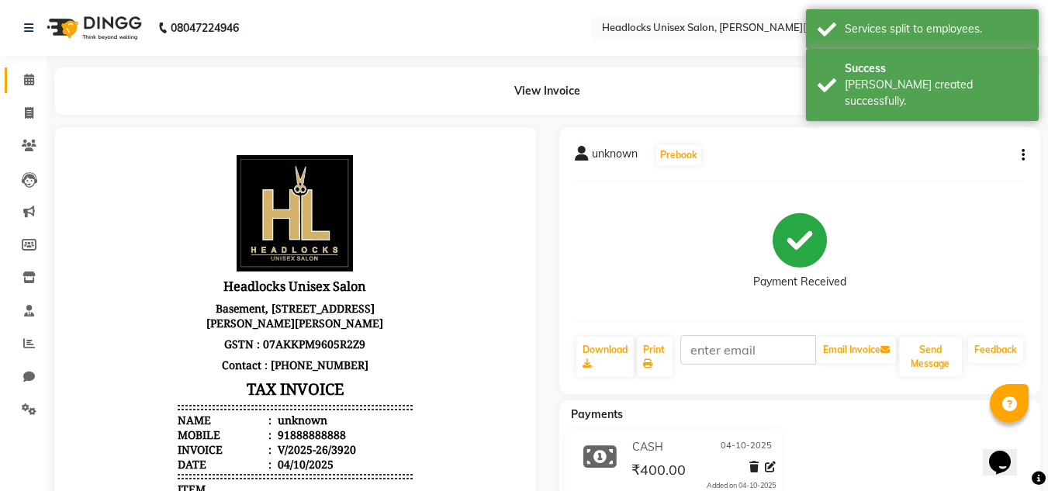
click at [27, 92] on link "Calendar" at bounding box center [23, 80] width 37 height 26
click at [25, 81] on icon at bounding box center [29, 80] width 10 height 12
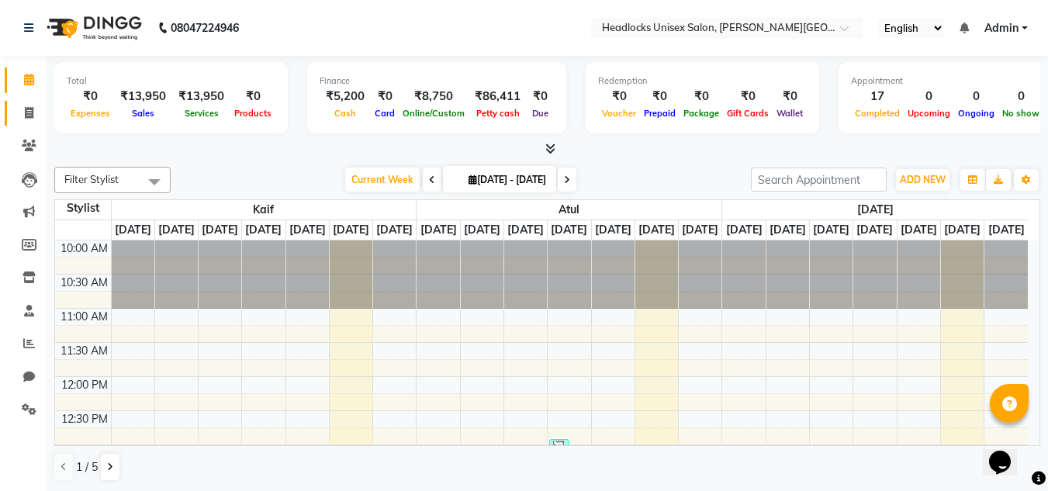
click at [29, 105] on span at bounding box center [29, 114] width 27 height 18
select select "6850"
select select "service"
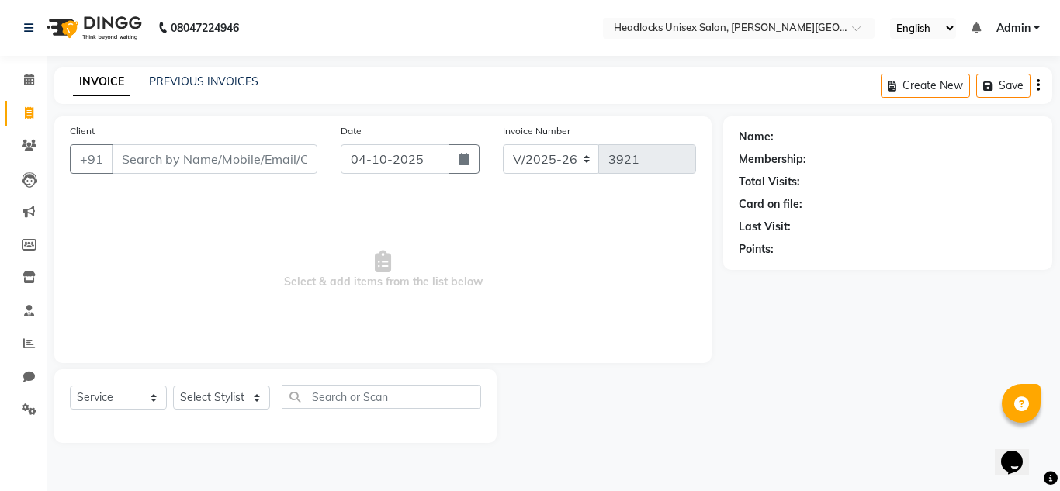
click at [255, 150] on input "Client" at bounding box center [215, 158] width 206 height 29
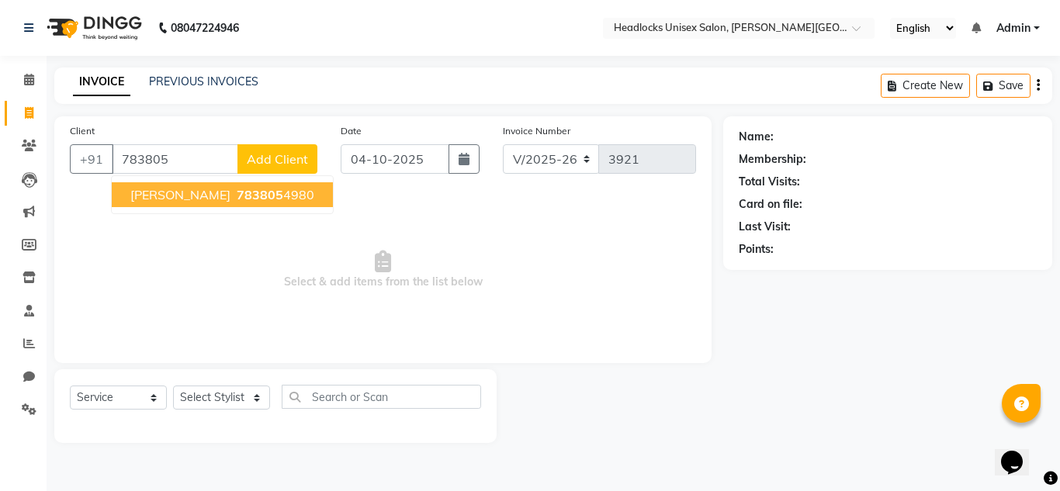
click at [255, 200] on span "783805" at bounding box center [260, 195] width 47 height 16
type input "7838054980"
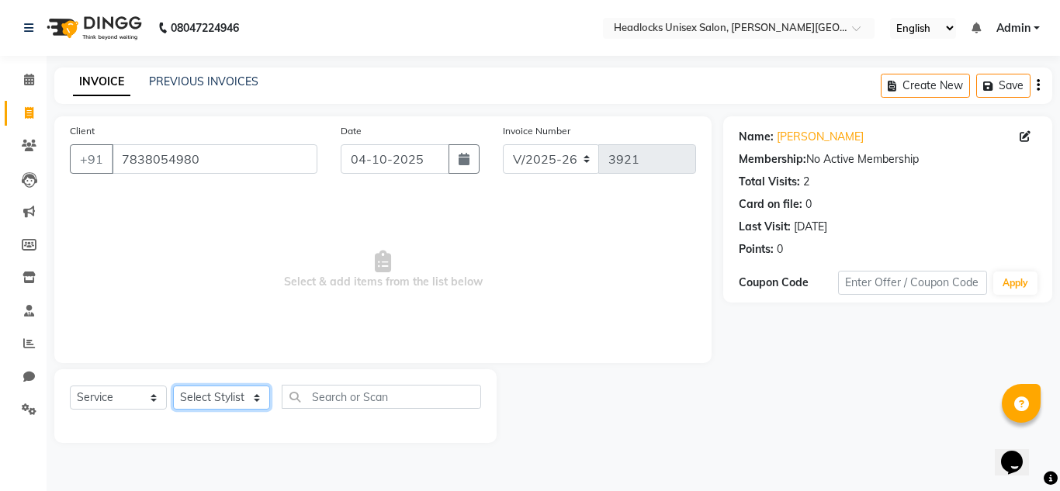
click at [223, 402] on select "Select Stylist Atul Kaif [DATE] [PERSON_NAME] [PERSON_NAME] [PERSON_NAME] [PERS…" at bounding box center [221, 398] width 97 height 24
select select "53625"
click at [173, 386] on select "Select Stylist Atul Kaif [DATE] [PERSON_NAME] [PERSON_NAME] [PERSON_NAME] [PERS…" at bounding box center [221, 398] width 97 height 24
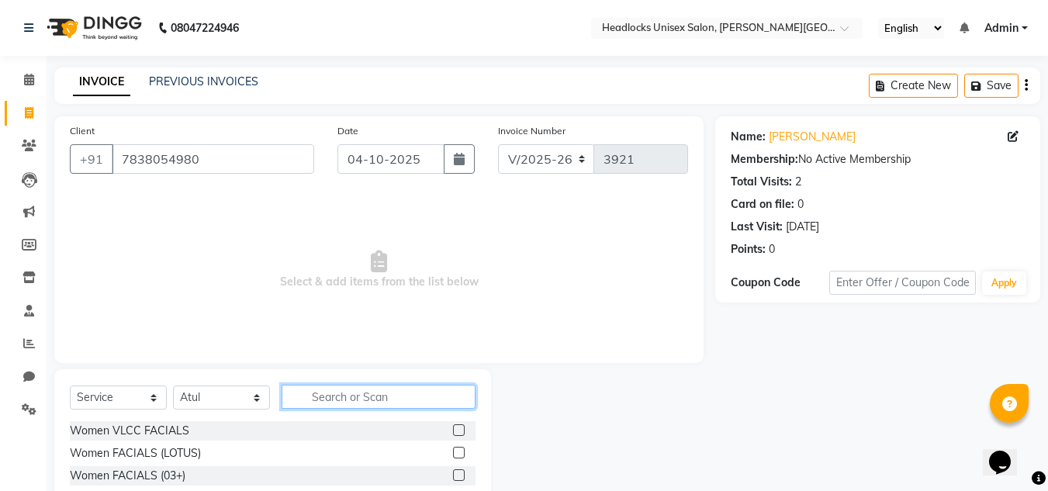
click at [334, 399] on input "text" at bounding box center [379, 397] width 194 height 24
type input "spa"
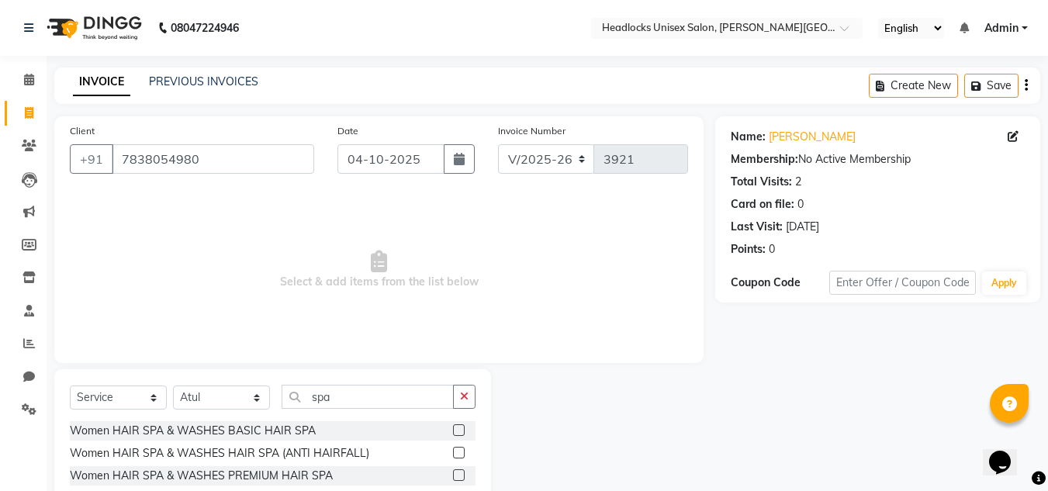
click at [453, 427] on label at bounding box center [459, 430] width 12 height 12
click at [453, 427] on input "checkbox" at bounding box center [458, 431] width 10 height 10
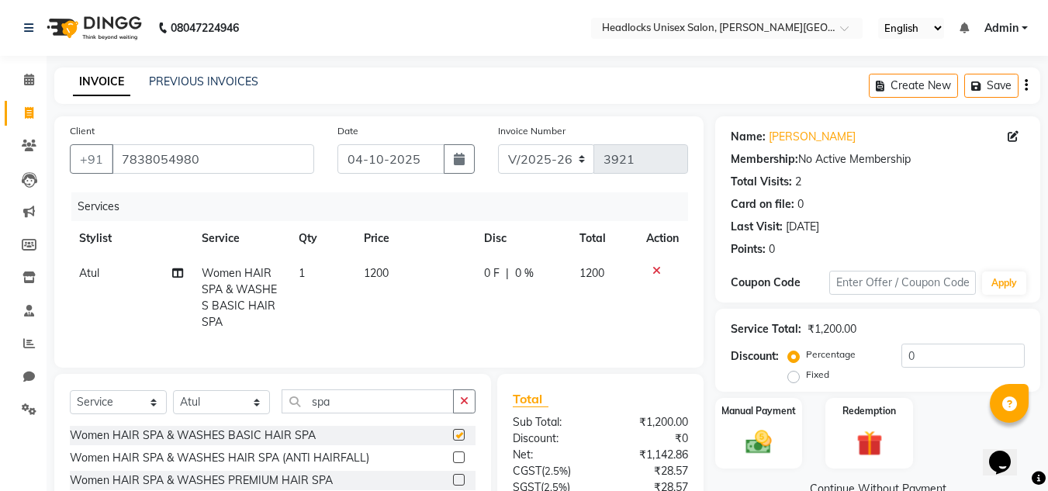
checkbox input "false"
click at [396, 263] on td "1200" at bounding box center [415, 298] width 120 height 84
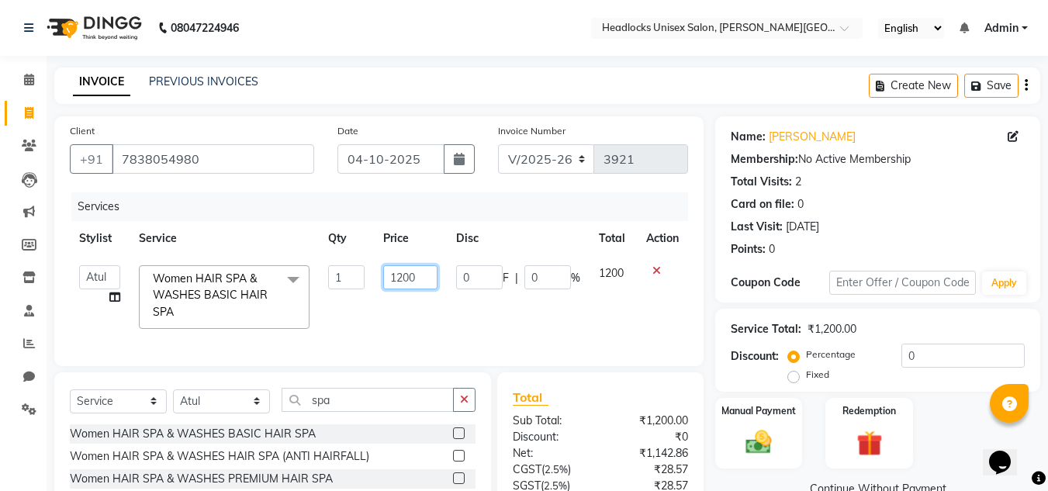
click at [418, 277] on input "1200" at bounding box center [410, 277] width 54 height 24
type input "1"
type input "900"
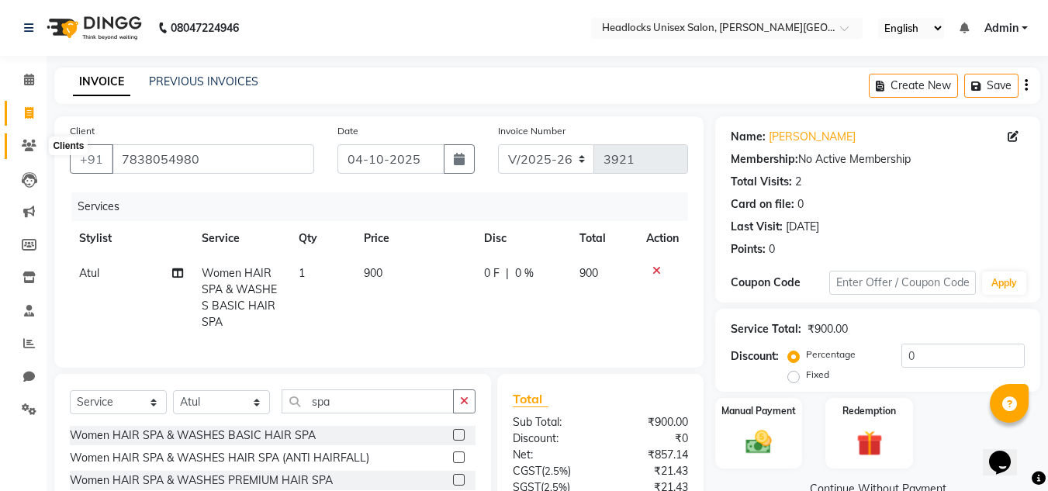
click at [26, 142] on icon at bounding box center [29, 146] width 15 height 12
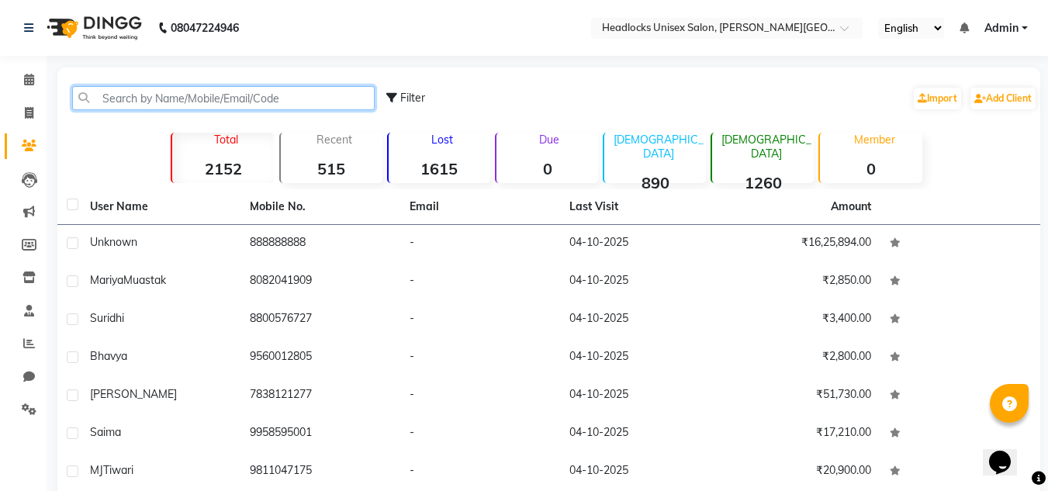
click at [185, 98] on input "text" at bounding box center [223, 98] width 303 height 24
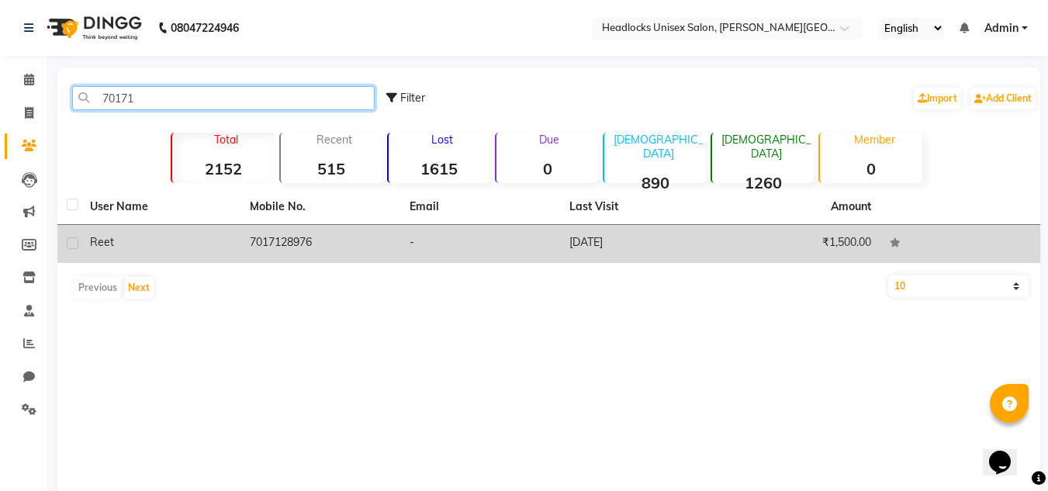
type input "70171"
click at [313, 241] on td "7017128976" at bounding box center [320, 244] width 160 height 38
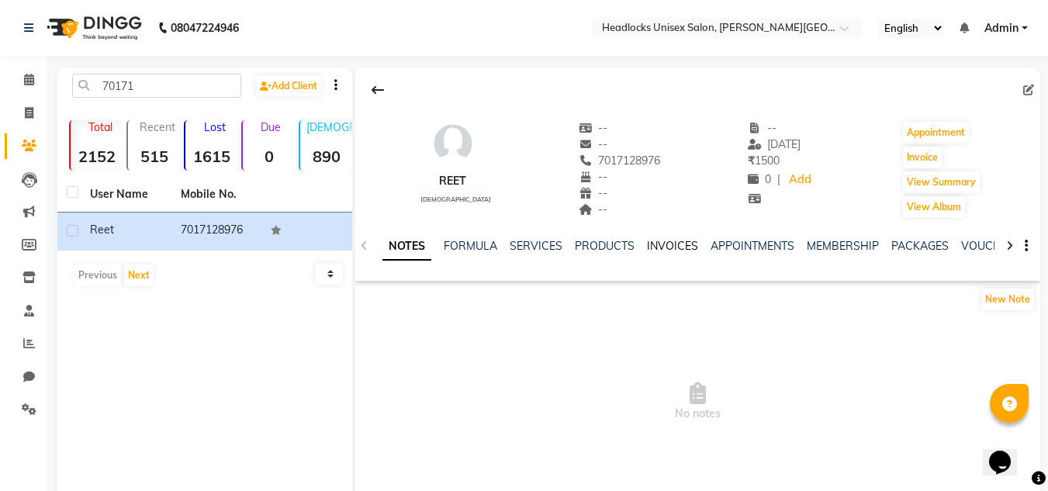
click at [677, 251] on link "INVOICES" at bounding box center [672, 246] width 51 height 14
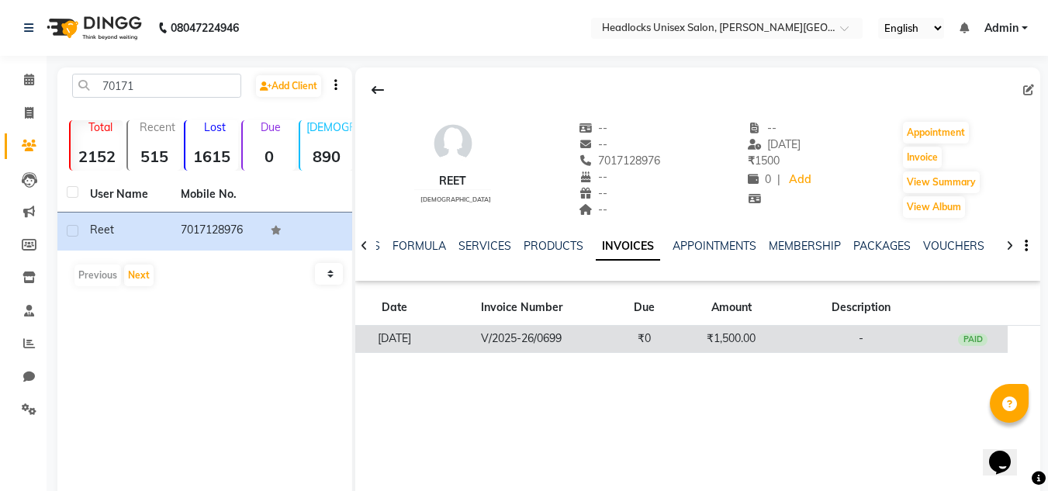
click at [979, 339] on div "PAID" at bounding box center [972, 340] width 29 height 12
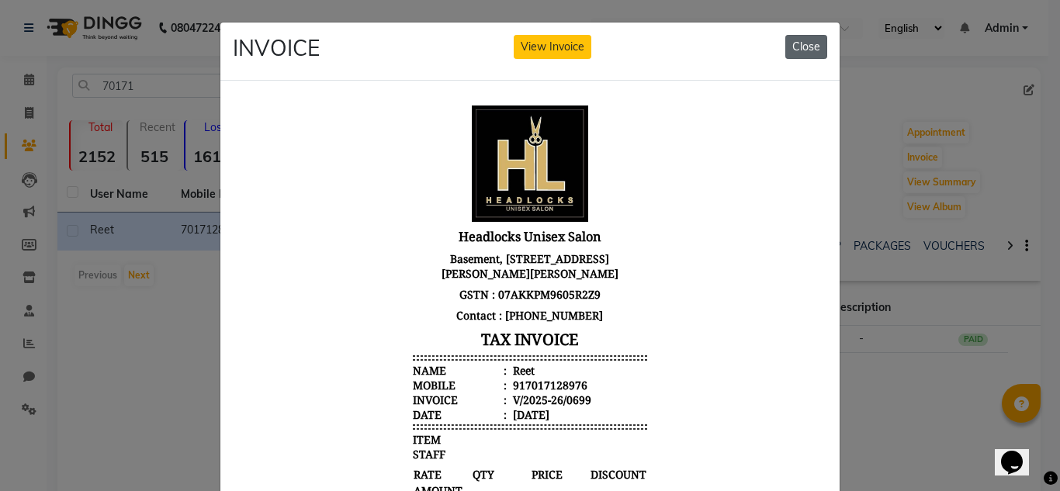
click at [803, 50] on button "Close" at bounding box center [806, 47] width 42 height 24
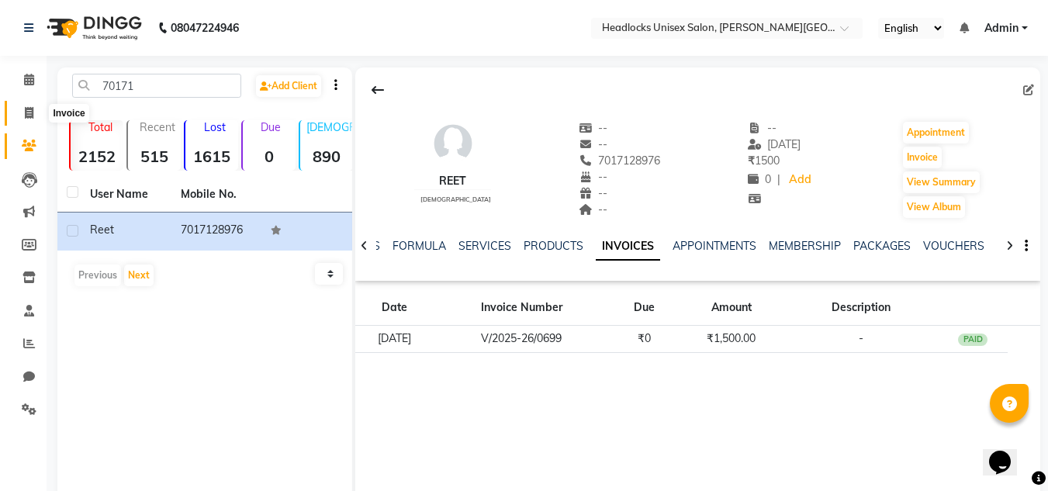
click at [33, 119] on span at bounding box center [29, 114] width 27 height 18
select select "service"
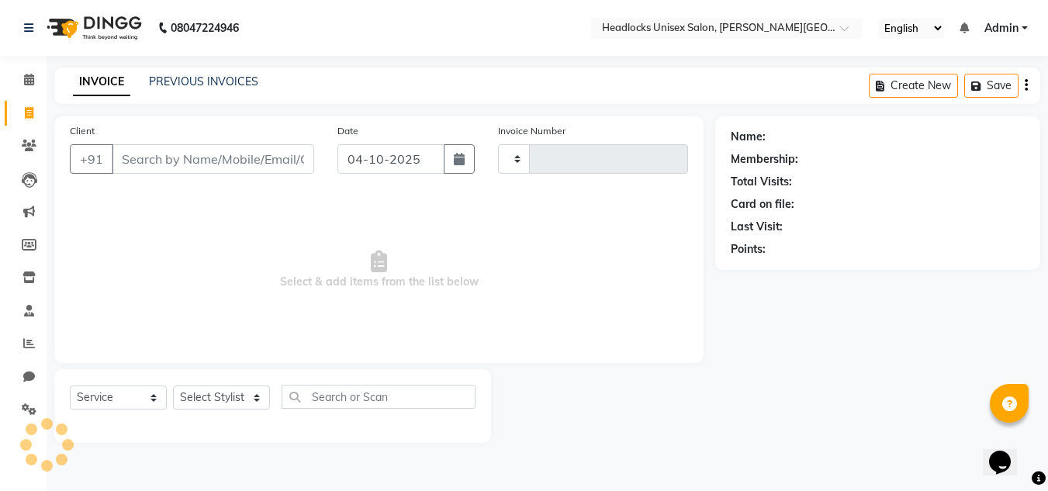
type input "3921"
select select "6850"
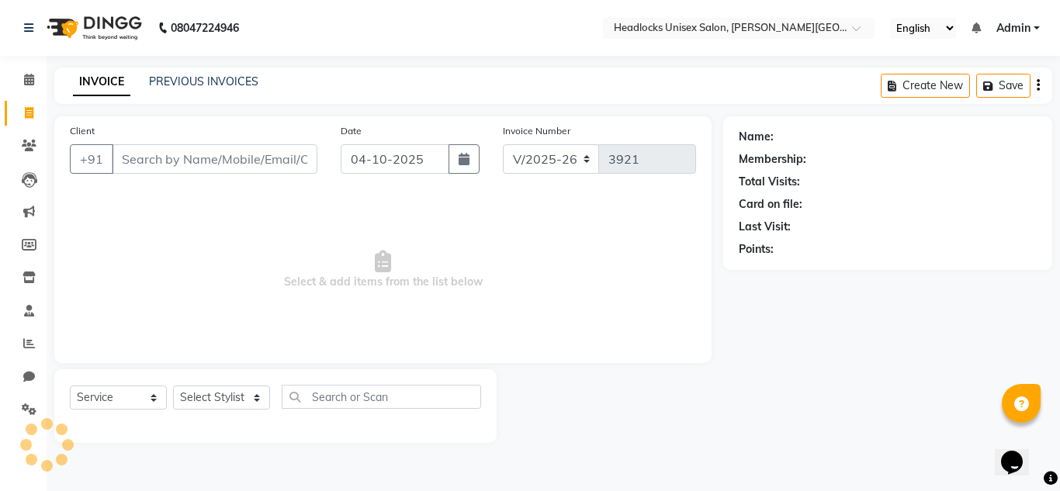
click at [144, 154] on input "Client" at bounding box center [215, 158] width 206 height 29
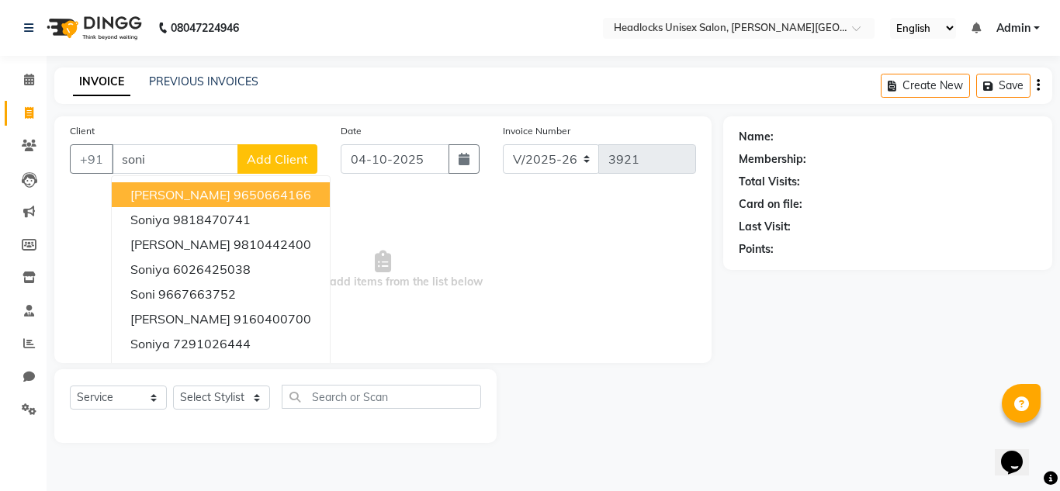
click at [436, 244] on span "Select & add items from the list below" at bounding box center [383, 269] width 626 height 155
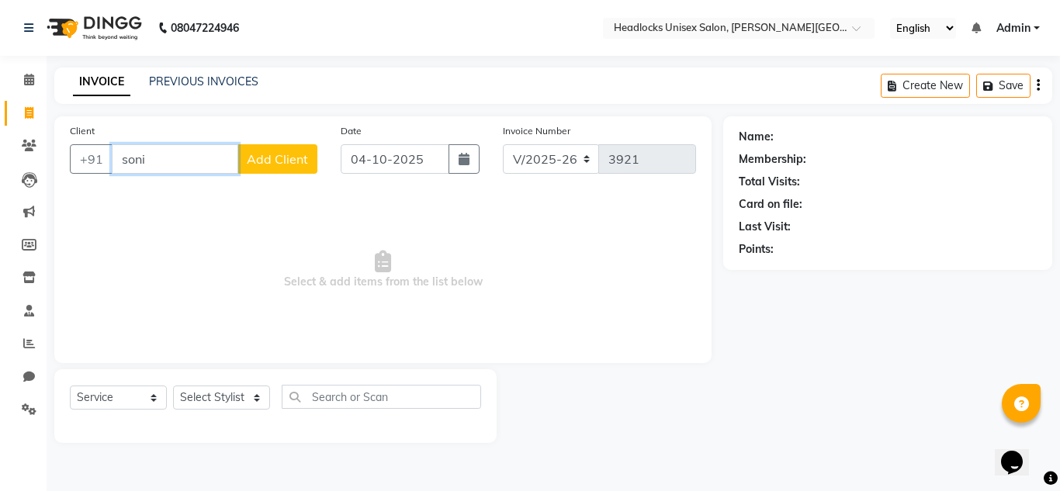
click at [194, 154] on input "soni" at bounding box center [175, 158] width 126 height 29
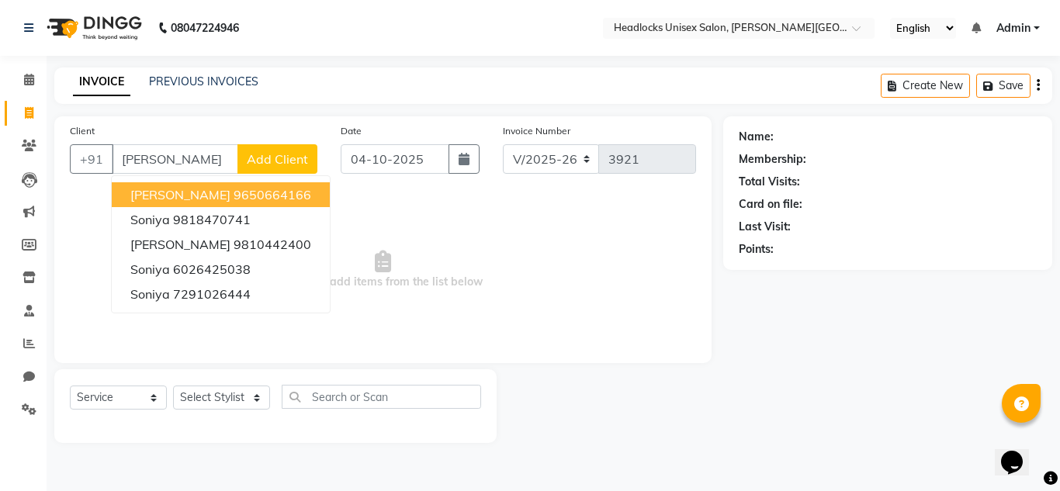
click at [494, 298] on span "Select & add items from the list below" at bounding box center [383, 269] width 626 height 155
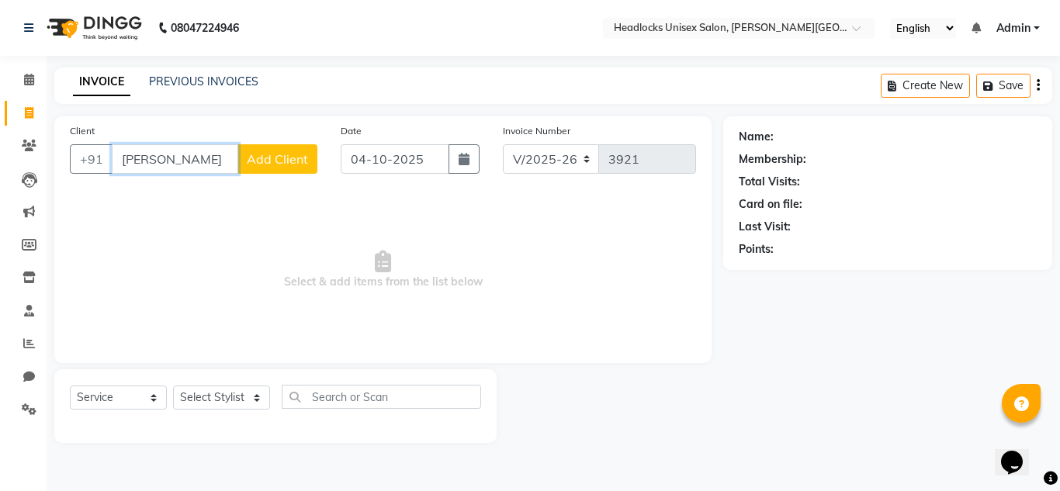
click at [181, 159] on input "[PERSON_NAME]" at bounding box center [175, 158] width 126 height 29
type input "s"
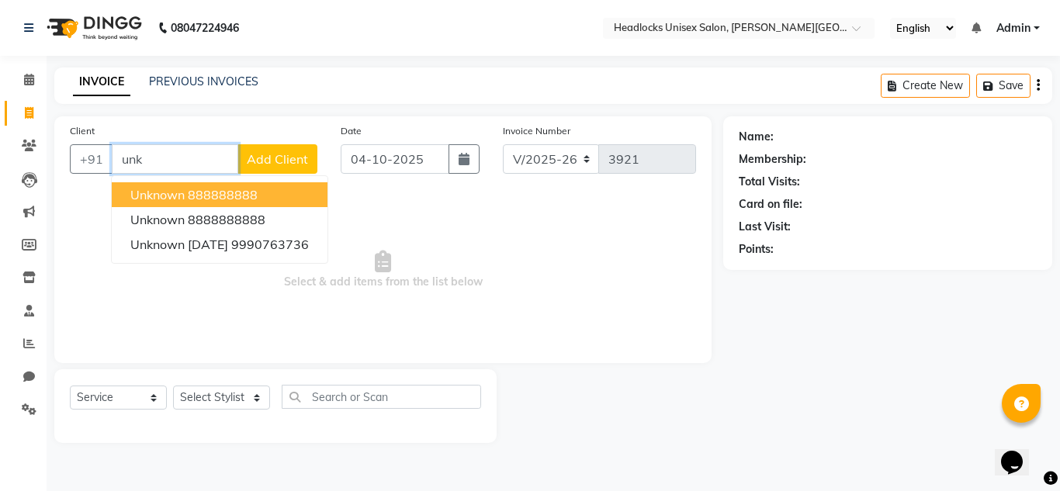
click at [185, 192] on button "unknown 888888888" at bounding box center [220, 194] width 216 height 25
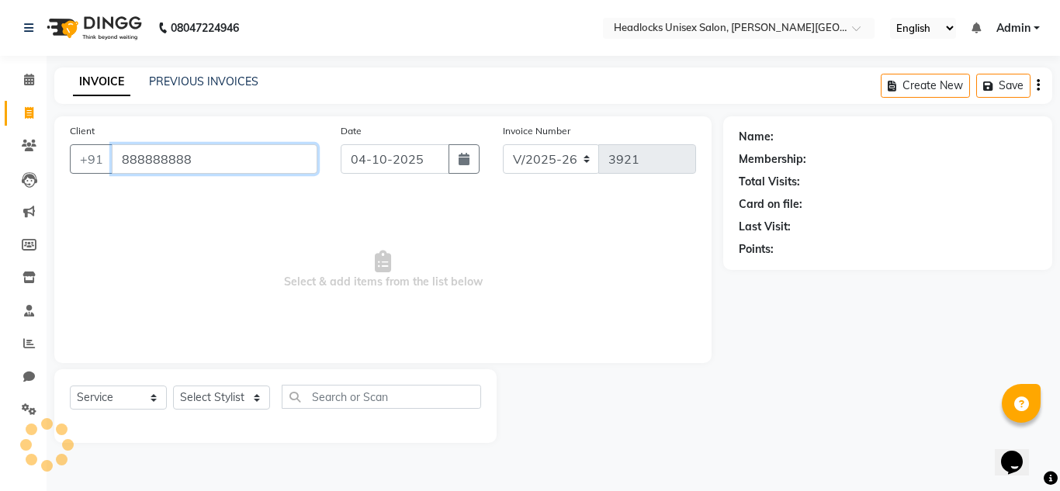
type input "888888888"
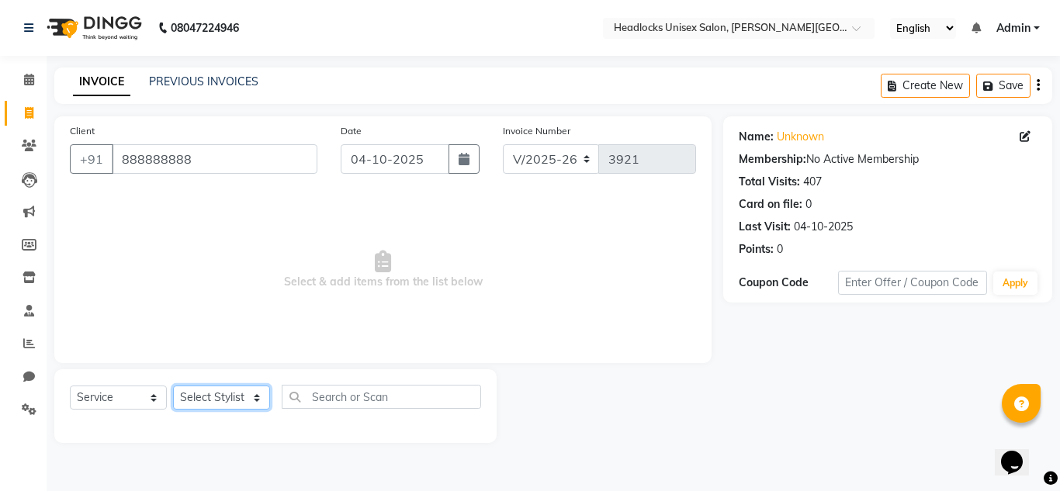
click at [224, 387] on select "Select Stylist Atul Kaif [DATE] [PERSON_NAME] [PERSON_NAME] [PERSON_NAME] [PERS…" at bounding box center [221, 398] width 97 height 24
select select "53625"
click at [173, 386] on select "Select Stylist Atul Kaif [DATE] [PERSON_NAME] [PERSON_NAME] [PERSON_NAME] [PERS…" at bounding box center [221, 398] width 97 height 24
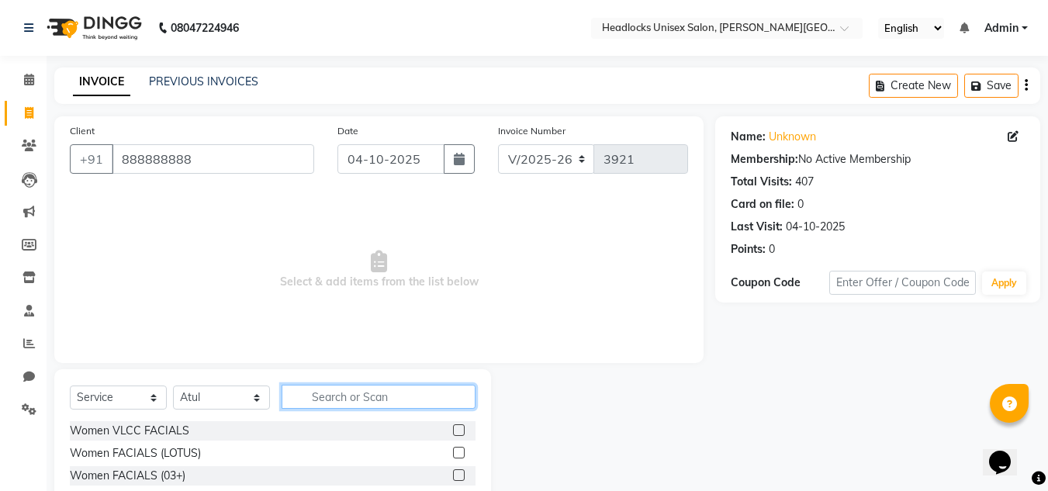
click at [346, 388] on input "text" at bounding box center [379, 397] width 194 height 24
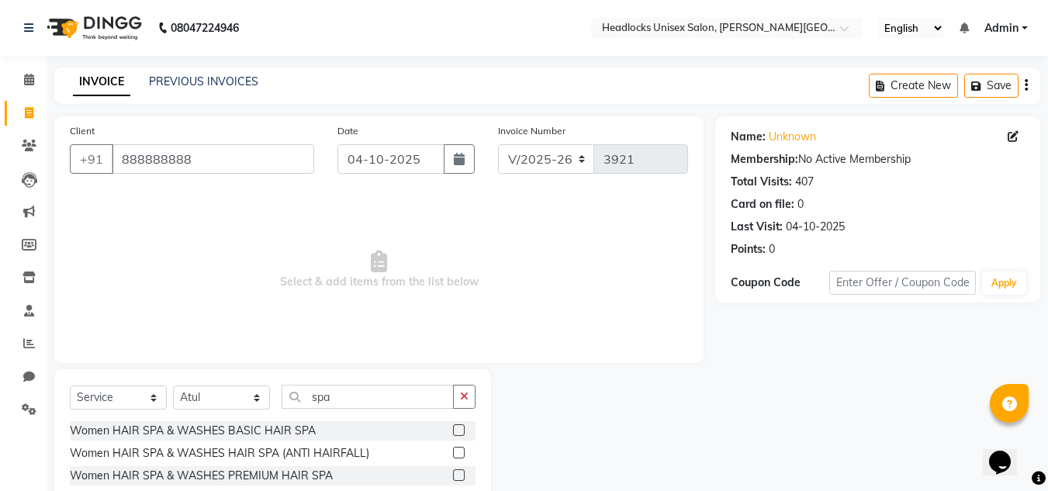
click at [453, 429] on label at bounding box center [459, 430] width 12 height 12
click at [453, 429] on input "checkbox" at bounding box center [458, 431] width 10 height 10
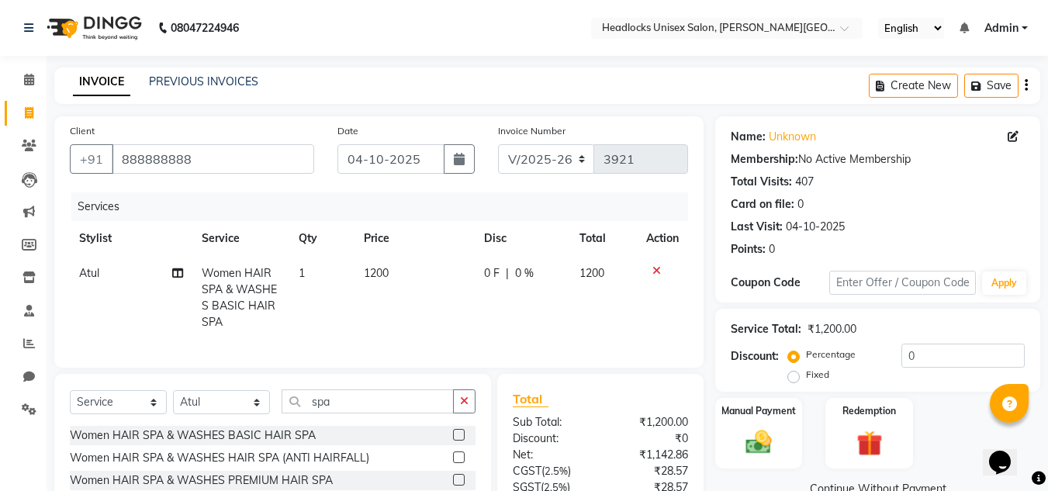
click at [396, 263] on td "1200" at bounding box center [415, 298] width 120 height 84
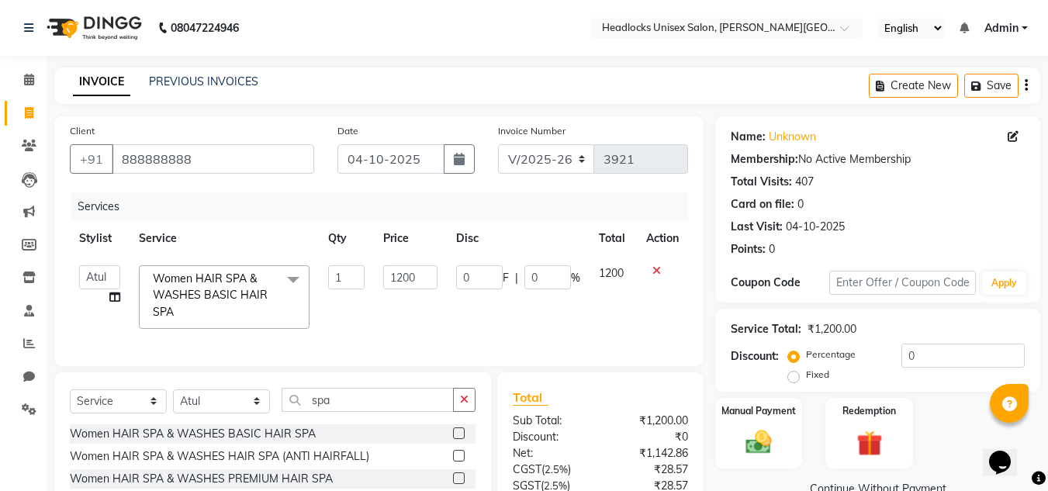
click at [396, 263] on td "1200" at bounding box center [410, 297] width 72 height 82
click at [420, 273] on input "1200" at bounding box center [410, 277] width 54 height 24
click at [199, 403] on select "Select Stylist Atul Kaif [DATE] [PERSON_NAME] [PERSON_NAME] [PERSON_NAME] [PERS…" at bounding box center [221, 401] width 97 height 24
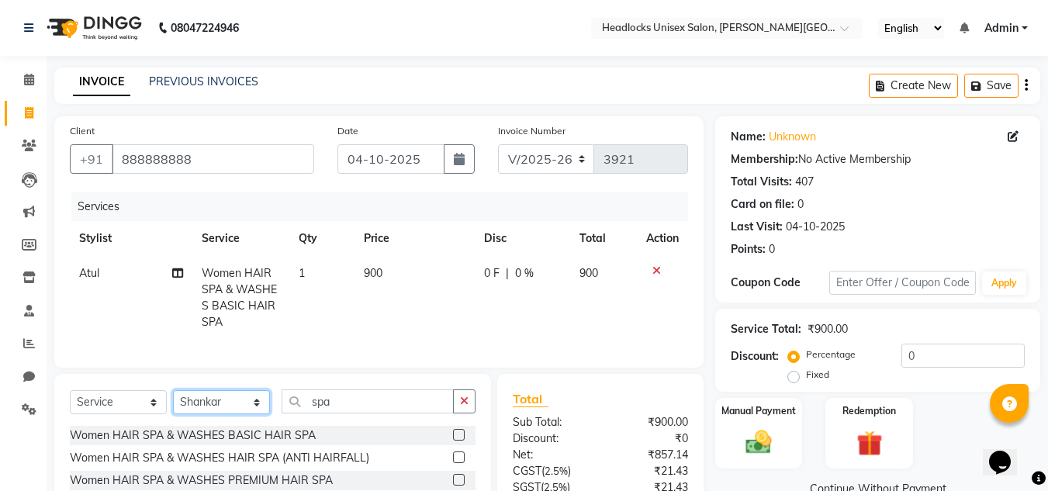
click at [173, 402] on select "Select Stylist Atul Kaif [DATE] [PERSON_NAME] [PERSON_NAME] [PERSON_NAME] [PERS…" at bounding box center [221, 402] width 97 height 24
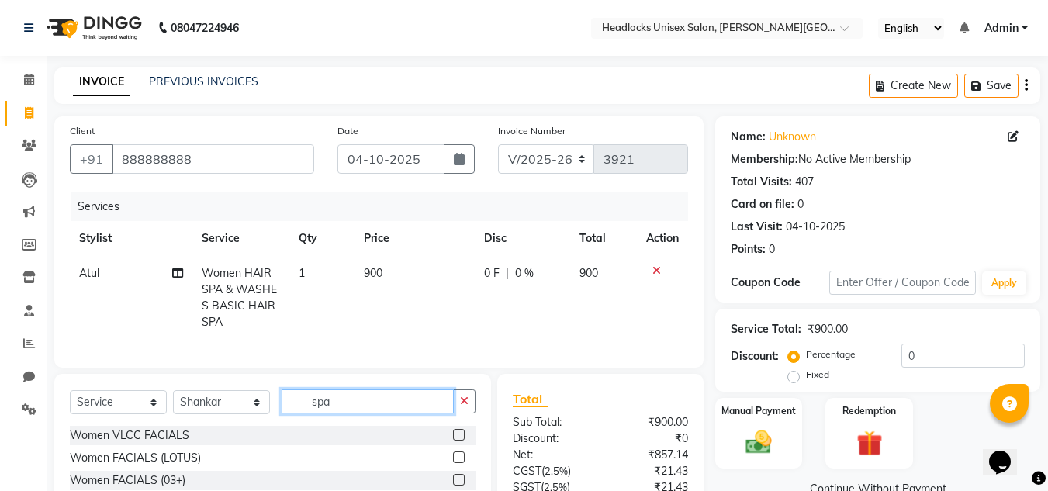
click at [420, 413] on input "spa" at bounding box center [368, 401] width 172 height 24
click at [455, 441] on label at bounding box center [459, 435] width 12 height 12
click at [455, 441] on input "checkbox" at bounding box center [458, 436] width 10 height 10
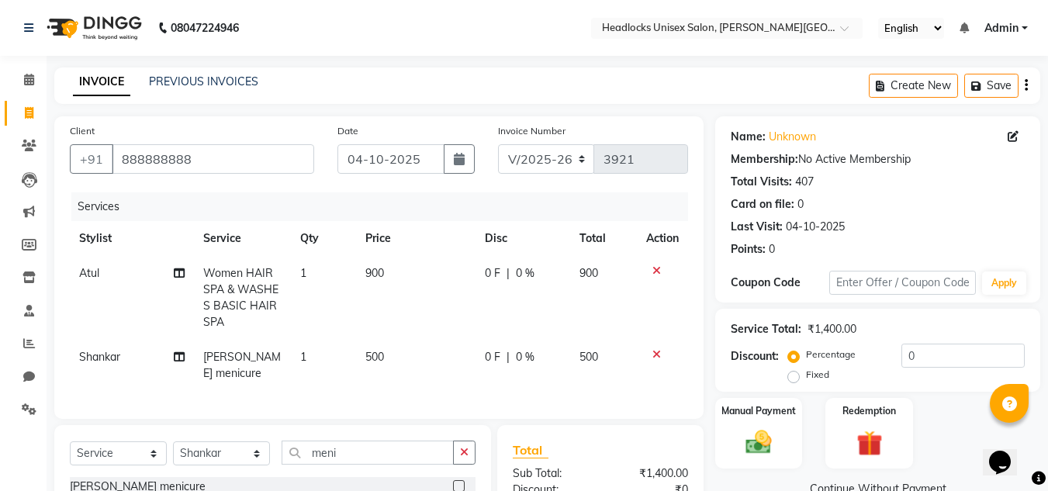
click at [395, 348] on td "500" at bounding box center [415, 365] width 119 height 51
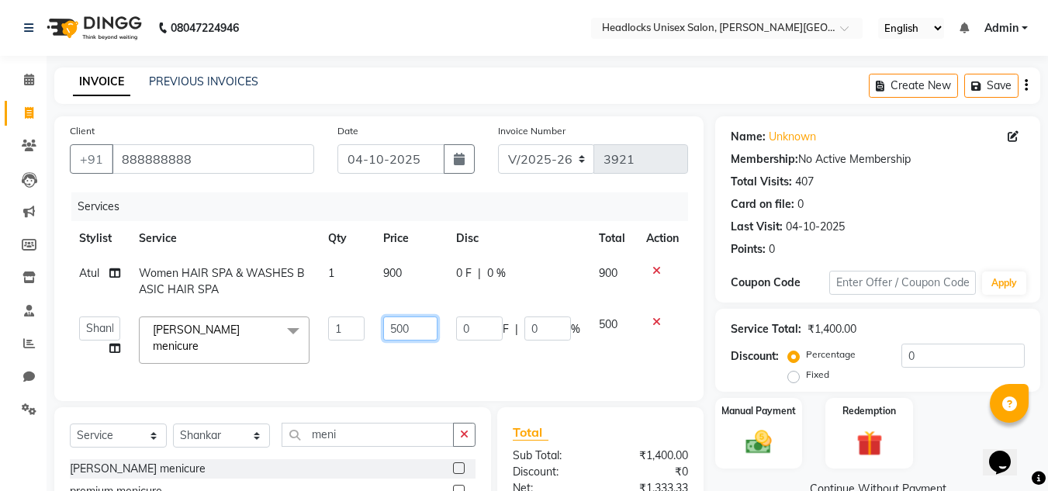
click at [411, 323] on input "500" at bounding box center [410, 329] width 54 height 24
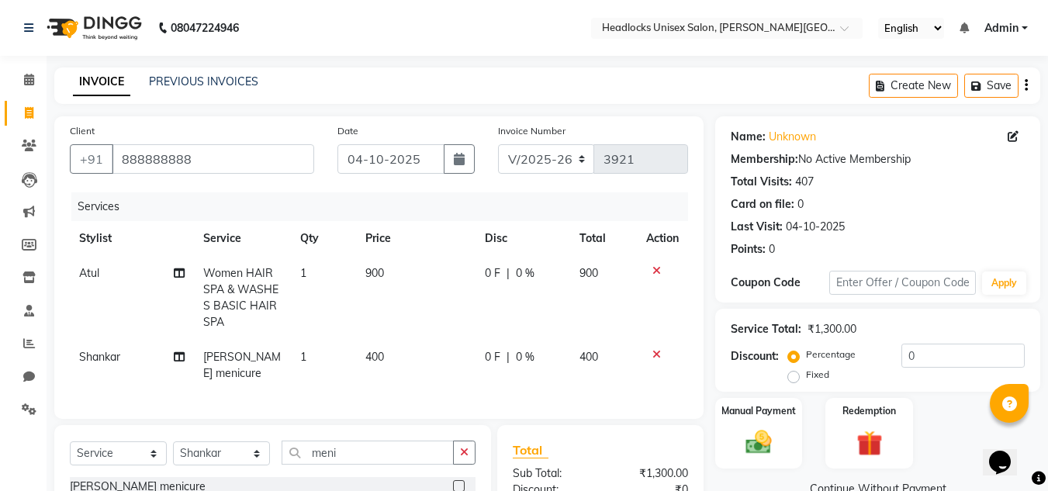
click at [729, 471] on div "Name: Unknown Membership: No Active Membership Total Visits: 407 Card on file: …" at bounding box center [883, 384] width 337 height 537
click at [744, 448] on img at bounding box center [758, 442] width 43 height 31
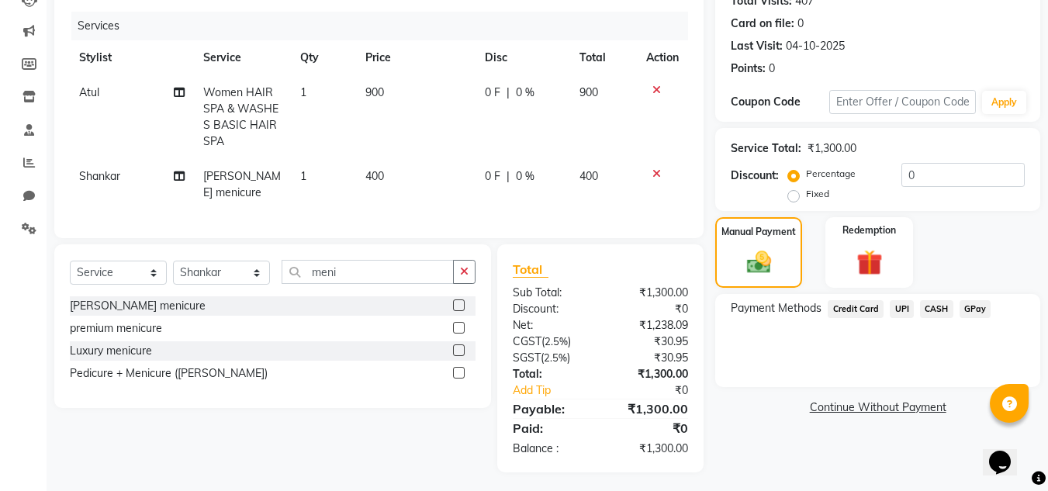
click at [865, 312] on span "Credit Card" at bounding box center [856, 309] width 56 height 18
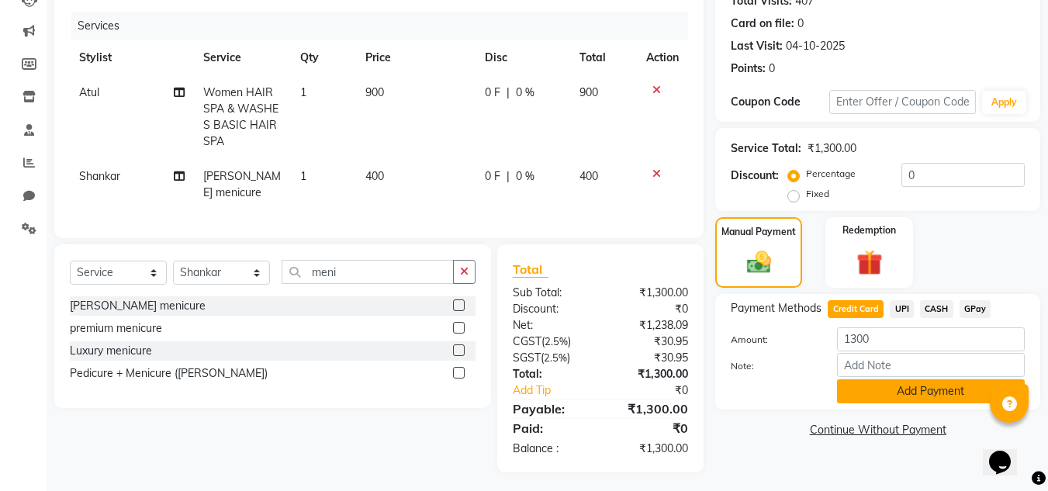
click at [911, 393] on button "Add Payment" at bounding box center [931, 391] width 188 height 24
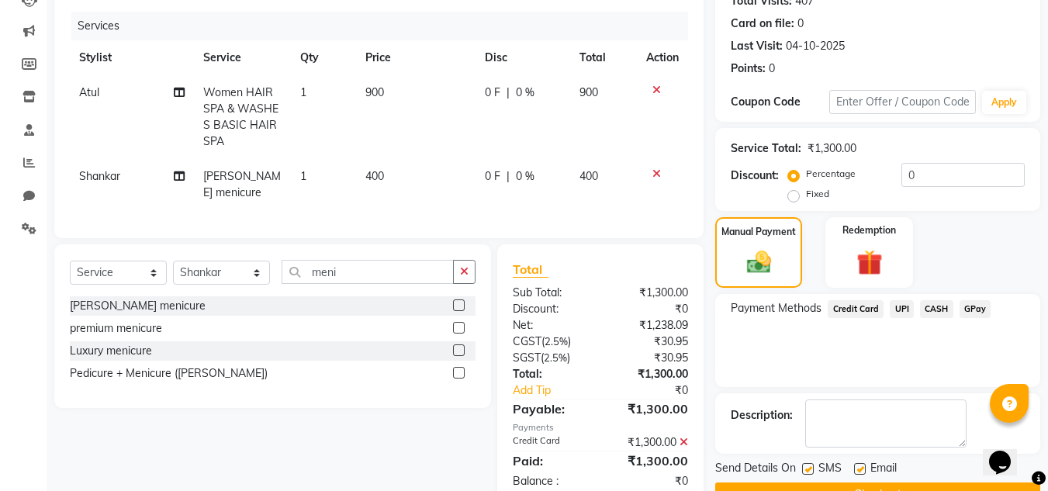
scroll to position [220, 0]
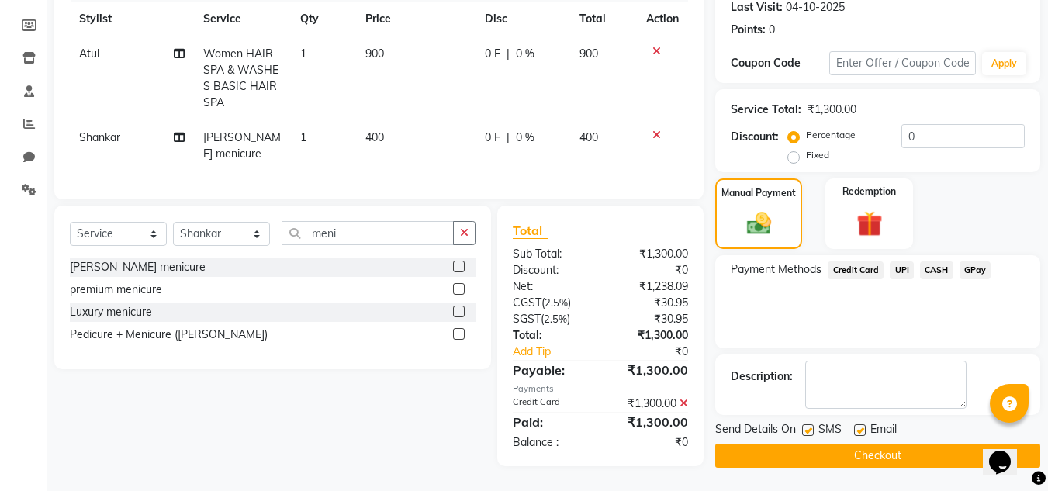
click at [848, 454] on button "Checkout" at bounding box center [877, 456] width 325 height 24
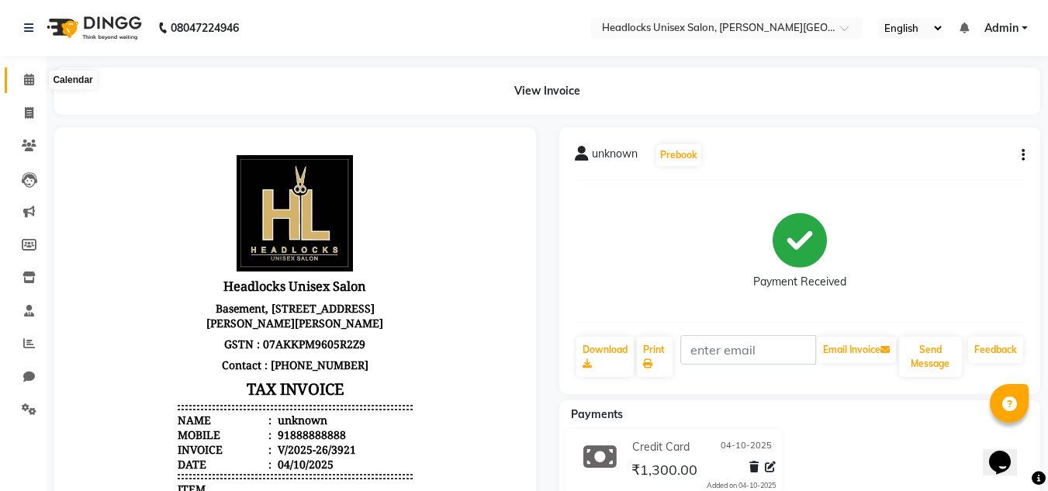
click at [34, 76] on icon at bounding box center [29, 80] width 10 height 12
